Goal: Information Seeking & Learning: Learn about a topic

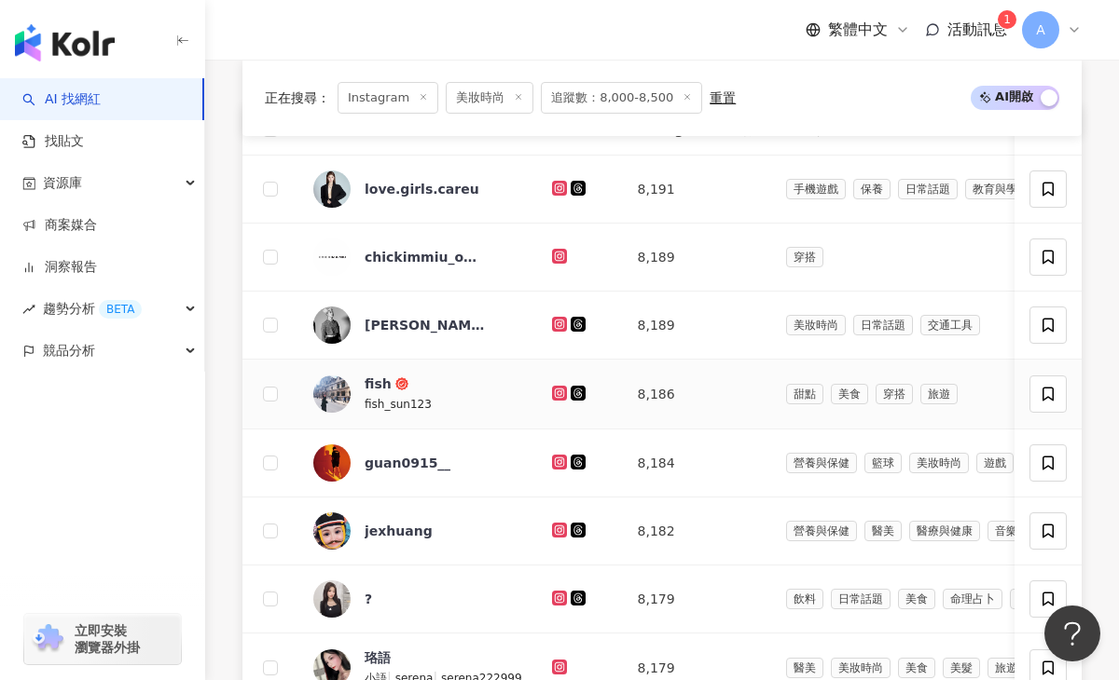
click at [558, 393] on icon at bounding box center [558, 392] width 7 height 7
click at [559, 461] on icon at bounding box center [558, 461] width 7 height 7
click at [557, 532] on icon at bounding box center [558, 529] width 7 height 7
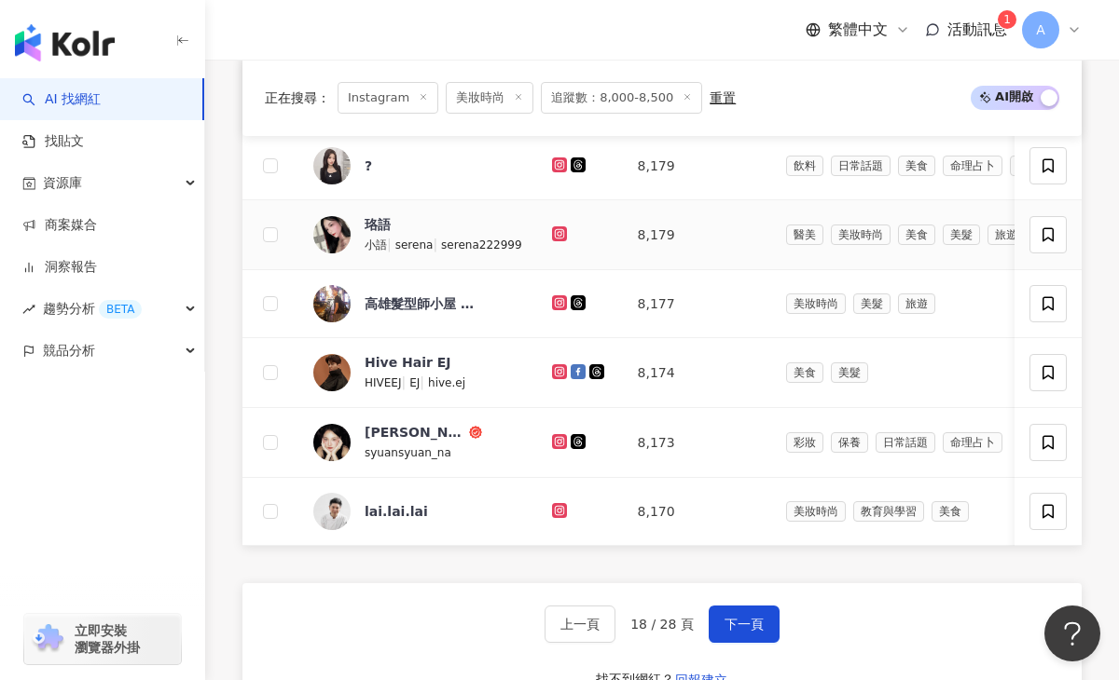
scroll to position [1141, 0]
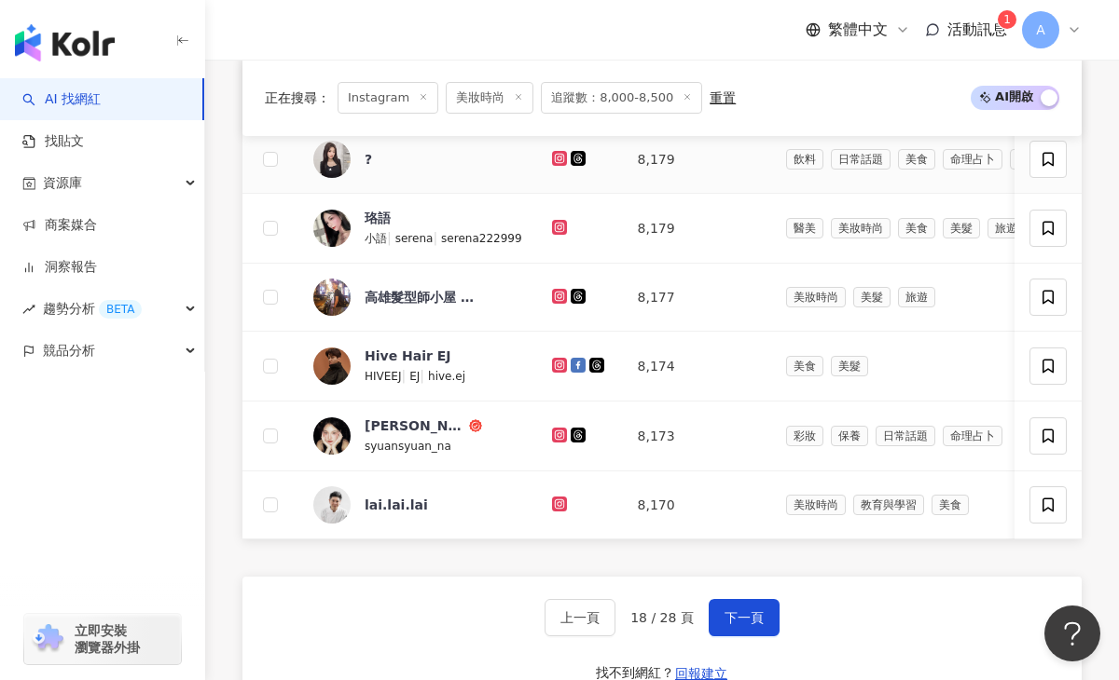
click at [556, 153] on icon at bounding box center [560, 158] width 12 height 11
click at [557, 227] on icon at bounding box center [558, 227] width 3 height 3
click at [555, 366] on icon at bounding box center [560, 365] width 12 height 11
click at [560, 359] on icon at bounding box center [559, 365] width 15 height 15
click at [554, 431] on icon at bounding box center [560, 435] width 12 height 11
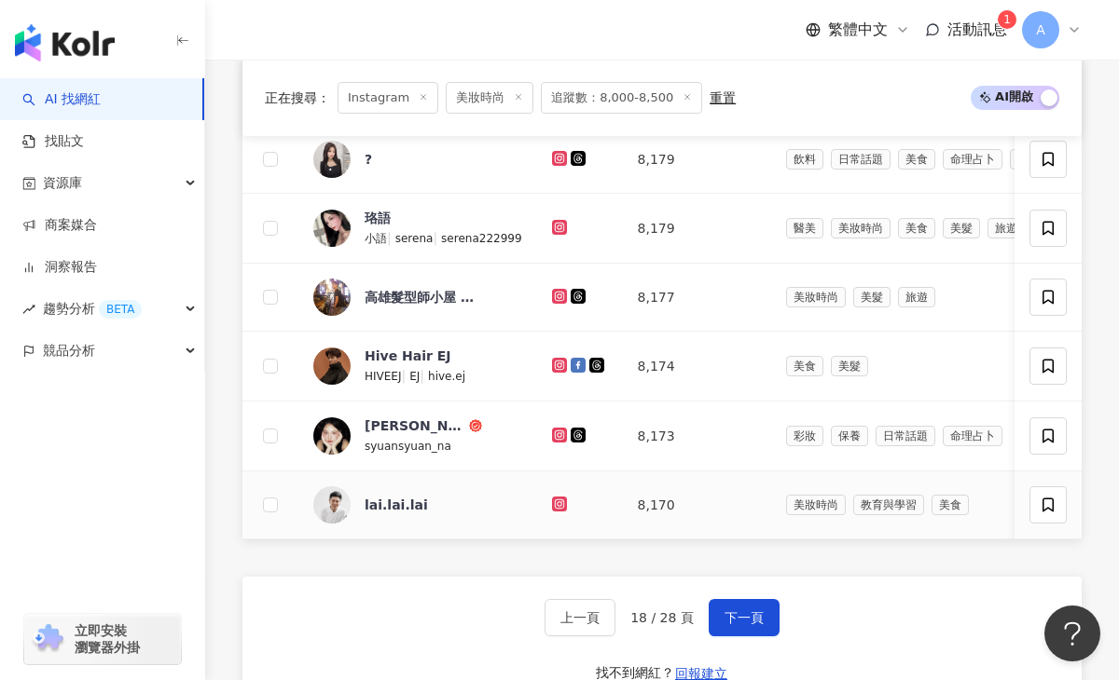
click at [552, 499] on icon at bounding box center [559, 504] width 15 height 15
click at [743, 633] on button "下一頁" at bounding box center [743, 617] width 71 height 37
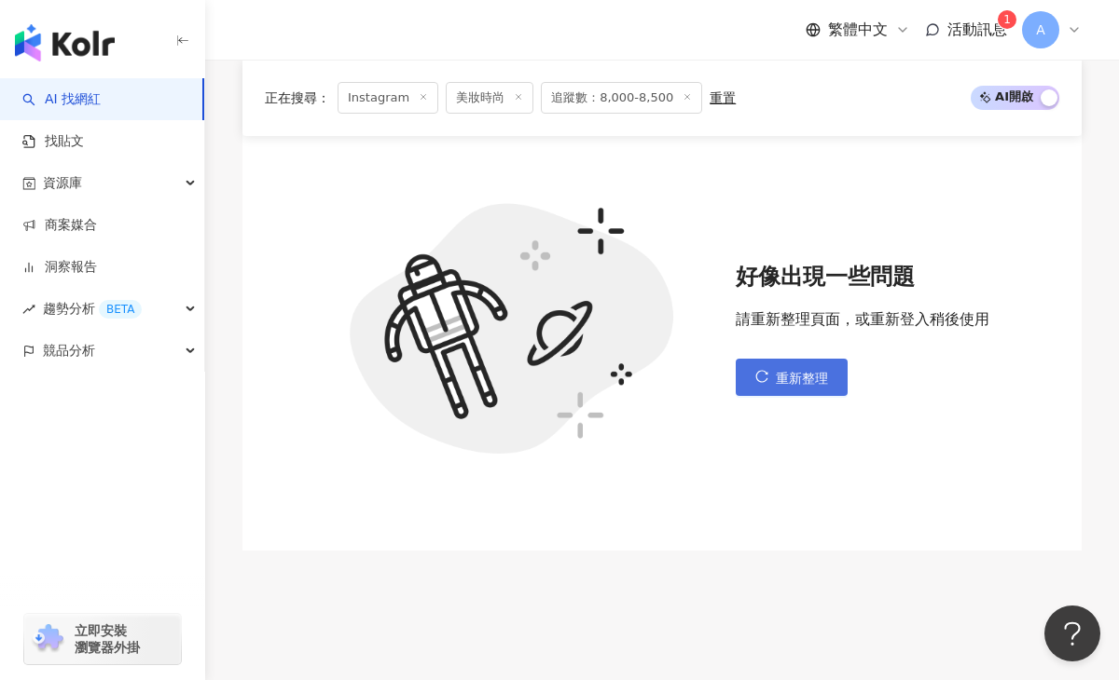
scroll to position [710, 0]
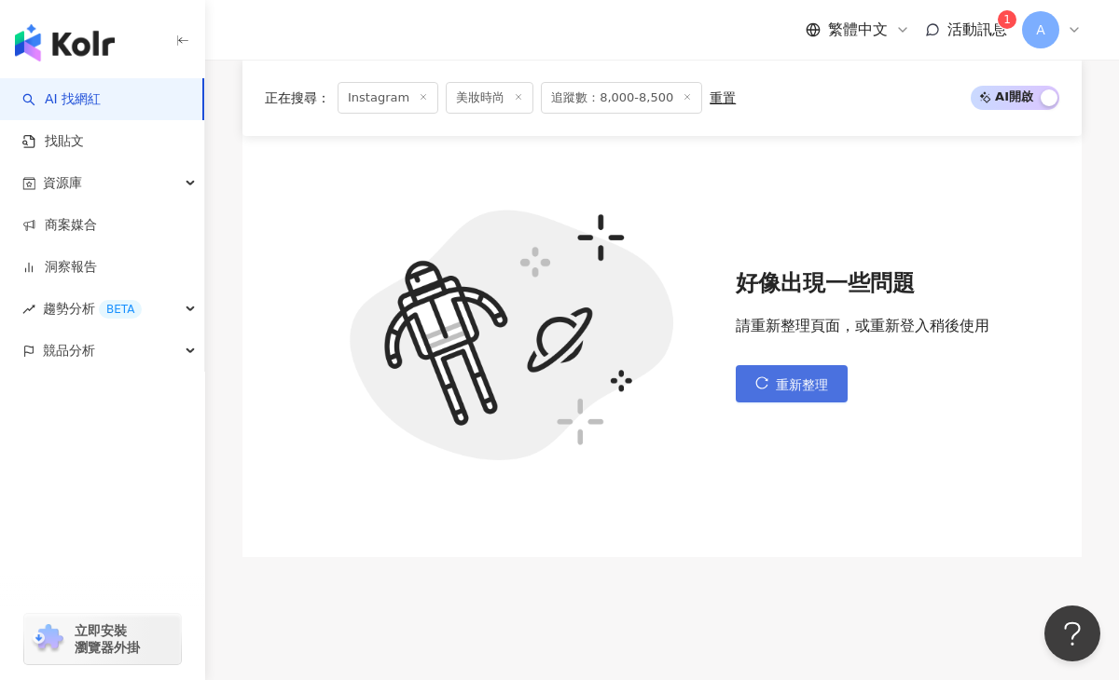
click at [768, 377] on button "重新整理" at bounding box center [791, 383] width 112 height 37
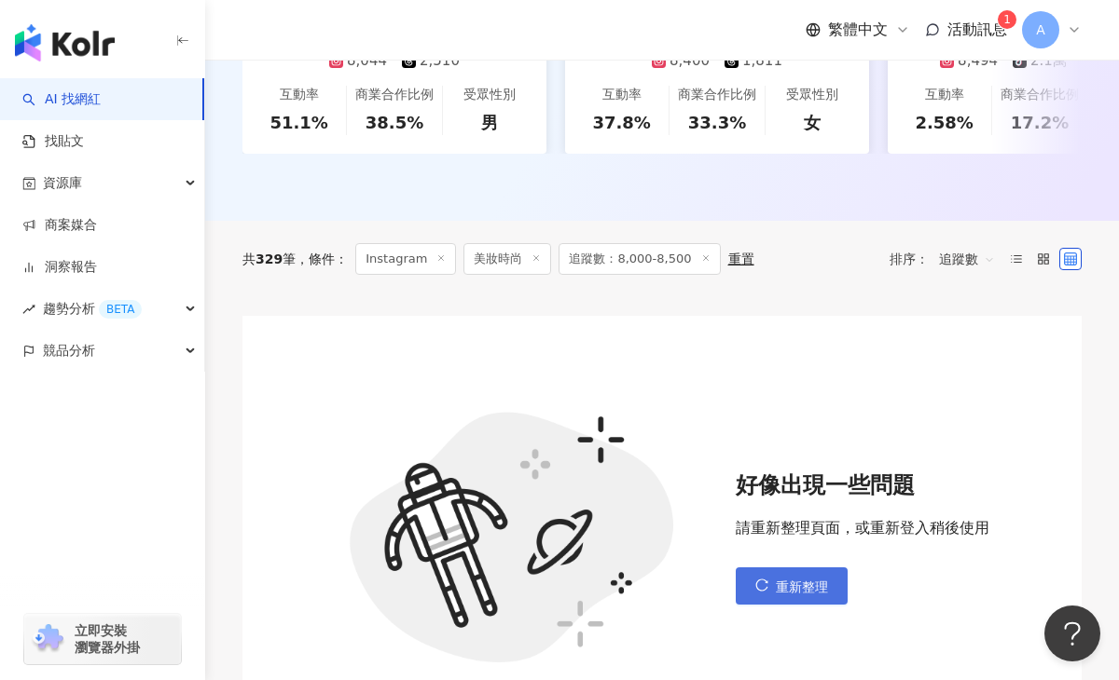
scroll to position [527, 0]
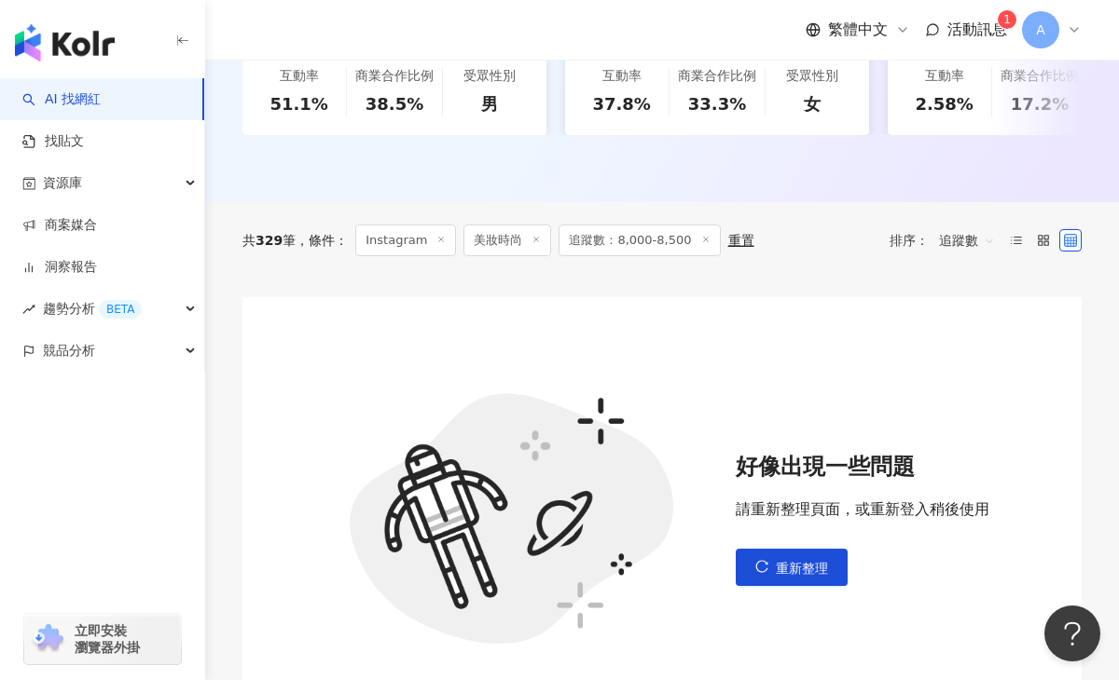
click at [654, 240] on span "追蹤數：8,000-8,500" at bounding box center [638, 241] width 161 height 32
click at [652, 242] on span "追蹤數：8,000-8,500" at bounding box center [638, 241] width 161 height 32
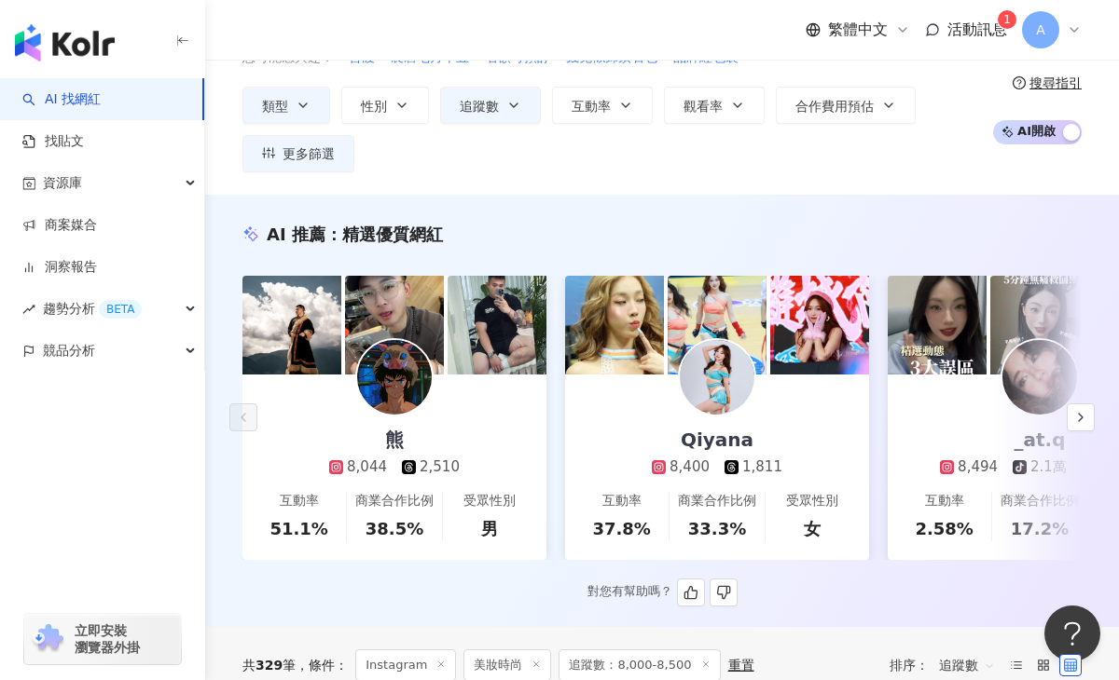
scroll to position [2, 0]
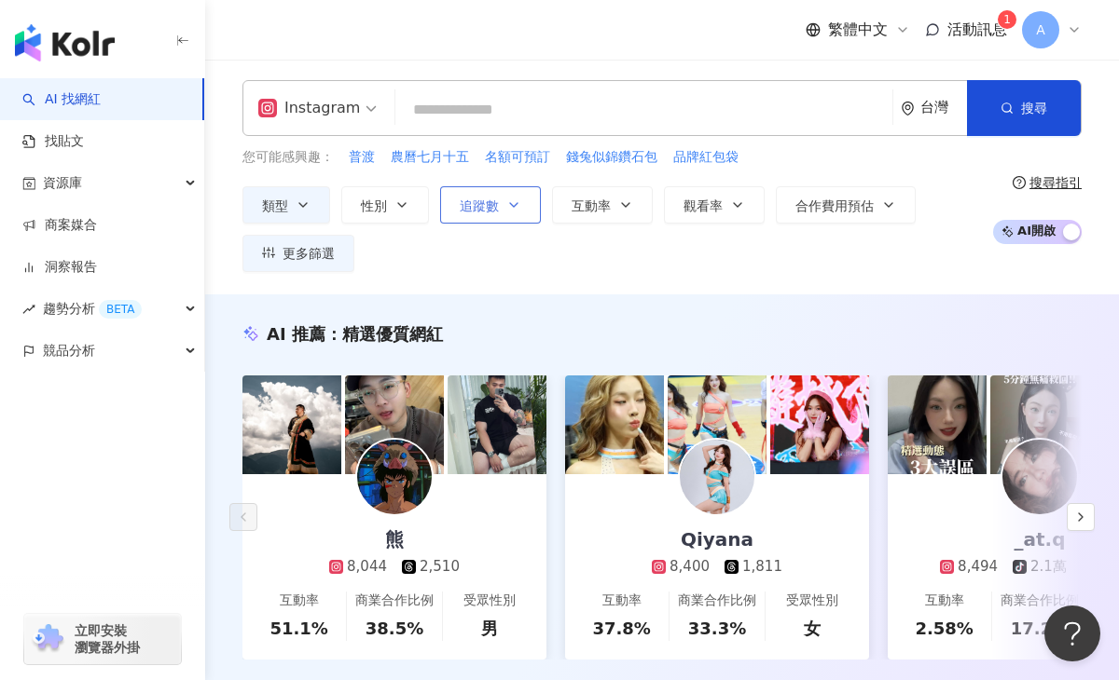
click at [487, 205] on span "追蹤數" at bounding box center [479, 206] width 39 height 15
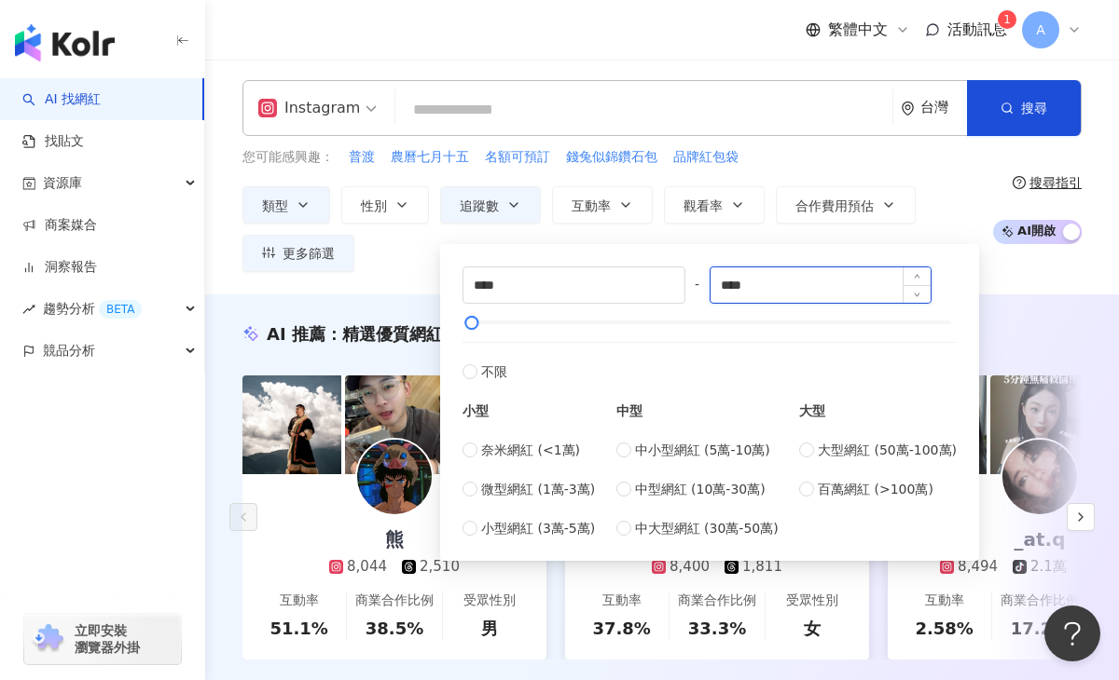
click at [744, 284] on input "****" at bounding box center [820, 285] width 221 height 35
type input "****"
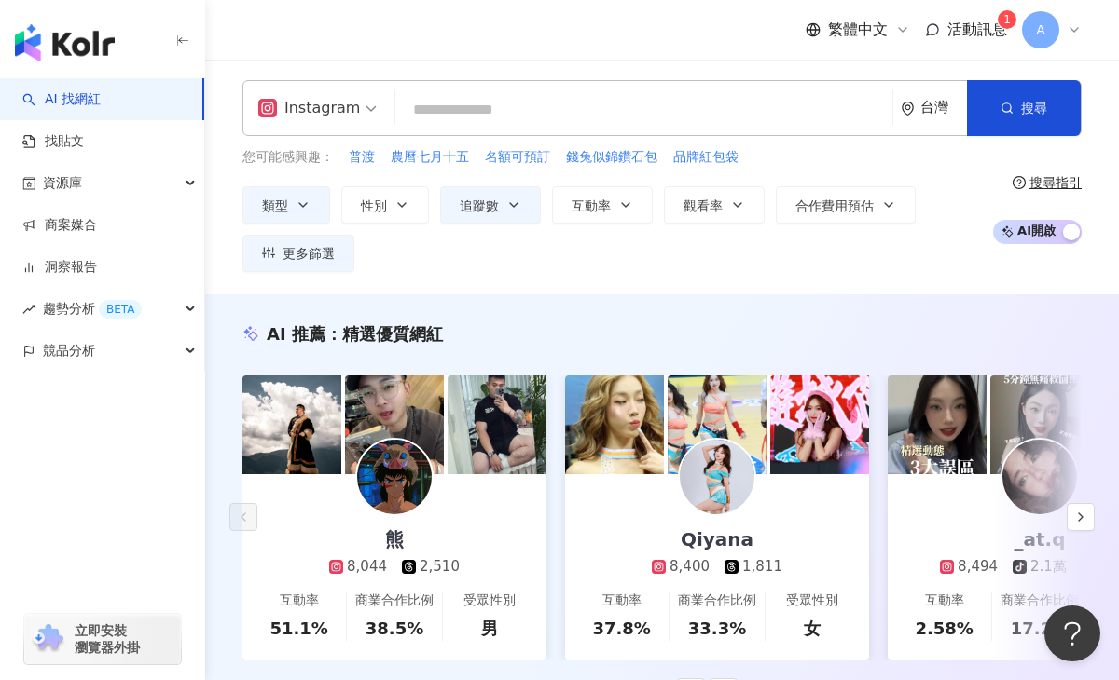
click at [1055, 337] on div "AI 推薦 ： 精選優質網紅" at bounding box center [661, 334] width 839 height 23
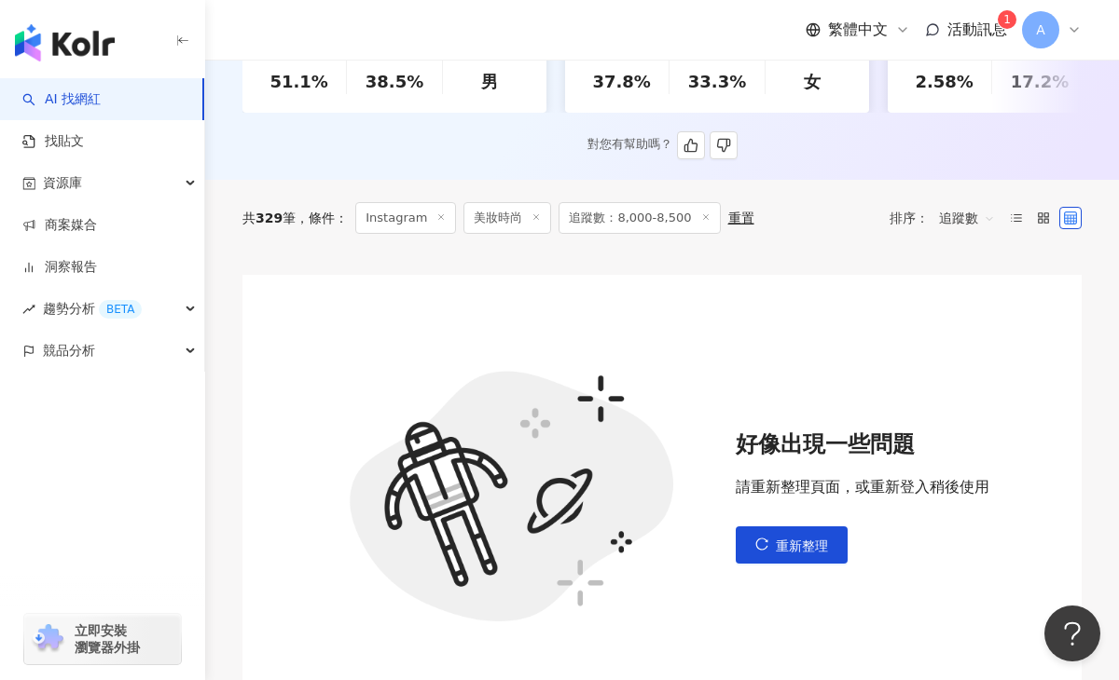
scroll to position [561, 0]
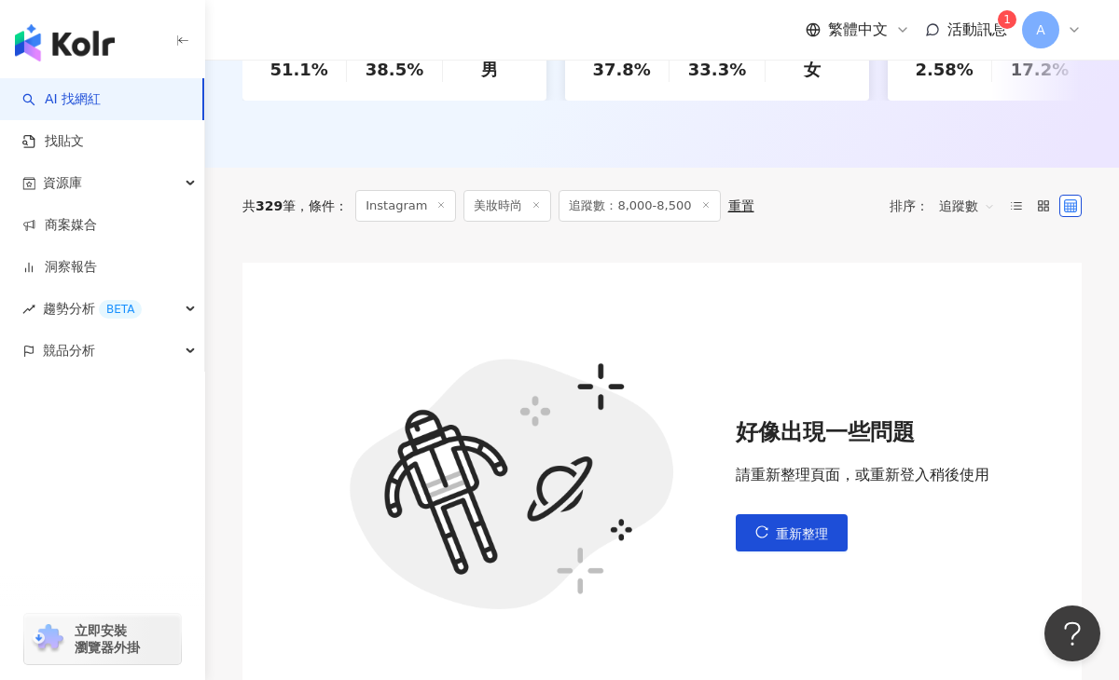
click at [958, 193] on span "追蹤數" at bounding box center [967, 206] width 56 height 30
click at [951, 254] on div "關聯性" at bounding box center [966, 244] width 47 height 21
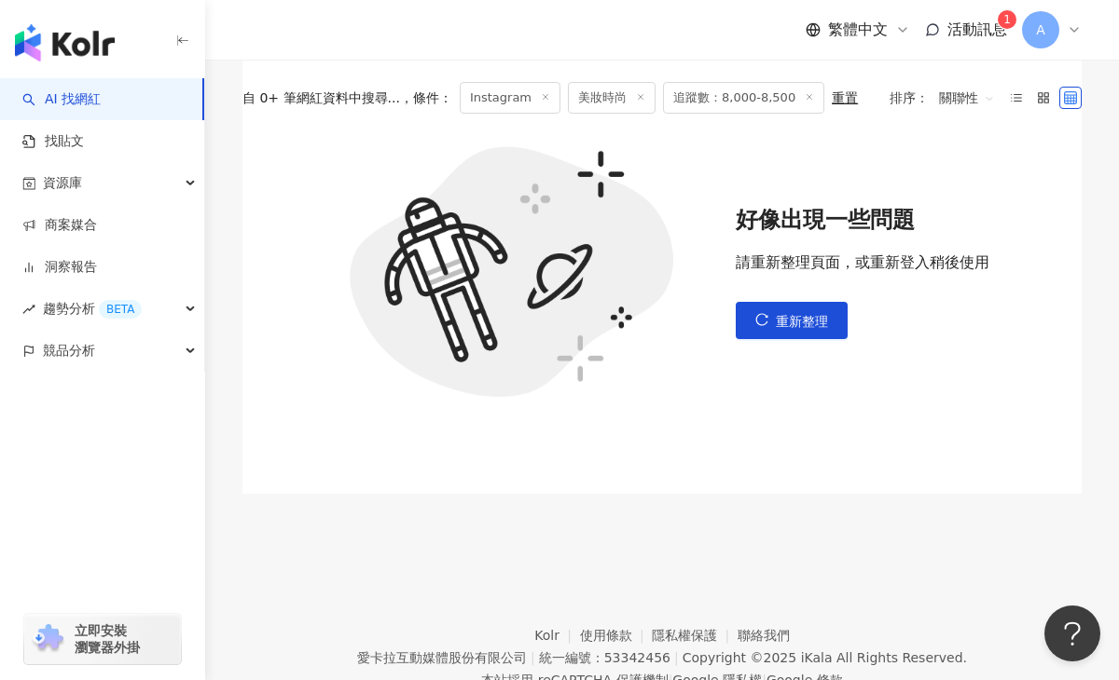
scroll to position [634, 0]
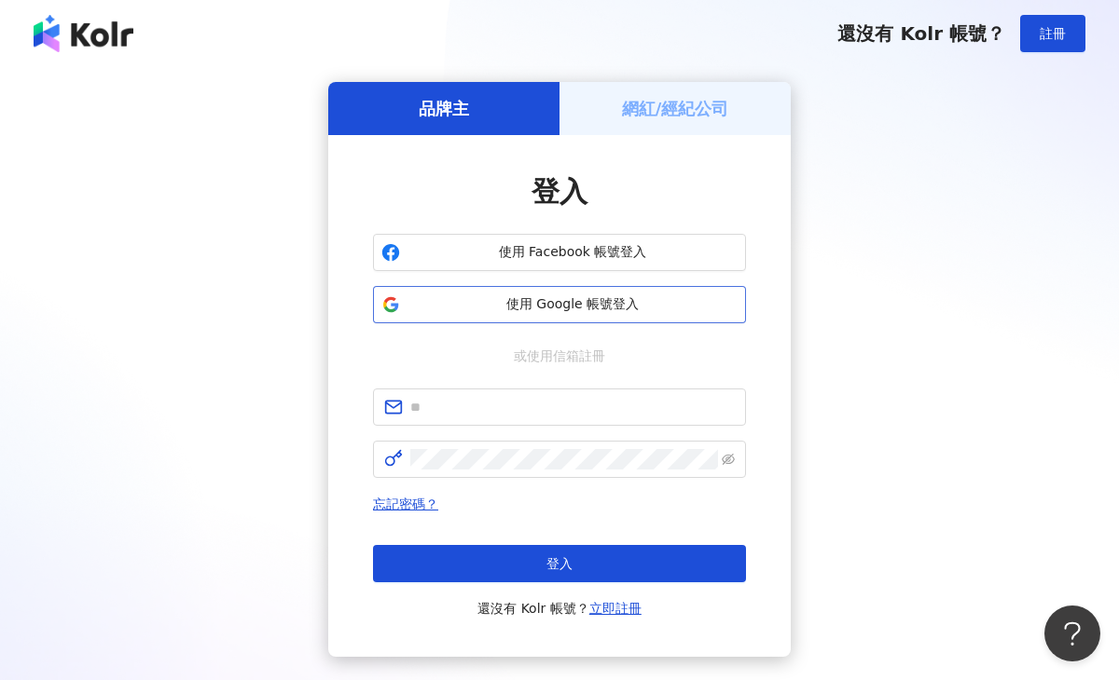
drag, startPoint x: 546, startPoint y: 254, endPoint x: 542, endPoint y: 285, distance: 31.1
click at [542, 274] on div "使用 Facebook 帳號登入 使用 Google 帳號登入" at bounding box center [559, 278] width 373 height 89
click at [542, 294] on button "使用 Google 帳號登入" at bounding box center [559, 304] width 373 height 37
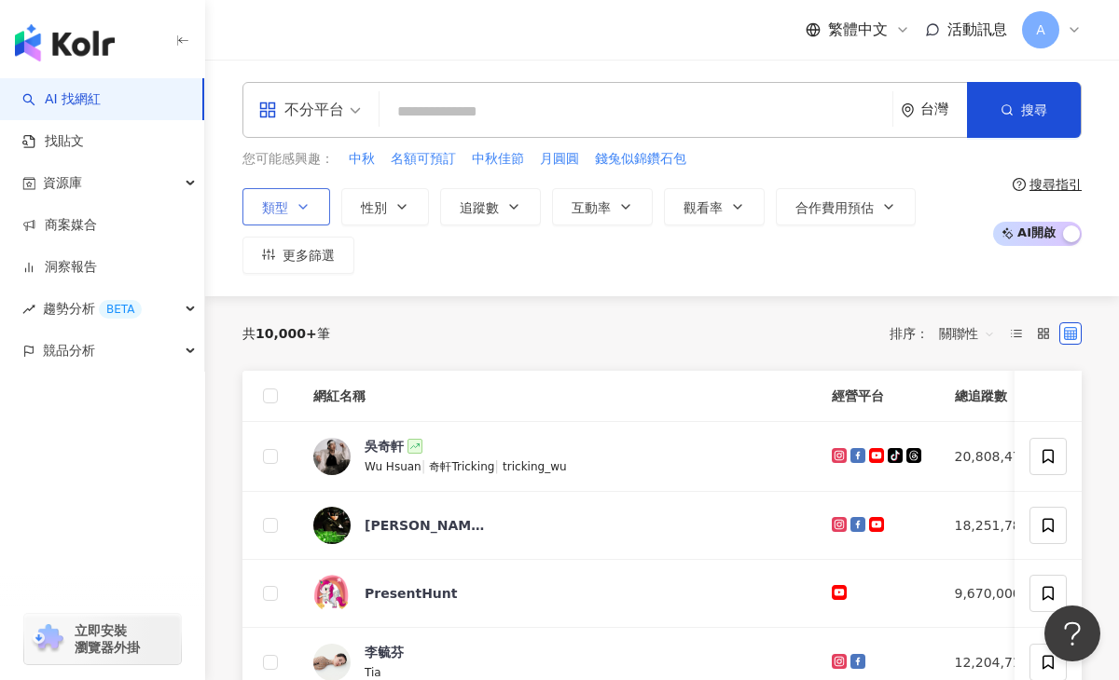
click at [295, 211] on icon "button" at bounding box center [302, 206] width 15 height 15
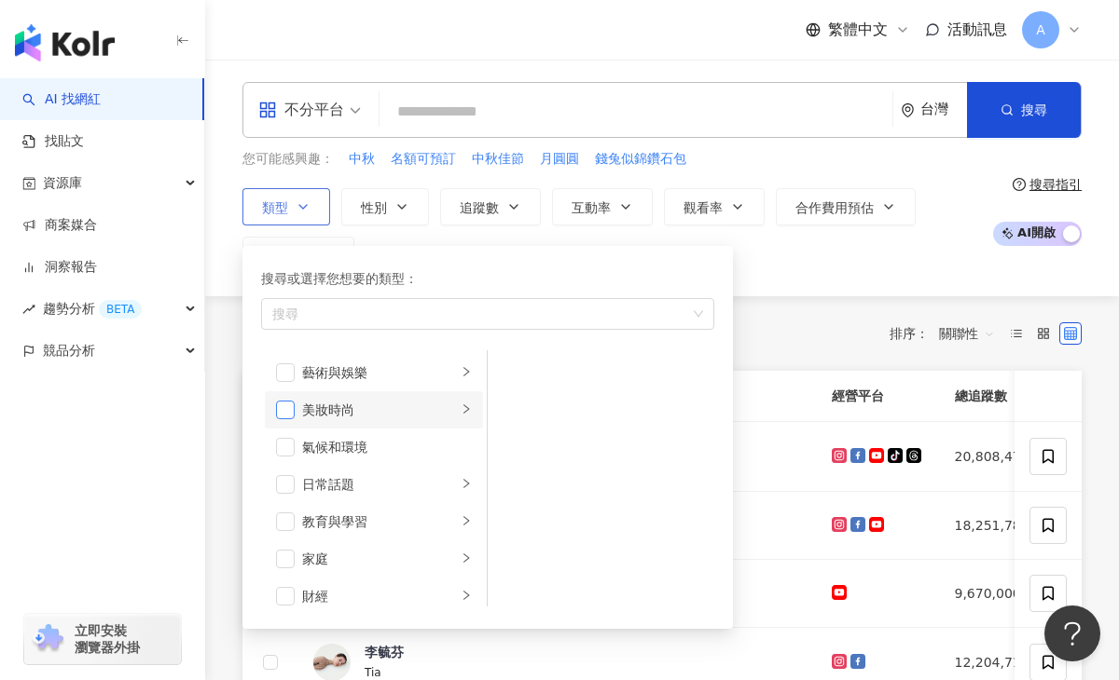
click at [283, 406] on span "button" at bounding box center [285, 410] width 19 height 19
click at [492, 207] on span "追蹤數" at bounding box center [479, 207] width 39 height 15
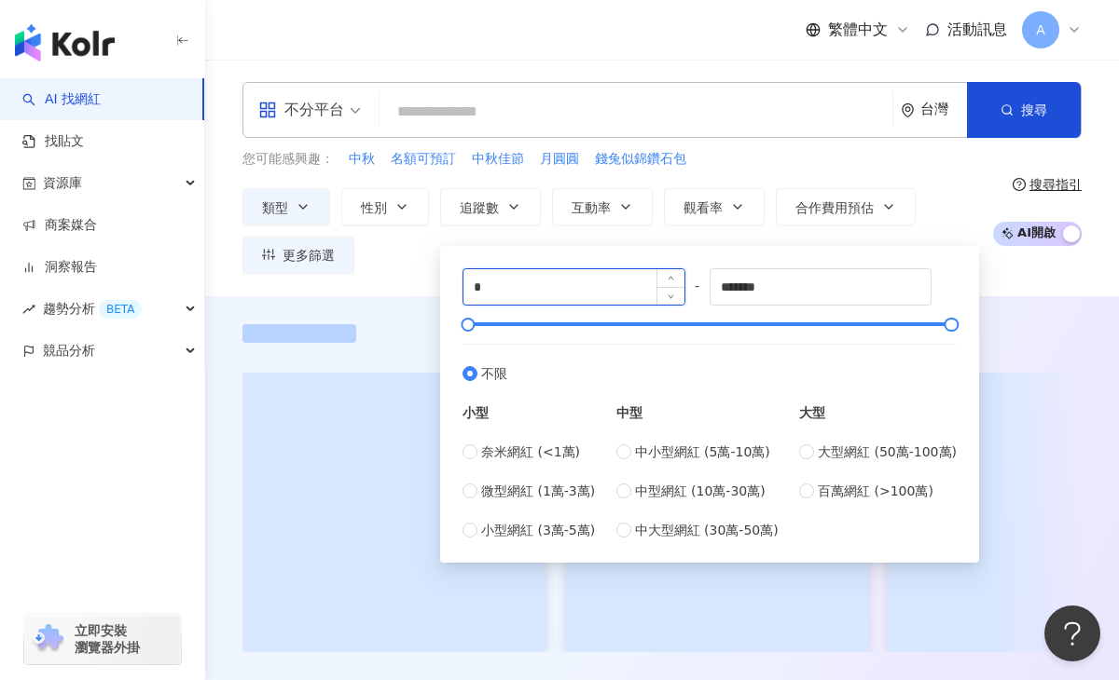
click at [497, 290] on input "*" at bounding box center [573, 286] width 221 height 35
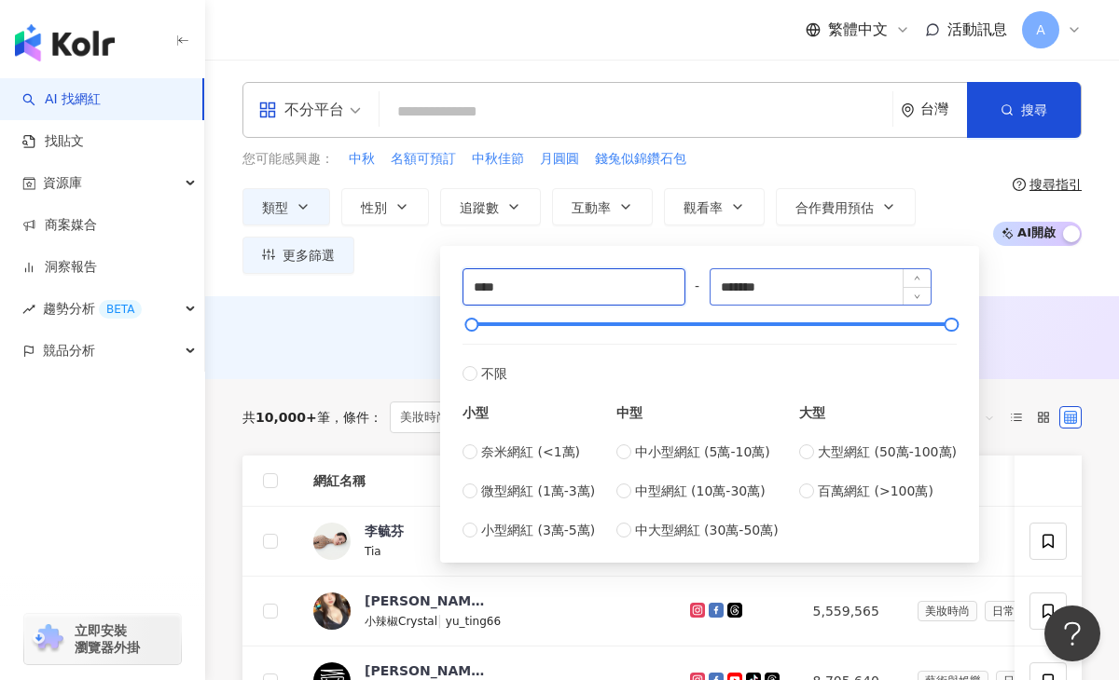
type input "****"
click at [764, 287] on input "*******" at bounding box center [820, 286] width 221 height 35
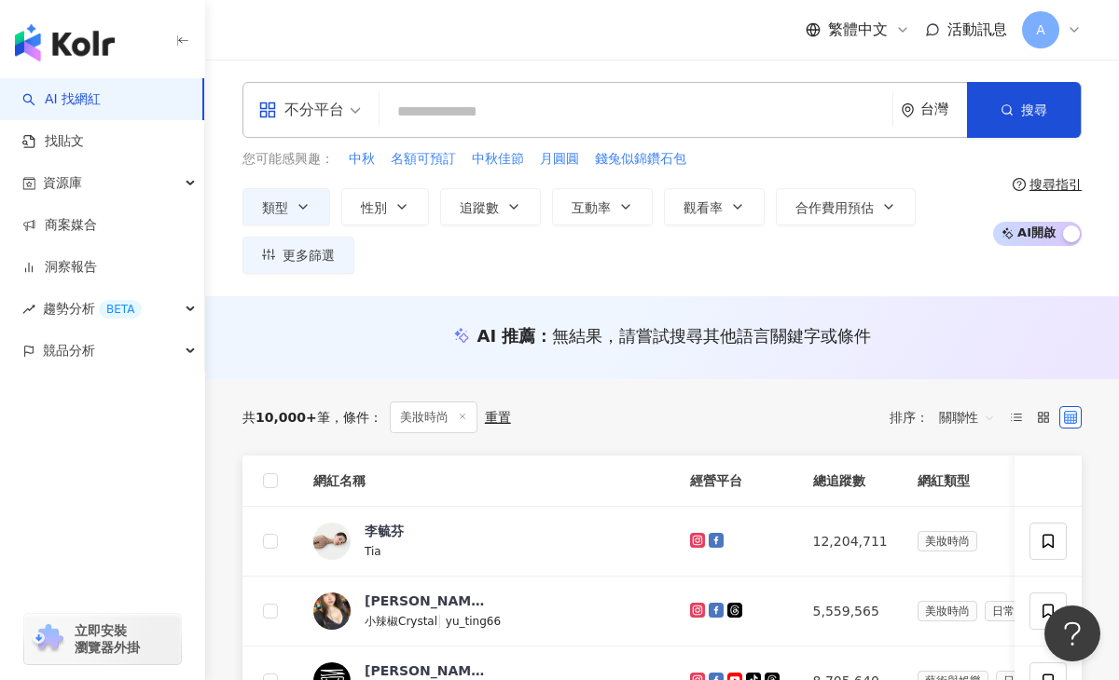
click at [407, 277] on div "不分平台 台灣 搜尋 您可能感興趣： 中秋 名額可預訂 中秋佳節 月圓圓 錢兔似錦鑽石包 類型 性別 追蹤數 互動率 觀看率 合作費用預估 更多篩選 ****…" at bounding box center [661, 178] width 913 height 237
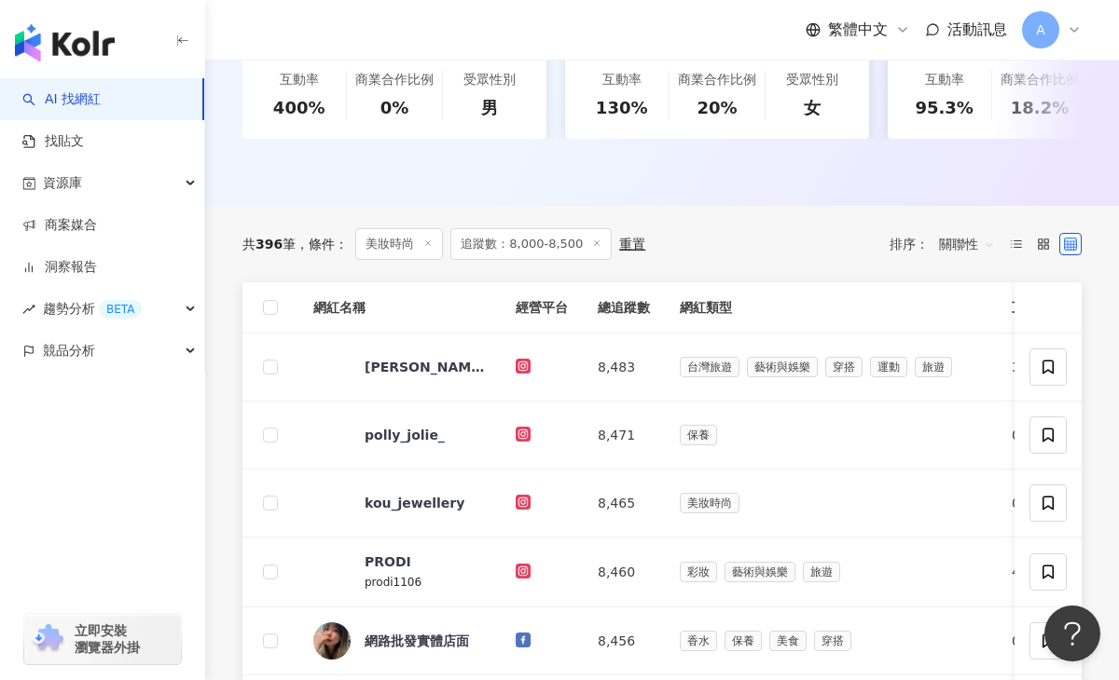
scroll to position [628, 0]
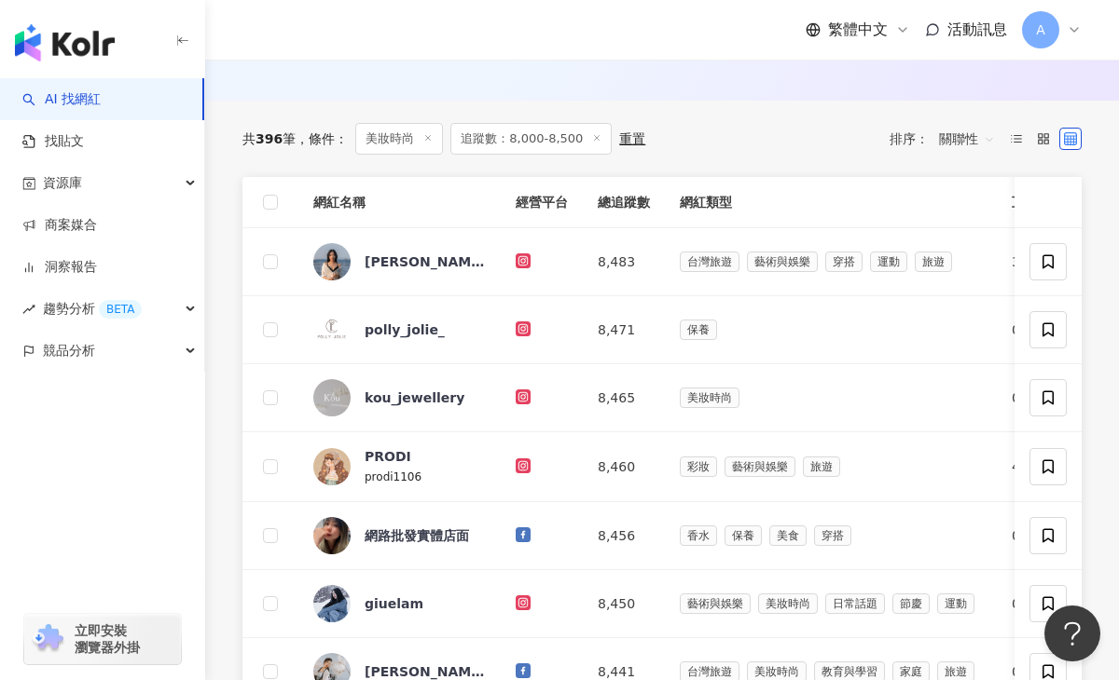
click at [965, 139] on span "關聯性" at bounding box center [967, 139] width 56 height 30
click at [957, 214] on div "追蹤數" at bounding box center [966, 209] width 47 height 21
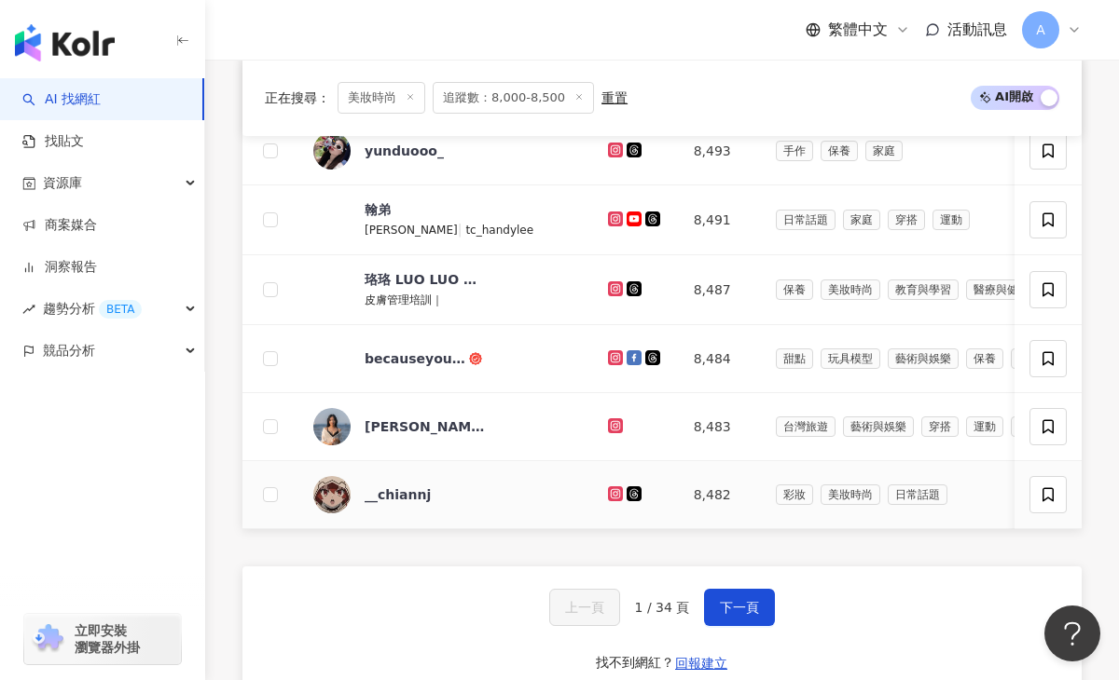
scroll to position [1165, 0]
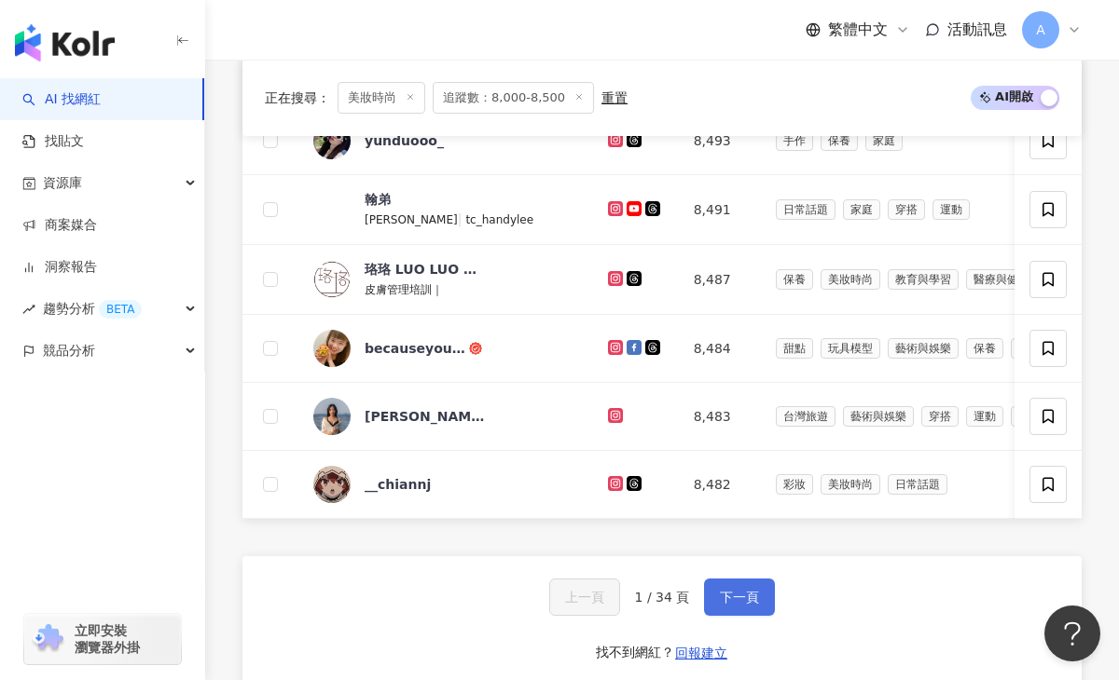
click at [748, 588] on button "下一頁" at bounding box center [739, 597] width 71 height 37
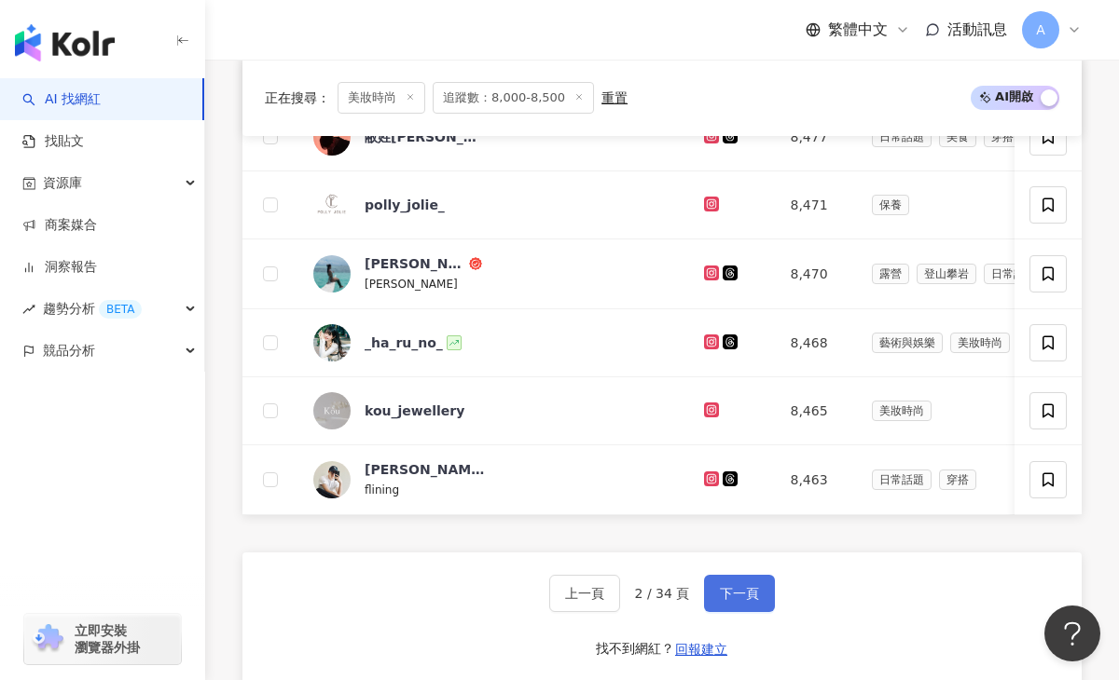
click at [736, 591] on span "下一頁" at bounding box center [739, 593] width 39 height 15
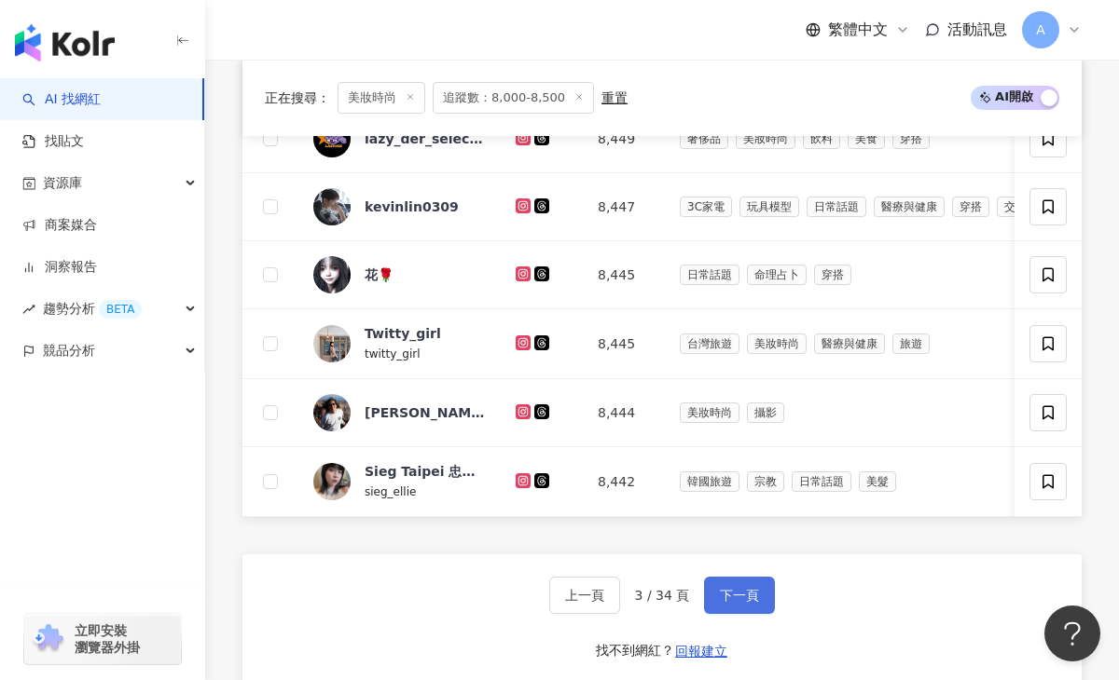
click at [736, 590] on span "下一頁" at bounding box center [739, 595] width 39 height 15
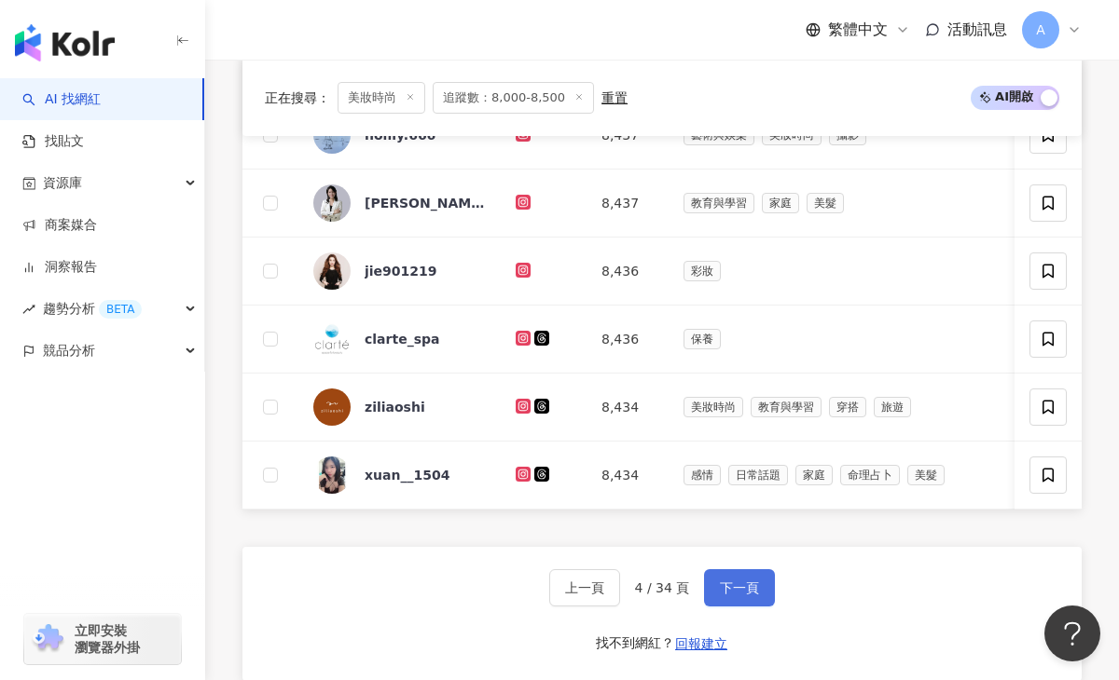
click at [736, 590] on span "下一頁" at bounding box center [739, 588] width 39 height 15
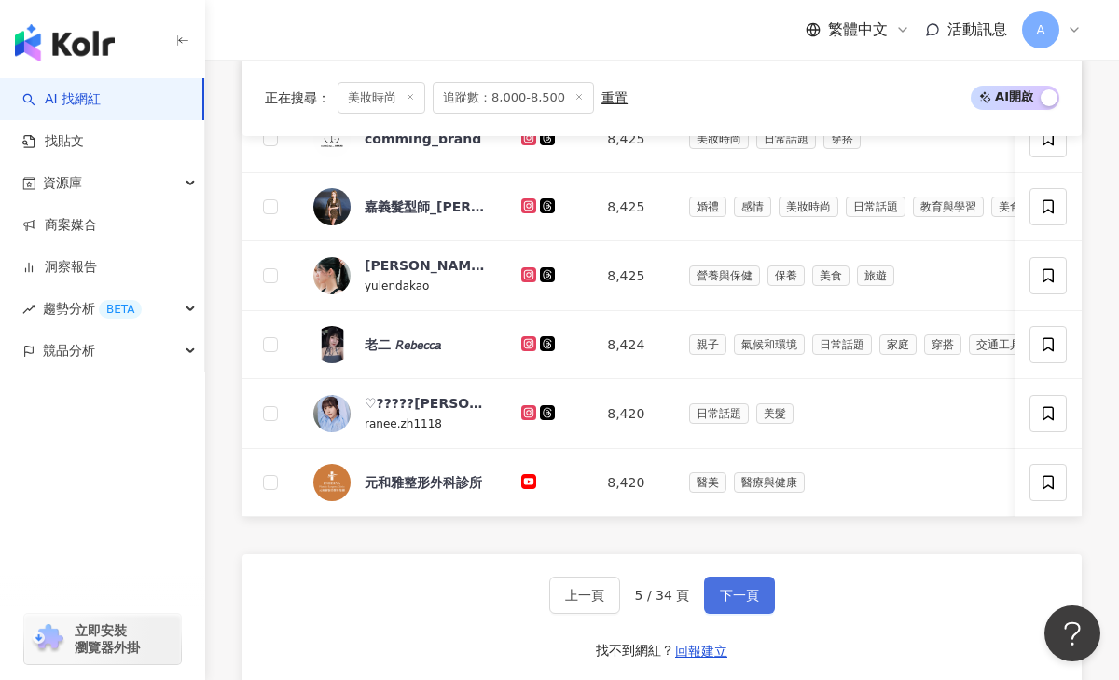
click at [736, 590] on span "下一頁" at bounding box center [739, 595] width 39 height 15
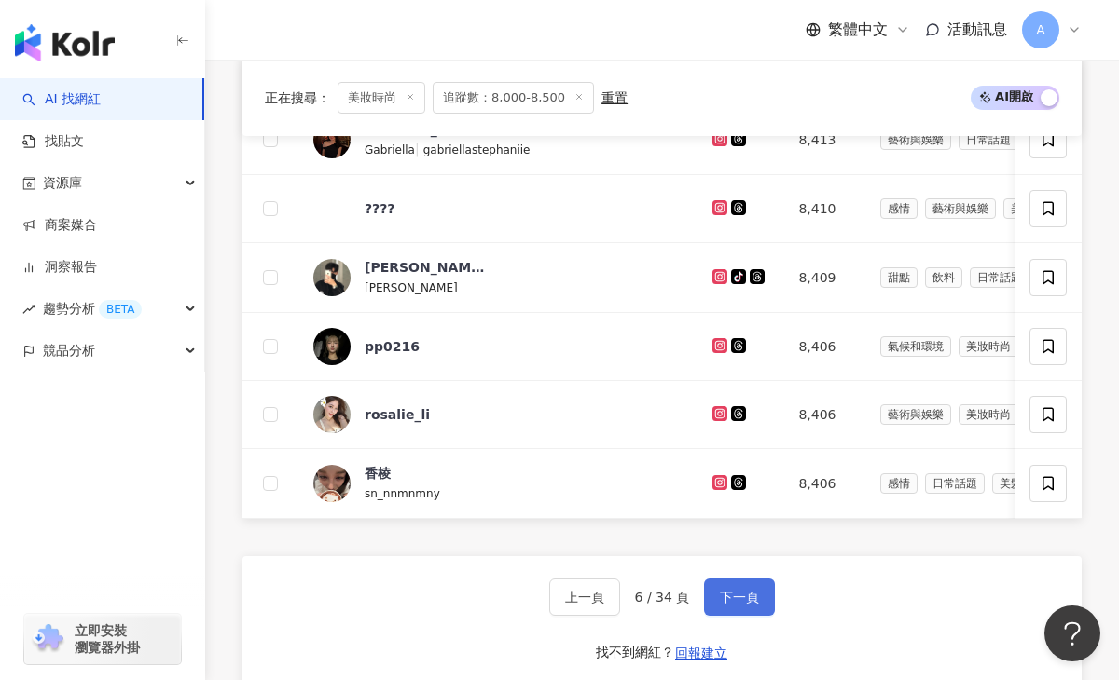
click at [736, 590] on span "下一頁" at bounding box center [739, 597] width 39 height 15
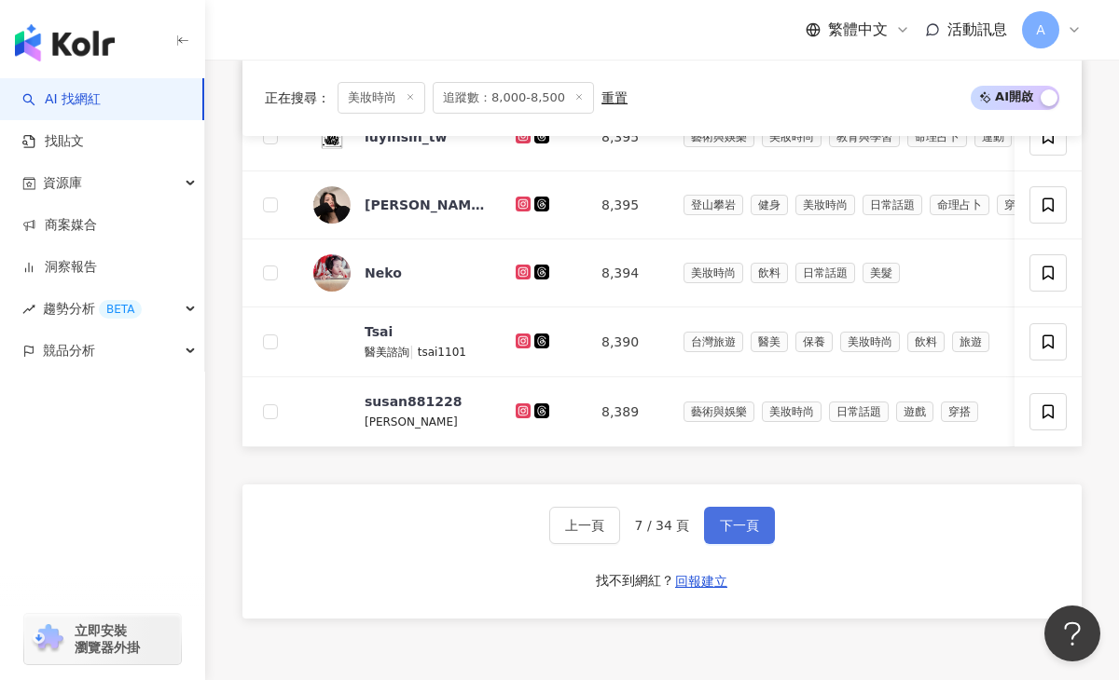
click at [736, 590] on div "上一頁 7 / 34 頁 下一頁 找不到網紅？ 回報建立" at bounding box center [661, 552] width 839 height 134
click at [735, 535] on button "下一頁" at bounding box center [739, 525] width 71 height 37
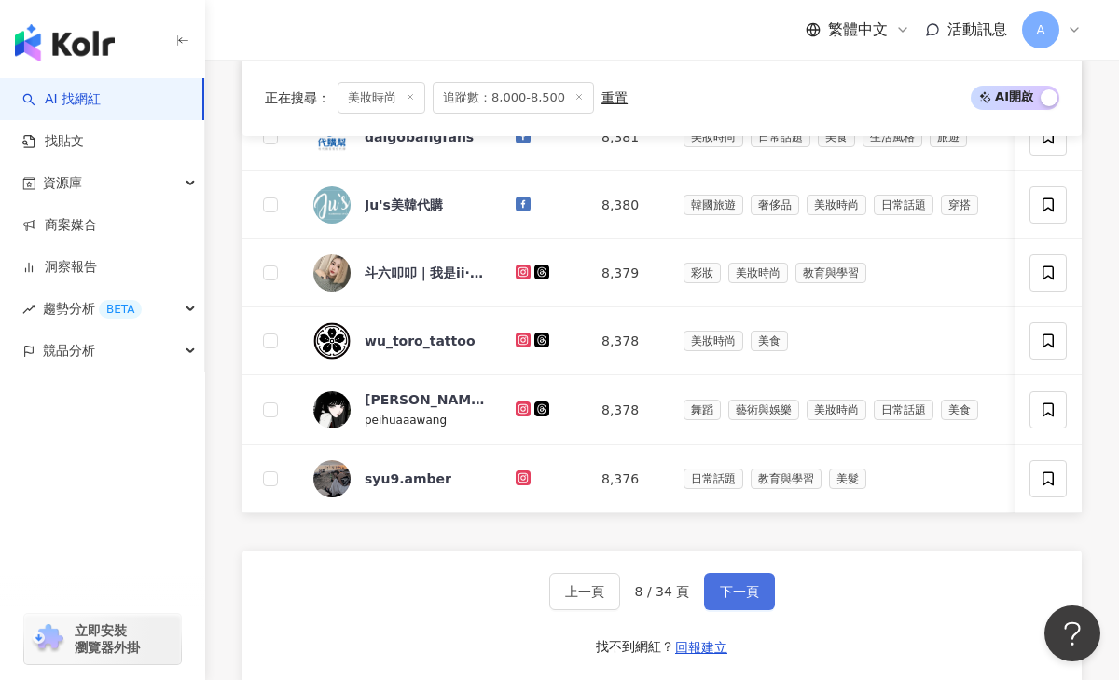
click at [728, 582] on button "下一頁" at bounding box center [739, 591] width 71 height 37
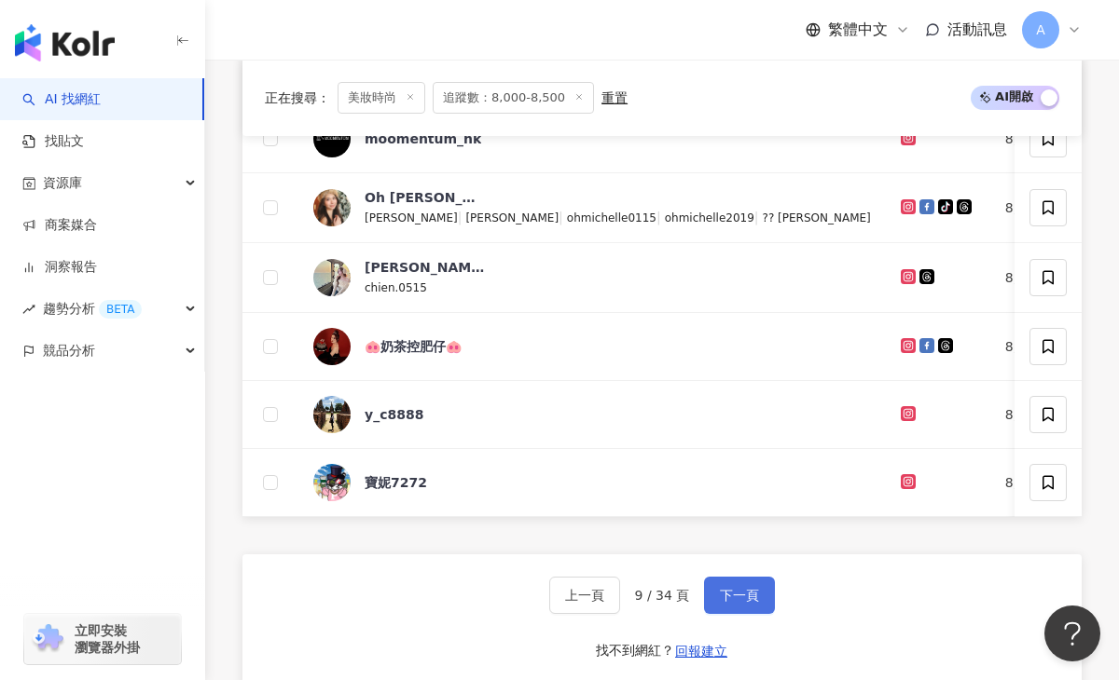
click at [728, 582] on button "下一頁" at bounding box center [739, 595] width 71 height 37
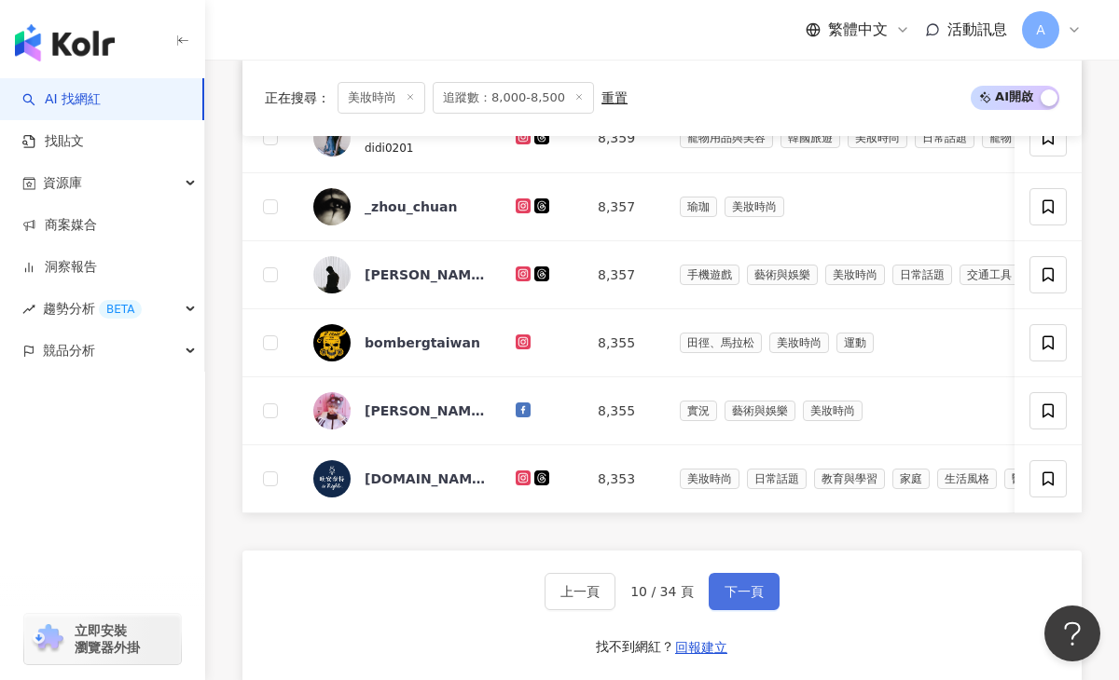
click at [730, 597] on span "下一頁" at bounding box center [743, 591] width 39 height 15
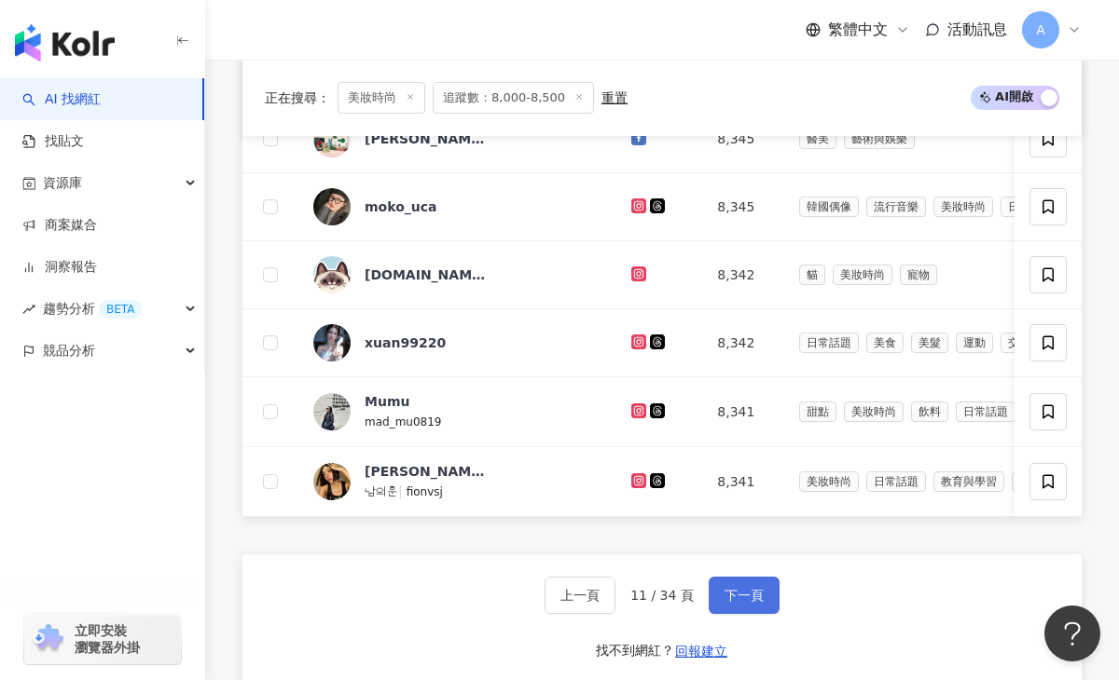
click at [735, 579] on button "下一頁" at bounding box center [743, 595] width 71 height 37
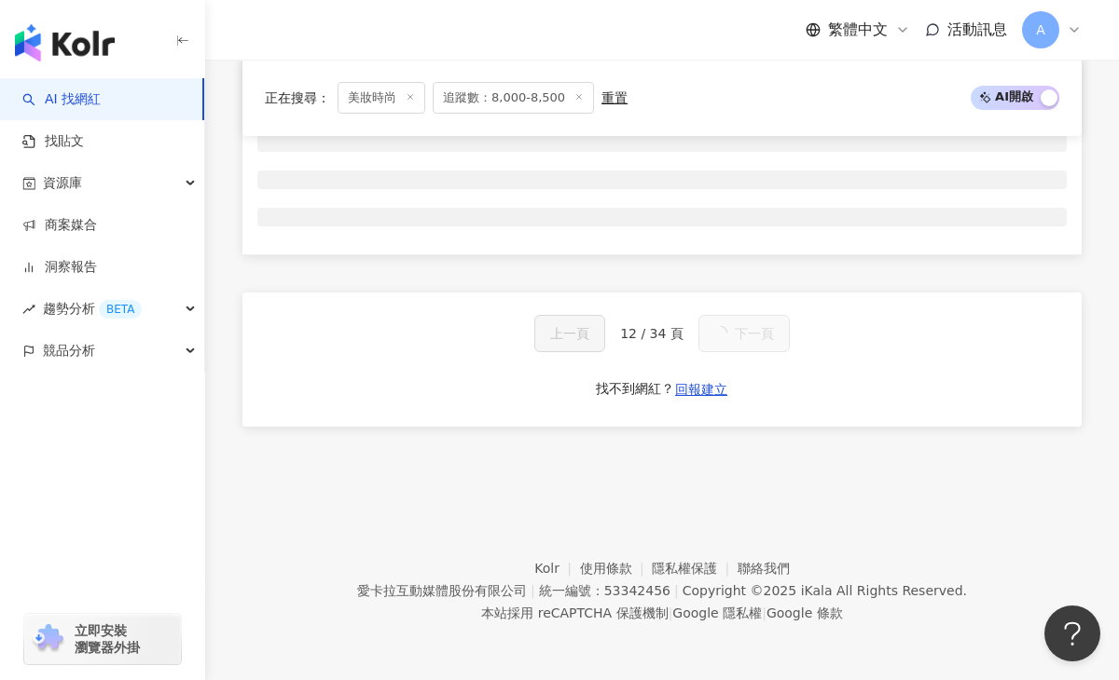
scroll to position [775, 0]
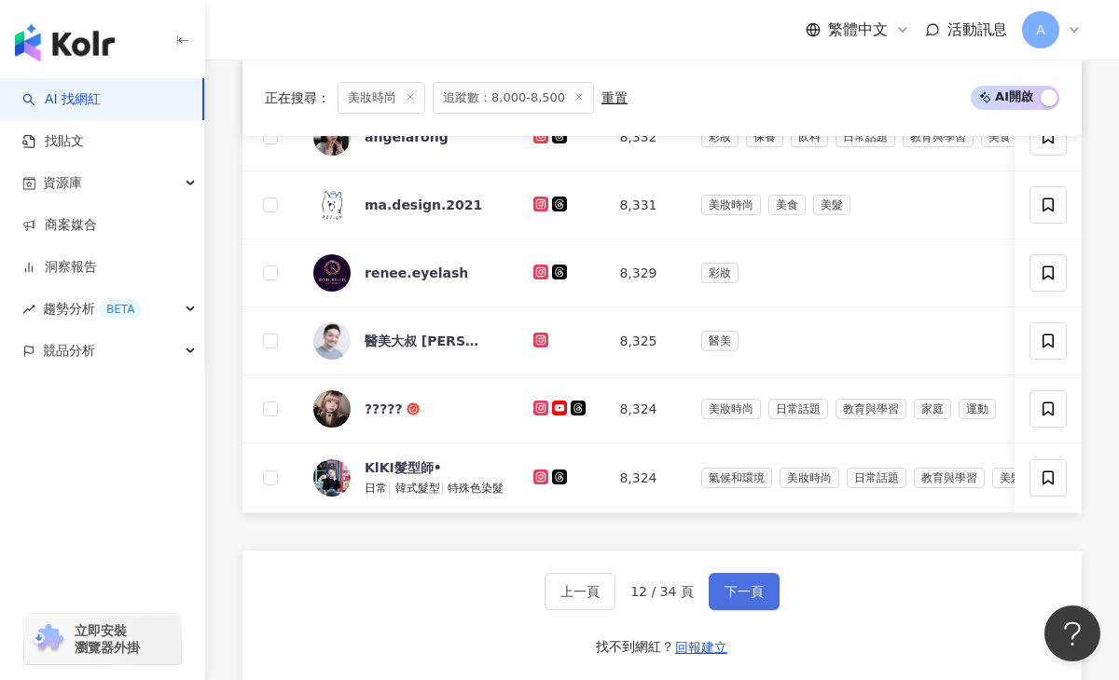
click at [735, 579] on button "下一頁" at bounding box center [743, 591] width 71 height 37
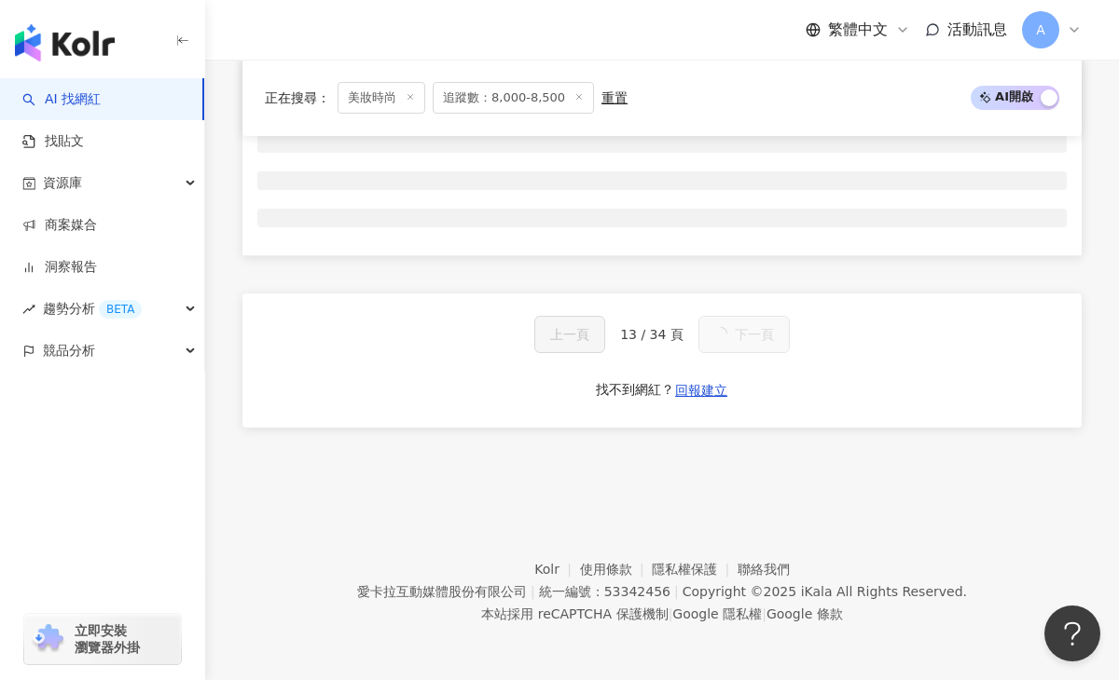
scroll to position [1165, 0]
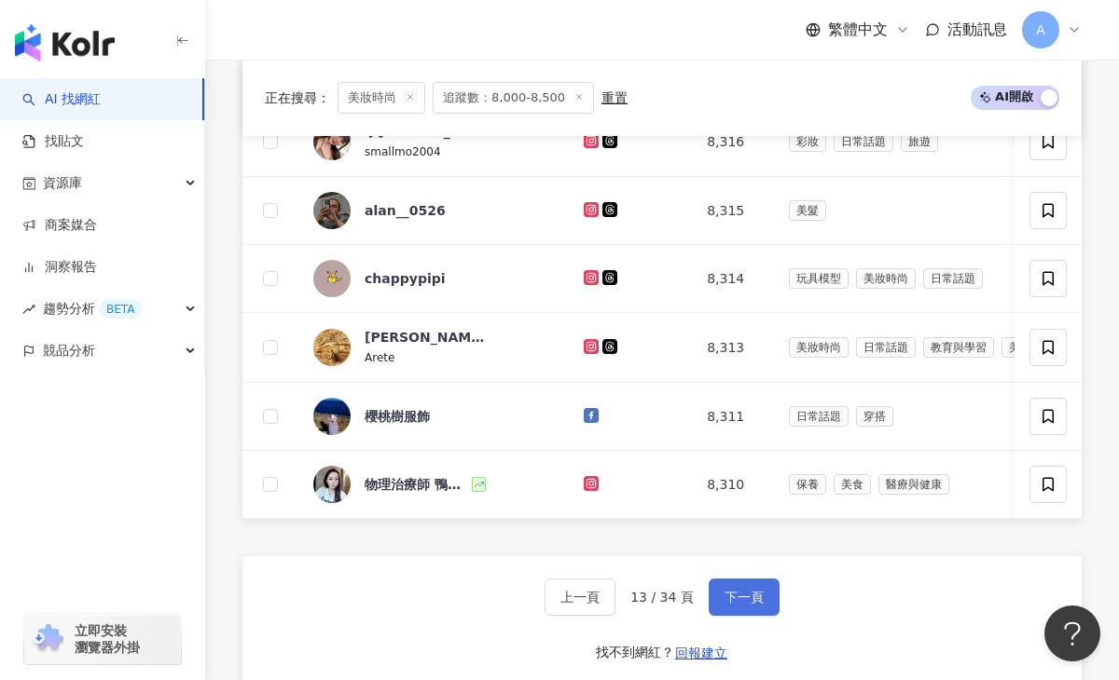
click at [735, 579] on button "下一頁" at bounding box center [743, 597] width 71 height 37
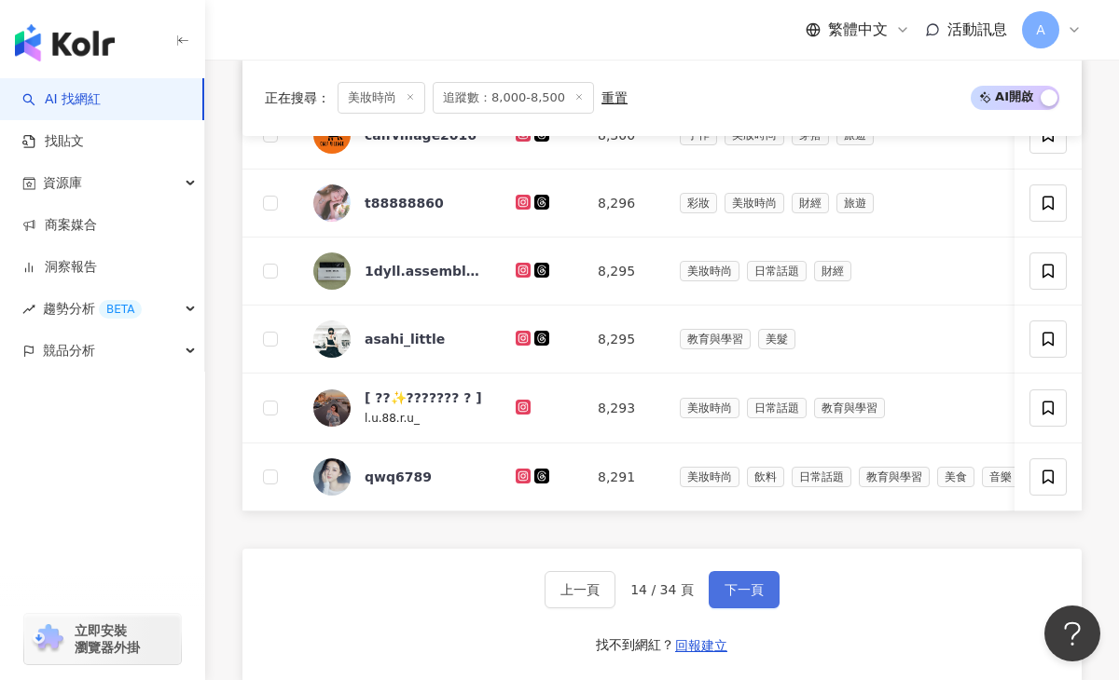
click at [735, 579] on button "下一頁" at bounding box center [743, 589] width 71 height 37
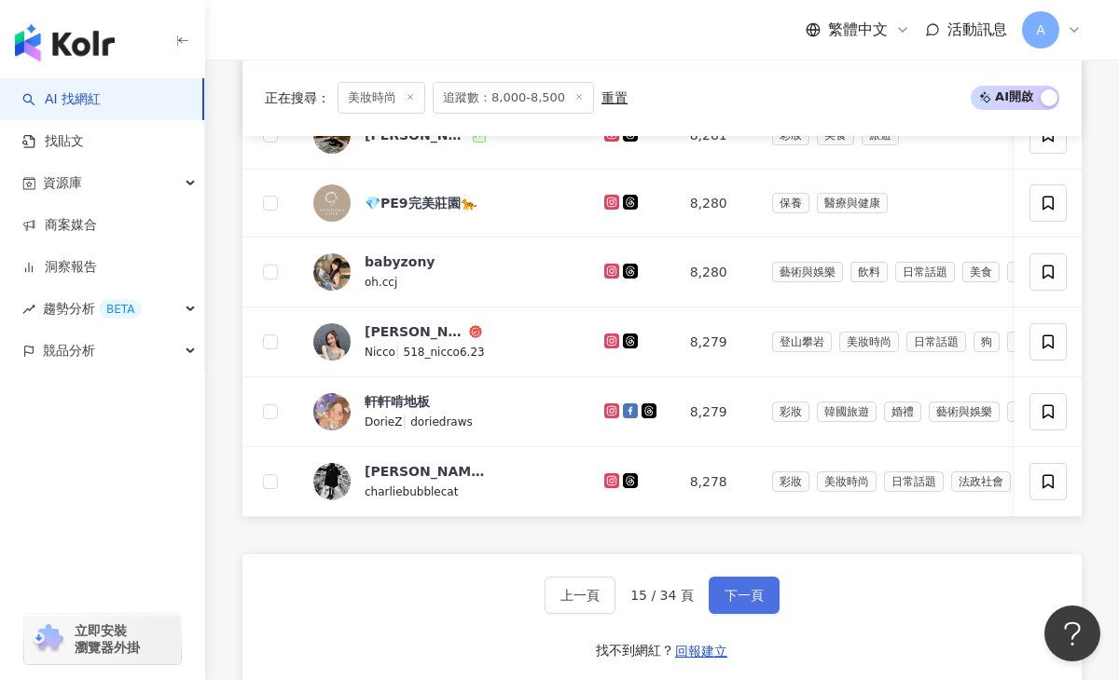
click at [735, 579] on button "下一頁" at bounding box center [743, 595] width 71 height 37
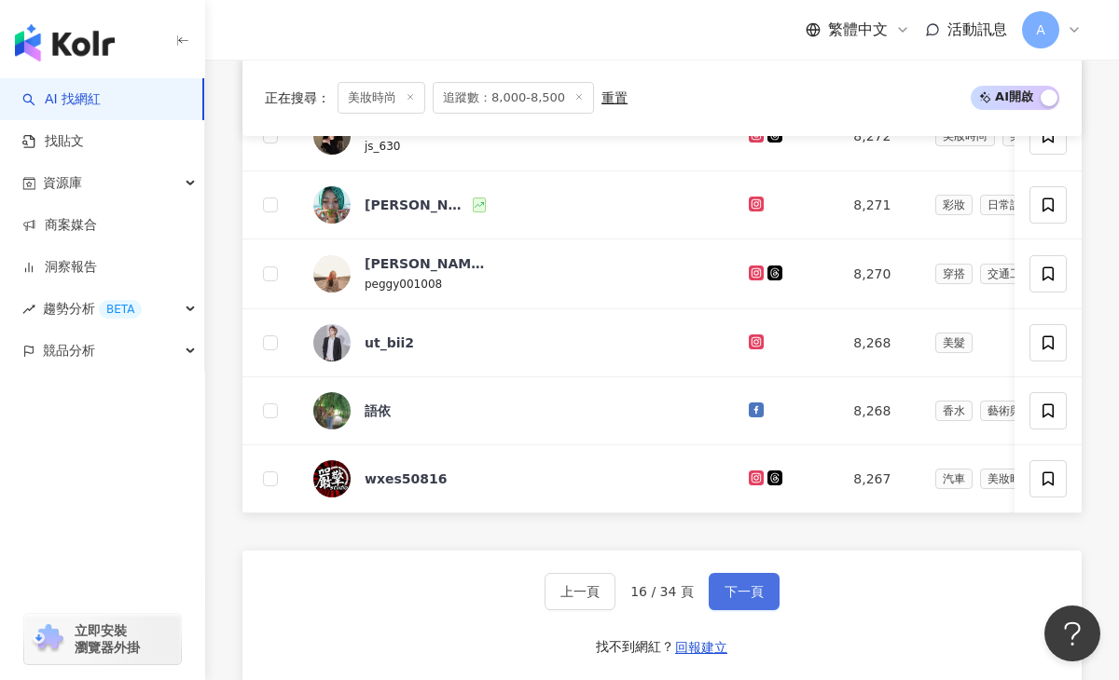
click at [735, 579] on button "下一頁" at bounding box center [743, 591] width 71 height 37
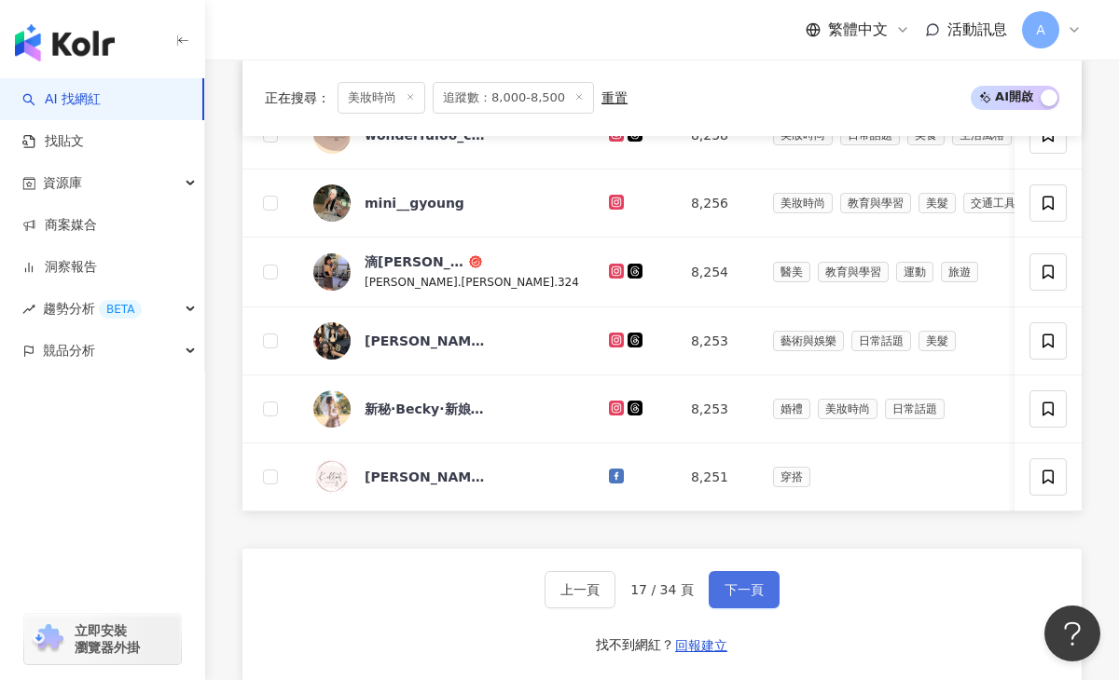
click at [735, 579] on button "下一頁" at bounding box center [743, 589] width 71 height 37
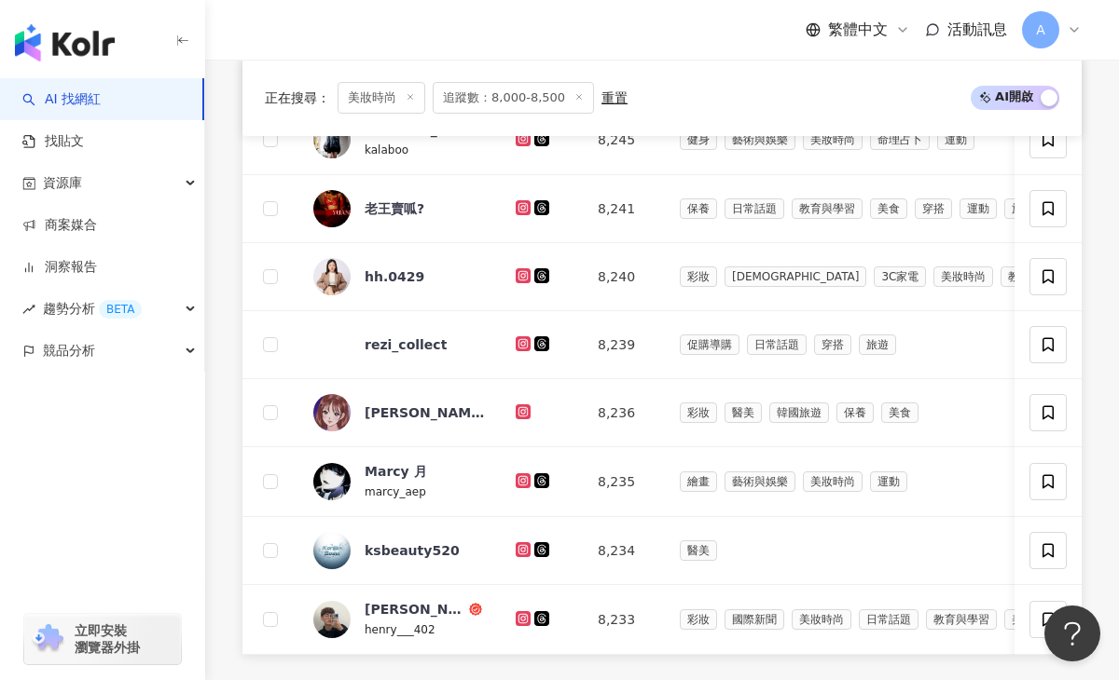
scroll to position [1277, 0]
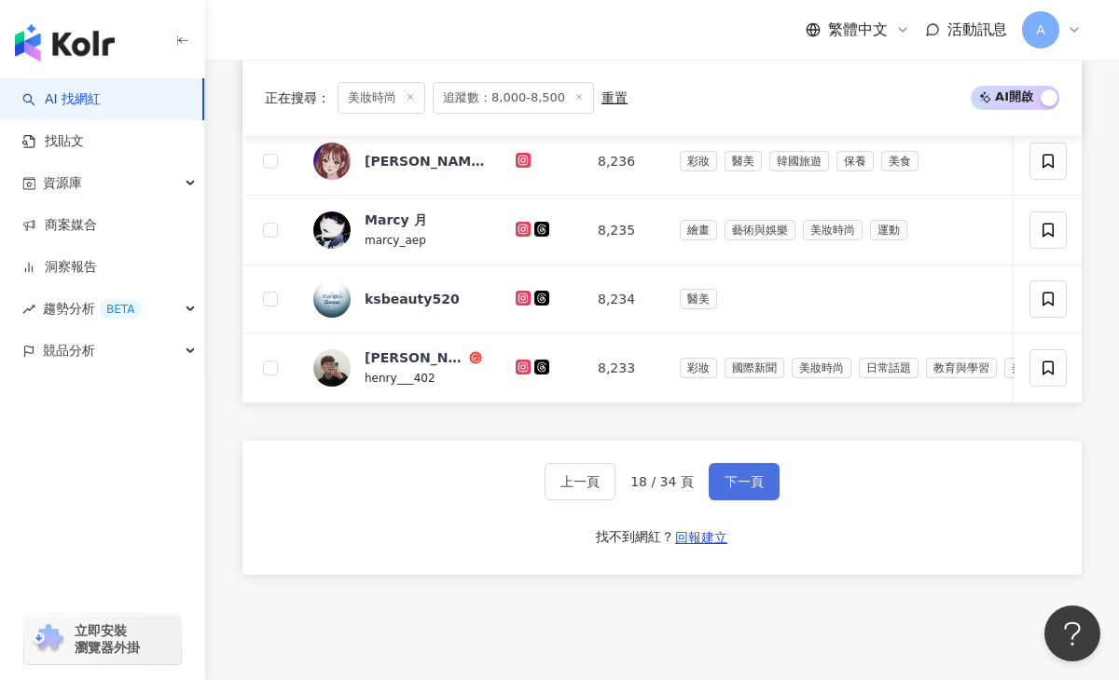
click at [721, 465] on button "下一頁" at bounding box center [743, 481] width 71 height 37
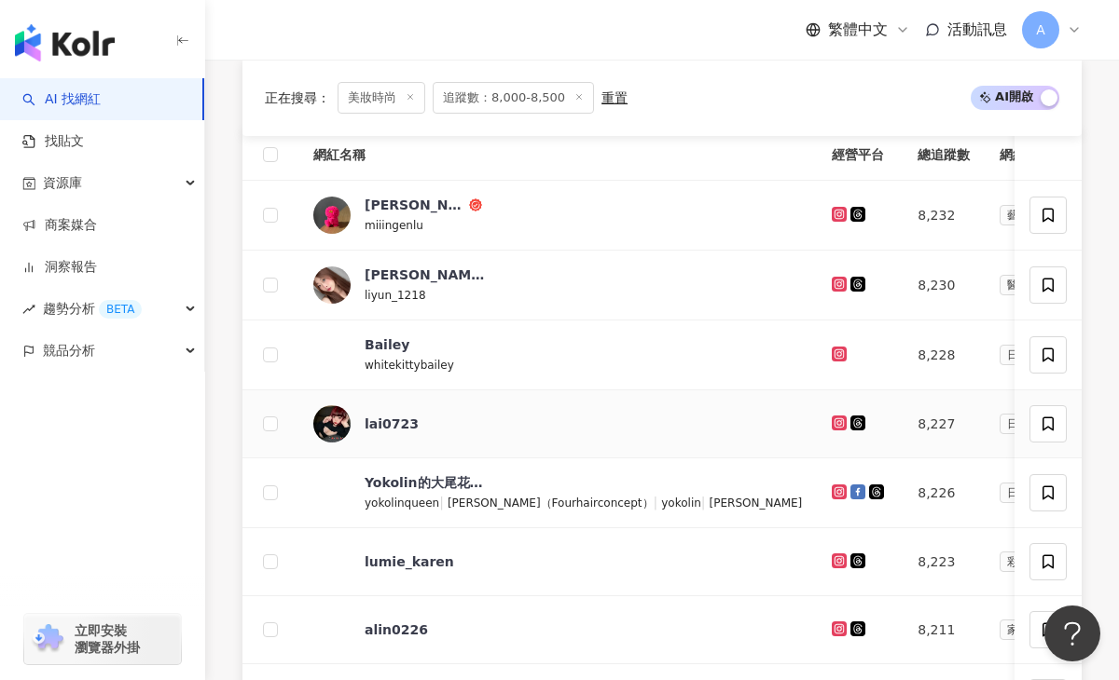
scroll to position [675, 0]
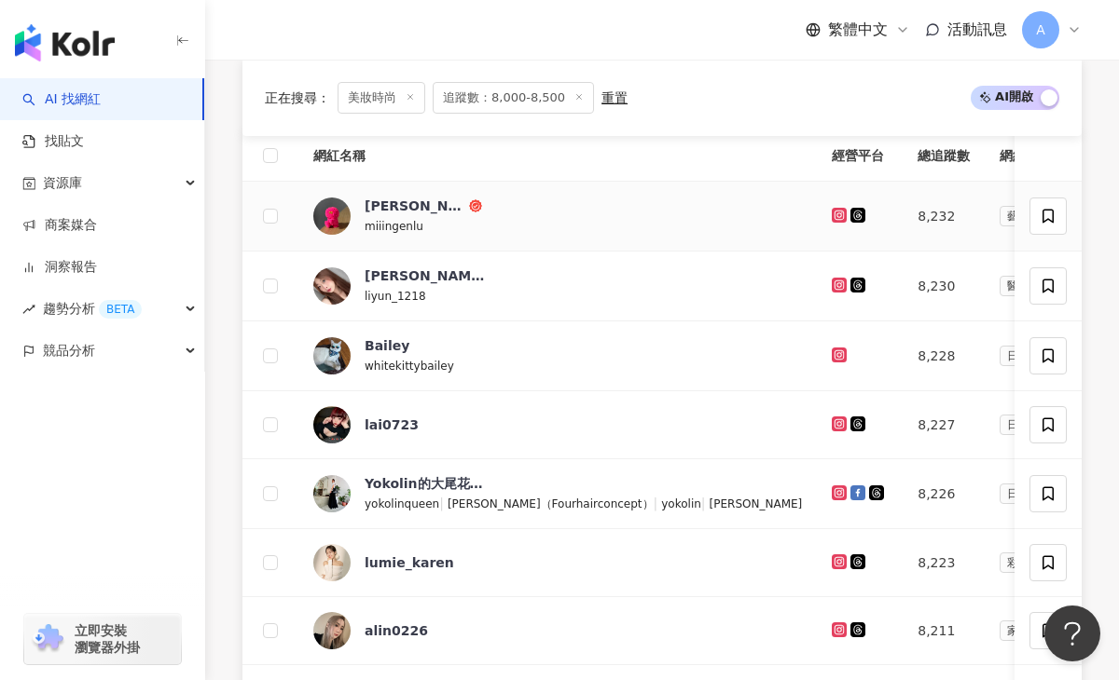
click at [838, 215] on icon at bounding box center [839, 214] width 3 height 3
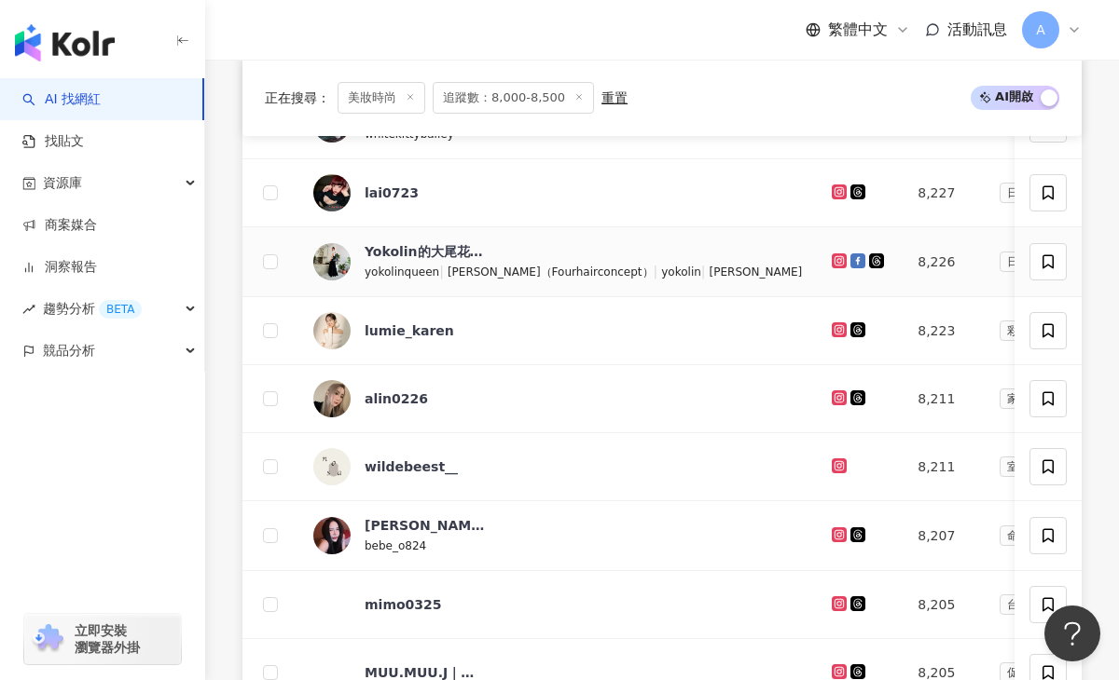
scroll to position [902, 0]
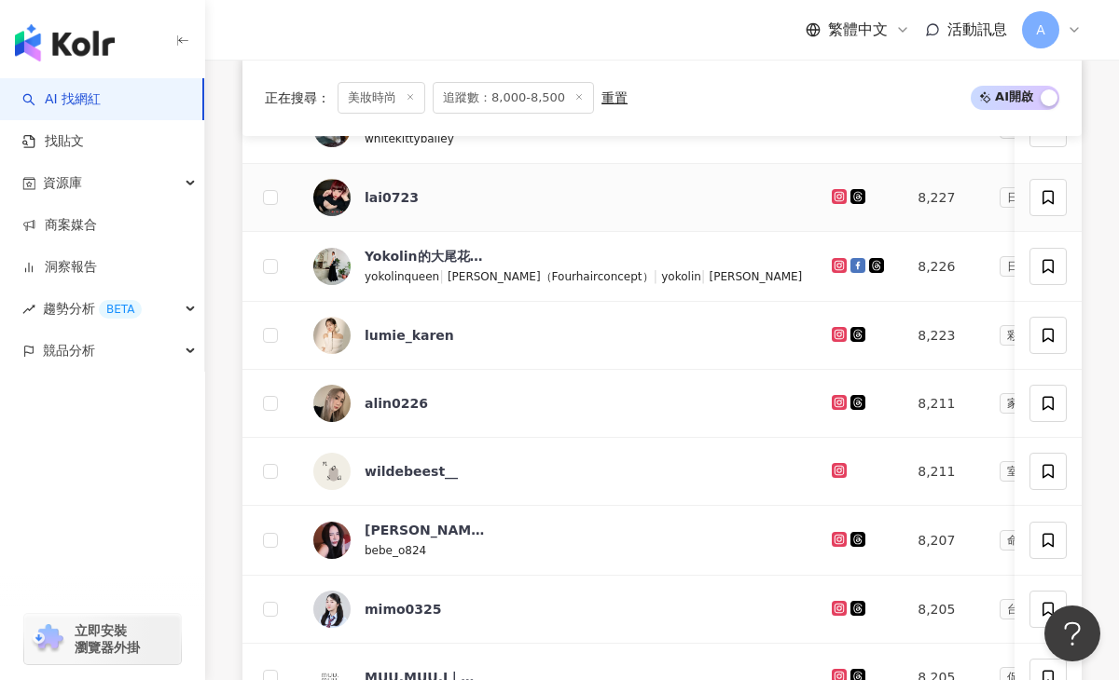
click at [850, 190] on icon at bounding box center [857, 196] width 15 height 15
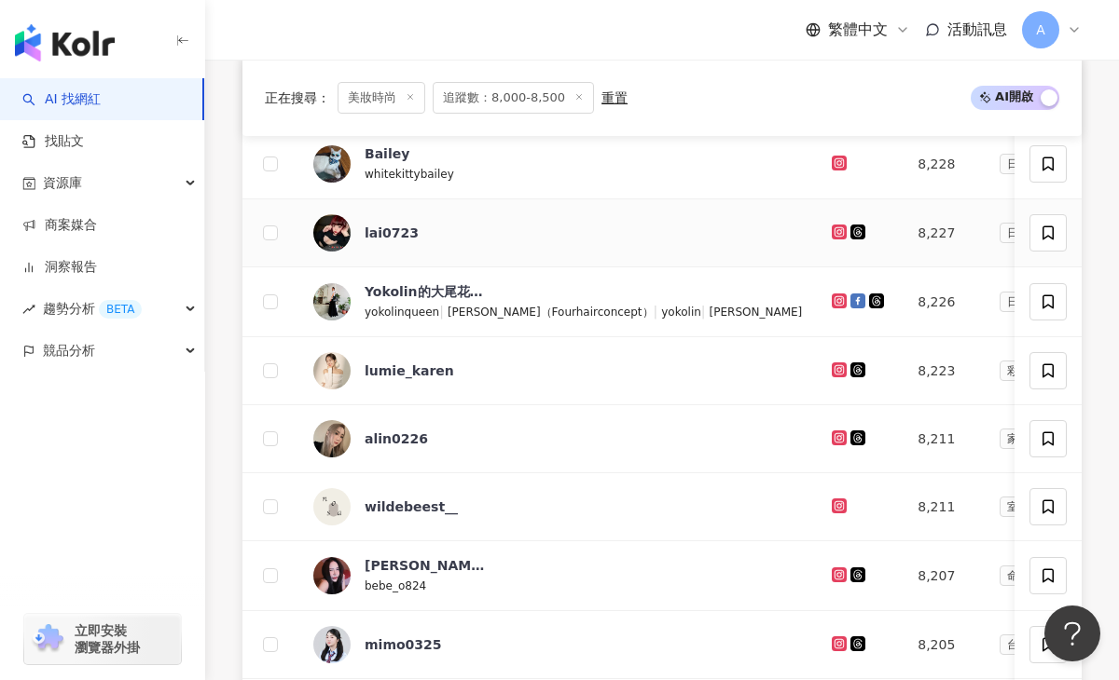
scroll to position [866, 0]
click at [831, 227] on icon at bounding box center [838, 233] width 15 height 15
click at [833, 296] on icon at bounding box center [839, 301] width 12 height 11
click at [833, 365] on icon at bounding box center [839, 370] width 12 height 11
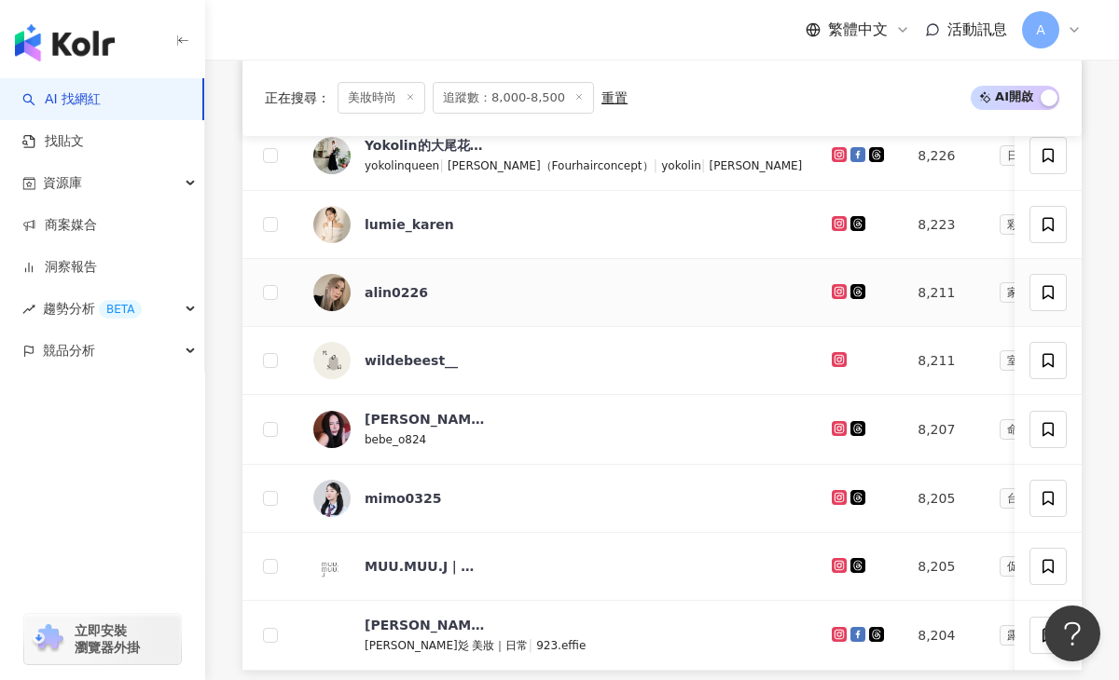
scroll to position [1022, 0]
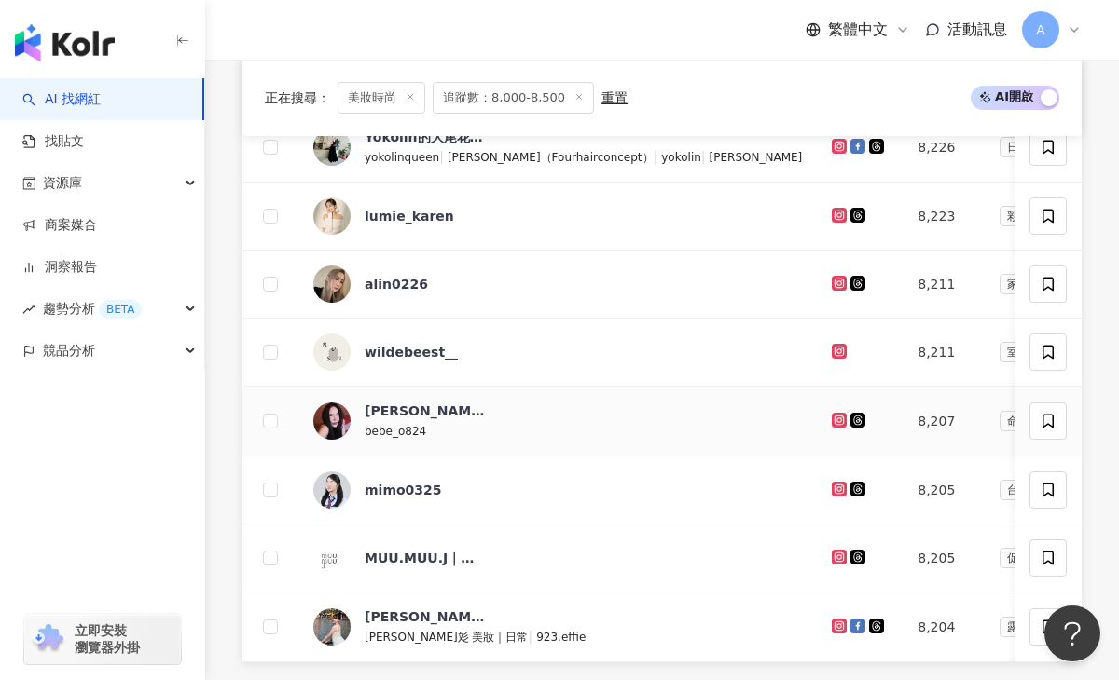
click at [831, 414] on icon at bounding box center [838, 420] width 15 height 15
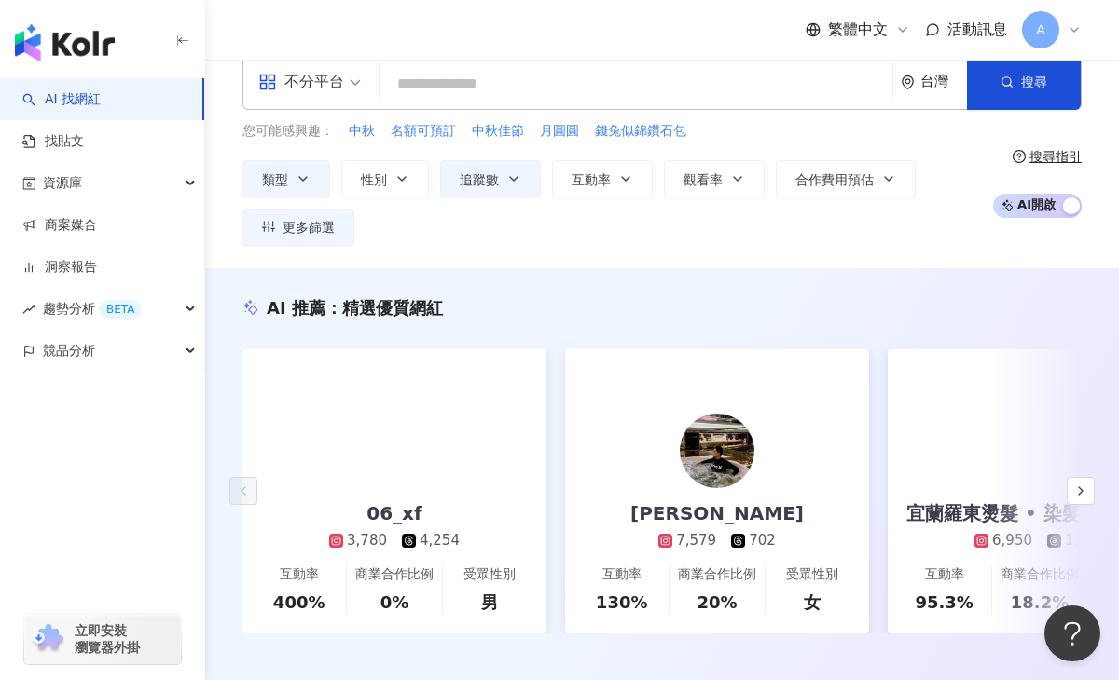
scroll to position [31, 0]
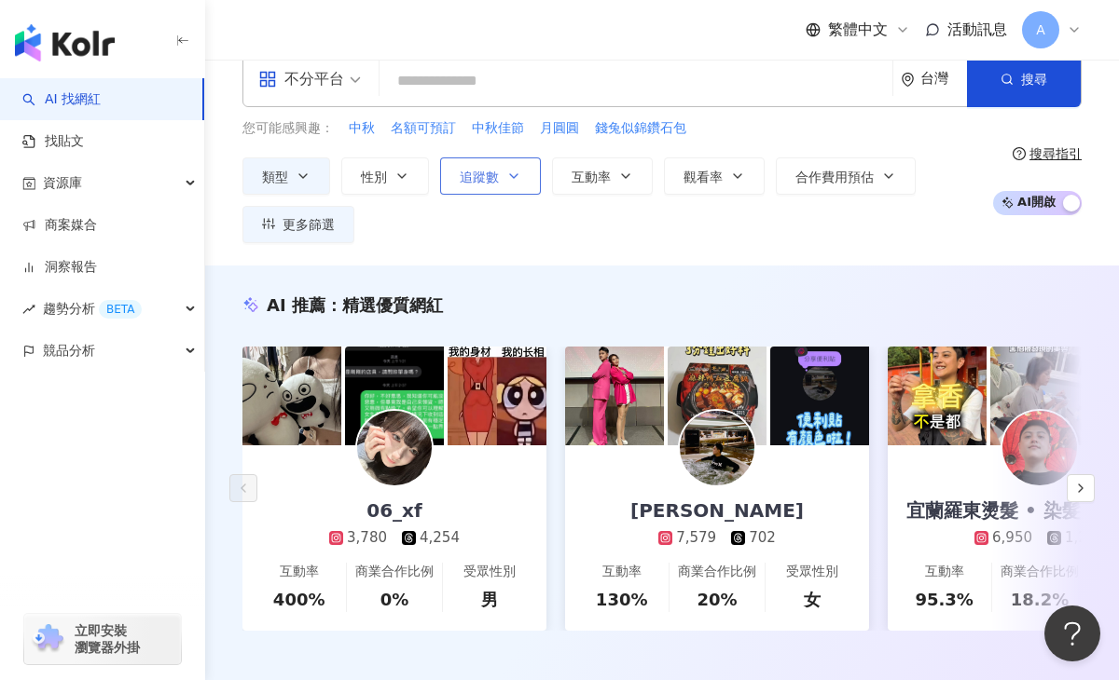
click at [508, 188] on button "追蹤數" at bounding box center [490, 176] width 101 height 37
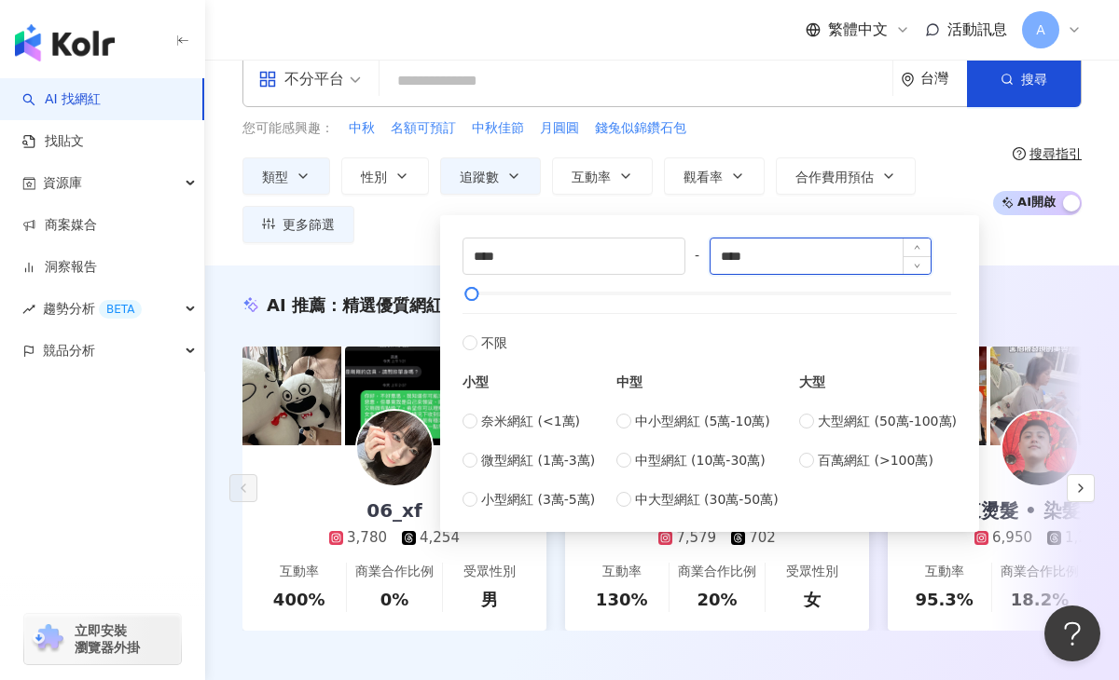
click at [746, 255] on input "****" at bounding box center [820, 256] width 221 height 35
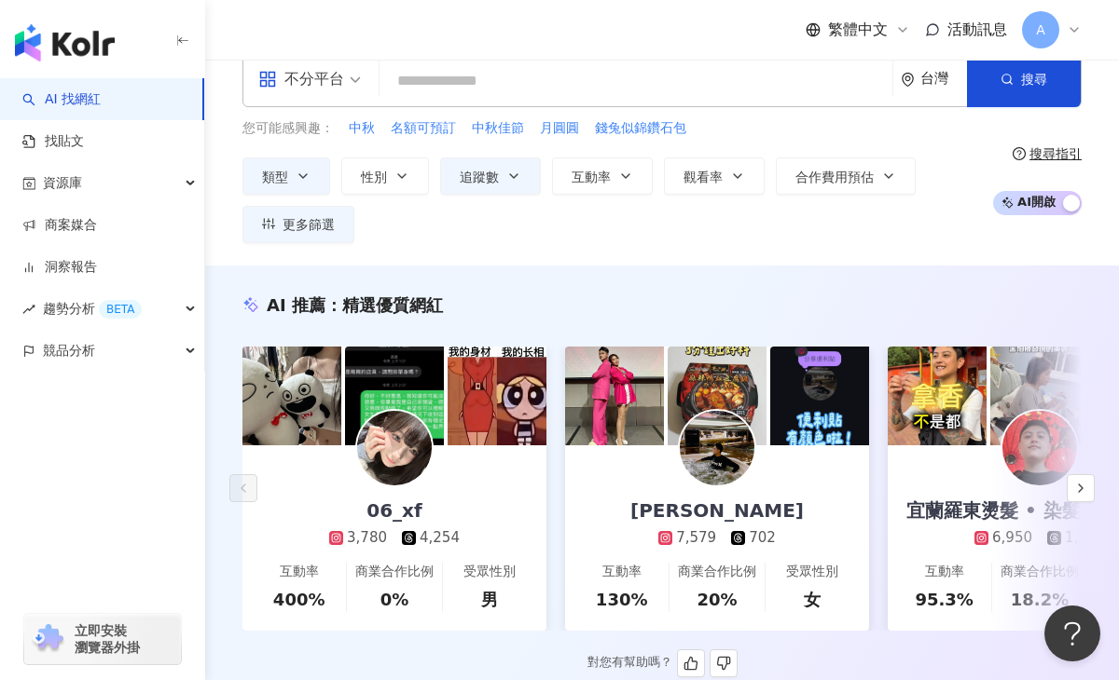
click at [1078, 319] on div "AI 推薦 ： 精選優質網紅 06_xf 3,780 4,254 互動率 400% 商業合作比例 0% 受眾性別 男 Sheng En 馬馬 7,579 70…" at bounding box center [661, 486] width 913 height 384
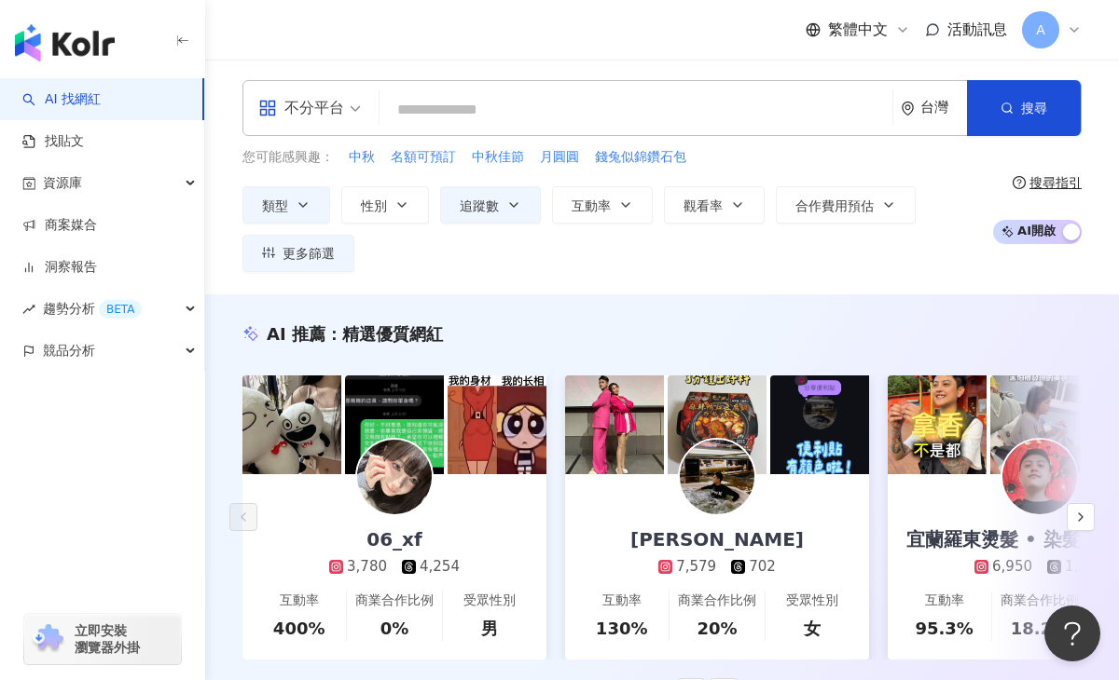
scroll to position [0, 0]
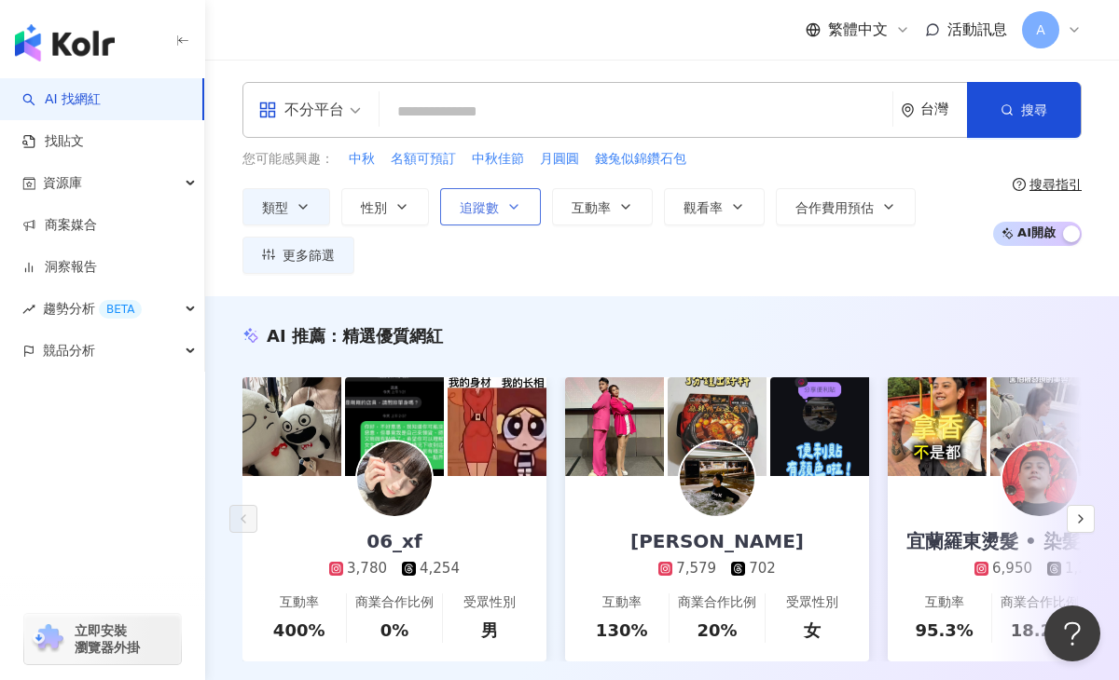
click at [508, 207] on icon "button" at bounding box center [513, 206] width 15 height 15
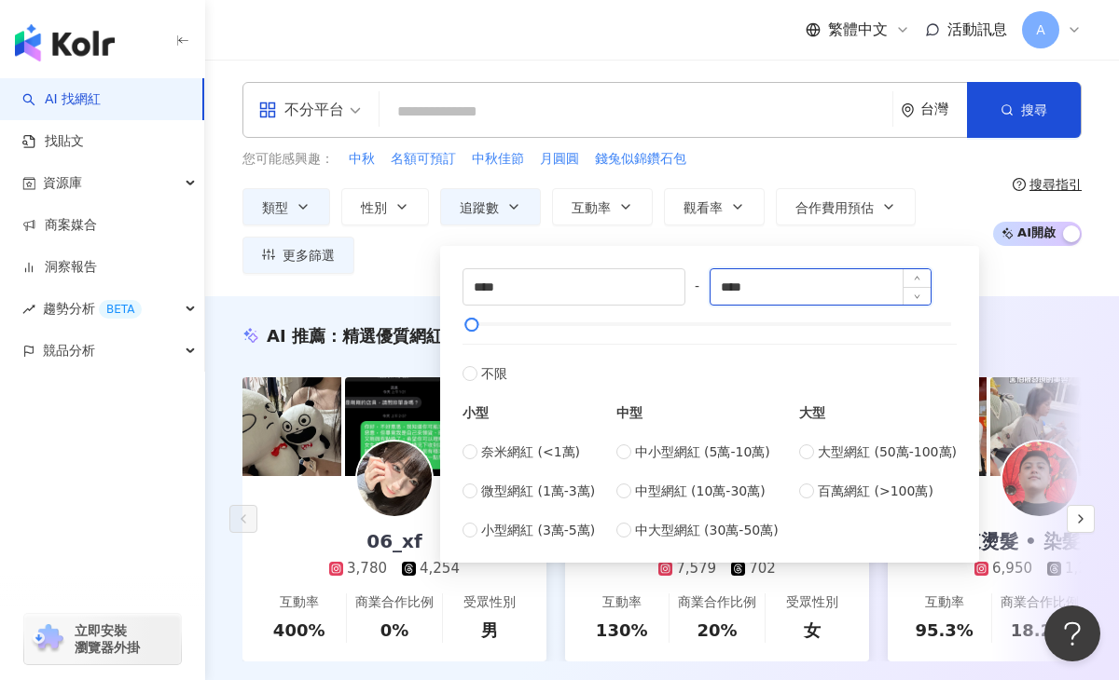
click at [743, 285] on input "****" at bounding box center [820, 286] width 221 height 35
click at [806, 296] on input "****" at bounding box center [820, 286] width 221 height 35
type input "****"
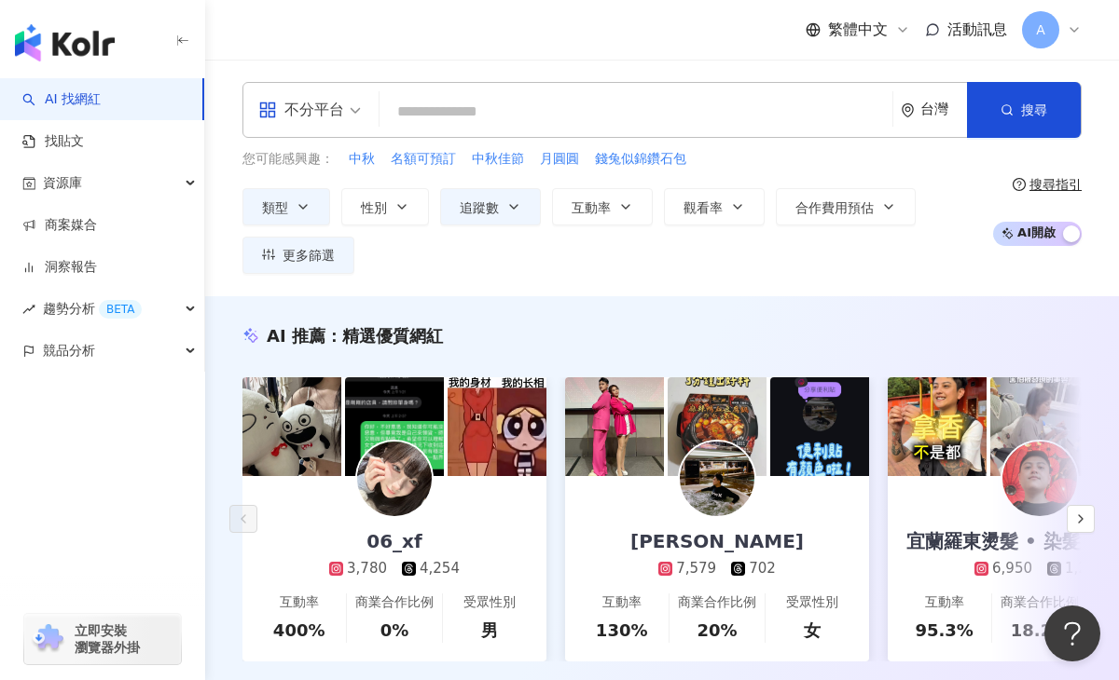
click at [1057, 326] on div "AI 推薦 ： 精選優質網紅" at bounding box center [661, 335] width 839 height 23
click at [309, 199] on icon "button" at bounding box center [302, 206] width 15 height 15
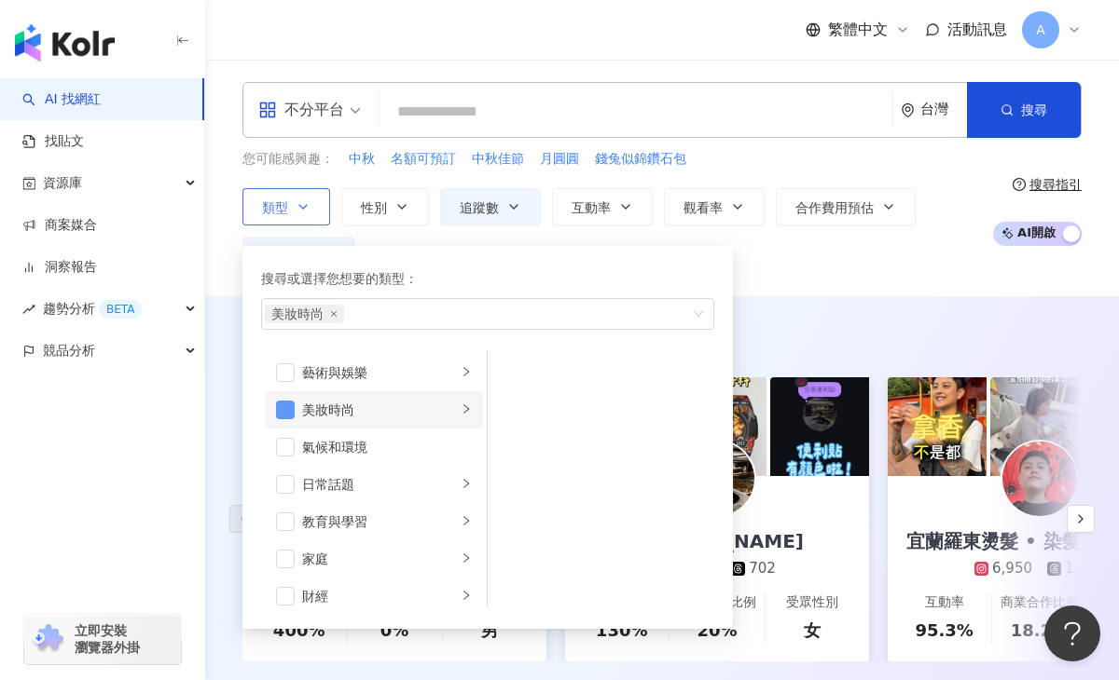
click at [286, 408] on span "button" at bounding box center [285, 410] width 19 height 19
click at [287, 407] on span "button" at bounding box center [285, 410] width 19 height 19
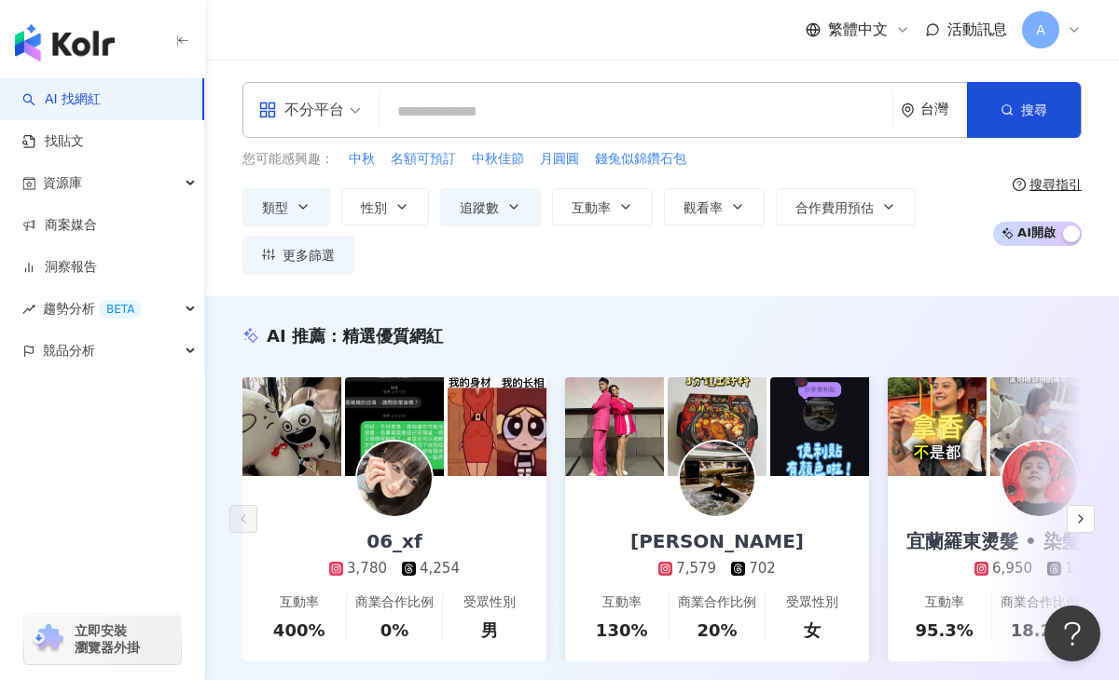
click at [871, 323] on div "AI 推薦 ： 精選優質網紅 06_xf 3,780 4,254 互動率 400% 商業合作比例 0% 受眾性別 男 Sheng En 馬馬 7,579 70…" at bounding box center [661, 512] width 913 height 432
click at [1009, 124] on button "搜尋" at bounding box center [1024, 110] width 114 height 56
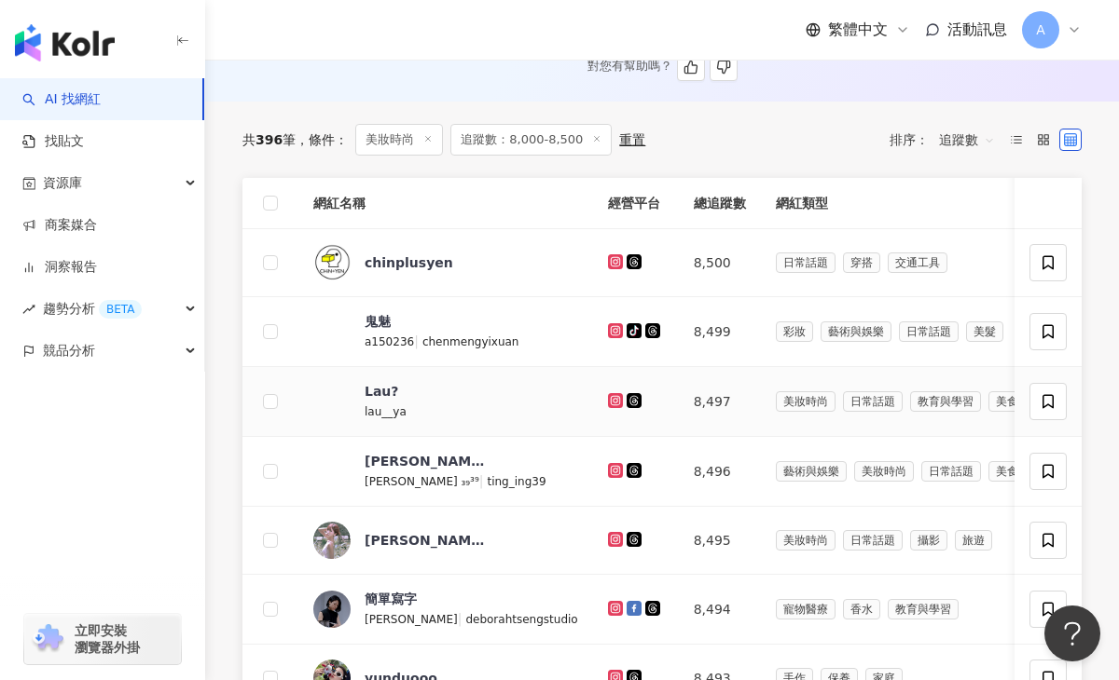
scroll to position [625, 0]
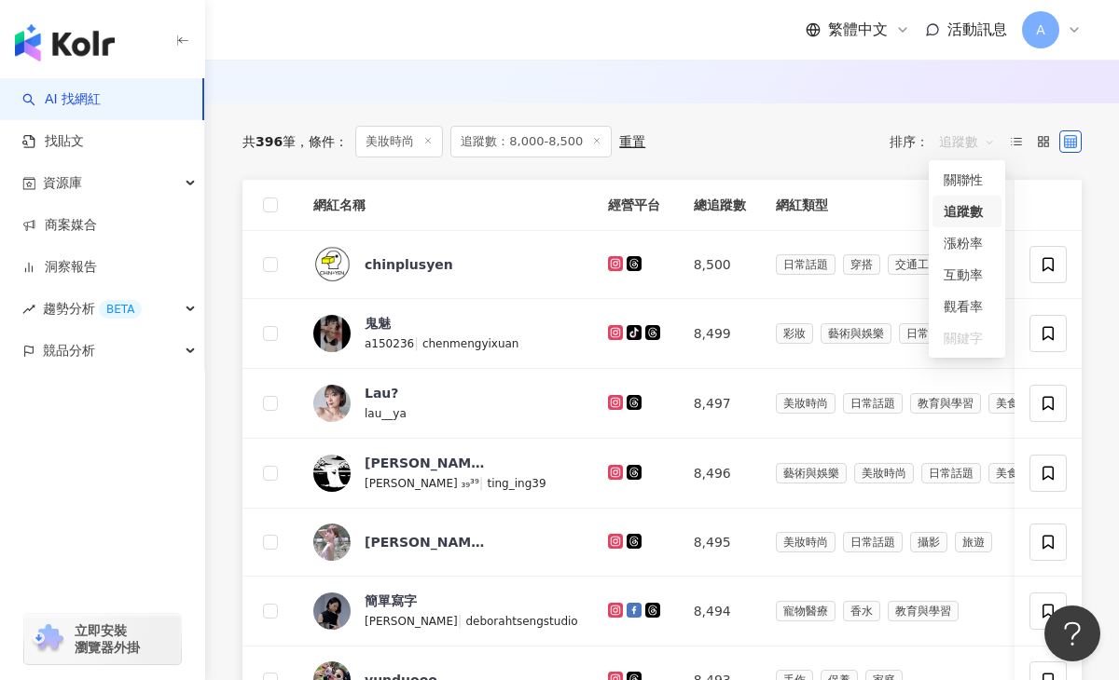
click at [960, 144] on span "追蹤數" at bounding box center [967, 142] width 56 height 30
click at [770, 174] on div "共 396 筆 條件 ： 美妝時尚 追蹤數：8,000-8,500 重置 排序： 追蹤數" at bounding box center [661, 141] width 839 height 76
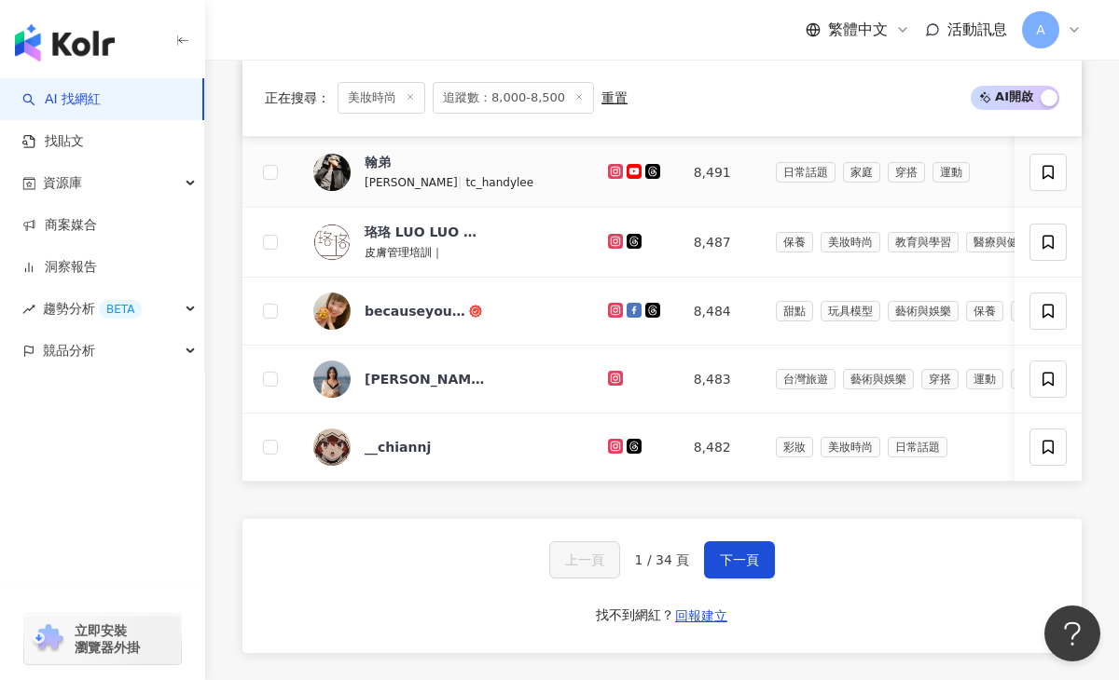
scroll to position [1232, 0]
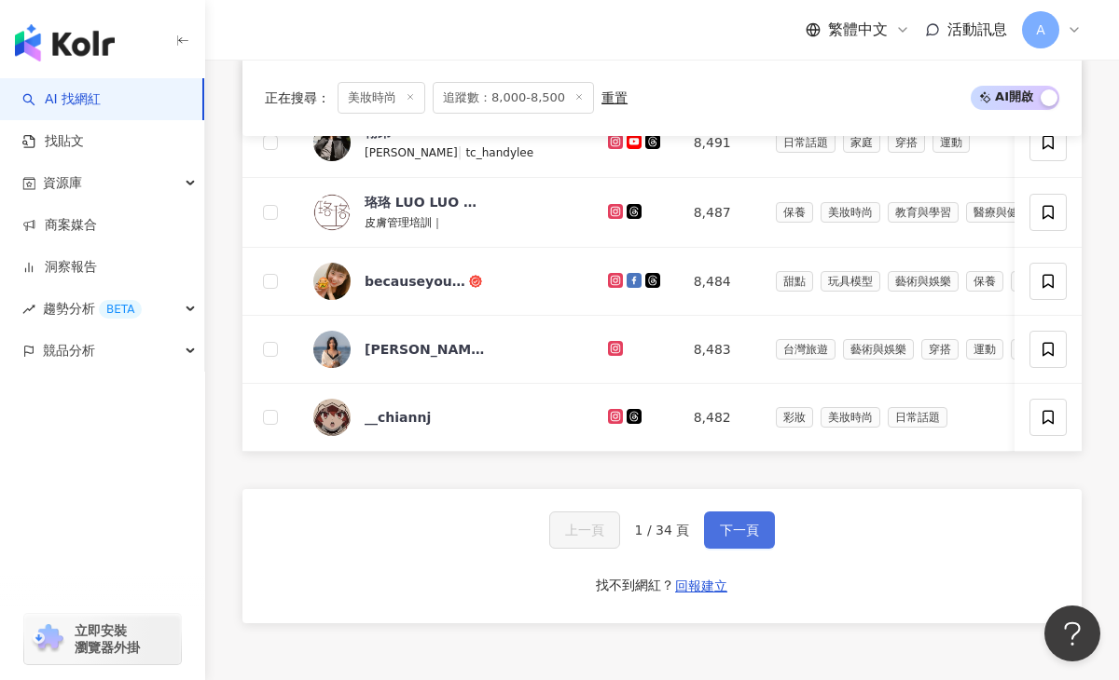
click at [731, 524] on span "下一頁" at bounding box center [739, 530] width 39 height 15
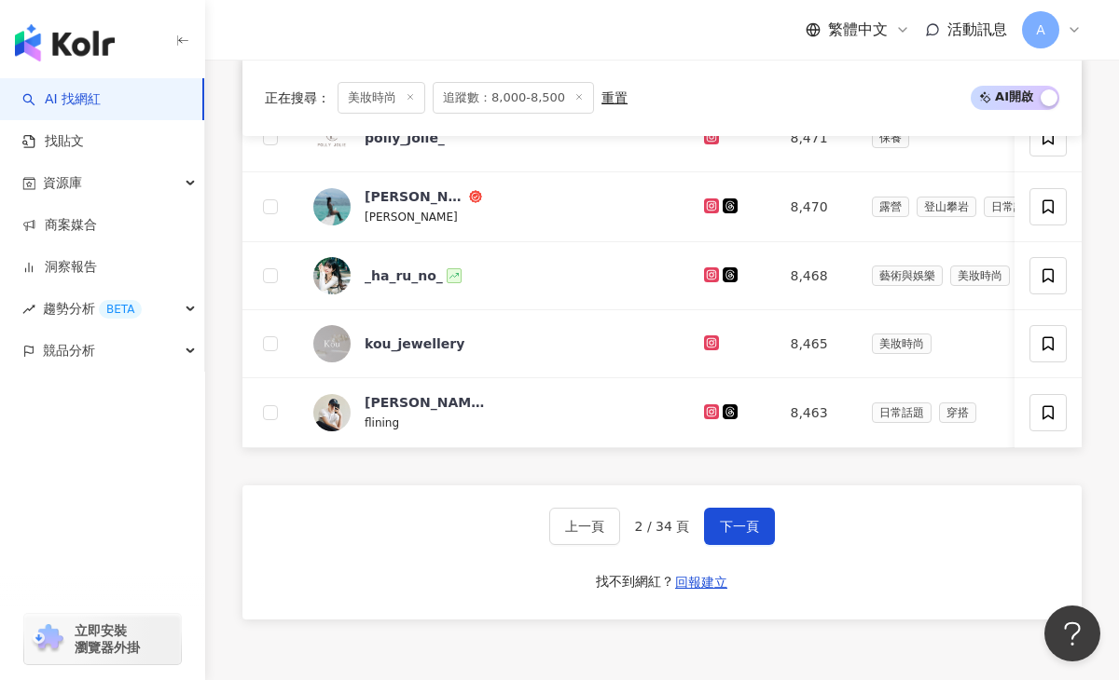
click at [643, 527] on span "2 / 34 頁" at bounding box center [662, 526] width 55 height 15
click at [729, 517] on button "下一頁" at bounding box center [739, 526] width 71 height 37
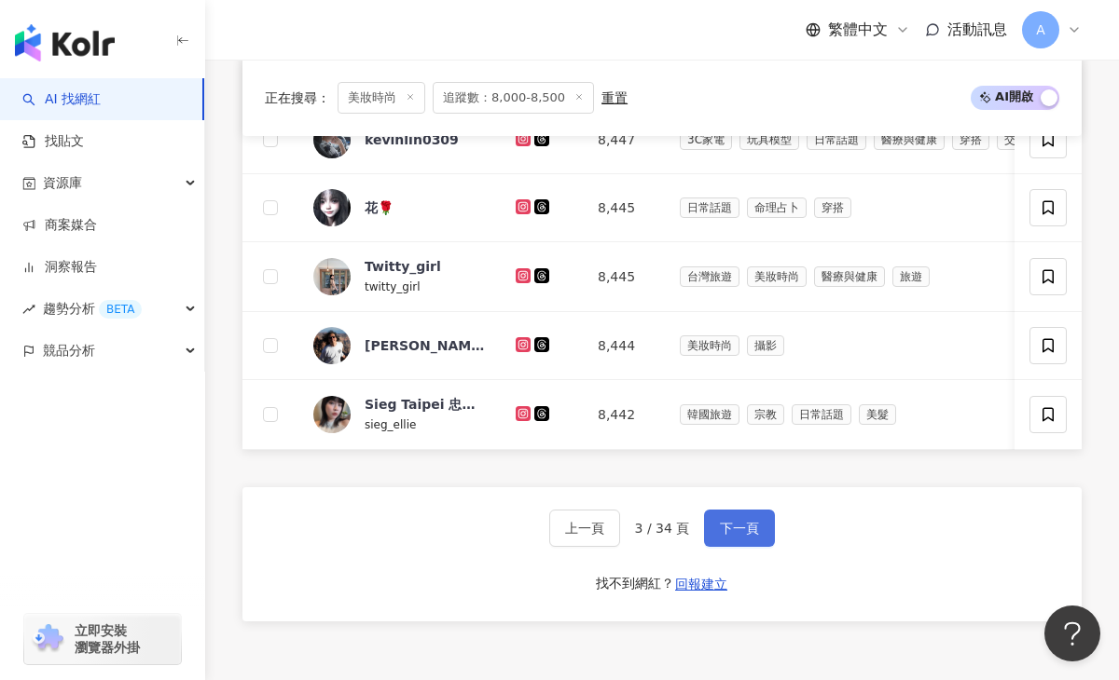
click at [734, 518] on button "下一頁" at bounding box center [739, 528] width 71 height 37
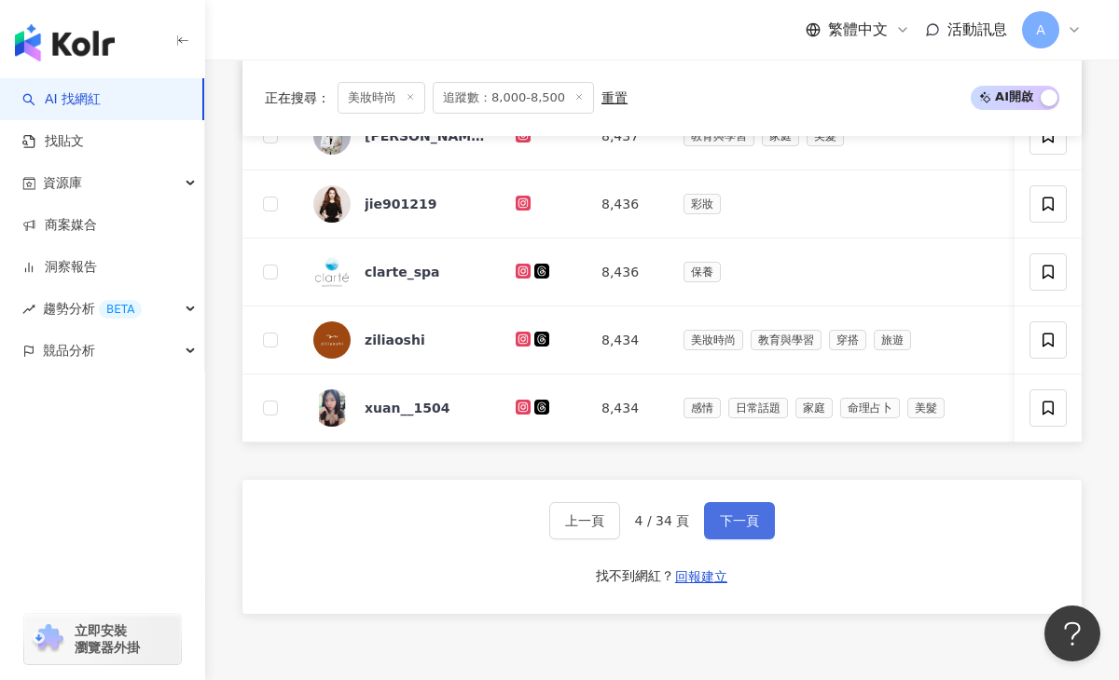
click at [735, 520] on span "下一頁" at bounding box center [739, 521] width 39 height 15
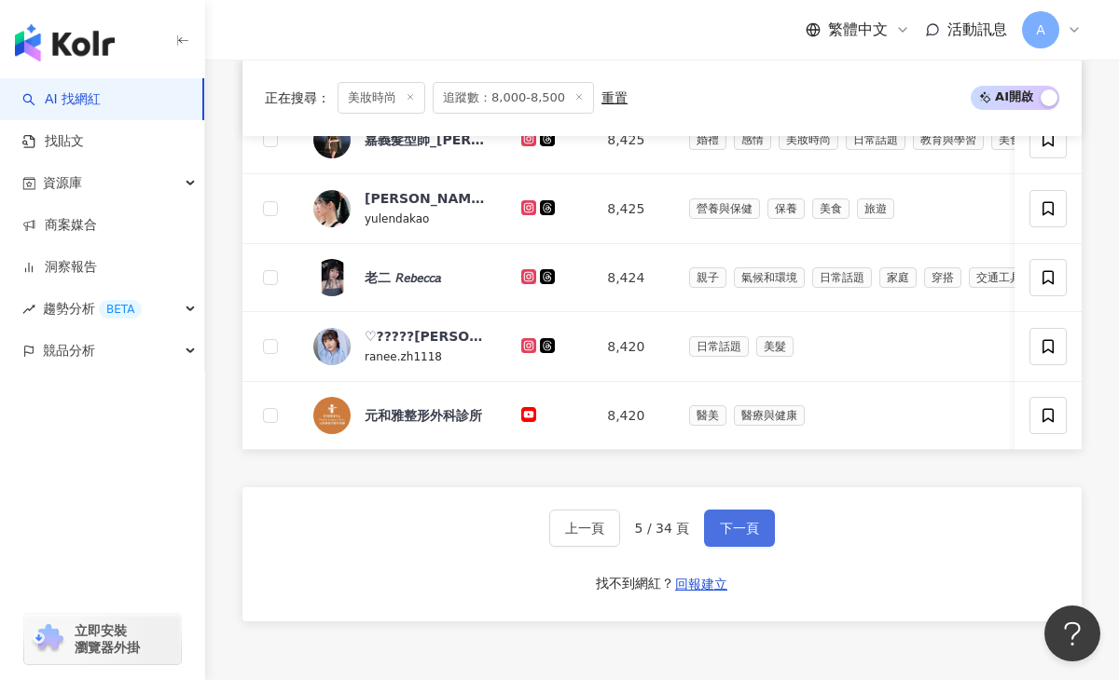
click at [735, 521] on span "下一頁" at bounding box center [739, 528] width 39 height 15
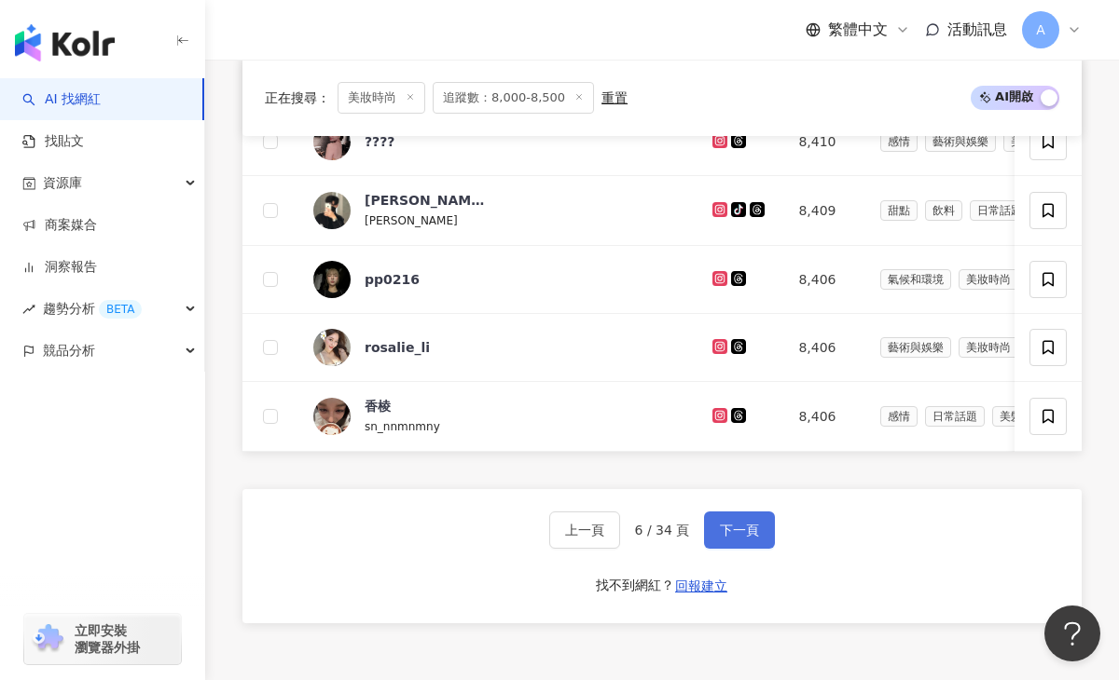
click at [735, 521] on button "下一頁" at bounding box center [739, 530] width 71 height 37
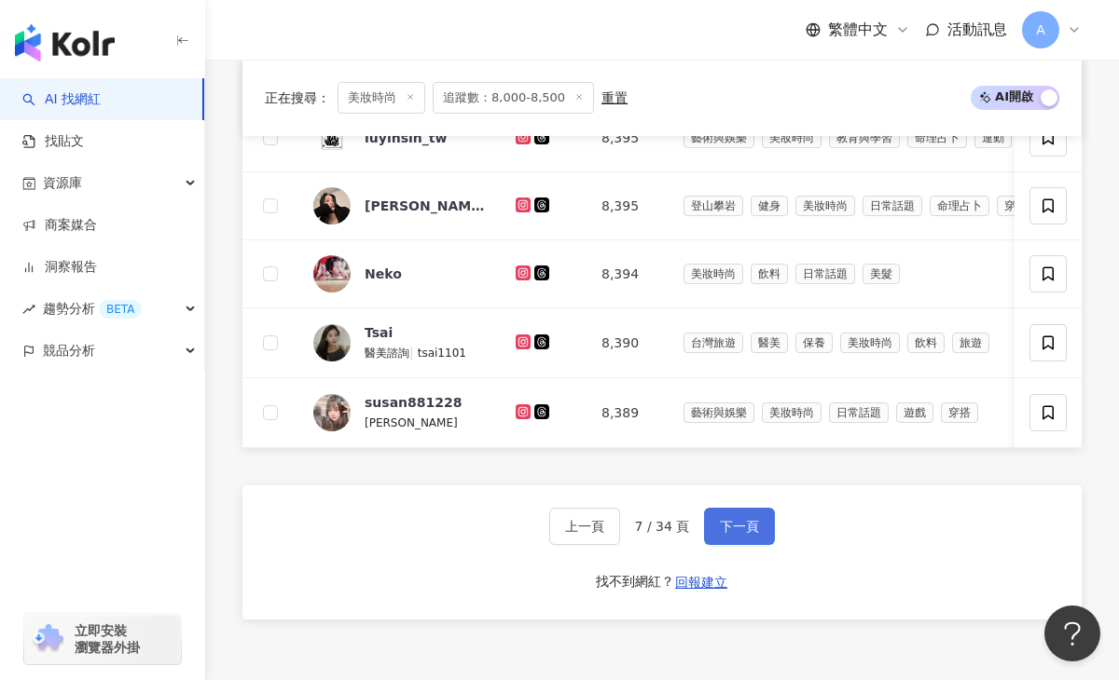
click at [735, 521] on span "下一頁" at bounding box center [739, 526] width 39 height 15
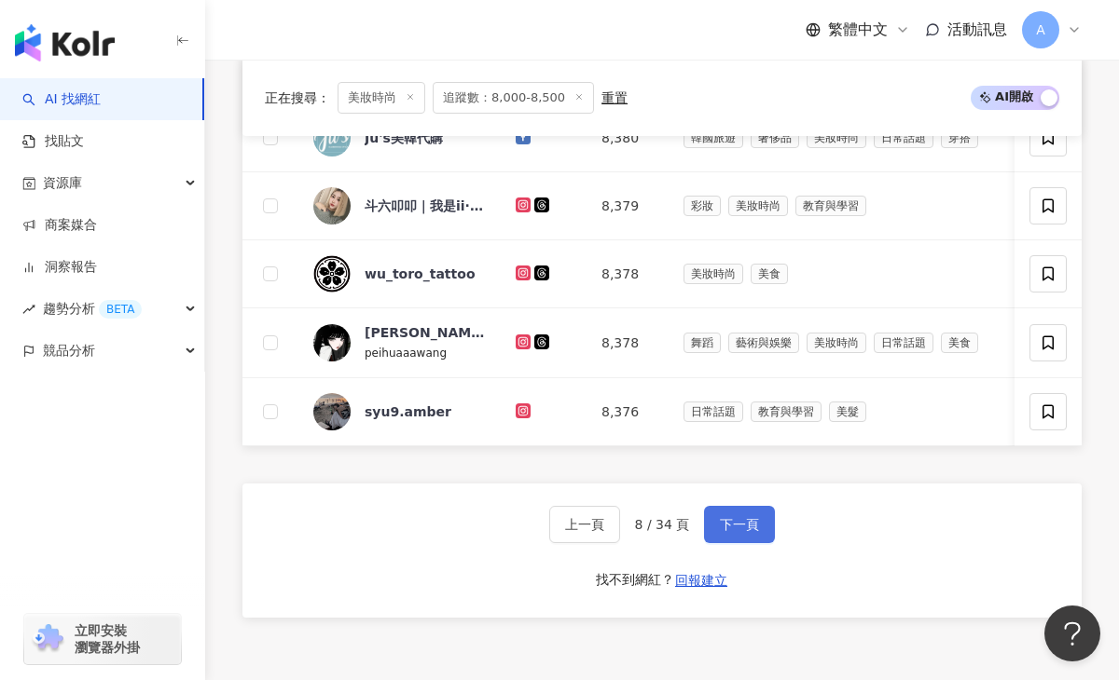
click at [735, 521] on span "下一頁" at bounding box center [739, 524] width 39 height 15
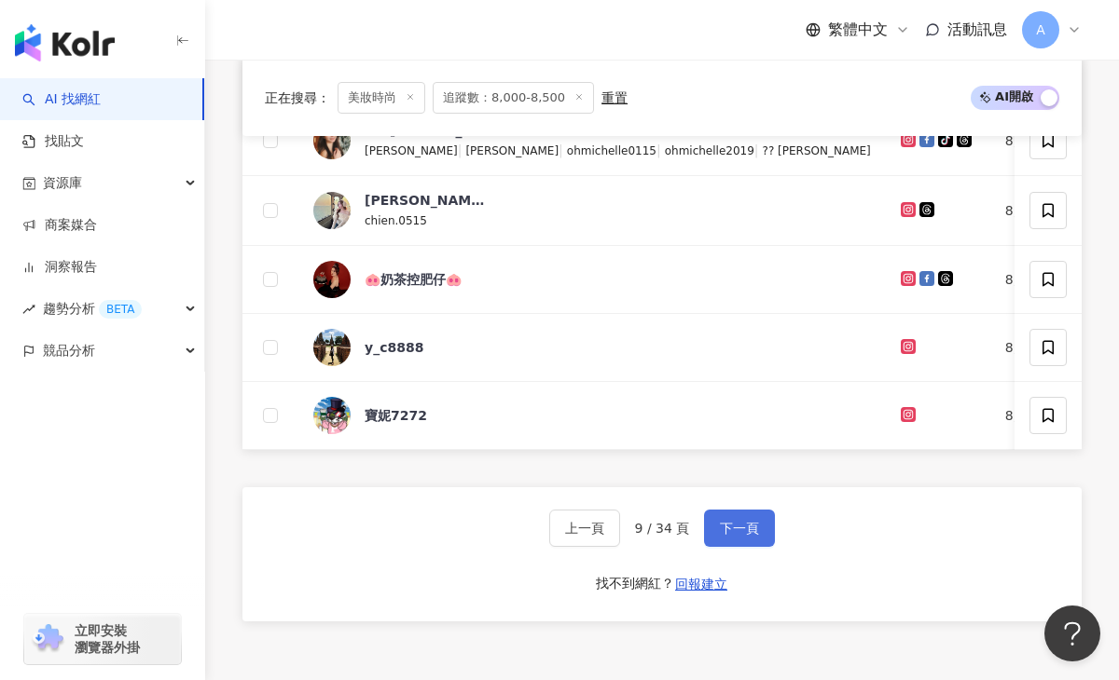
click at [735, 521] on span "下一頁" at bounding box center [739, 528] width 39 height 15
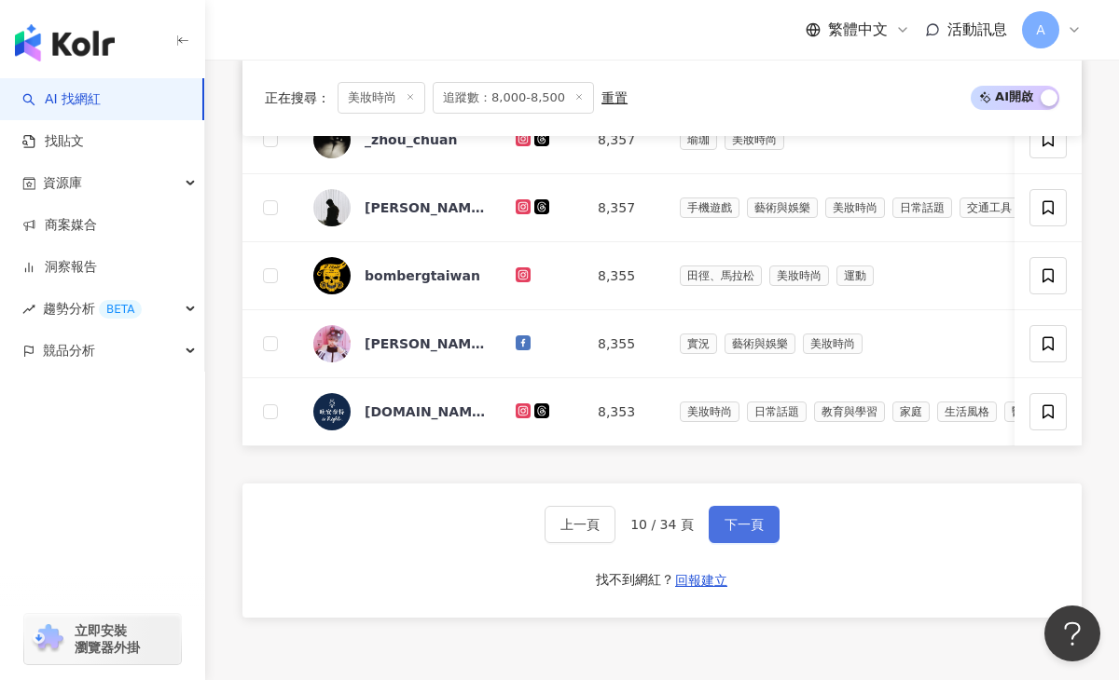
click at [735, 521] on span "下一頁" at bounding box center [743, 524] width 39 height 15
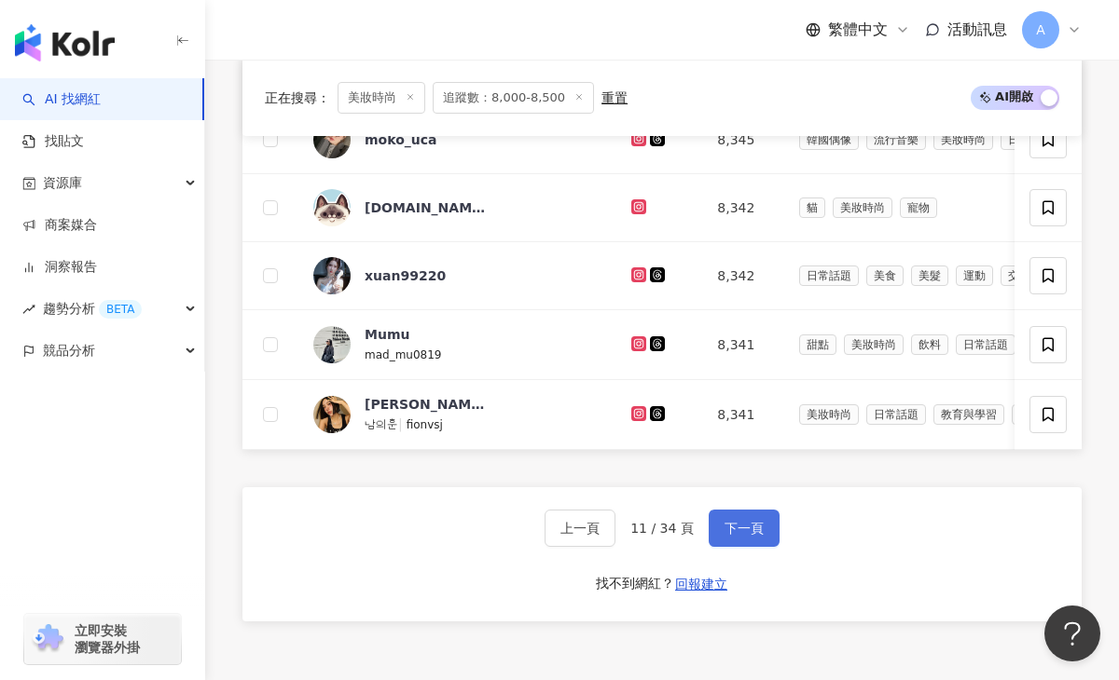
click at [735, 521] on span "下一頁" at bounding box center [743, 528] width 39 height 15
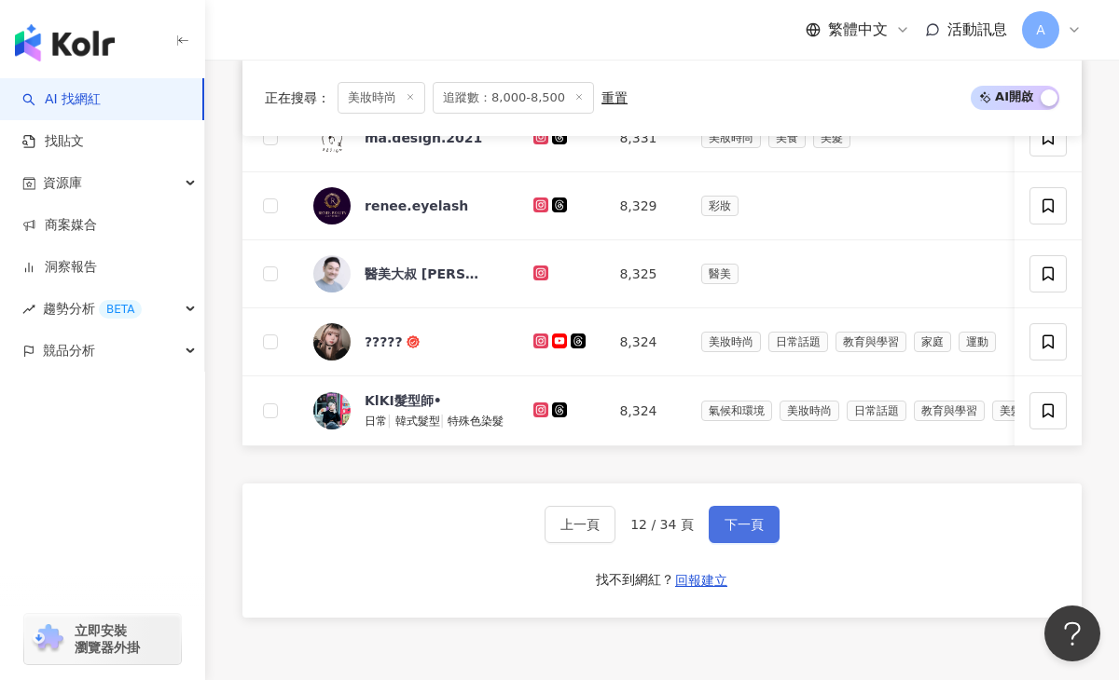
click at [735, 521] on span "下一頁" at bounding box center [743, 524] width 39 height 15
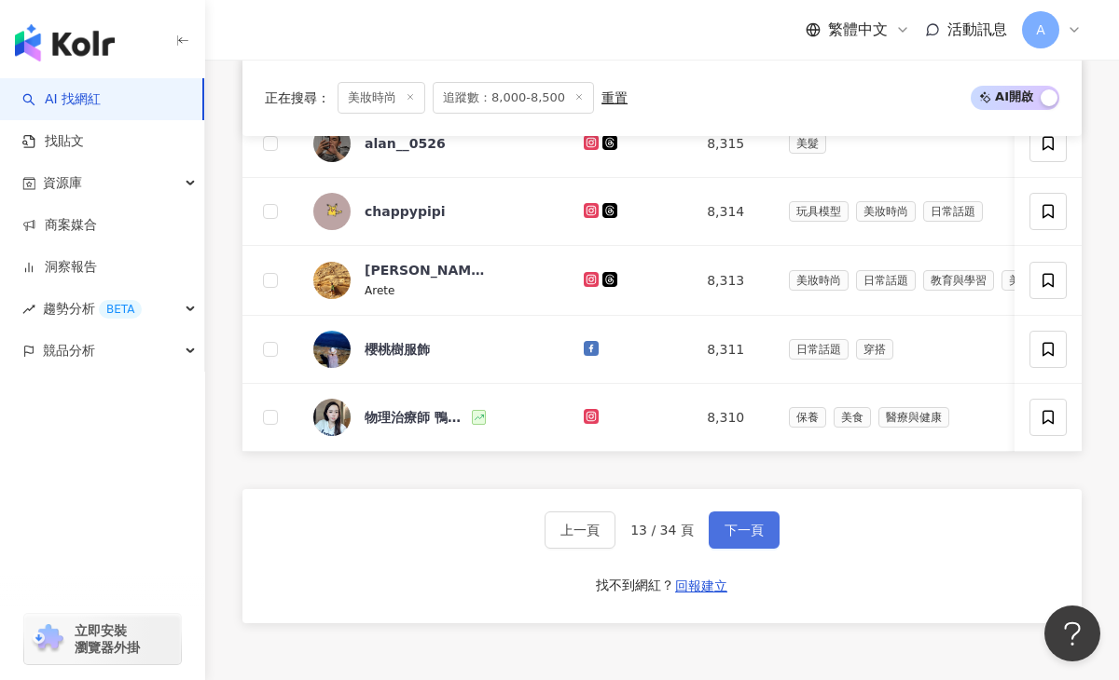
click at [735, 521] on button "下一頁" at bounding box center [743, 530] width 71 height 37
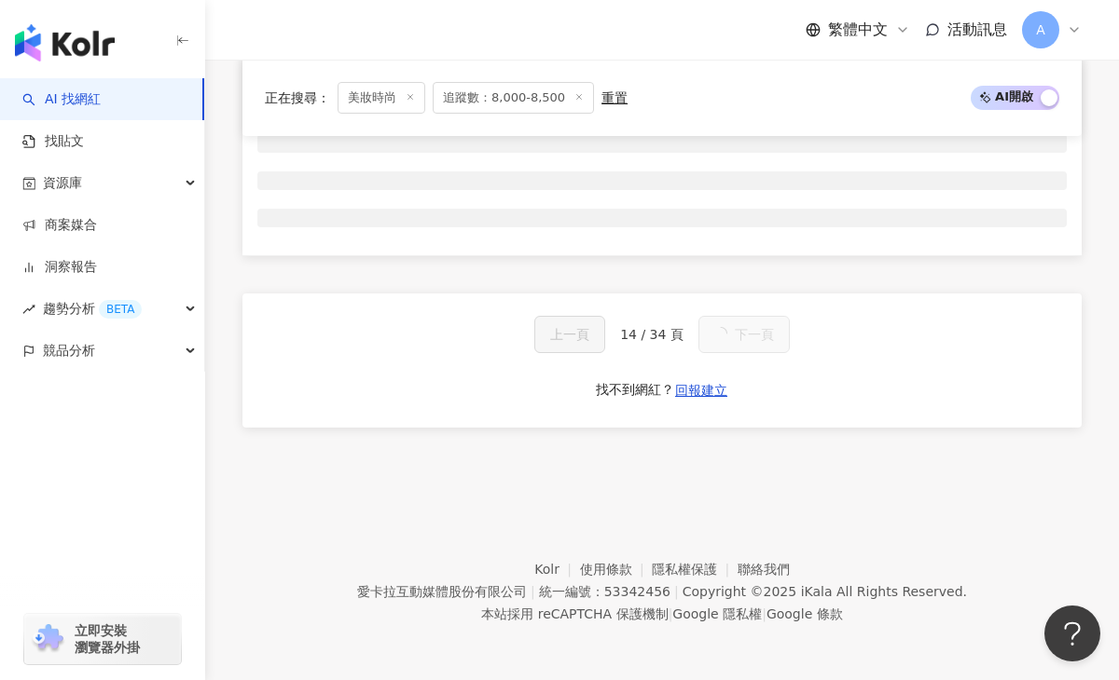
scroll to position [1232, 0]
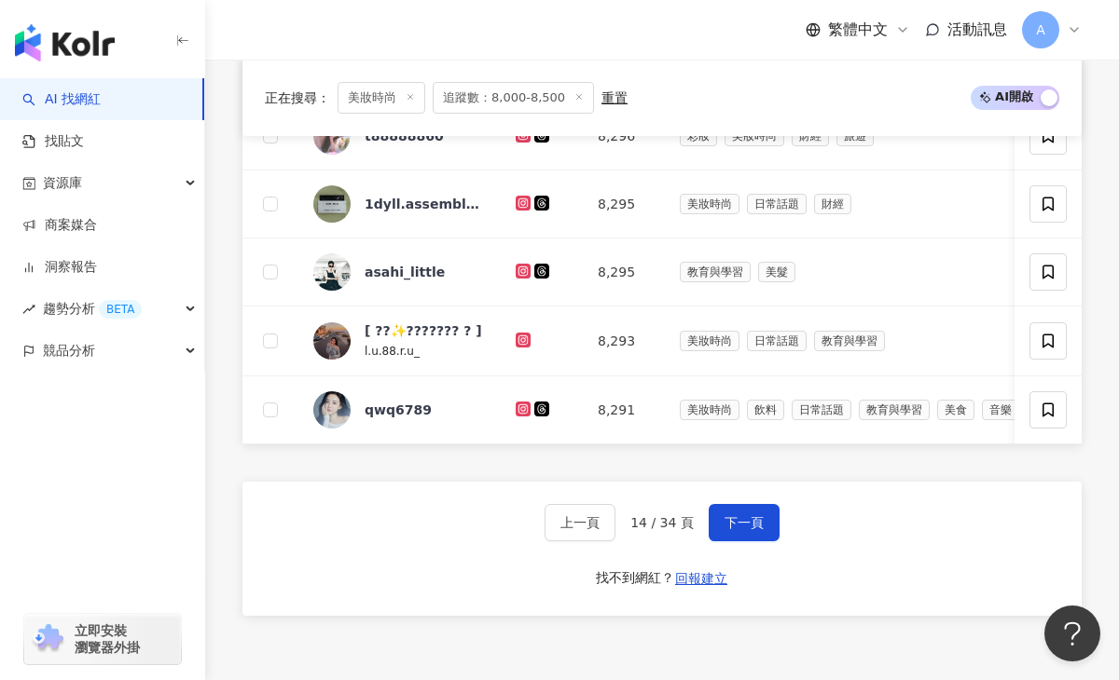
click at [736, 521] on span "下一頁" at bounding box center [743, 522] width 39 height 15
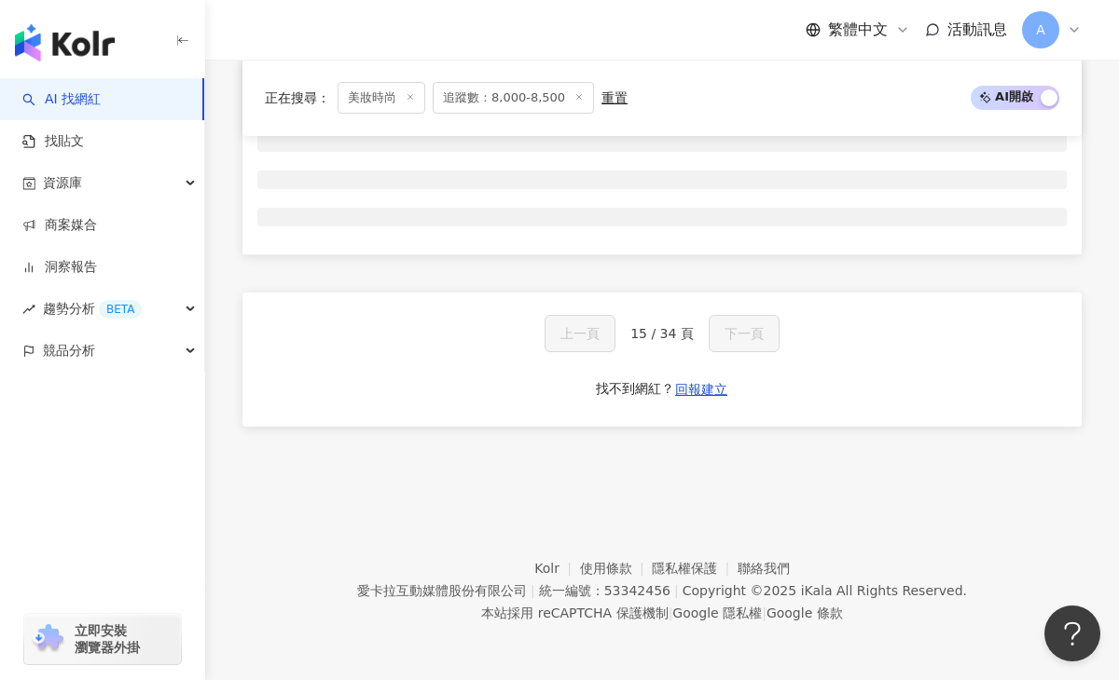
scroll to position [775, 0]
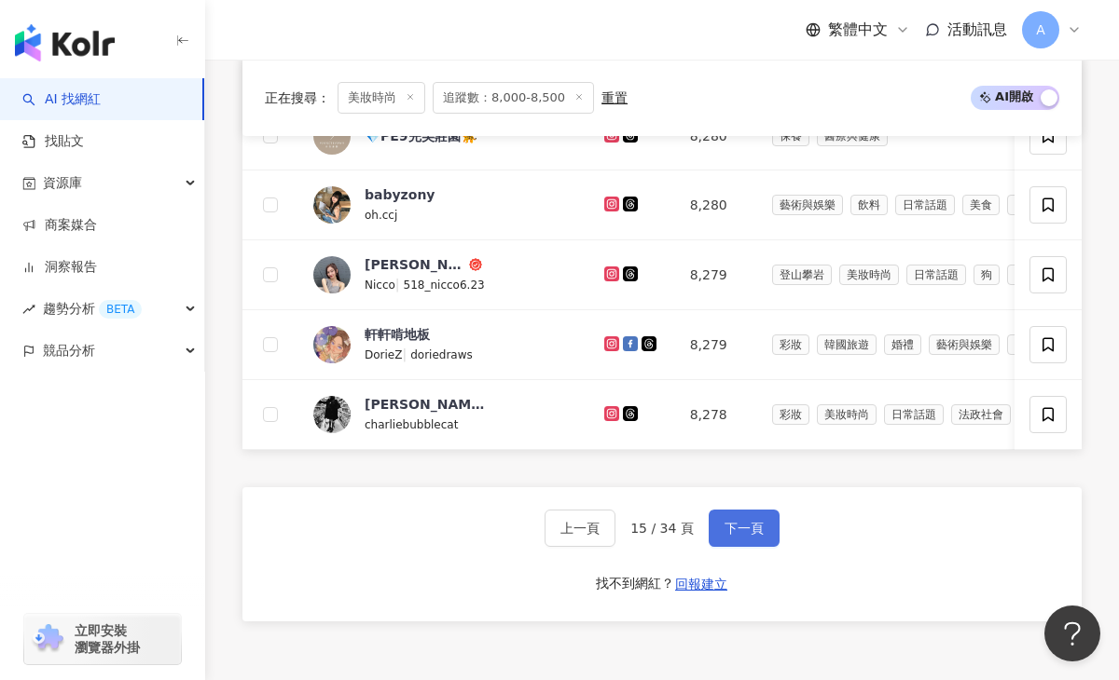
click at [736, 521] on span "下一頁" at bounding box center [743, 528] width 39 height 15
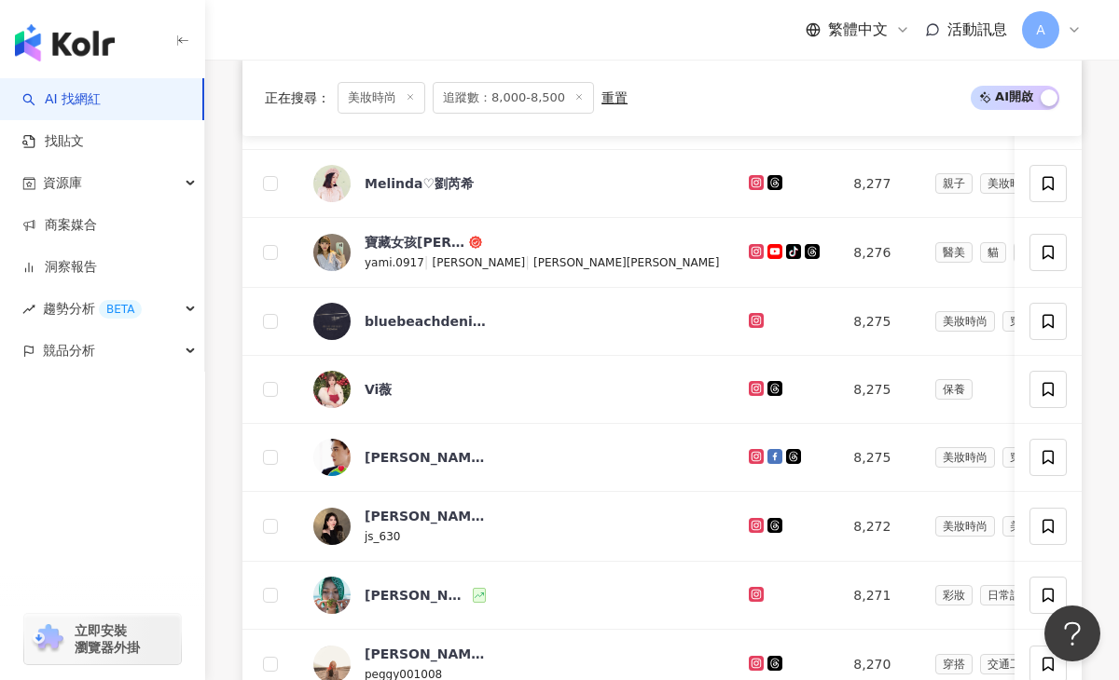
scroll to position [1232, 0]
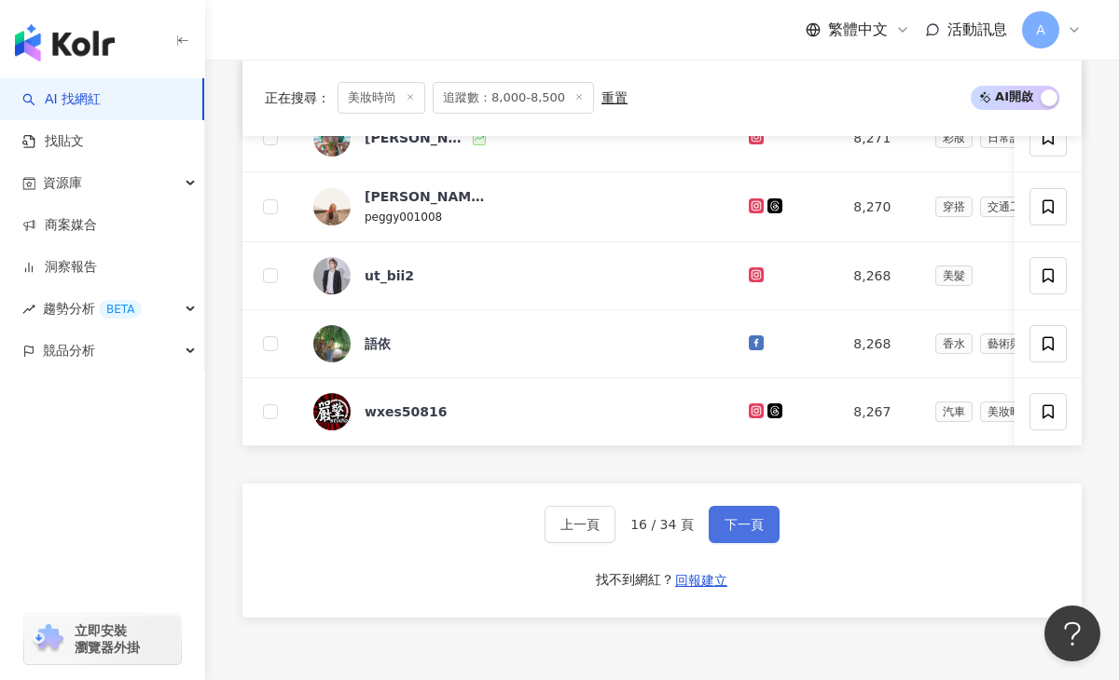
click at [736, 521] on span "下一頁" at bounding box center [743, 524] width 39 height 15
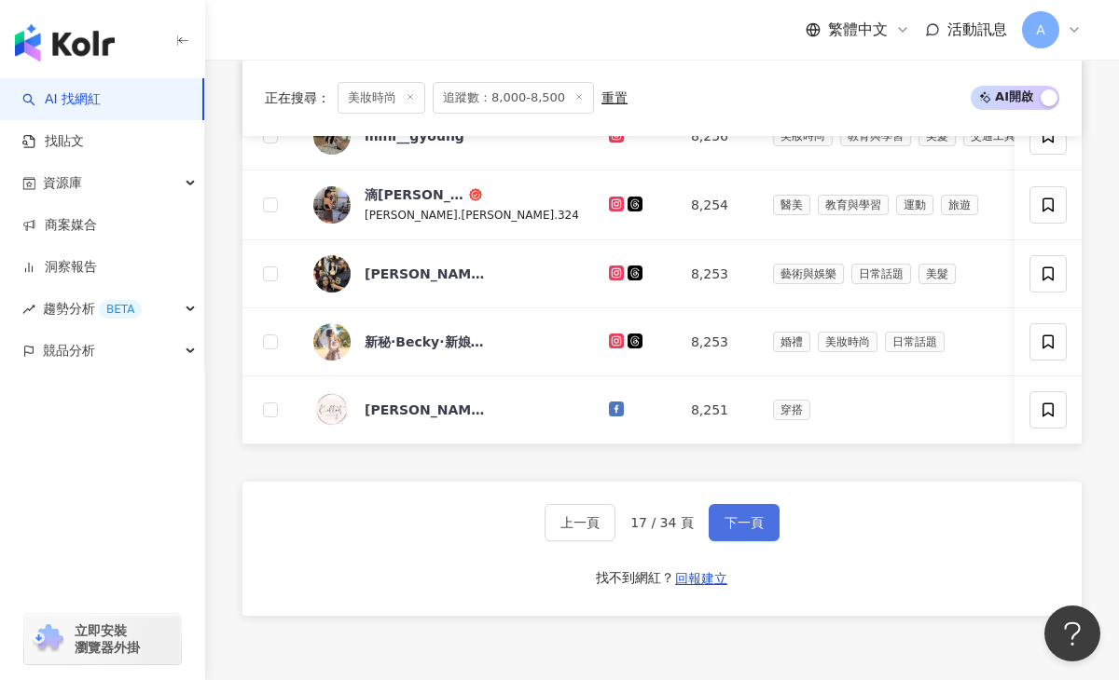
click at [736, 521] on span "下一頁" at bounding box center [743, 522] width 39 height 15
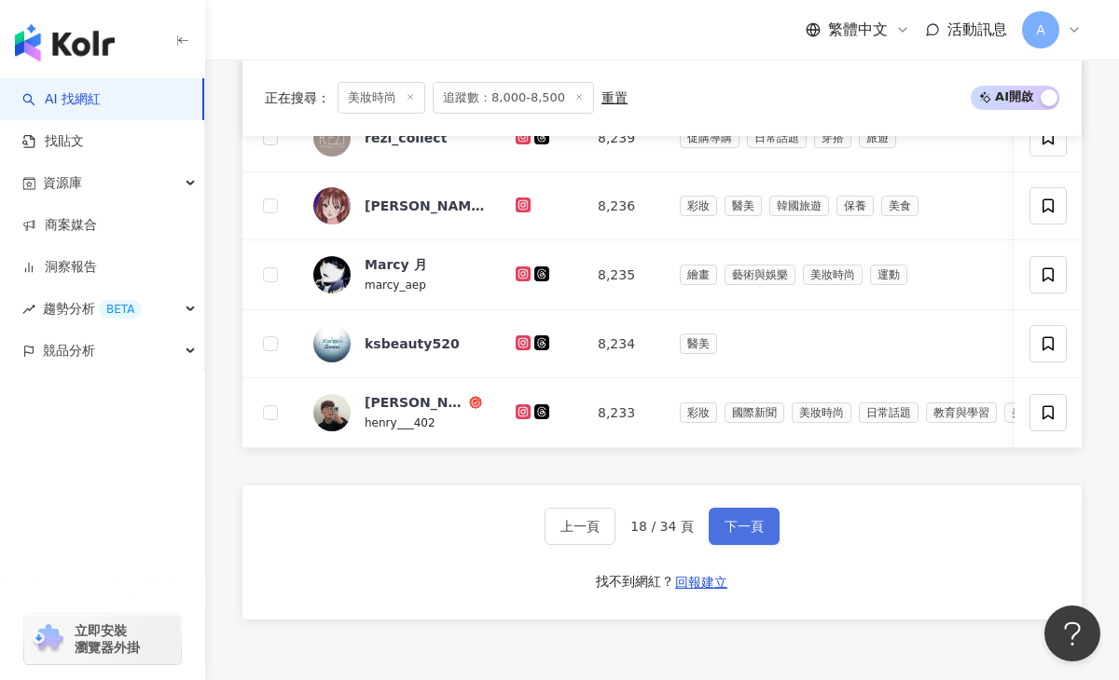
click at [736, 521] on span "下一頁" at bounding box center [743, 526] width 39 height 15
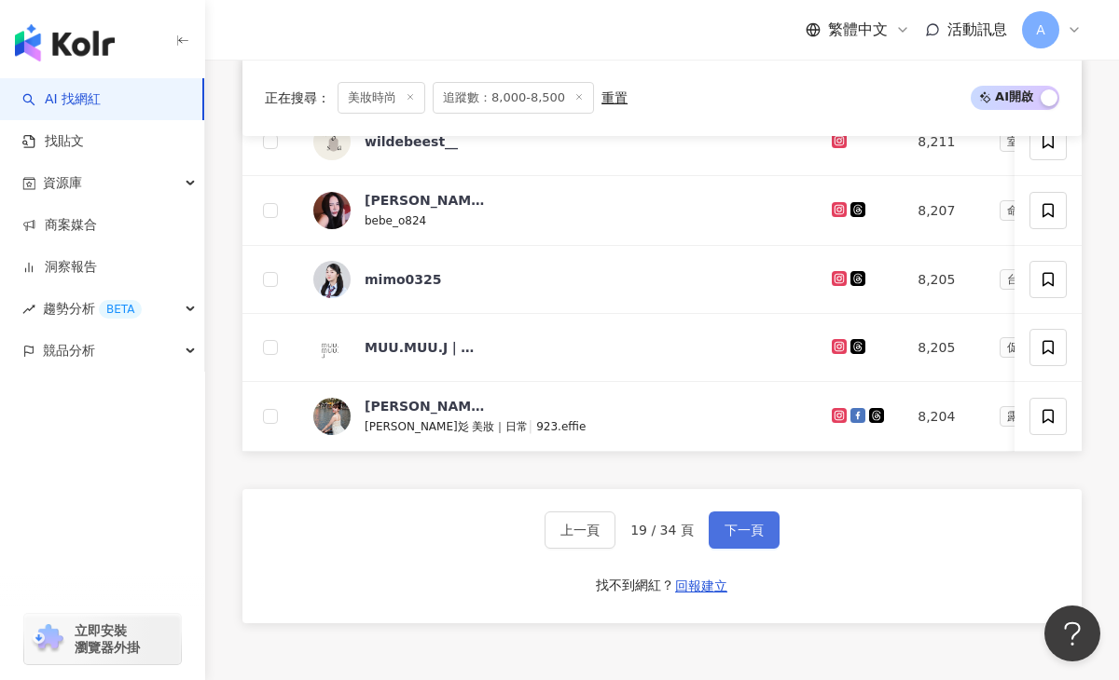
click at [740, 525] on span "下一頁" at bounding box center [743, 530] width 39 height 15
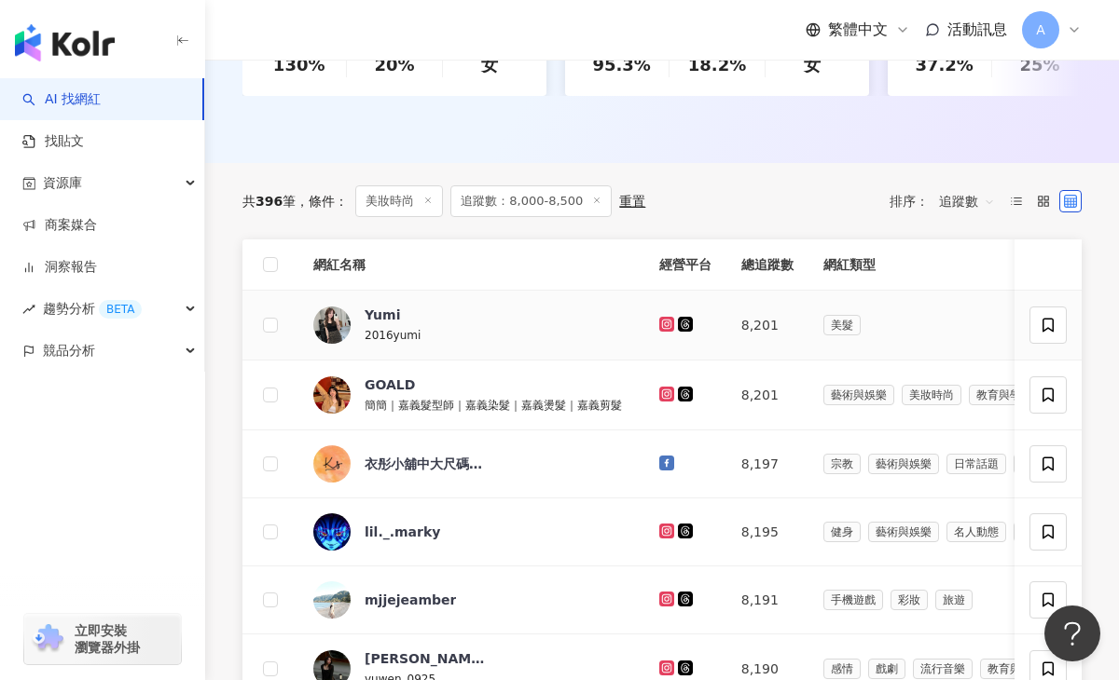
click at [663, 322] on icon at bounding box center [666, 323] width 7 height 7
click at [663, 397] on icon at bounding box center [666, 393] width 7 height 7
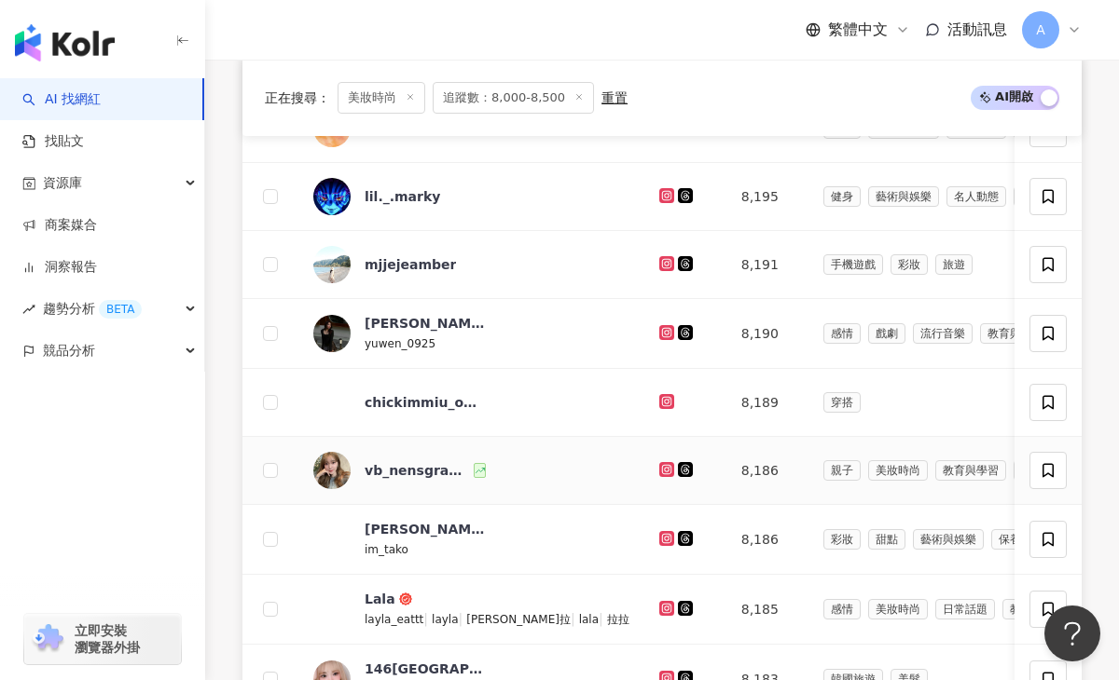
scroll to position [910, 0]
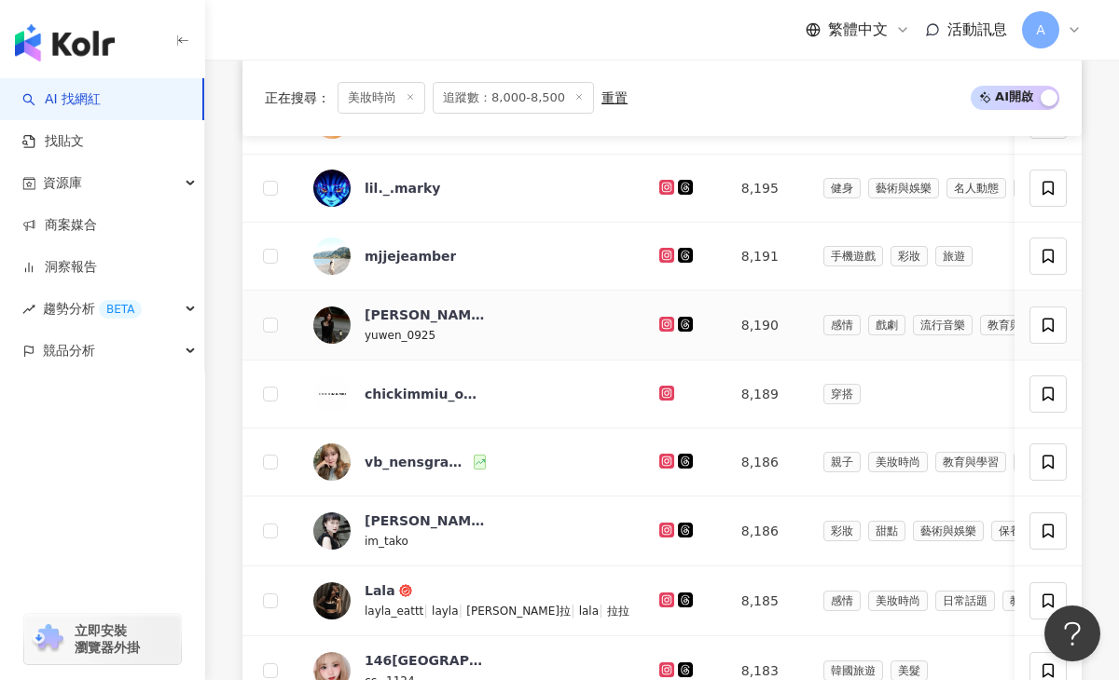
click at [659, 319] on g at bounding box center [666, 324] width 15 height 15
click at [659, 249] on icon at bounding box center [666, 255] width 15 height 15
click at [665, 461] on icon at bounding box center [666, 461] width 3 height 3
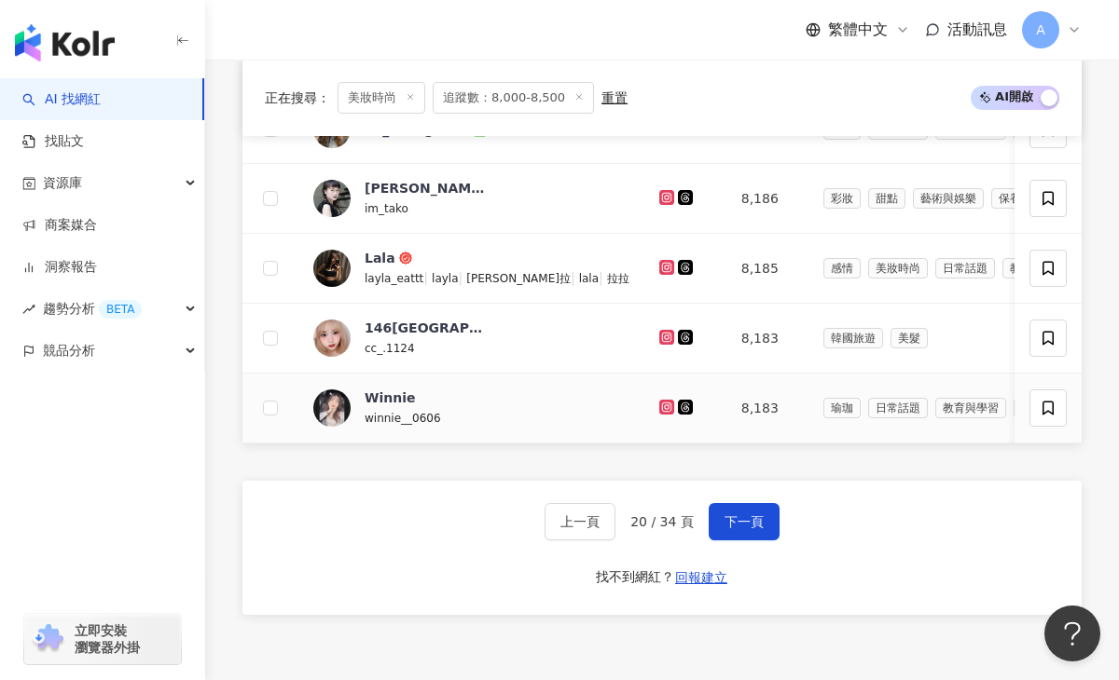
scroll to position [1245, 0]
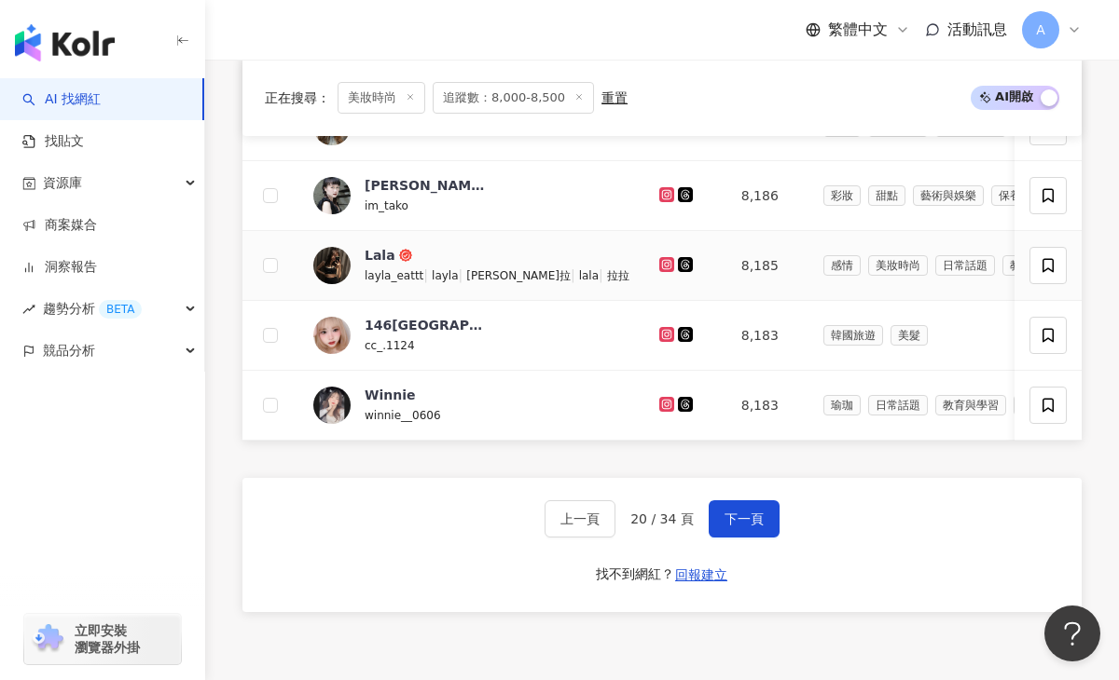
click at [663, 266] on icon at bounding box center [666, 263] width 7 height 7
click at [665, 335] on icon at bounding box center [666, 334] width 3 height 3
click at [663, 402] on icon at bounding box center [666, 403] width 7 height 7
click at [761, 507] on button "下一頁" at bounding box center [743, 519] width 71 height 37
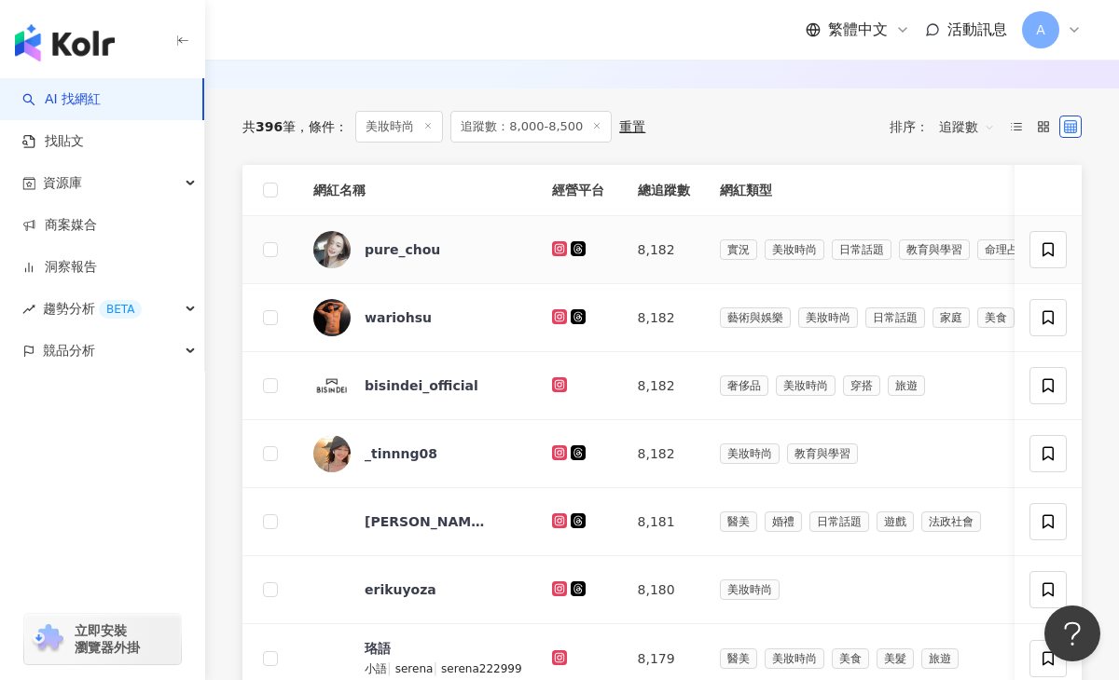
scroll to position [639, 0]
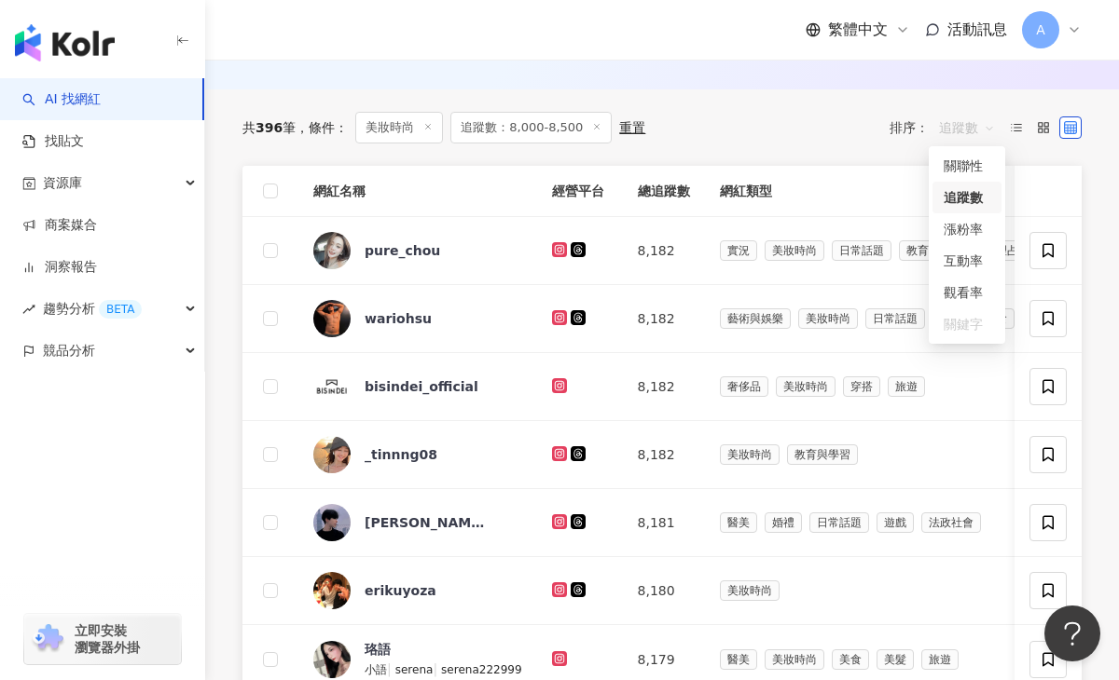
click at [961, 128] on span "追蹤數" at bounding box center [967, 128] width 56 height 30
click at [775, 122] on div "共 396 筆 條件 ： 美妝時尚 追蹤數：8,000-8,500 重置 排序： 追蹤數" at bounding box center [661, 128] width 839 height 32
click at [557, 246] on icon at bounding box center [558, 248] width 7 height 7
click at [1018, 131] on icon at bounding box center [1015, 127] width 13 height 13
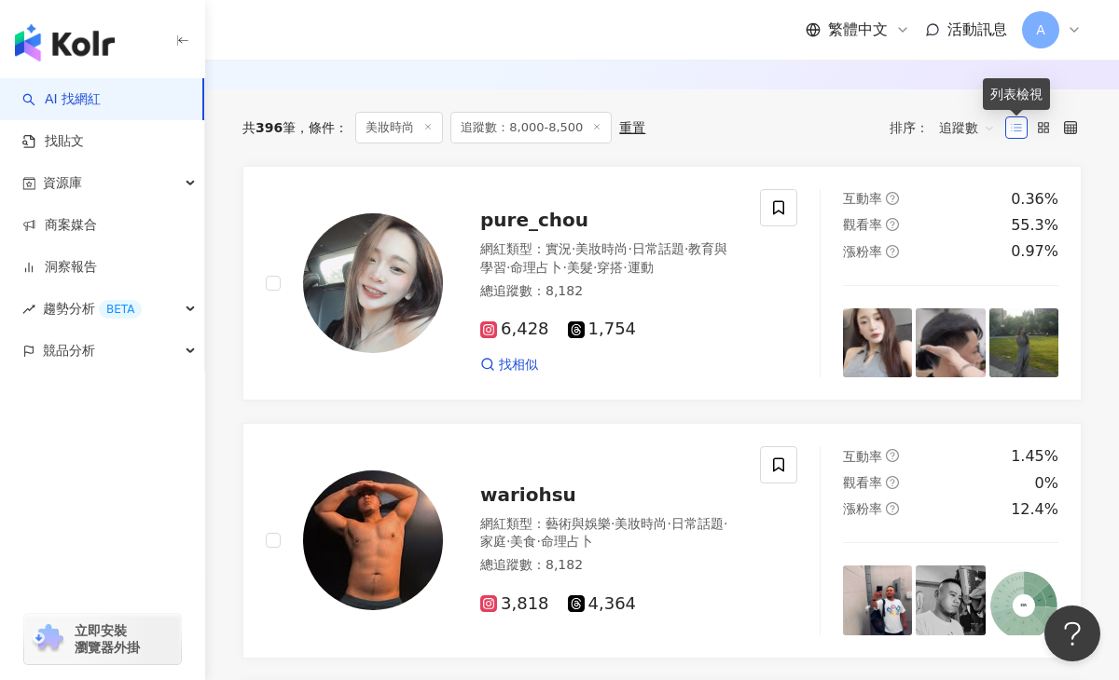
click at [1017, 131] on icon at bounding box center [1015, 127] width 13 height 13
click at [973, 126] on span "追蹤數" at bounding box center [967, 128] width 56 height 30
click at [791, 135] on div "共 396 筆 條件 ： 美妝時尚 追蹤數：8,000-8,500 重置 排序： 追蹤數" at bounding box center [661, 128] width 839 height 32
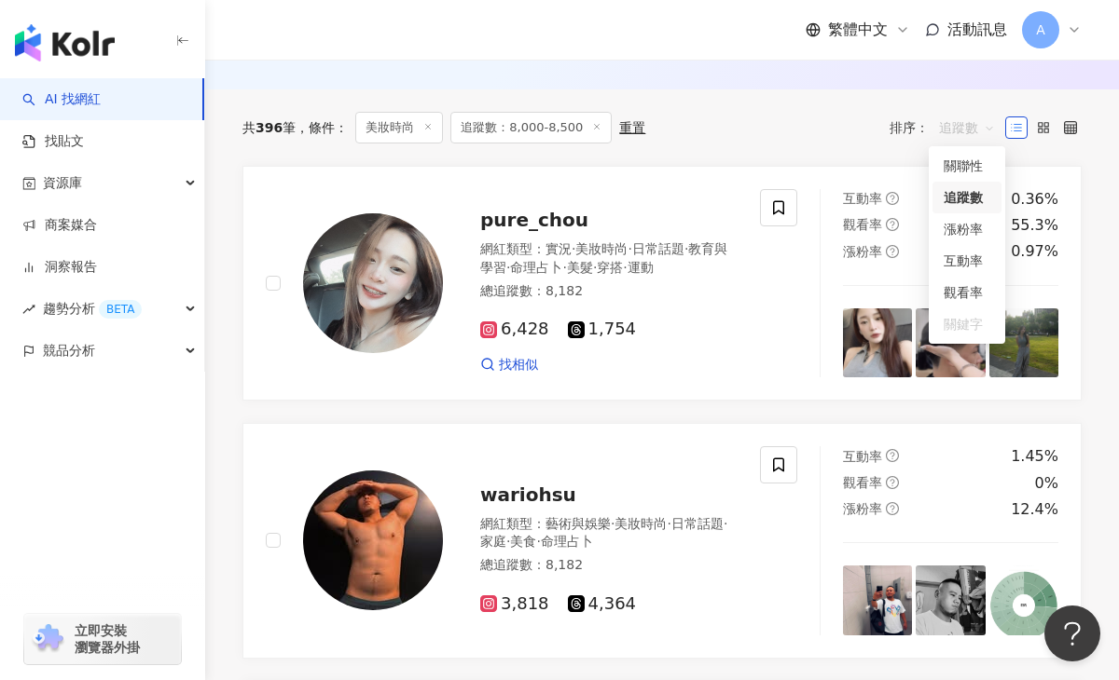
click at [986, 125] on span "追蹤數" at bounding box center [967, 128] width 56 height 30
click at [1044, 117] on label at bounding box center [1043, 128] width 22 height 22
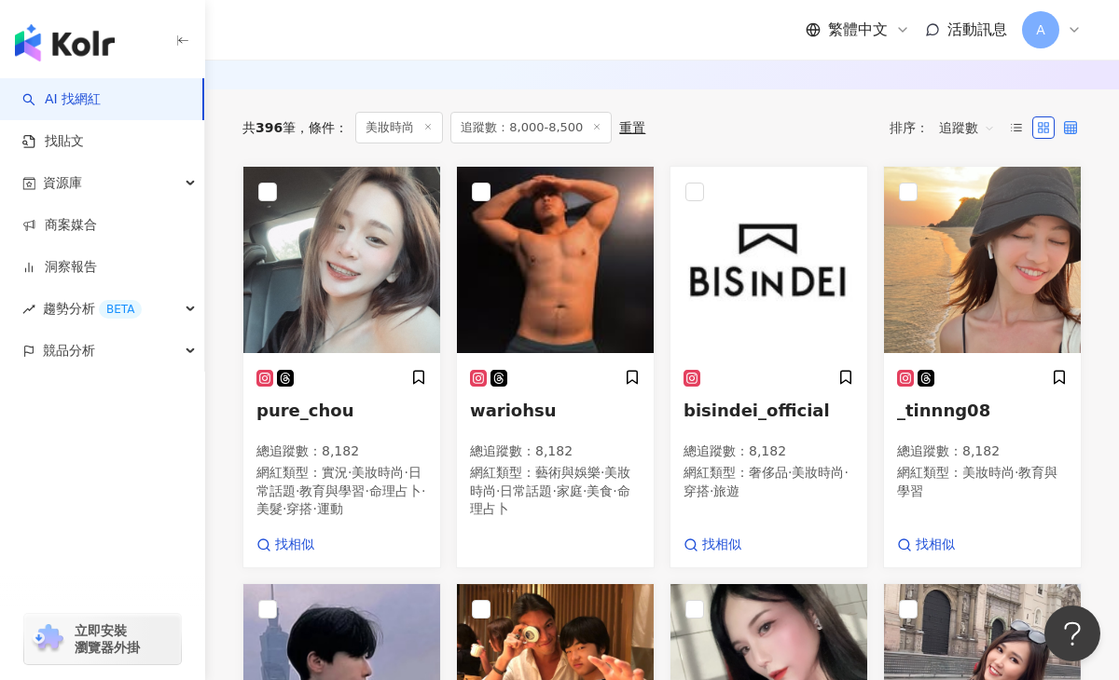
click at [1079, 125] on label at bounding box center [1070, 128] width 22 height 22
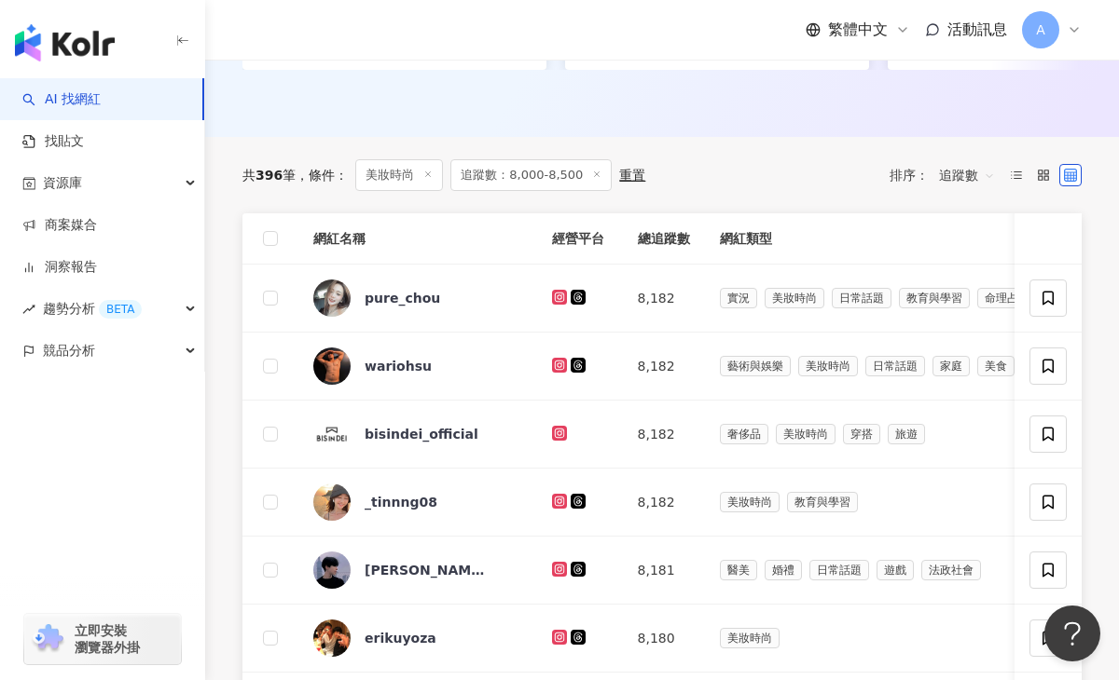
scroll to position [591, 0]
click at [646, 240] on th "總追蹤數" at bounding box center [664, 239] width 82 height 51
click at [623, 173] on div "重置" at bounding box center [632, 176] width 26 height 15
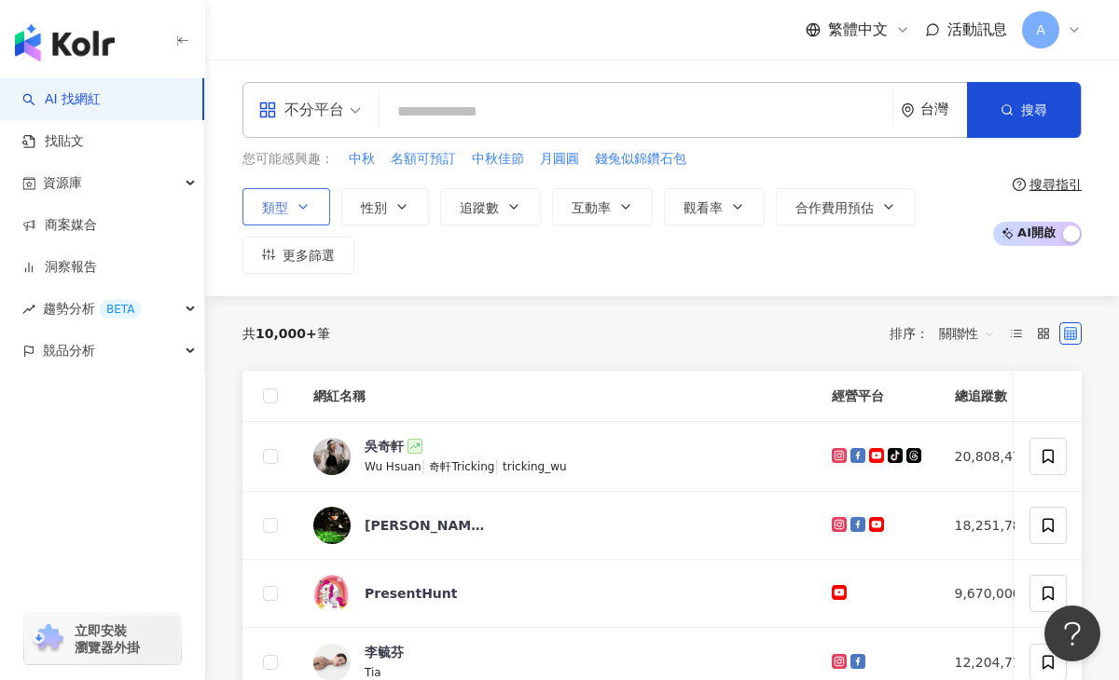
click at [262, 213] on span "類型" at bounding box center [275, 207] width 26 height 15
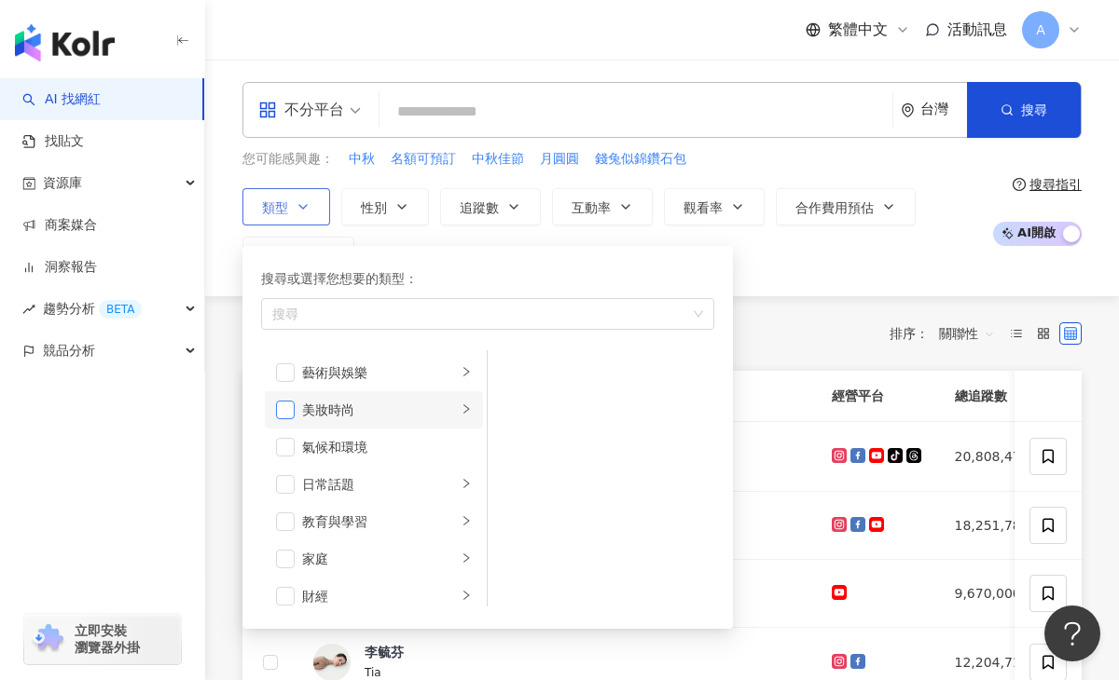
click at [280, 405] on span "button" at bounding box center [285, 410] width 19 height 19
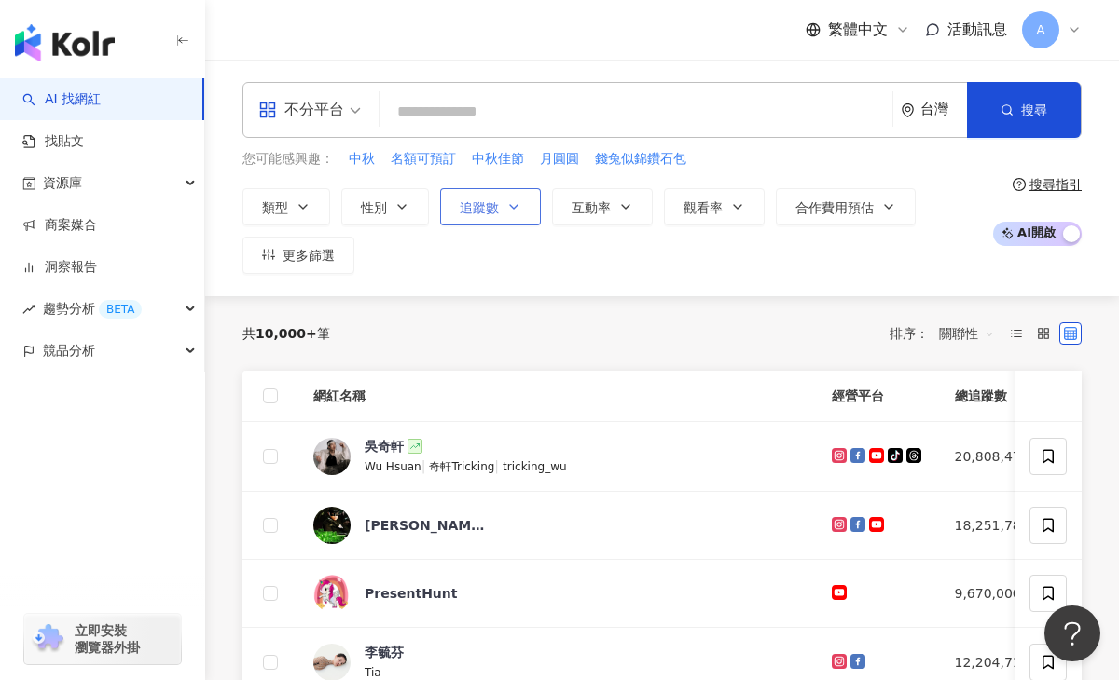
click at [472, 213] on span "追蹤數" at bounding box center [479, 207] width 39 height 15
type input "*"
type input "*******"
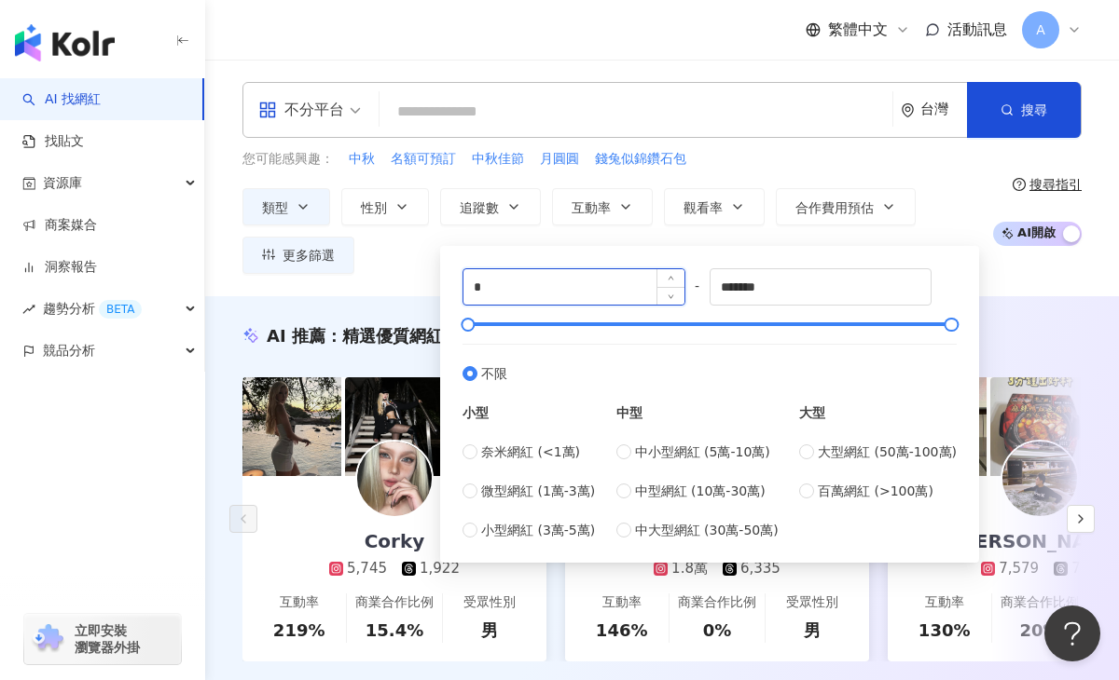
click at [574, 281] on input "*" at bounding box center [573, 286] width 221 height 35
type input "****"
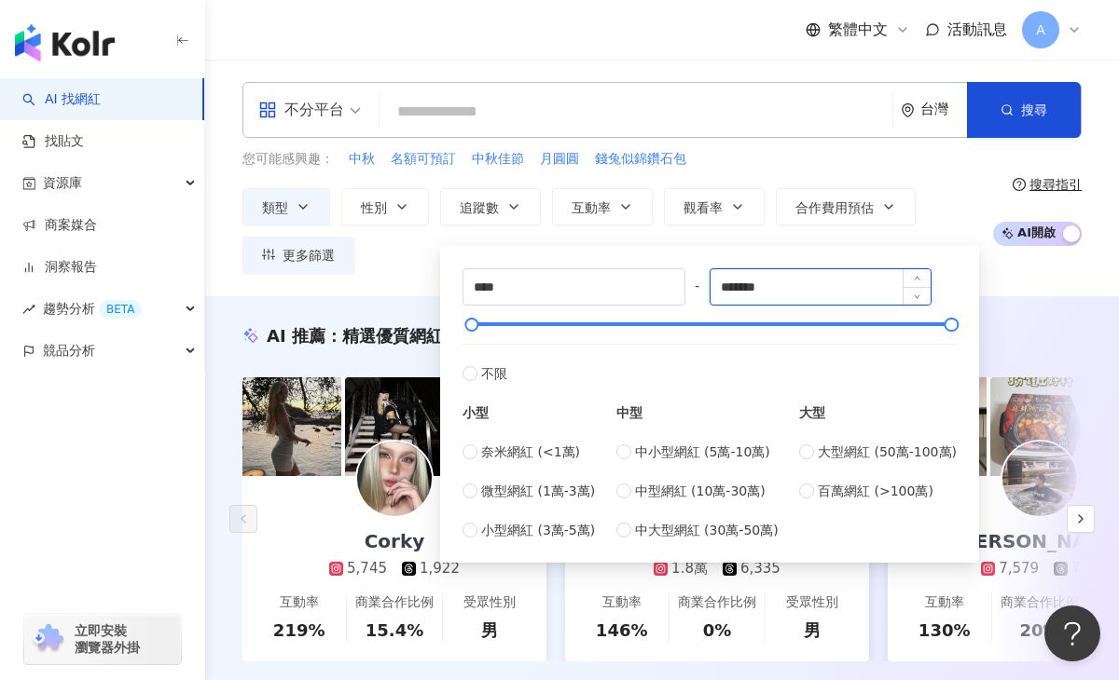
click at [760, 289] on input "*******" at bounding box center [820, 286] width 221 height 35
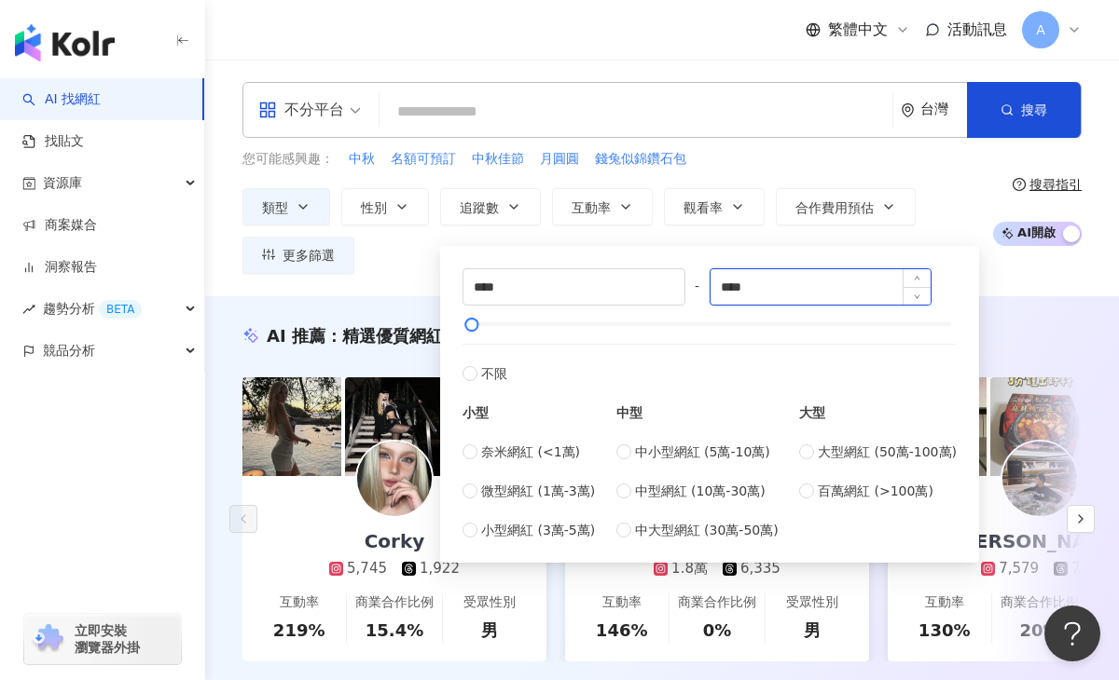
type input "****"
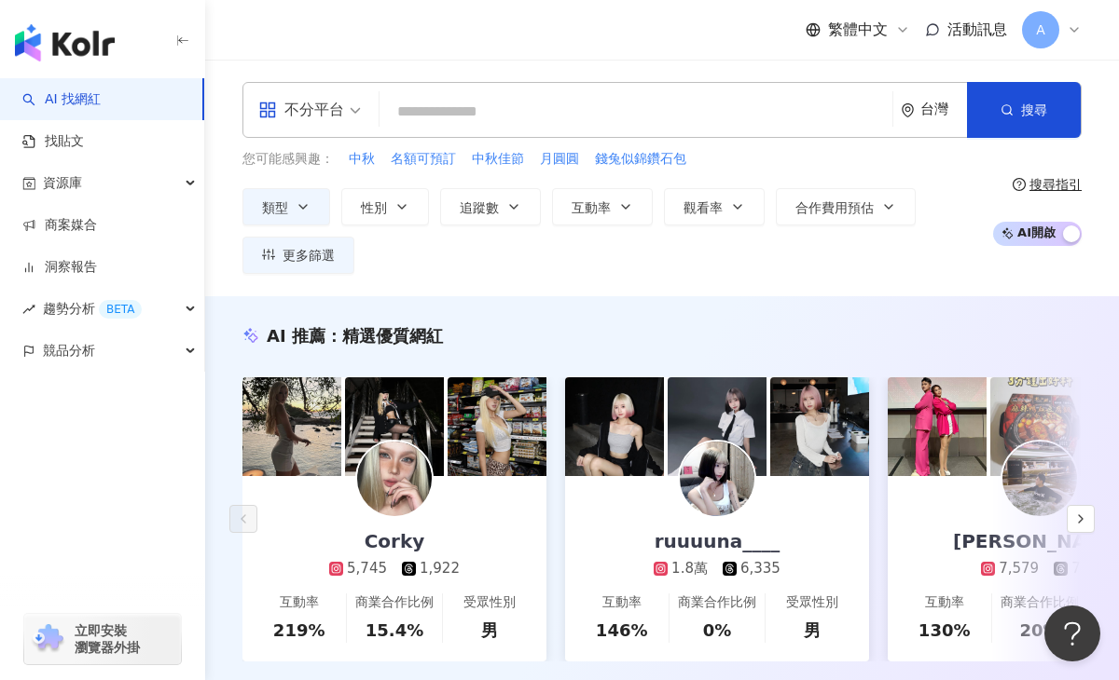
click at [1033, 280] on div "不分平台 台灣 搜尋 您可能感興趣： 中秋 名額可預訂 中秋佳節 月圓圓 錢兔似錦鑽石包 類型 性別 追蹤數 互動率 觀看率 合作費用預估 更多篩選 ****…" at bounding box center [661, 178] width 913 height 237
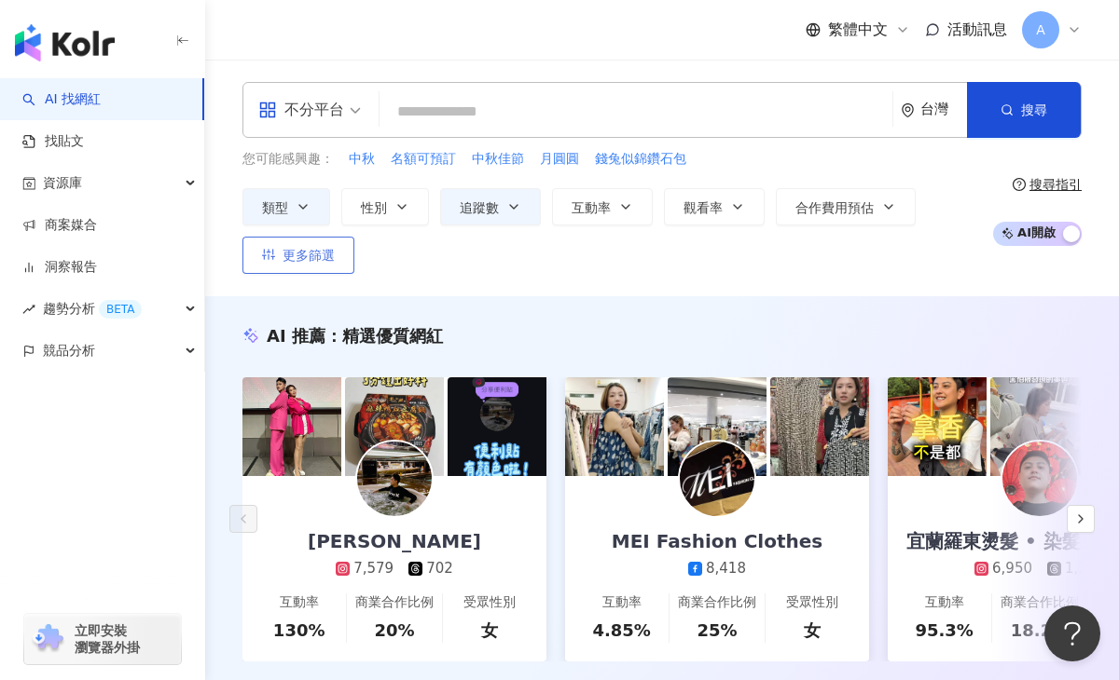
click at [332, 255] on span "更多篩選" at bounding box center [308, 255] width 52 height 15
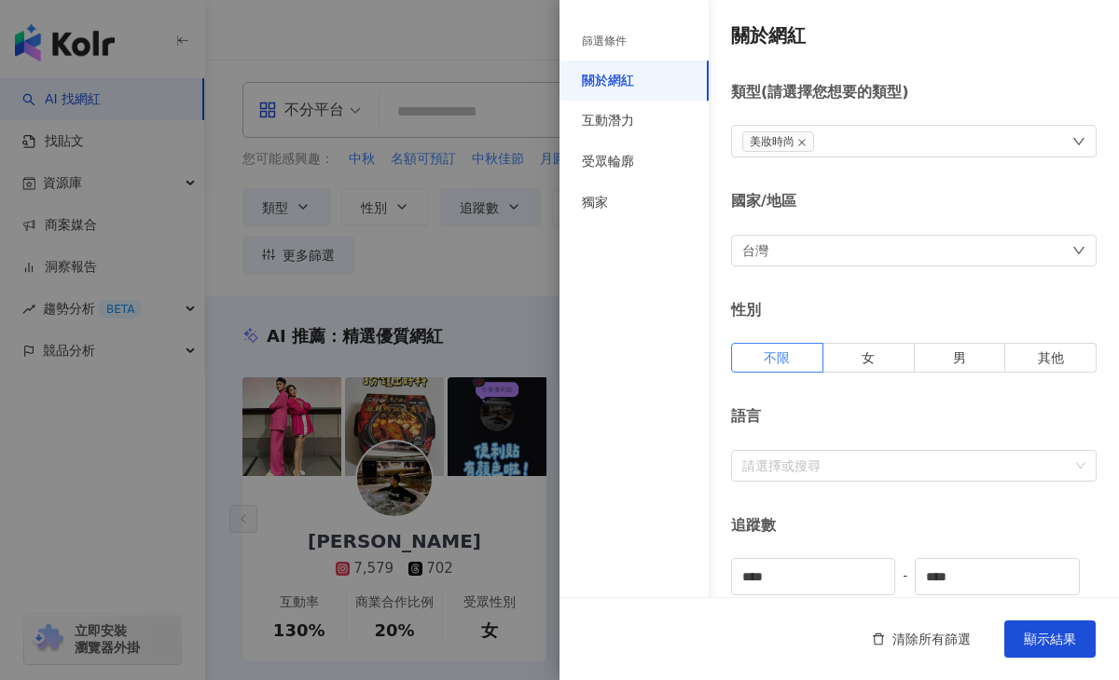
click at [629, 51] on div "篩選條件" at bounding box center [633, 41] width 149 height 38
click at [610, 42] on div "篩選條件" at bounding box center [604, 42] width 45 height 16
click at [604, 122] on div "互動潛力" at bounding box center [608, 121] width 52 height 19
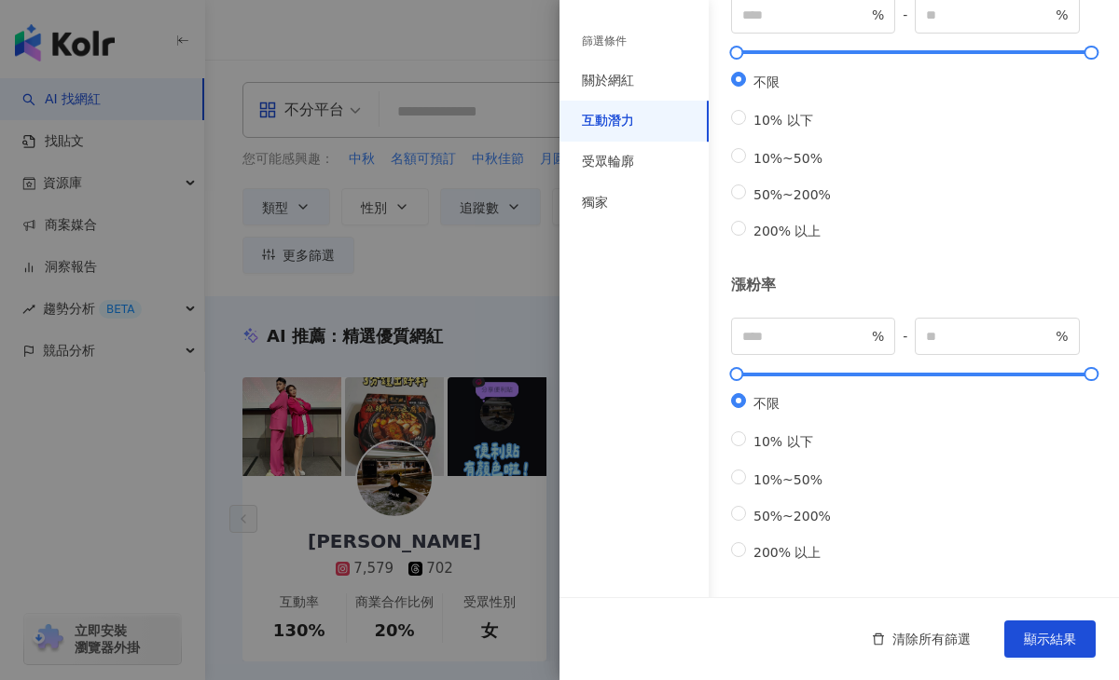
scroll to position [553, 0]
click at [594, 199] on div "獨家" at bounding box center [595, 203] width 26 height 19
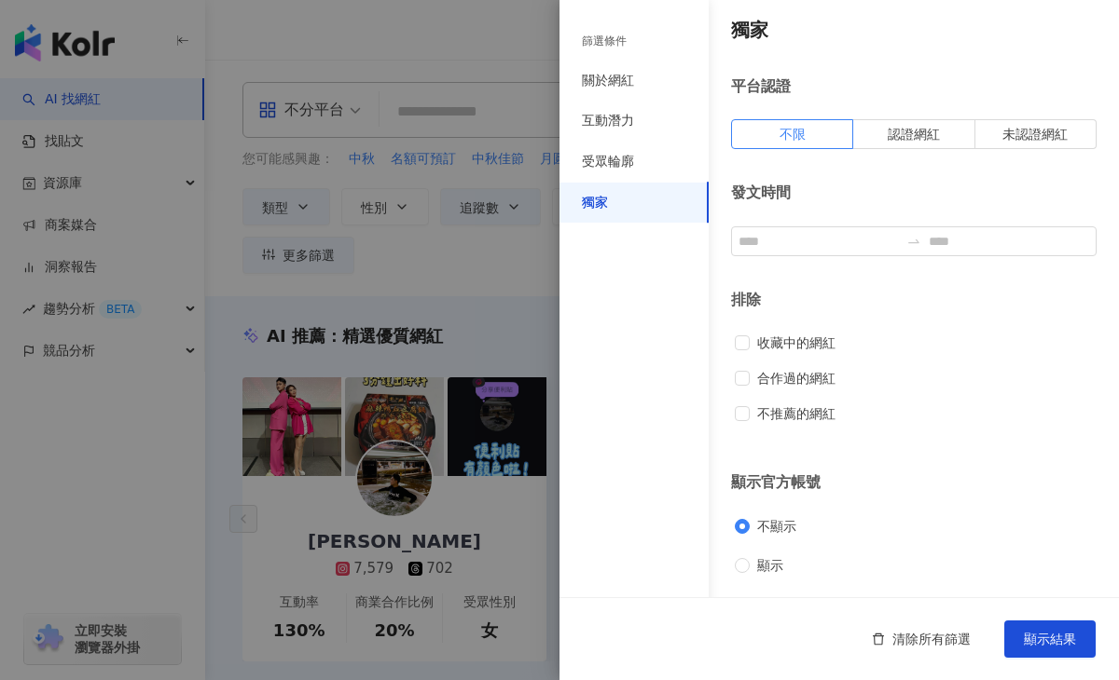
click at [368, 267] on div at bounding box center [559, 340] width 1119 height 680
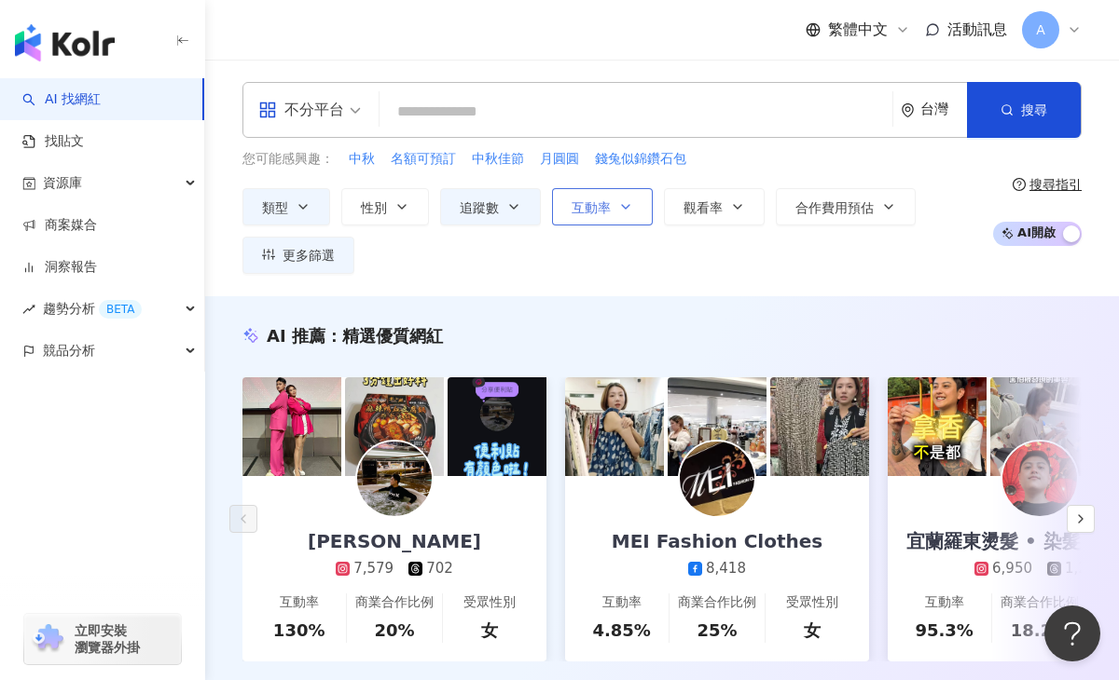
click at [604, 210] on span "互動率" at bounding box center [590, 207] width 39 height 15
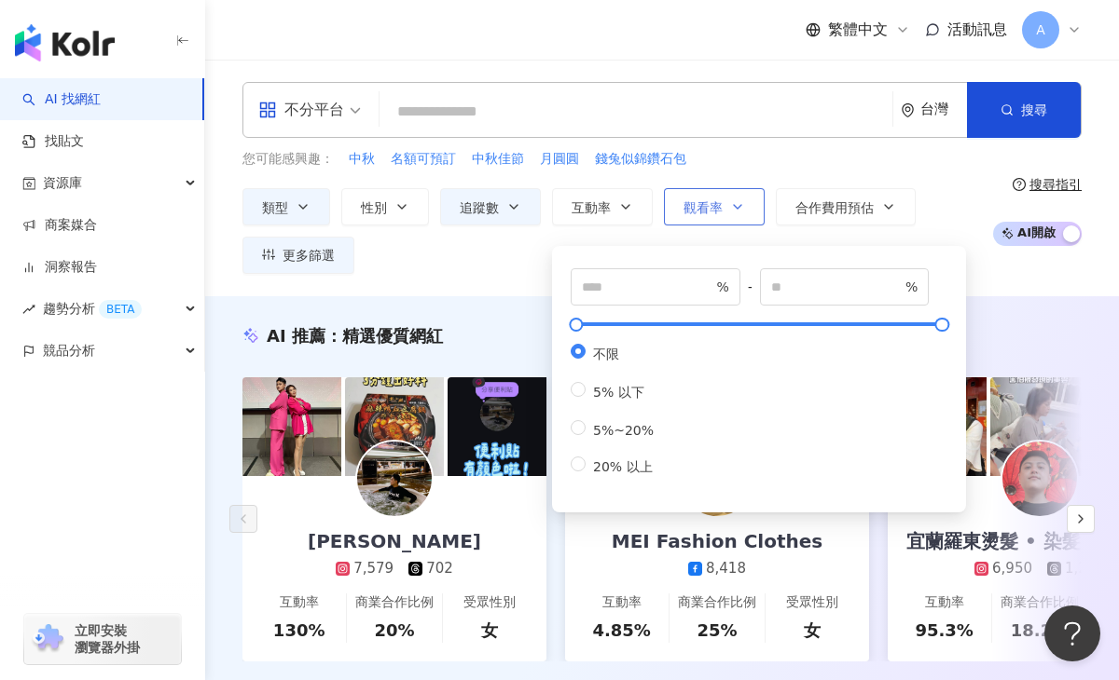
click at [733, 203] on icon "button" at bounding box center [737, 206] width 15 height 15
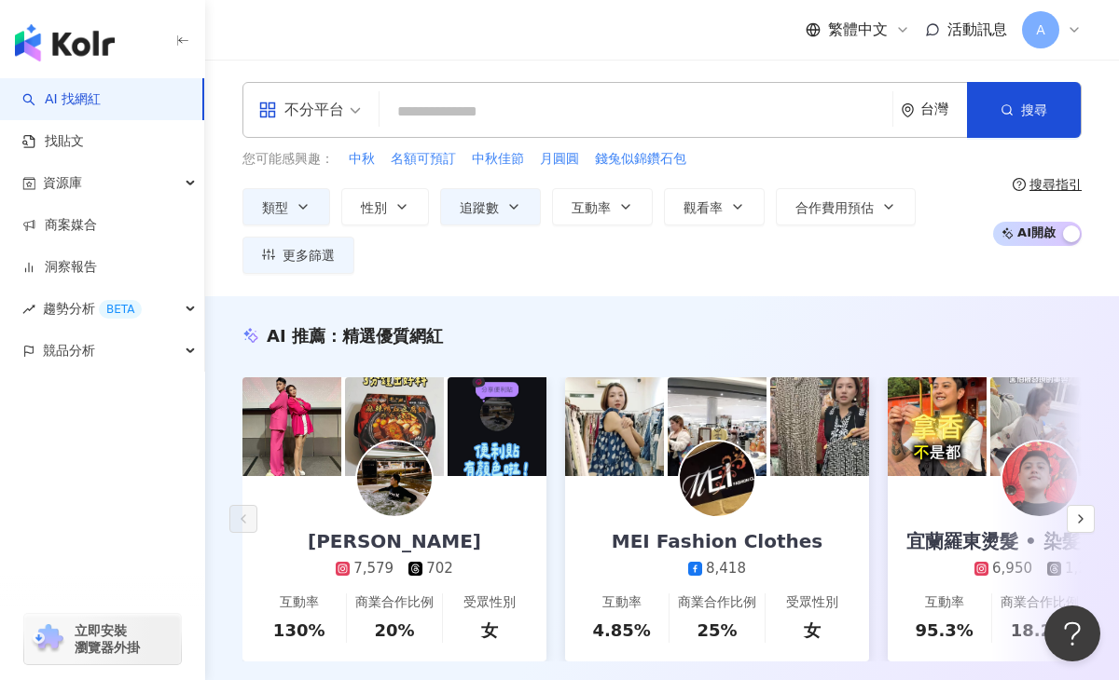
click at [563, 254] on div "類型 性別 追蹤數 互動率 觀看率 合作費用預估 更多篩選 篩選條件 關於網紅 互動潛力 受眾輪廓 獨家 關於網紅 類型 ( 請選擇您想要的類型 ) 美妝時尚…" at bounding box center [612, 231] width 740 height 86
click at [301, 87] on input "search" at bounding box center [309, 98] width 103 height 30
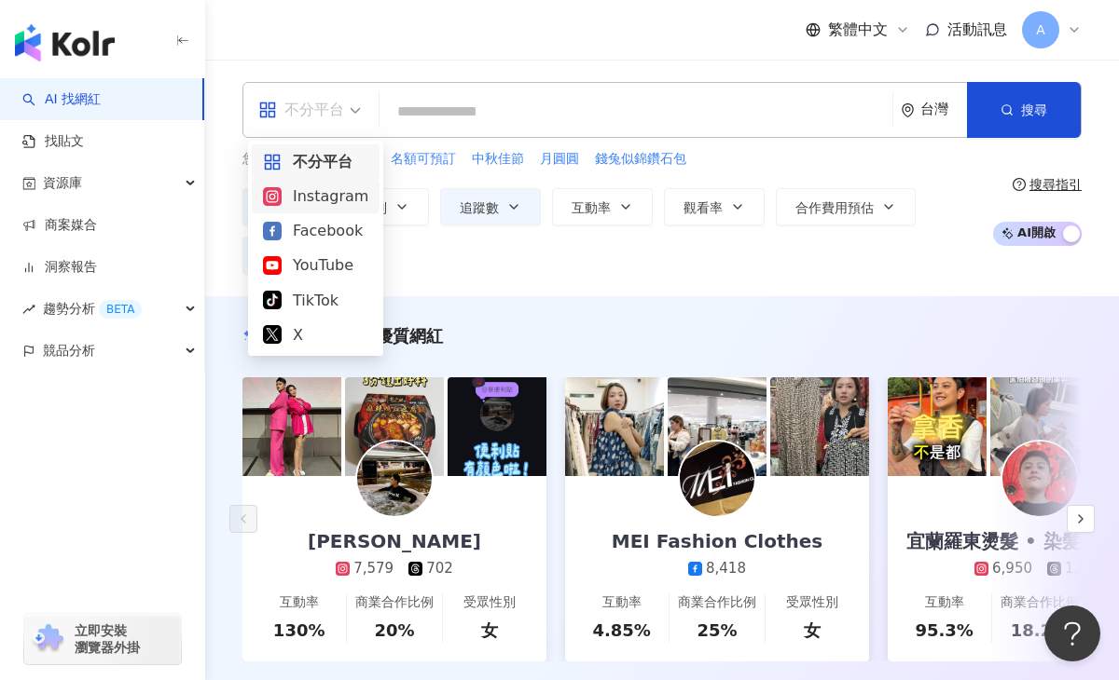
click at [323, 198] on div "Instagram" at bounding box center [315, 196] width 105 height 23
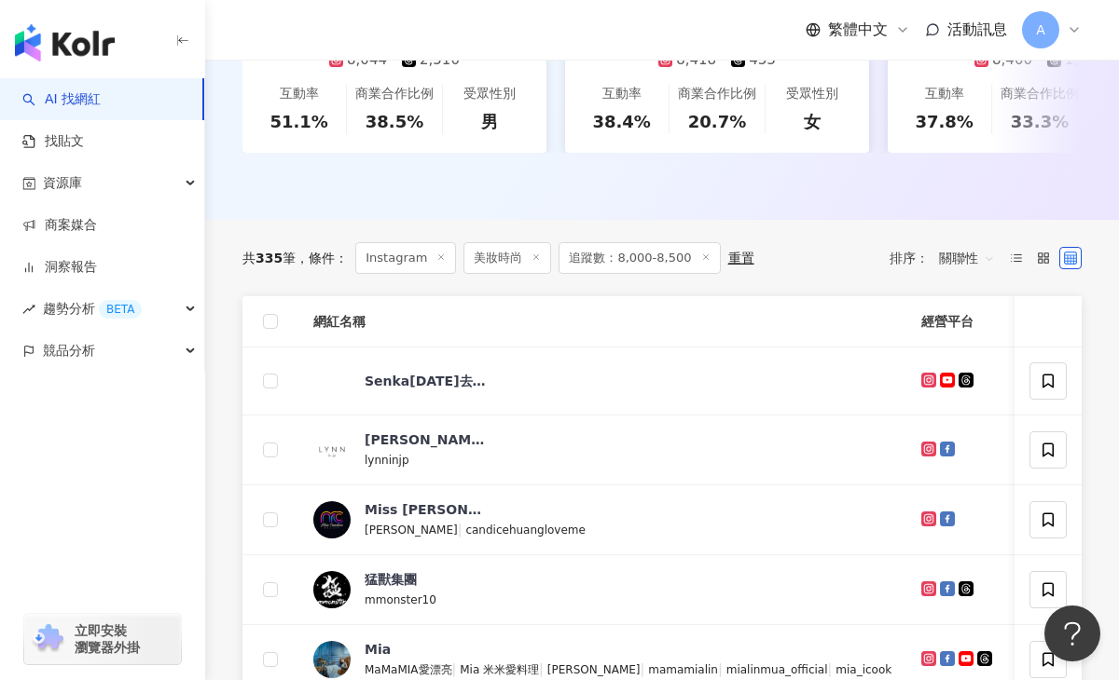
scroll to position [549, 0]
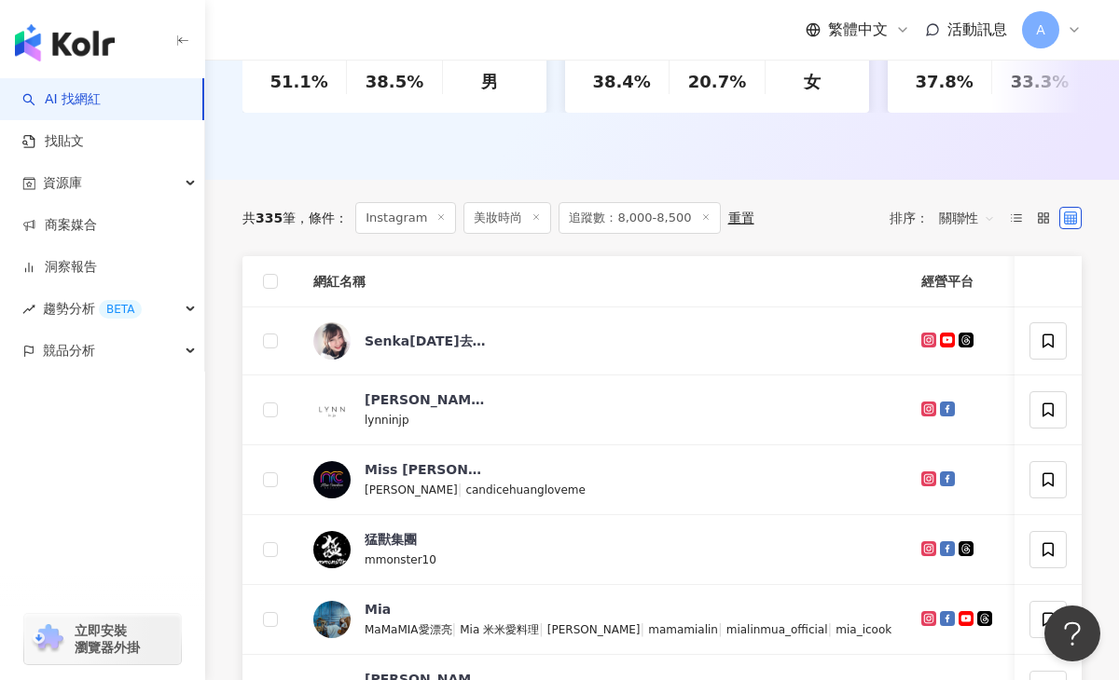
click at [957, 213] on span "關聯性" at bounding box center [967, 218] width 56 height 30
click at [952, 287] on div "追蹤數" at bounding box center [966, 288] width 47 height 21
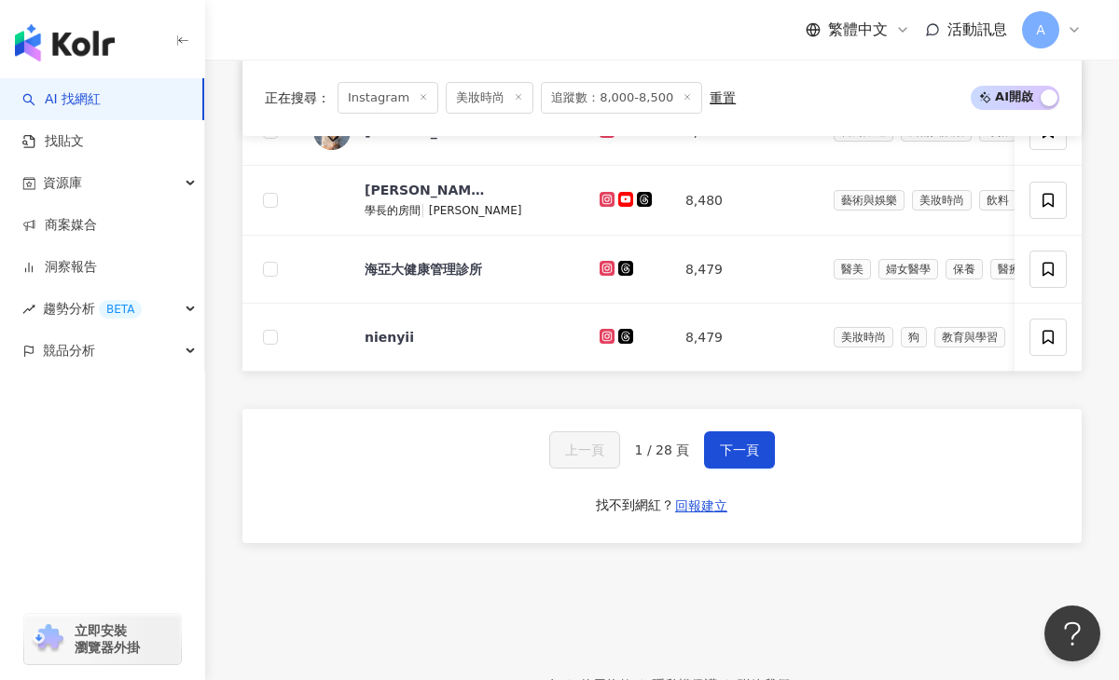
scroll to position [1422, 0]
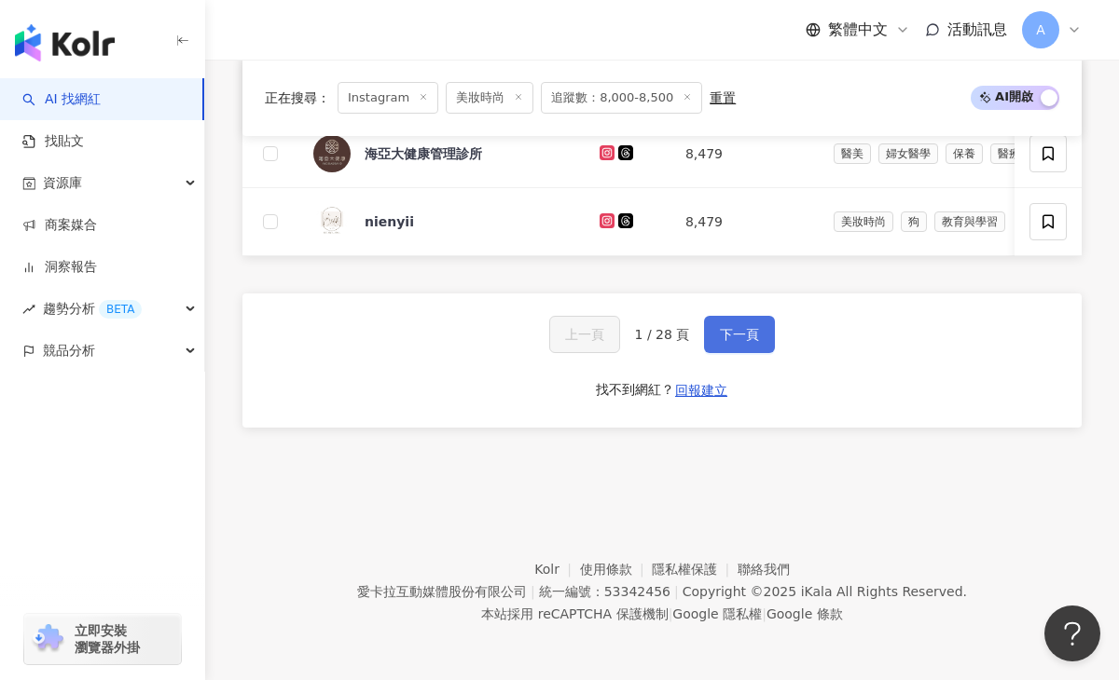
click at [729, 339] on span "下一頁" at bounding box center [739, 334] width 39 height 15
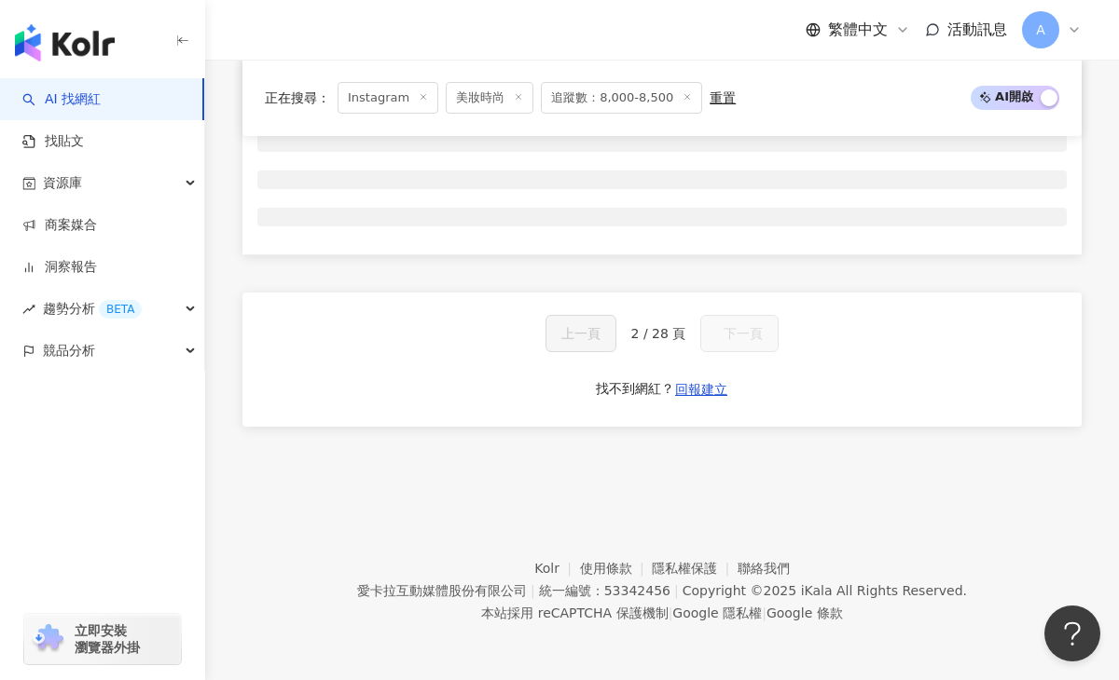
scroll to position [775, 0]
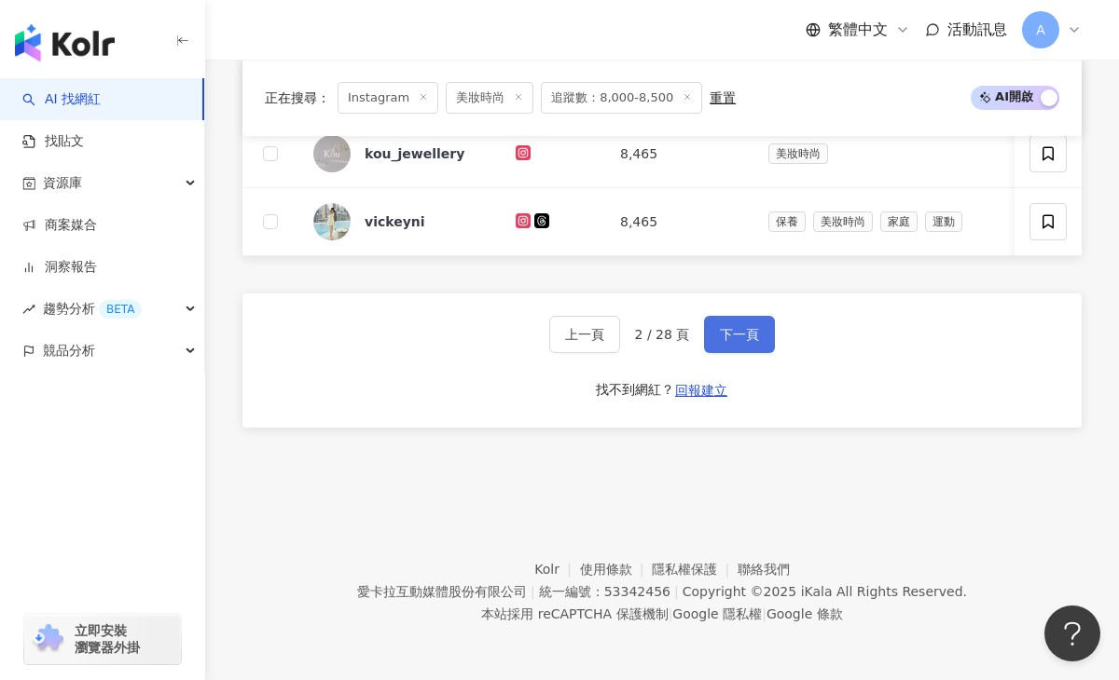
click at [731, 343] on button "下一頁" at bounding box center [739, 334] width 71 height 37
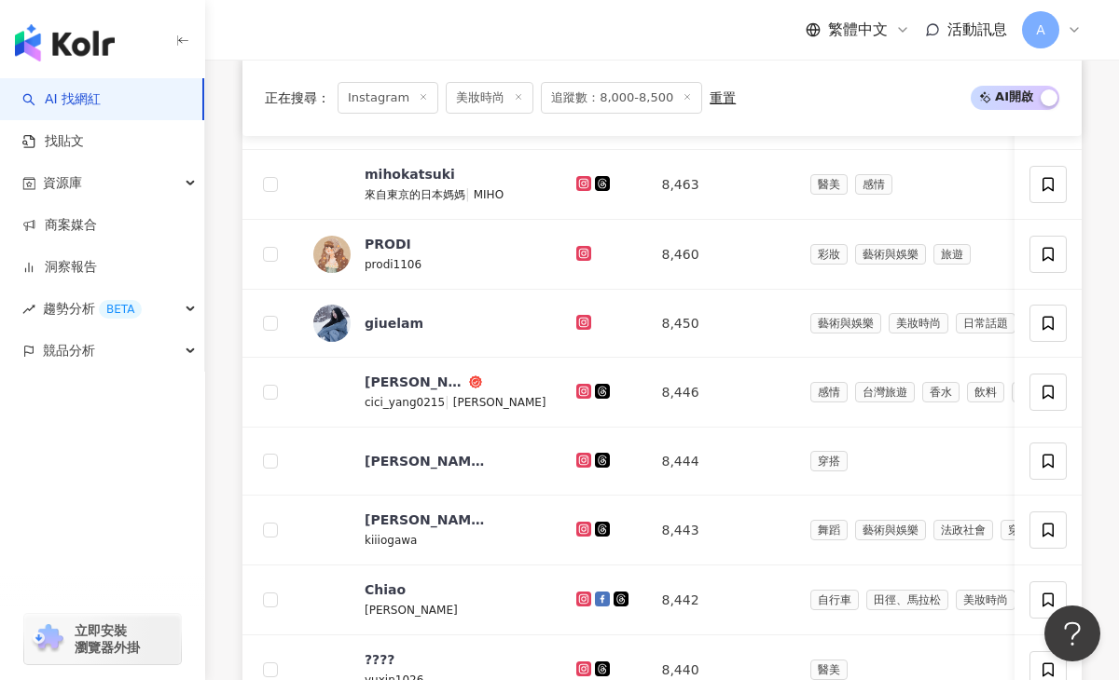
scroll to position [1422, 0]
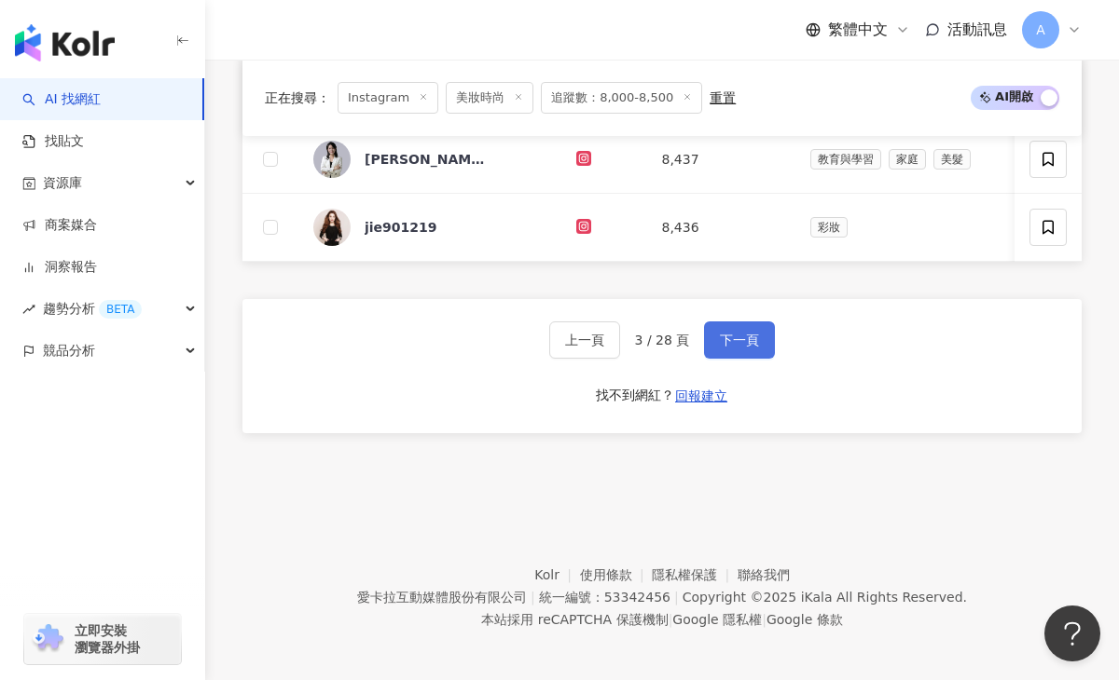
click at [730, 343] on span "下一頁" at bounding box center [739, 340] width 39 height 15
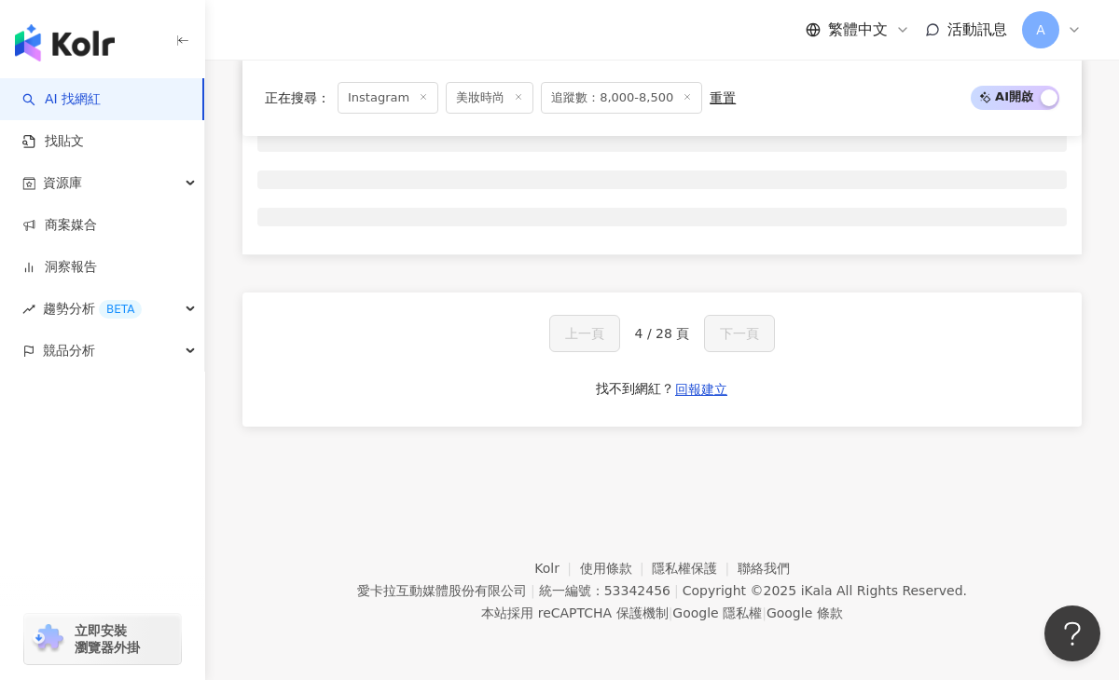
scroll to position [775, 0]
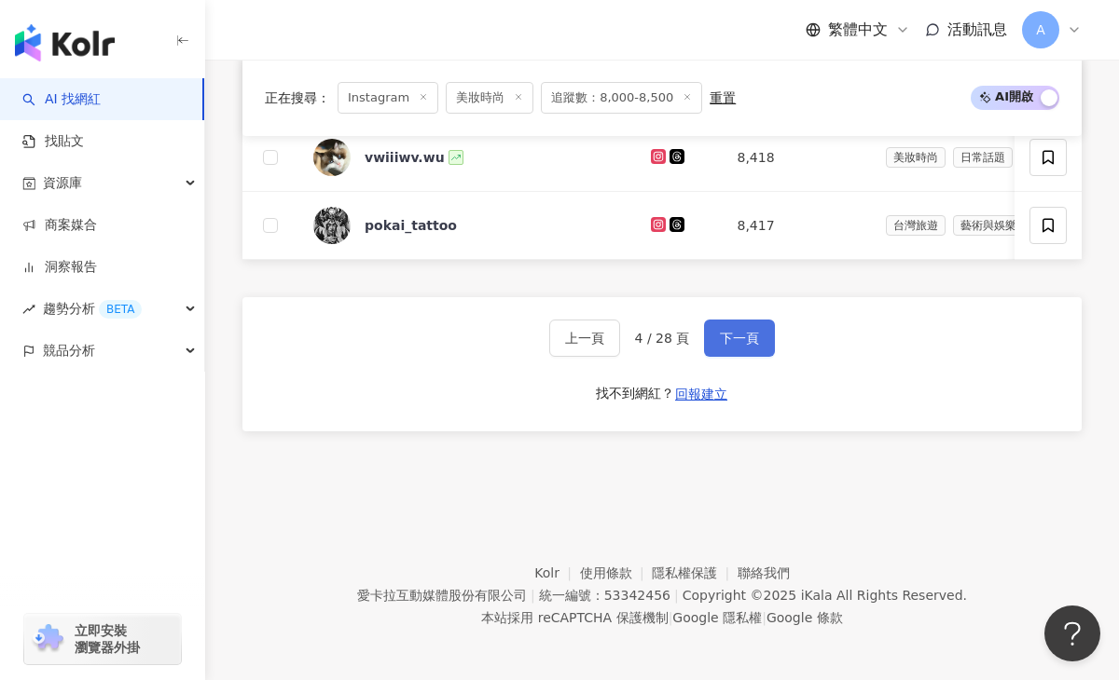
click at [730, 343] on span "下一頁" at bounding box center [739, 338] width 39 height 15
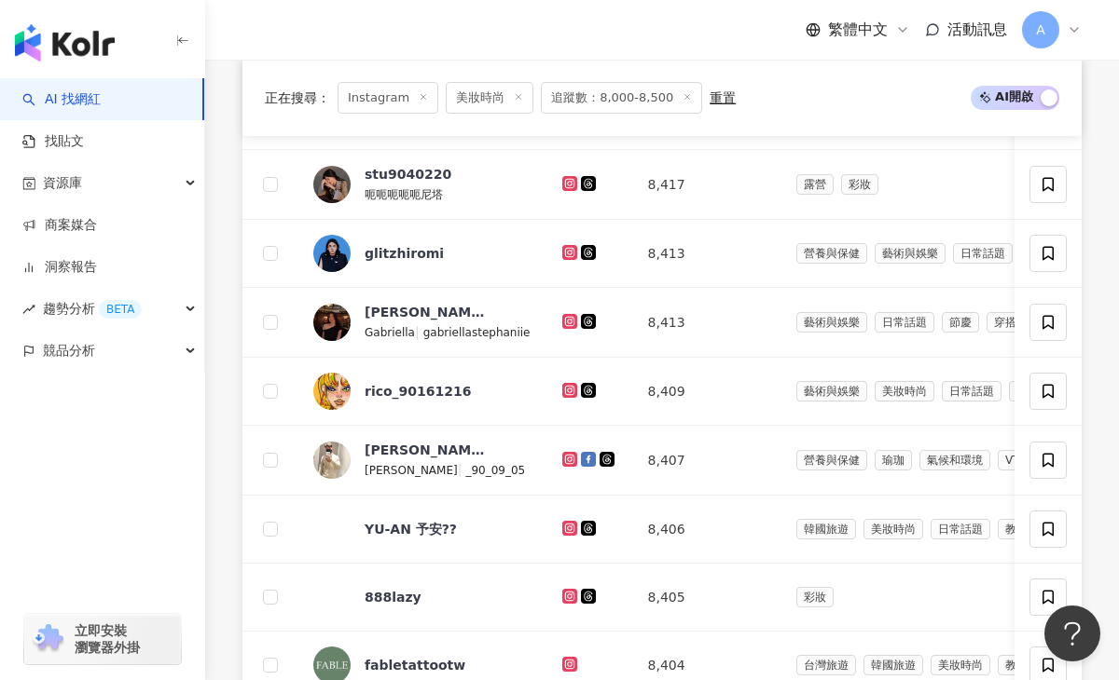
scroll to position [1422, 0]
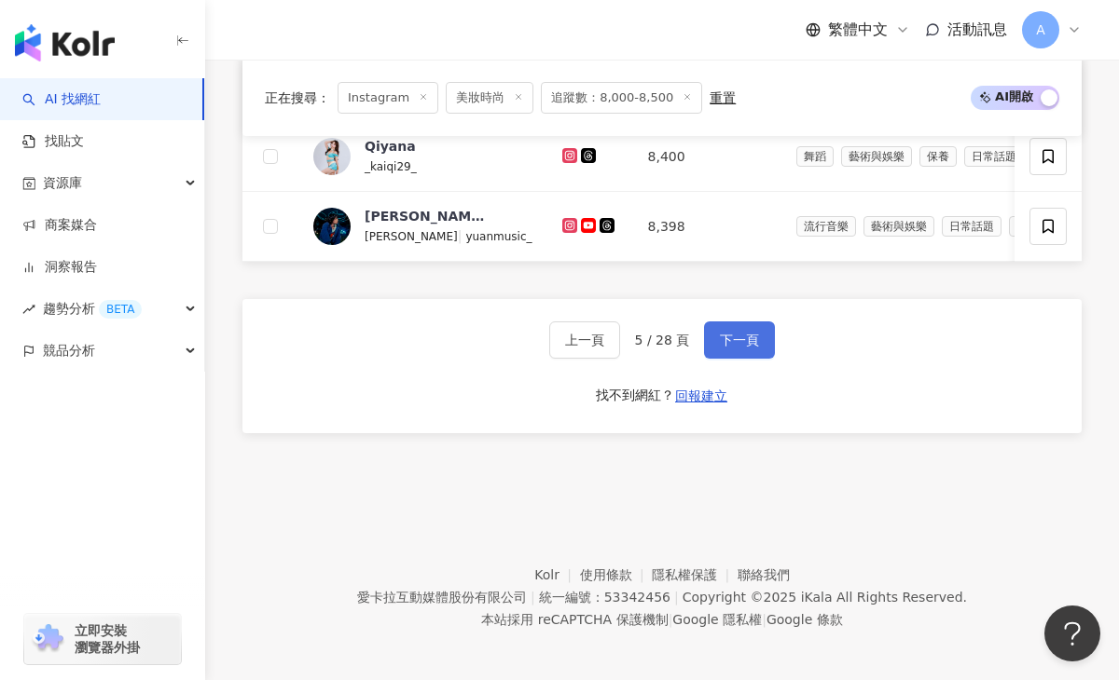
click at [731, 345] on span "下一頁" at bounding box center [739, 340] width 39 height 15
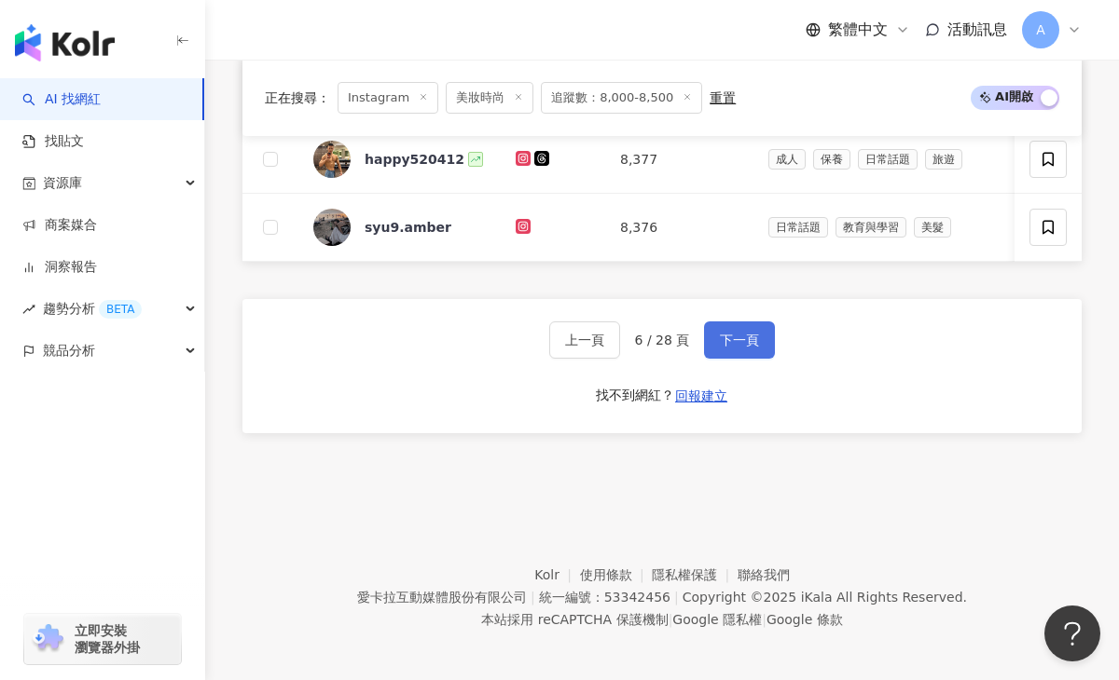
click at [731, 345] on span "下一頁" at bounding box center [739, 340] width 39 height 15
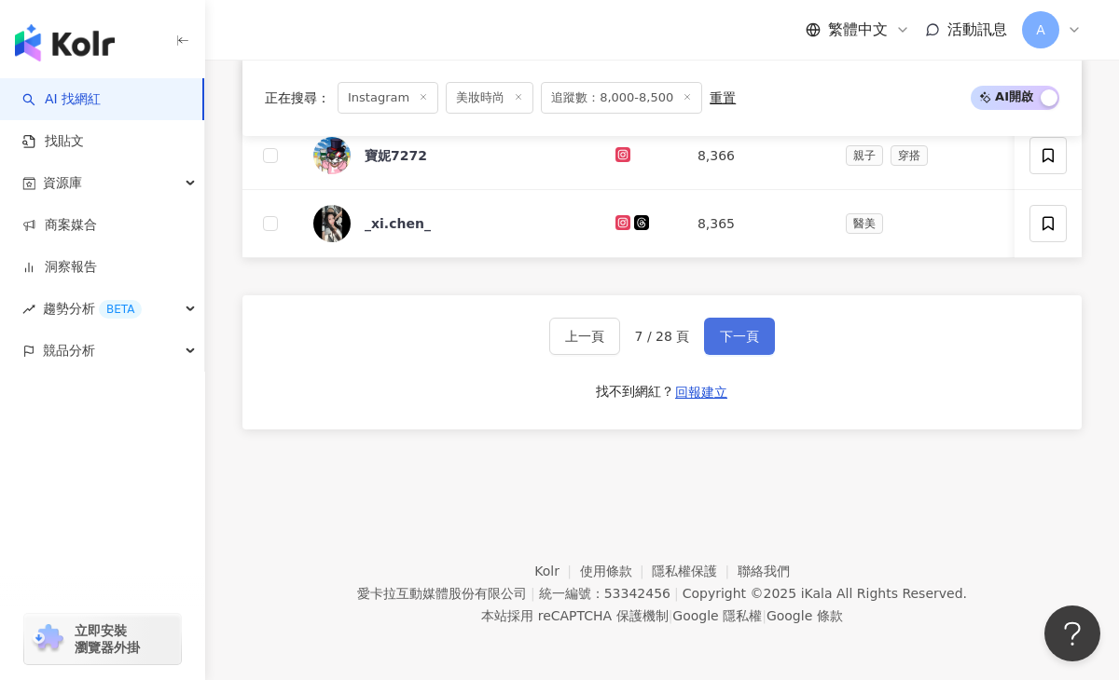
click at [731, 345] on button "下一頁" at bounding box center [739, 336] width 71 height 37
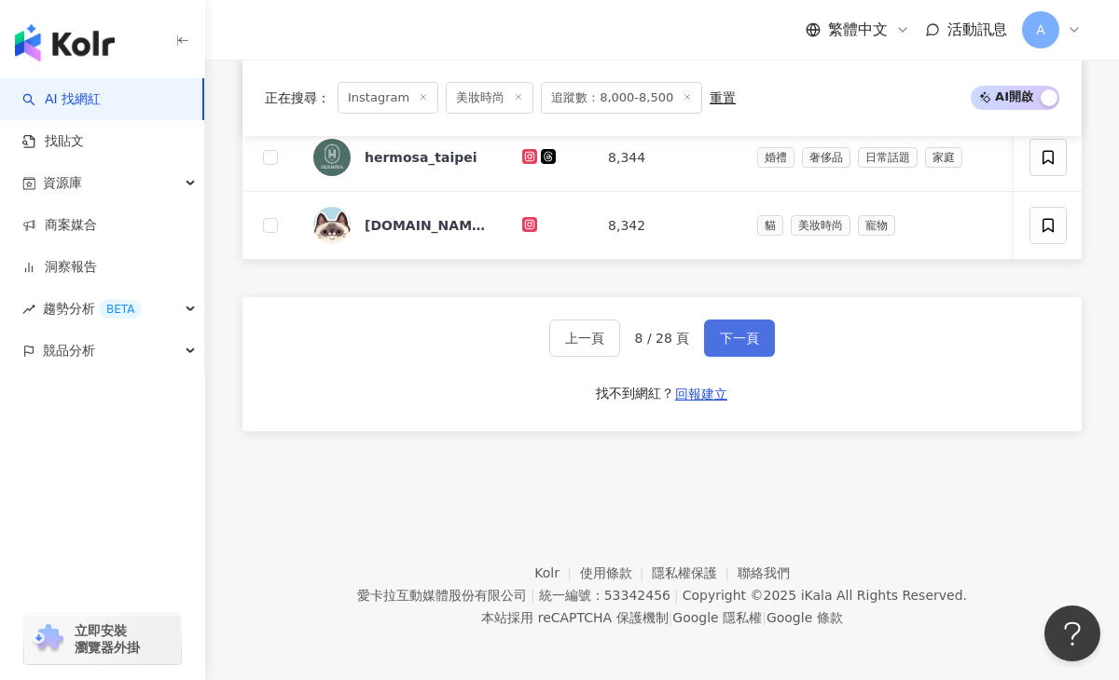
click at [731, 344] on span "下一頁" at bounding box center [739, 338] width 39 height 15
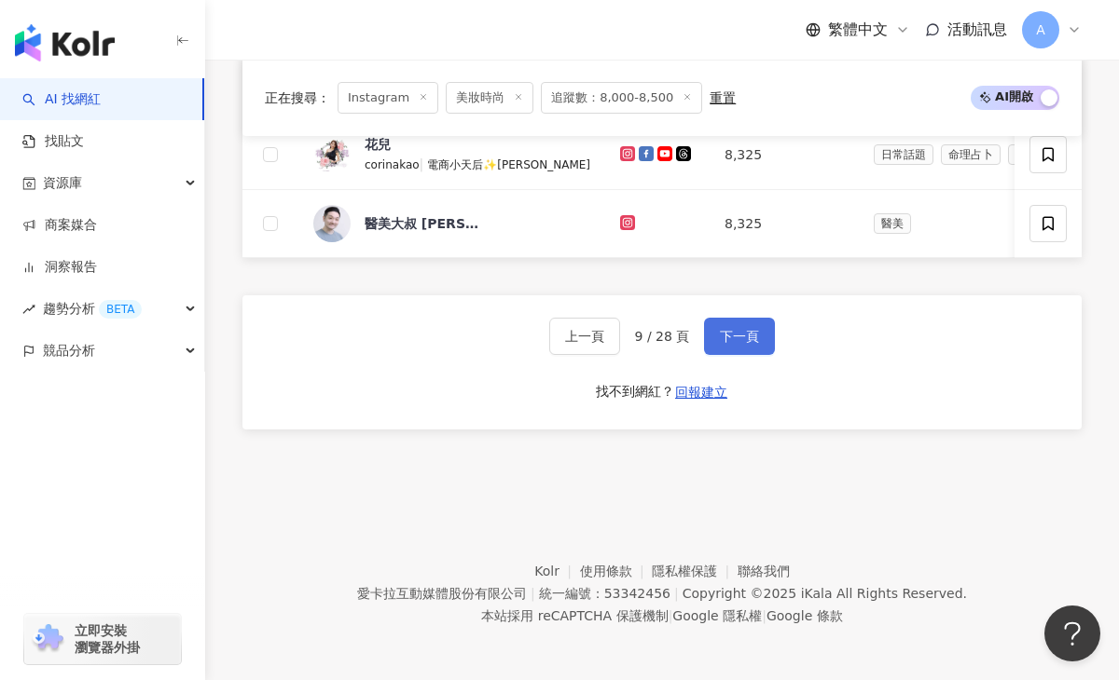
click at [731, 345] on button "下一頁" at bounding box center [739, 336] width 71 height 37
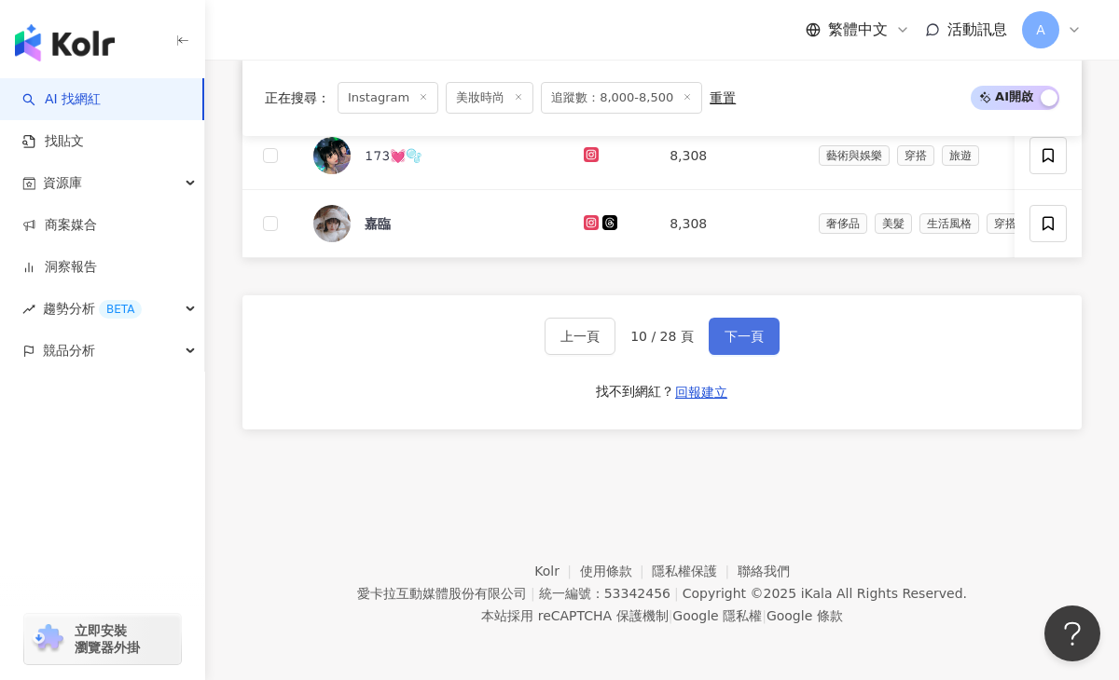
click at [731, 346] on button "下一頁" at bounding box center [743, 336] width 71 height 37
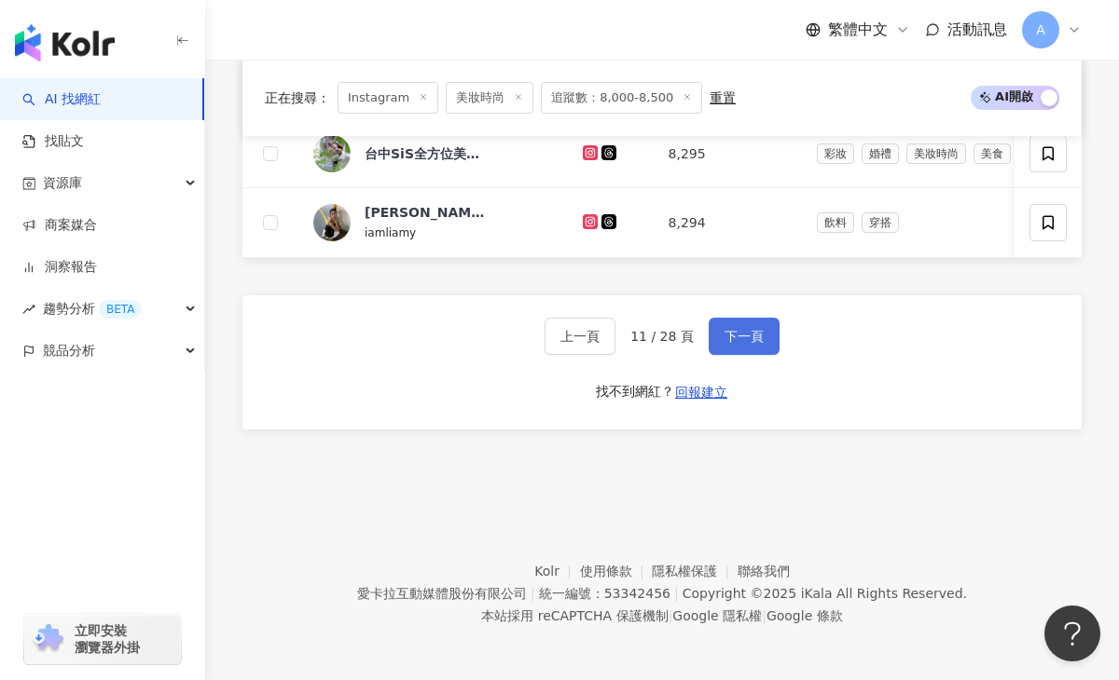
click at [730, 346] on button "下一頁" at bounding box center [743, 336] width 71 height 37
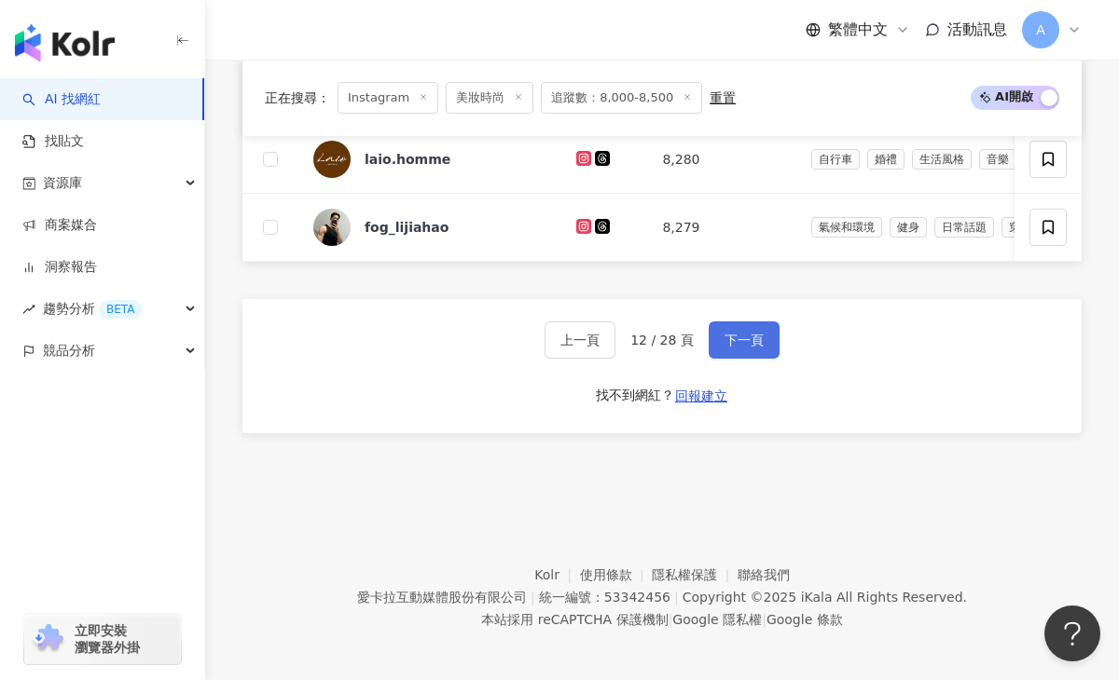
click at [730, 346] on span "下一頁" at bounding box center [743, 340] width 39 height 15
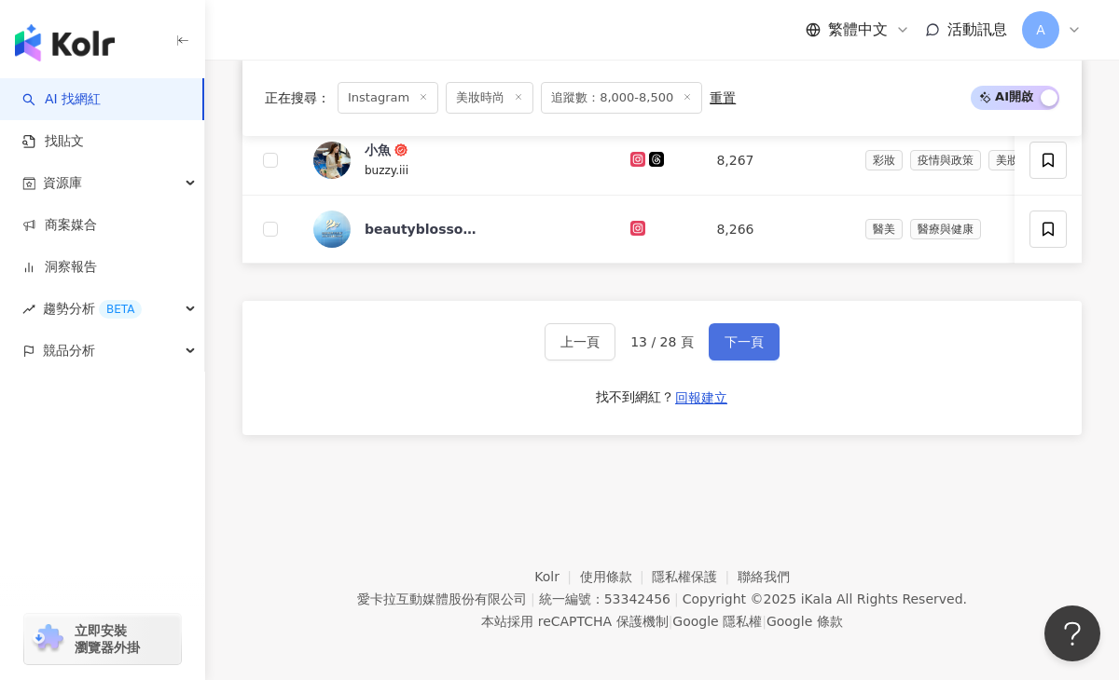
click at [730, 346] on span "下一頁" at bounding box center [743, 342] width 39 height 15
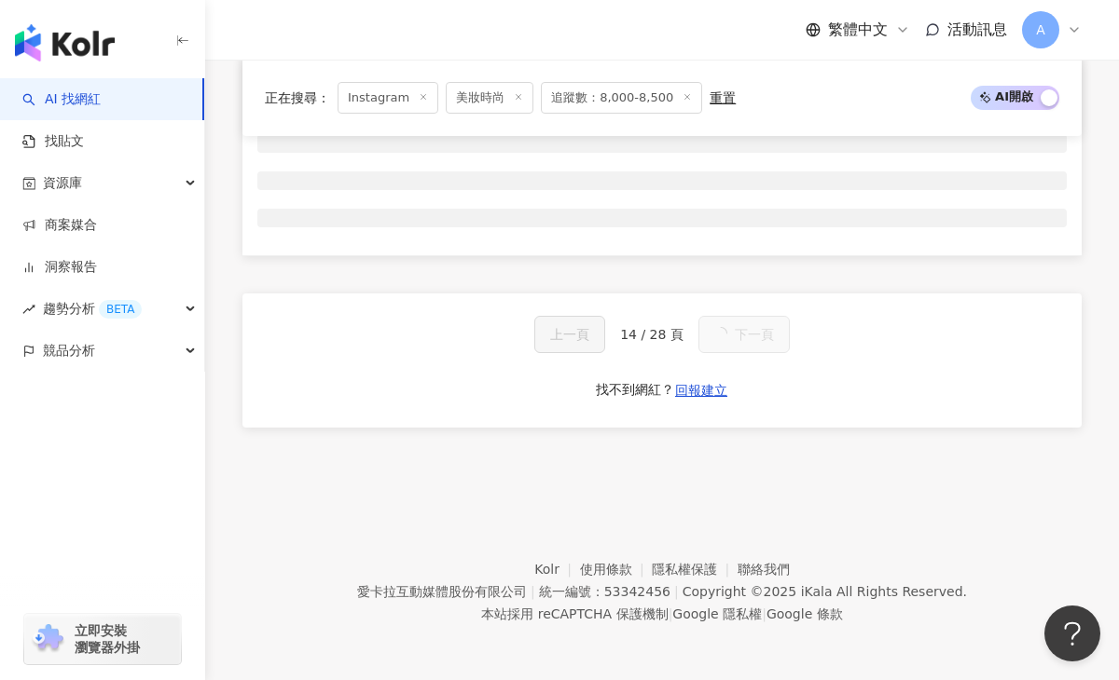
scroll to position [1419, 0]
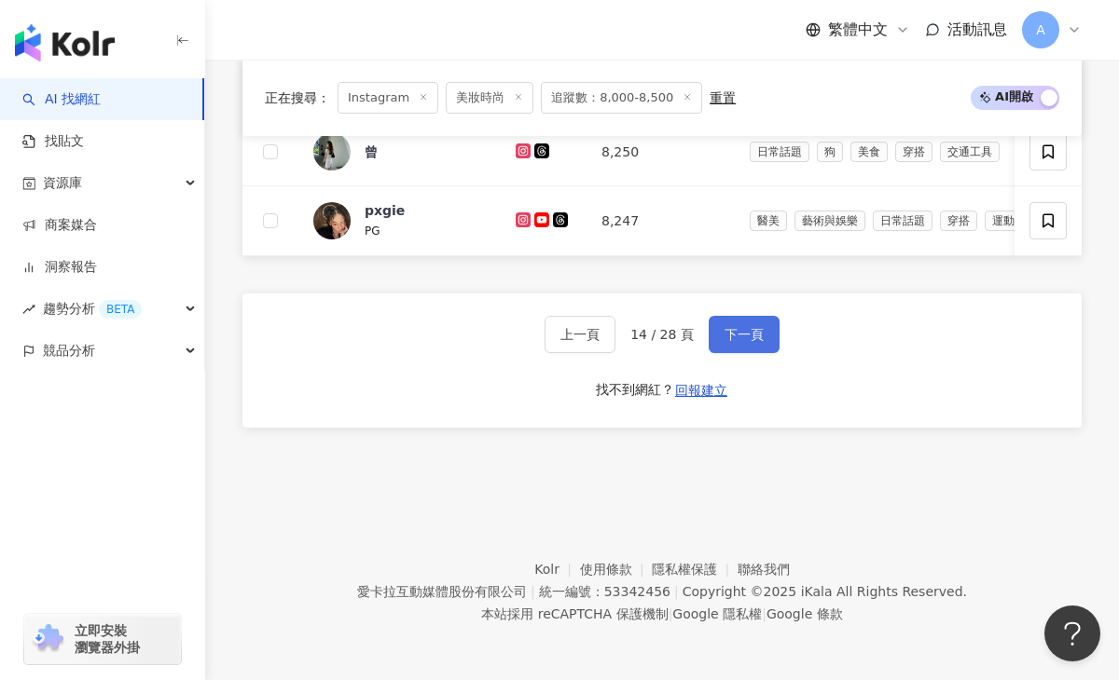
click at [730, 346] on button "下一頁" at bounding box center [743, 334] width 71 height 37
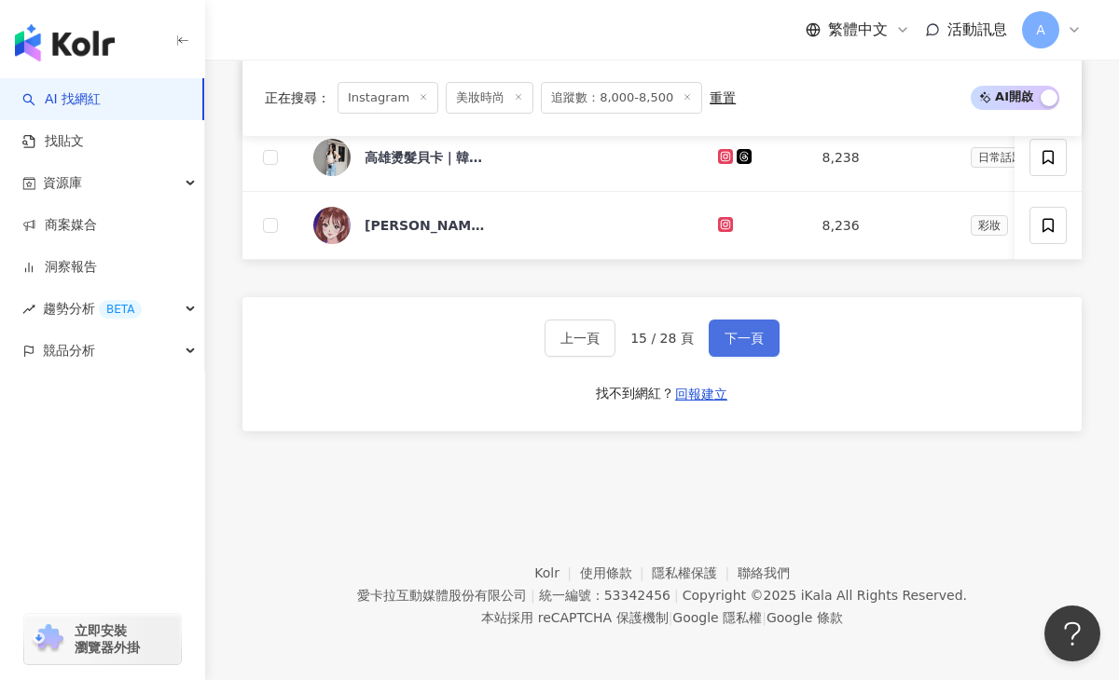
click at [730, 346] on button "下一頁" at bounding box center [743, 338] width 71 height 37
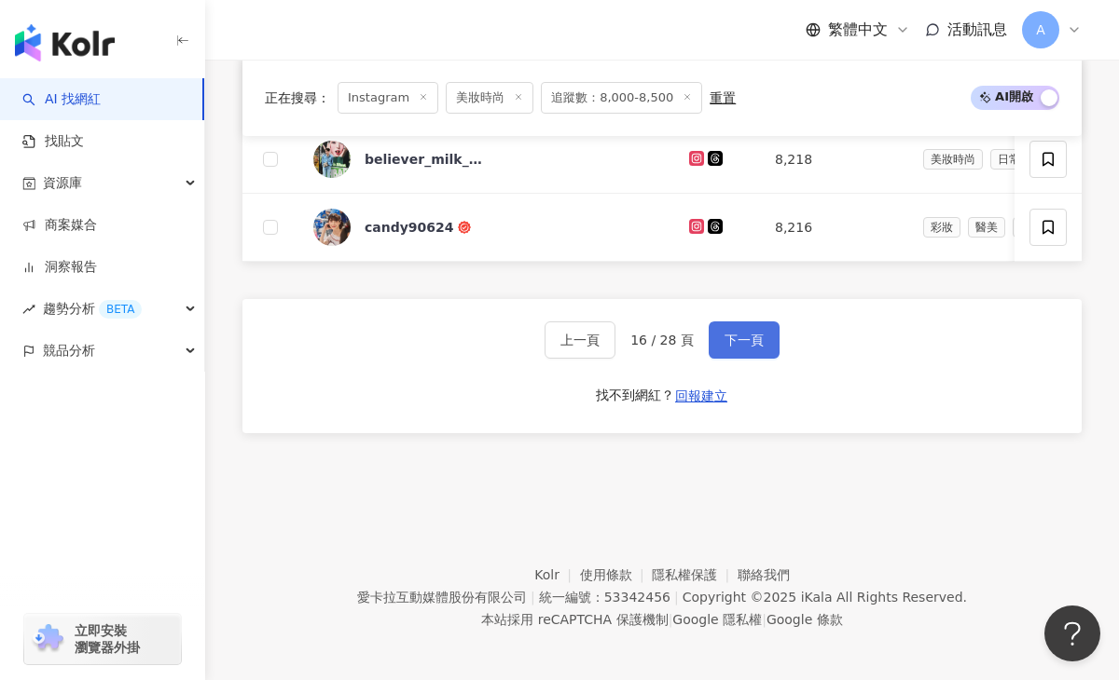
click at [731, 348] on button "下一頁" at bounding box center [743, 340] width 71 height 37
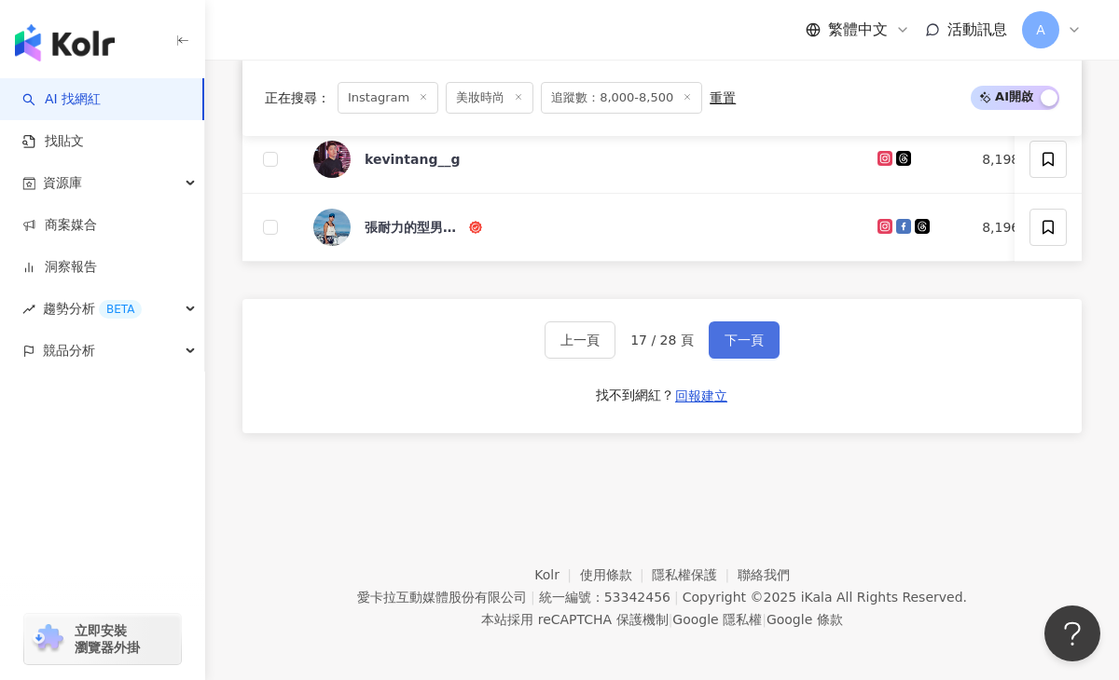
click at [732, 349] on button "下一頁" at bounding box center [743, 340] width 71 height 37
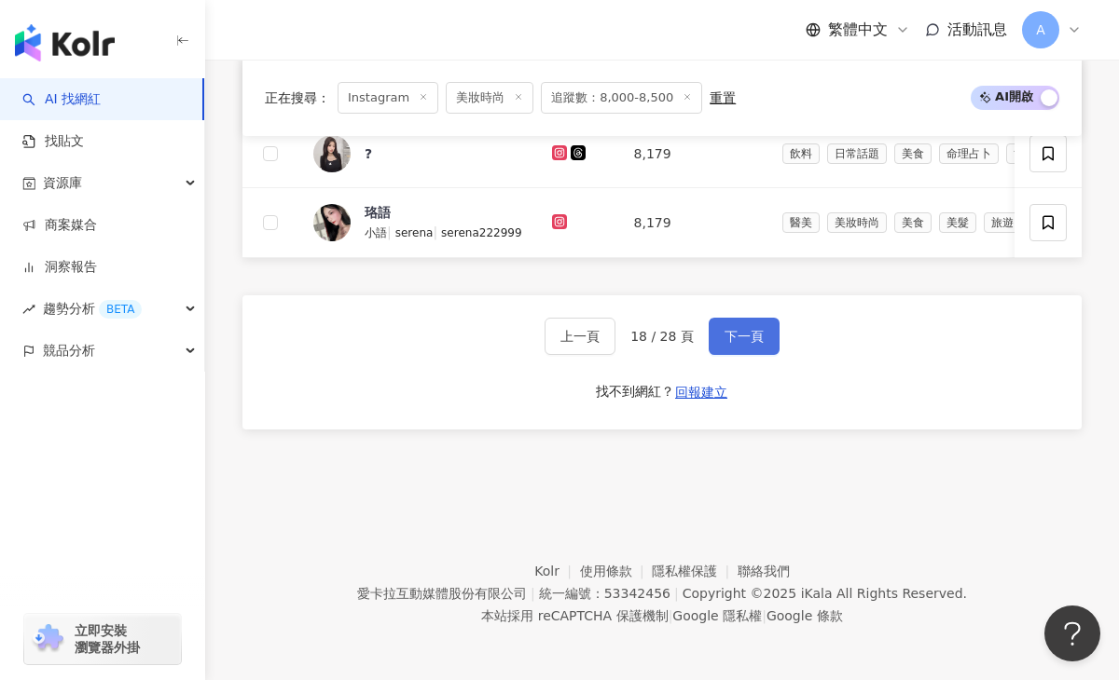
click at [733, 348] on button "下一頁" at bounding box center [743, 336] width 71 height 37
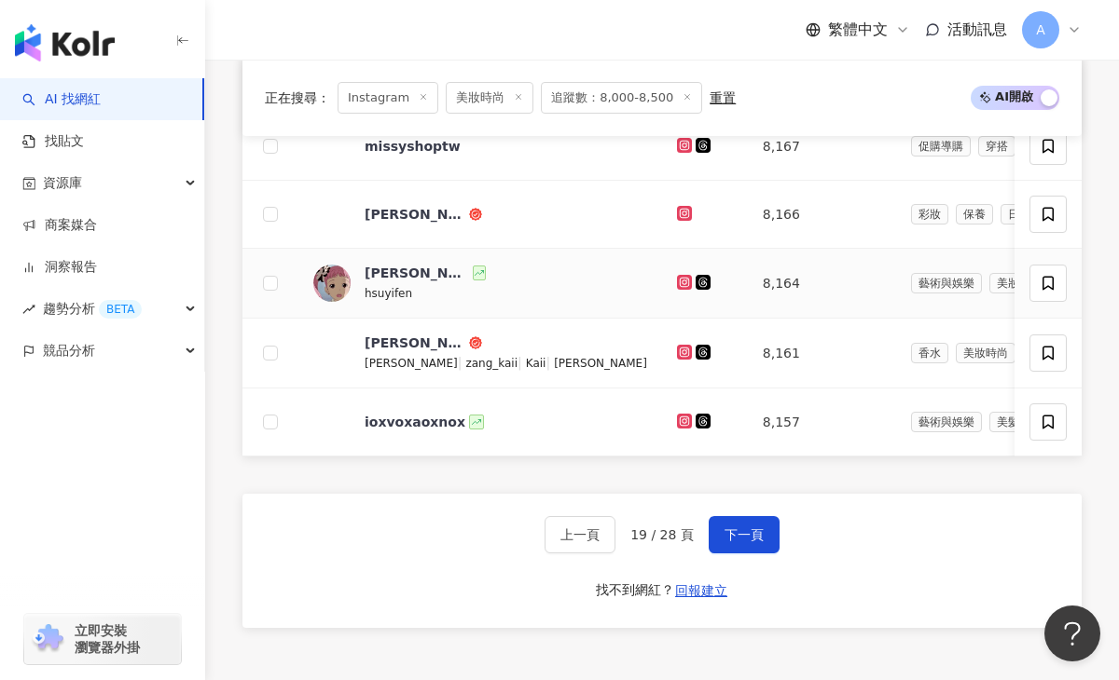
scroll to position [1246, 0]
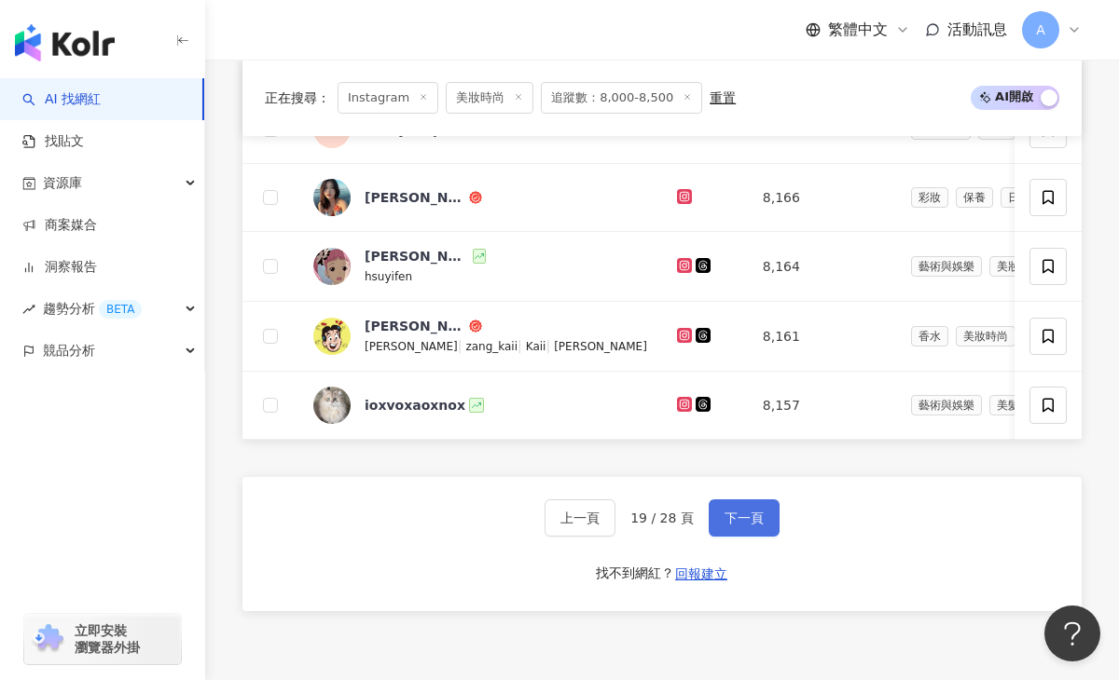
click at [732, 518] on span "下一頁" at bounding box center [743, 518] width 39 height 15
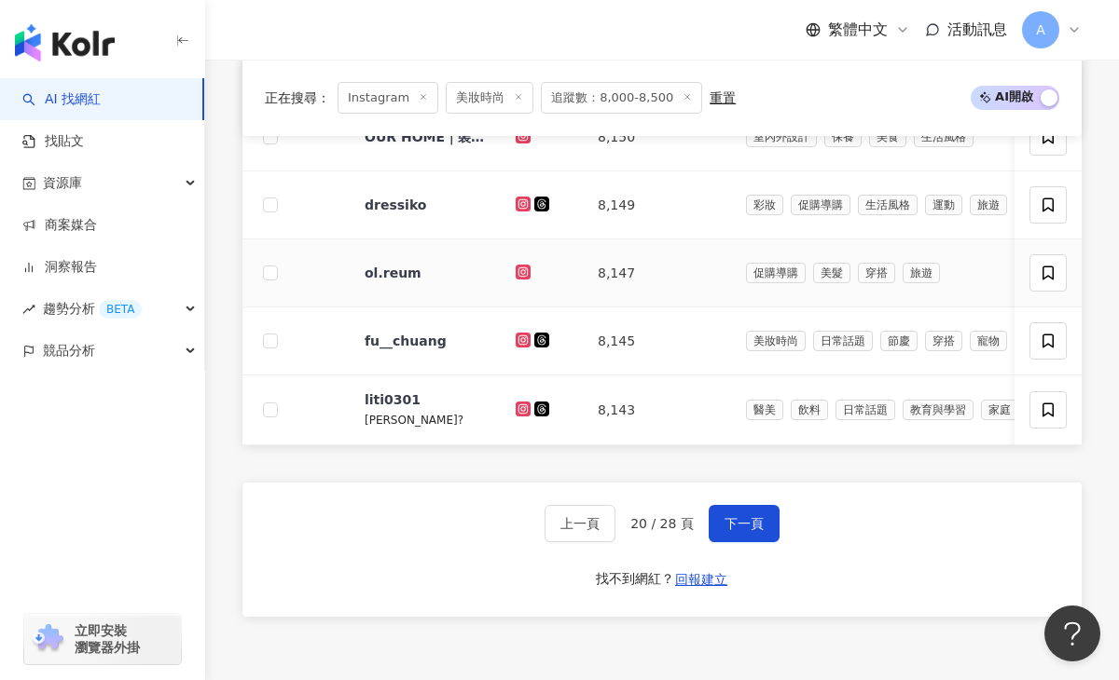
scroll to position [1270, 0]
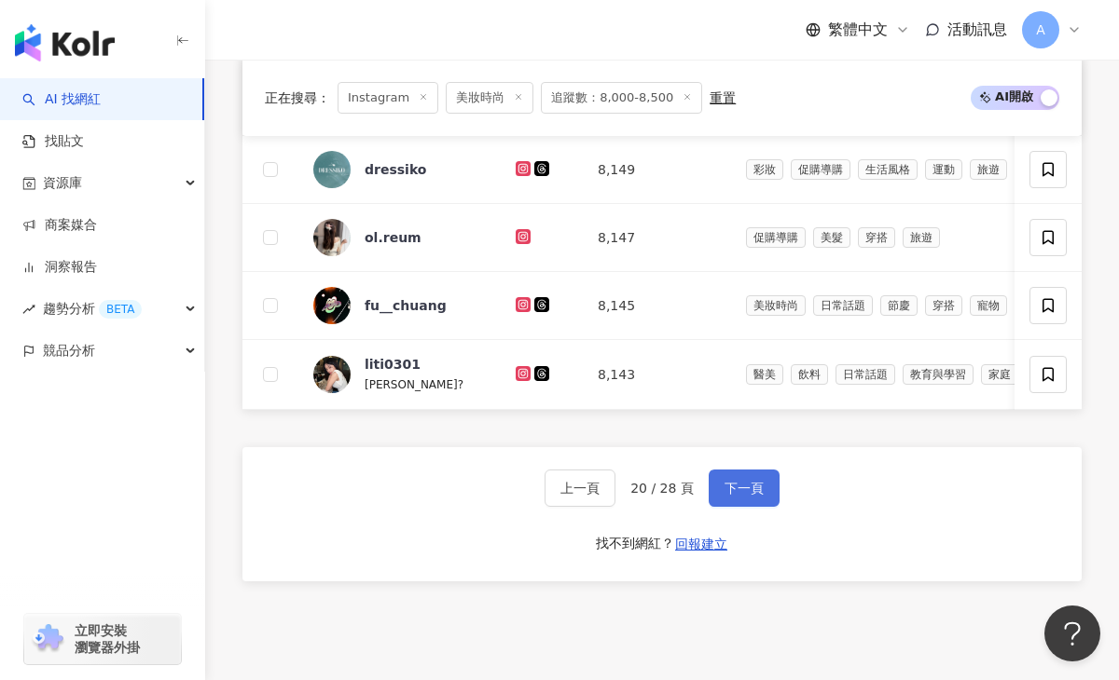
click at [730, 475] on button "下一頁" at bounding box center [743, 488] width 71 height 37
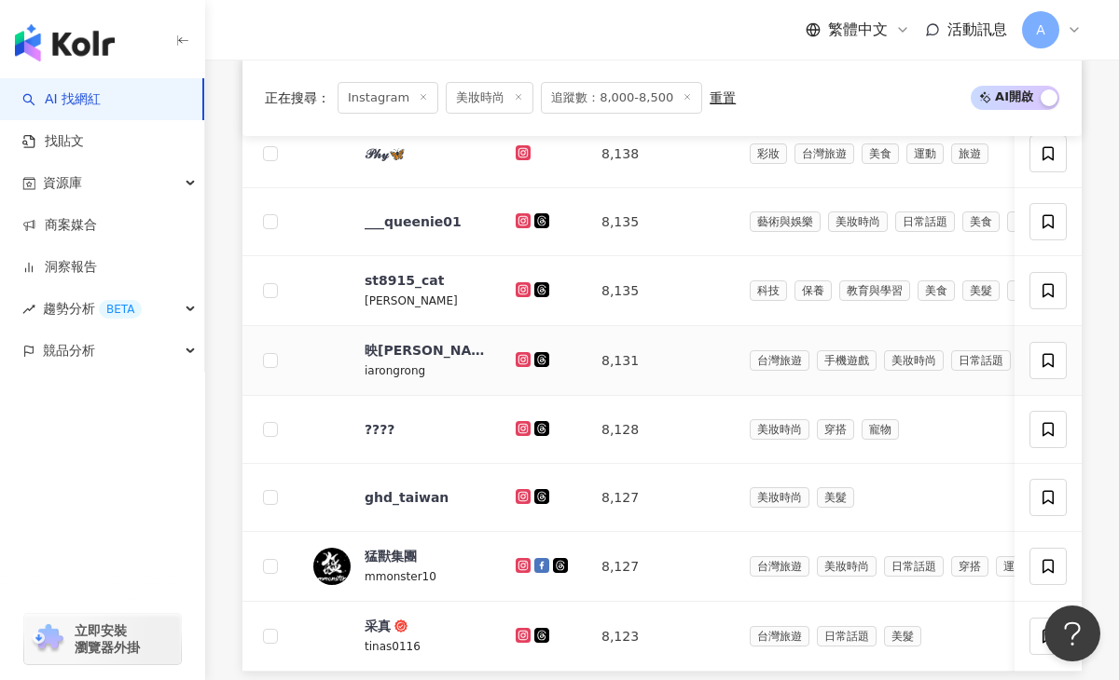
scroll to position [1017, 0]
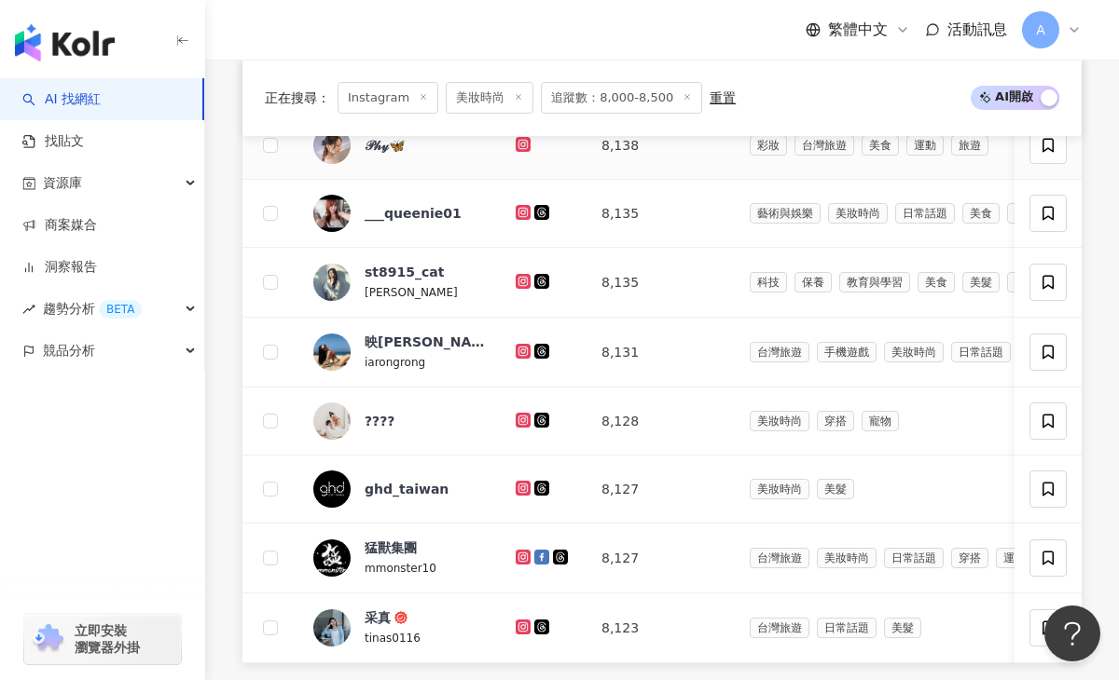
click at [528, 149] on icon at bounding box center [522, 144] width 15 height 15
click at [518, 212] on icon at bounding box center [523, 212] width 12 height 11
click at [524, 277] on icon at bounding box center [522, 280] width 7 height 7
click at [520, 350] on icon at bounding box center [522, 350] width 7 height 7
click at [528, 416] on icon at bounding box center [522, 420] width 15 height 15
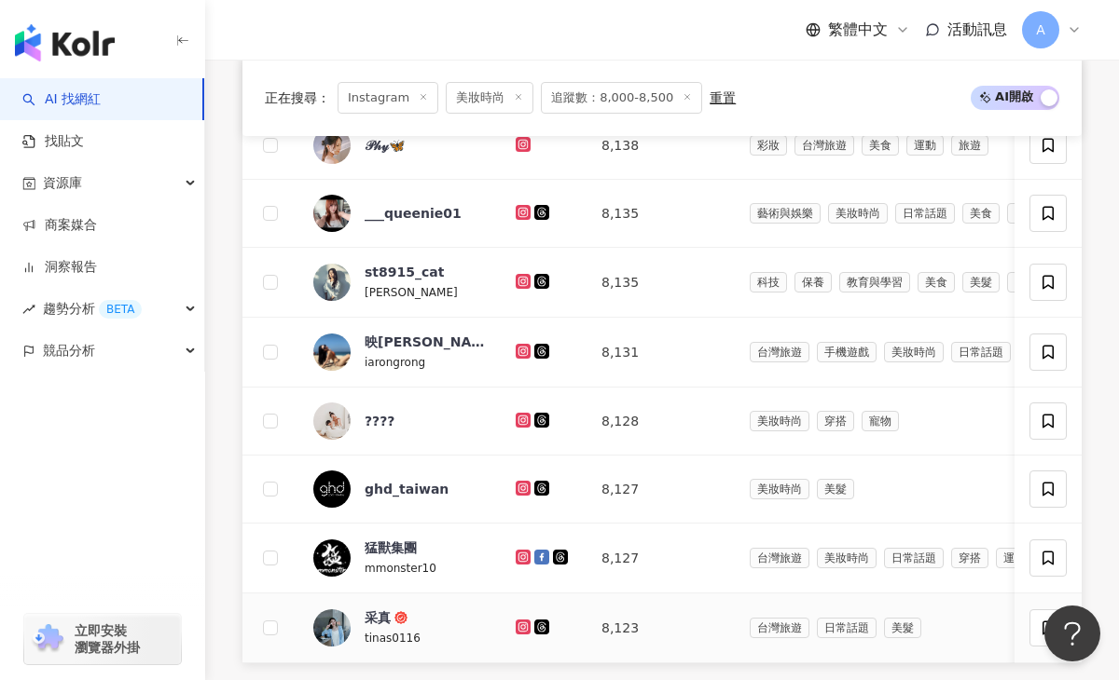
click at [517, 624] on icon at bounding box center [522, 627] width 15 height 15
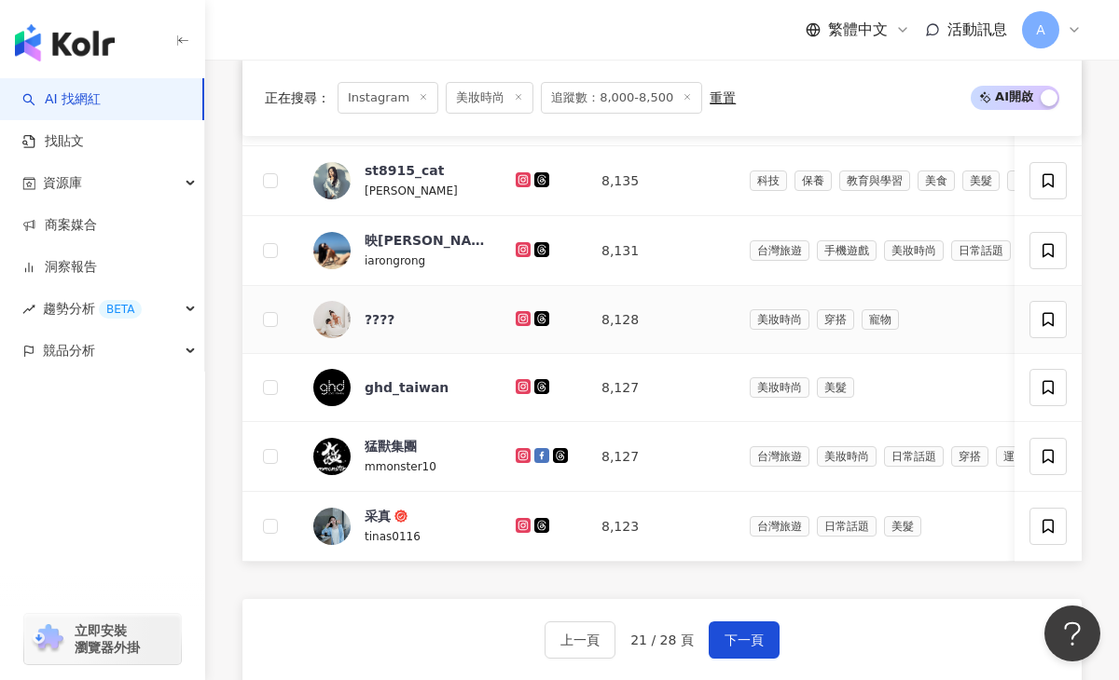
scroll to position [1127, 0]
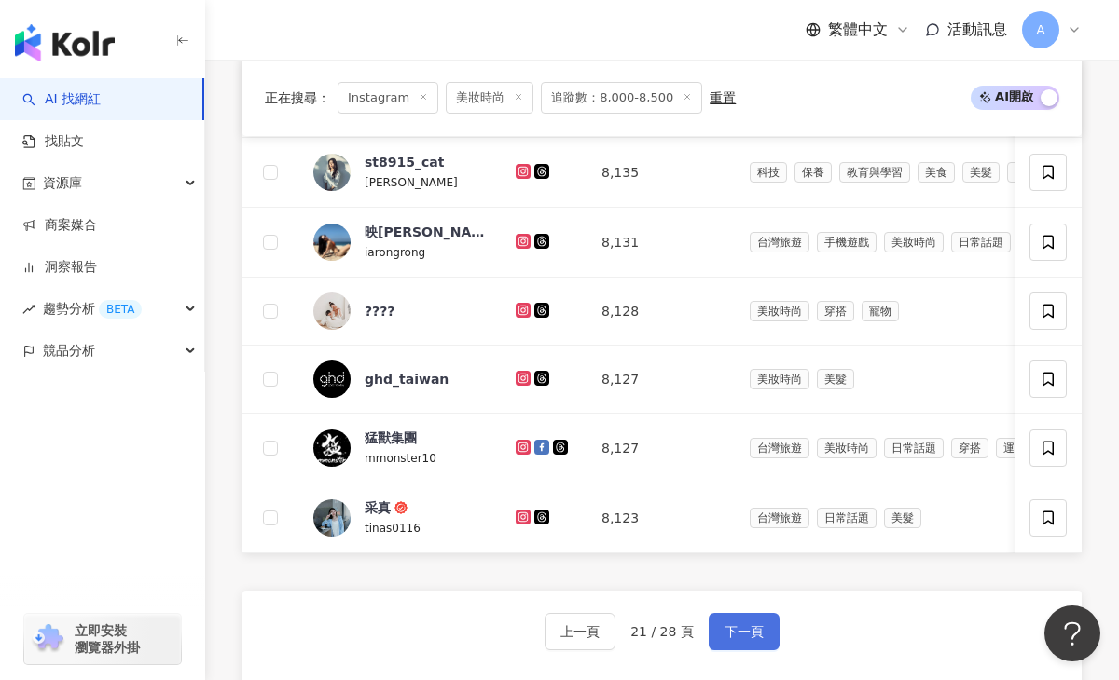
click at [747, 634] on span "下一頁" at bounding box center [743, 632] width 39 height 15
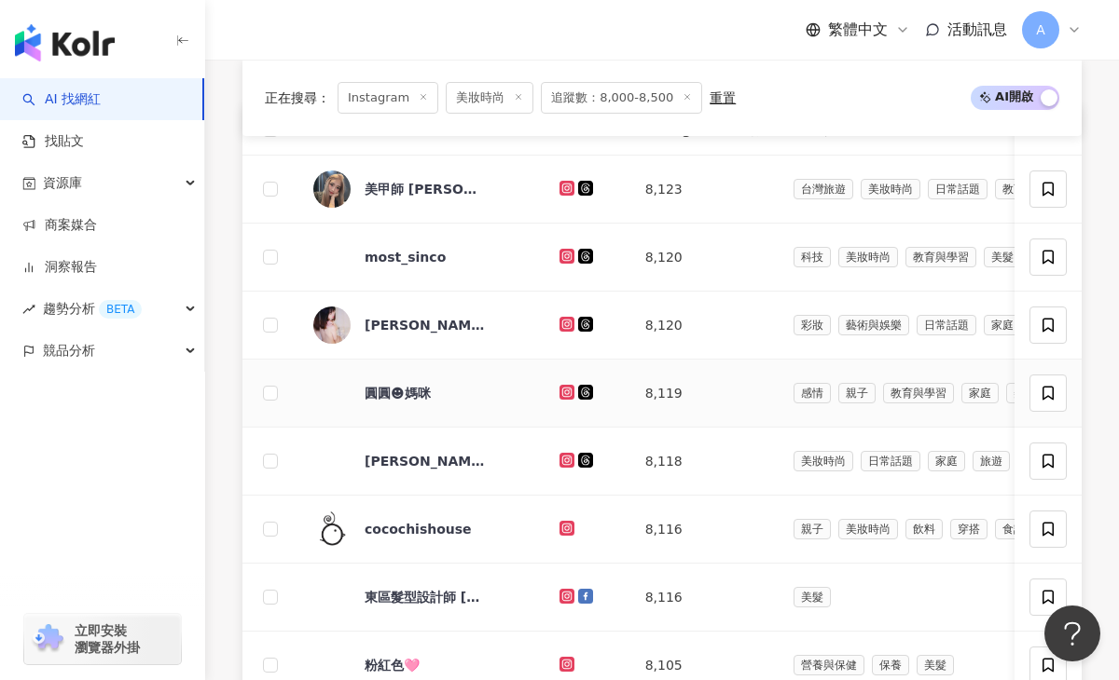
scroll to position [721, 0]
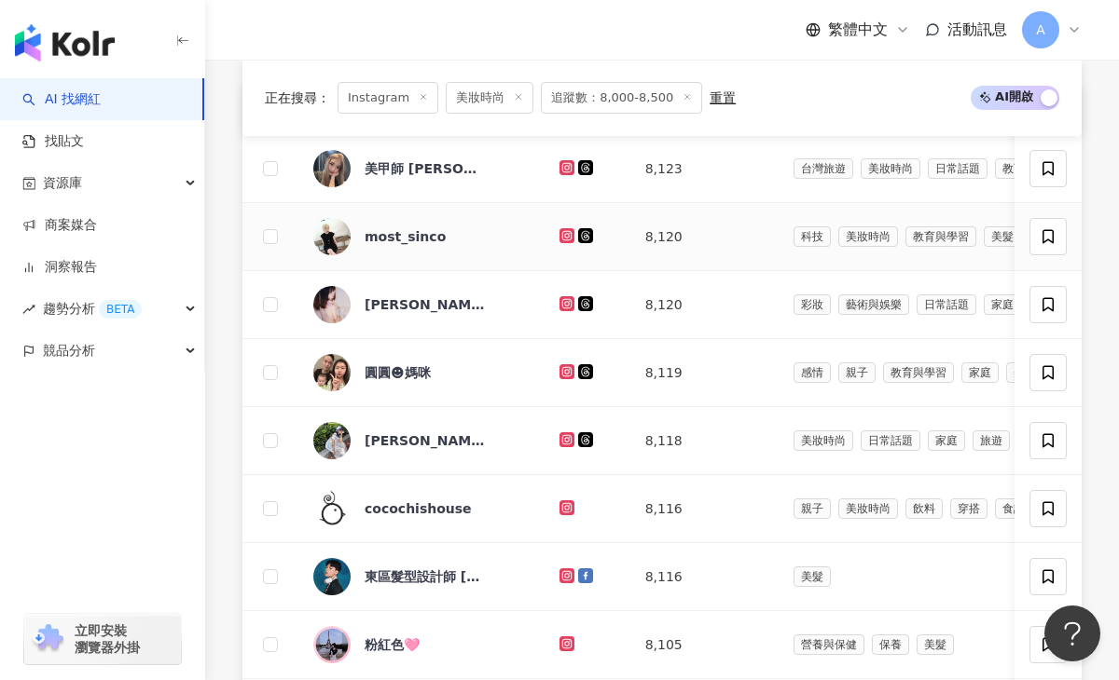
click at [562, 237] on icon at bounding box center [565, 234] width 7 height 7
click at [559, 169] on icon at bounding box center [566, 167] width 15 height 15
click at [559, 309] on icon at bounding box center [566, 303] width 15 height 15
click at [561, 369] on icon at bounding box center [567, 371] width 12 height 11
click at [562, 436] on icon at bounding box center [565, 438] width 7 height 7
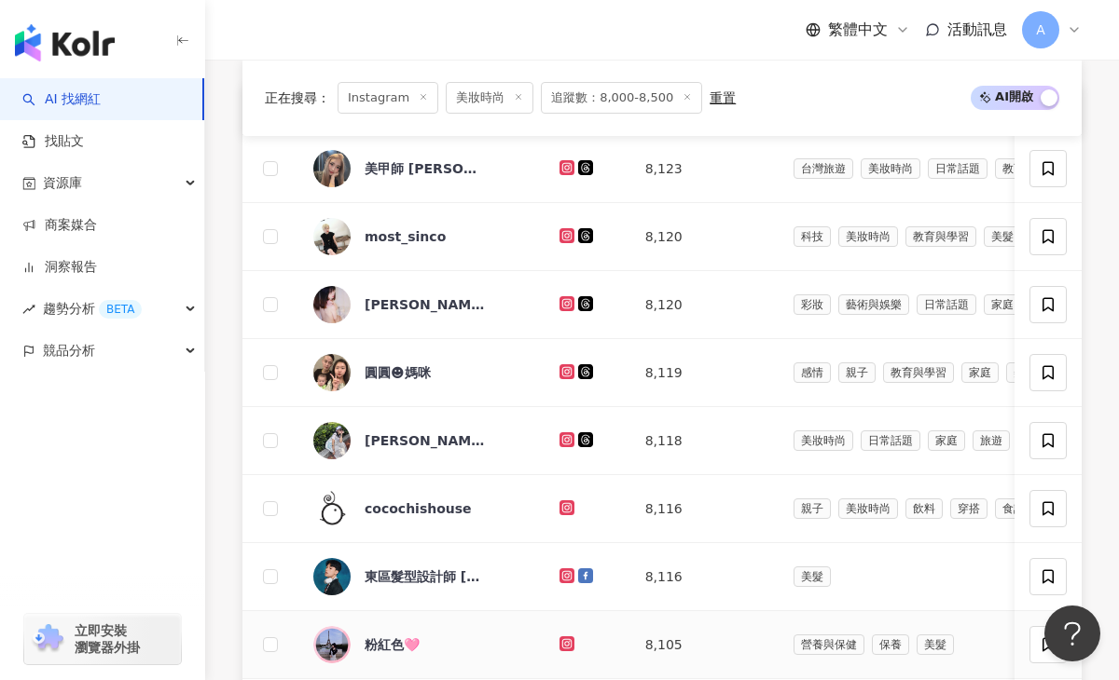
click at [565, 642] on icon at bounding box center [566, 643] width 3 height 3
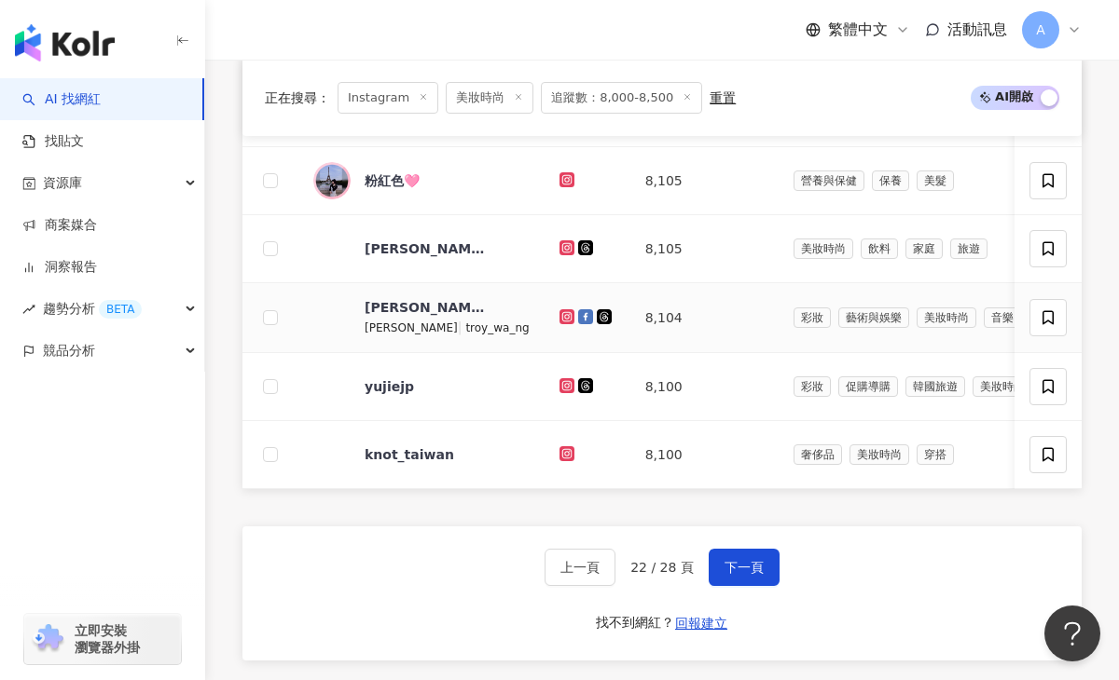
scroll to position [1194, 0]
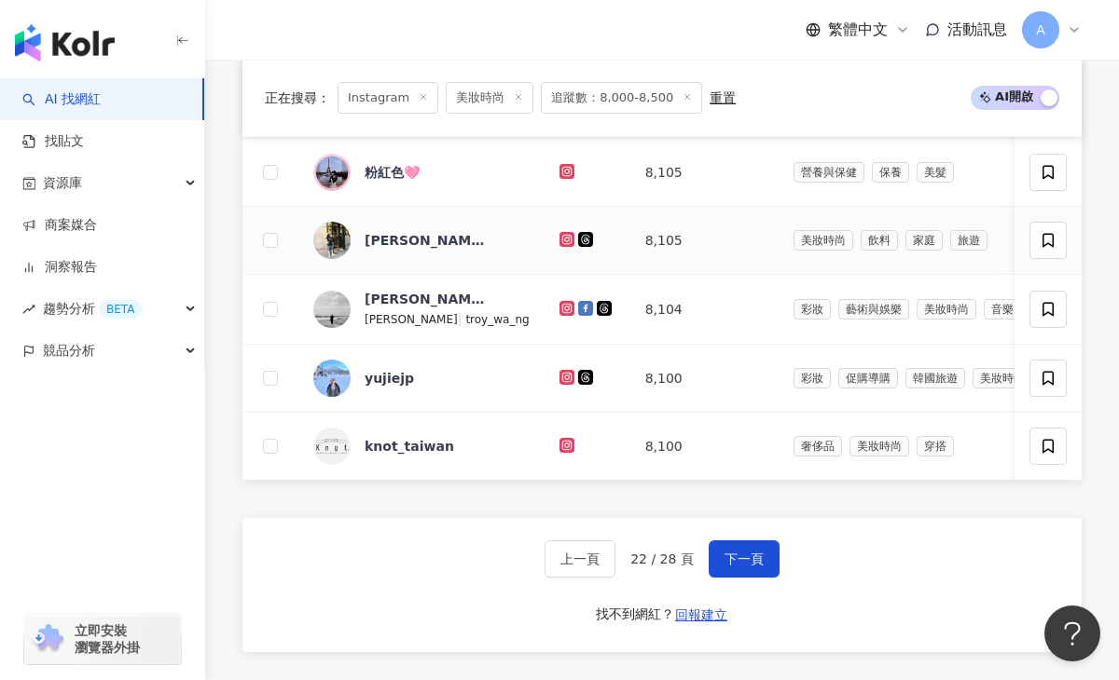
click at [561, 240] on icon at bounding box center [567, 239] width 12 height 11
click at [562, 305] on icon at bounding box center [565, 307] width 7 height 7
click at [565, 377] on icon at bounding box center [566, 377] width 3 height 3
click at [728, 562] on span "下一頁" at bounding box center [743, 559] width 39 height 15
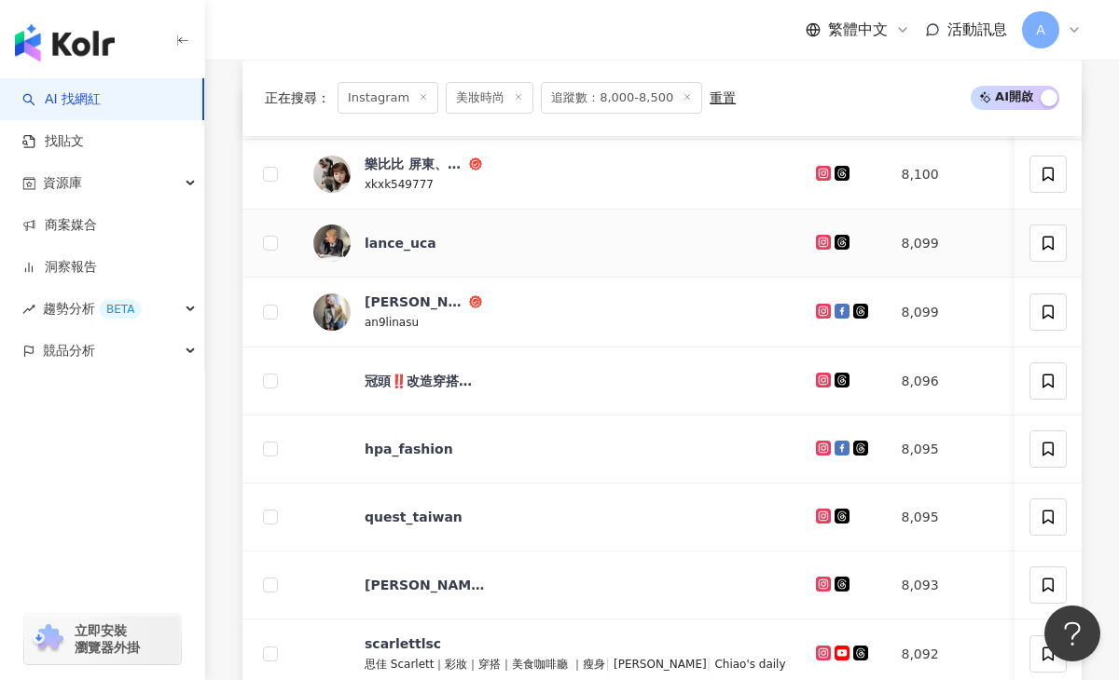
scroll to position [715, 0]
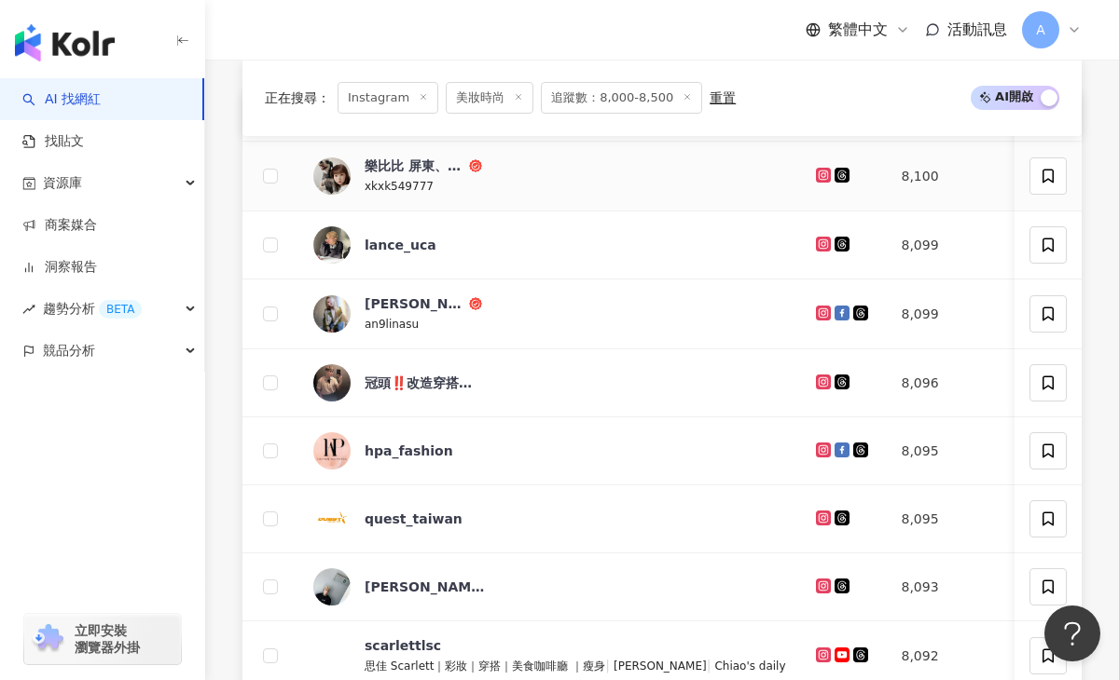
click at [816, 182] on icon at bounding box center [823, 175] width 15 height 15
click at [818, 241] on icon at bounding box center [821, 243] width 7 height 7
click at [818, 315] on icon at bounding box center [821, 312] width 7 height 7
click at [817, 587] on icon at bounding box center [823, 586] width 12 height 11
click at [817, 584] on icon at bounding box center [823, 586] width 12 height 11
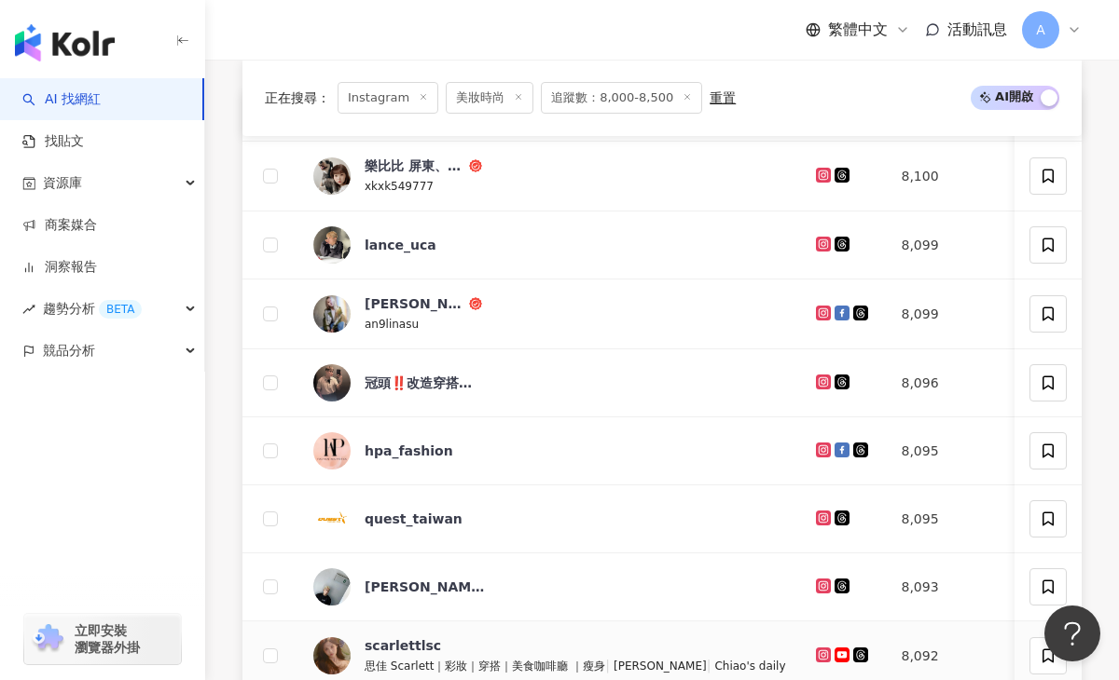
click at [817, 656] on icon at bounding box center [823, 655] width 12 height 11
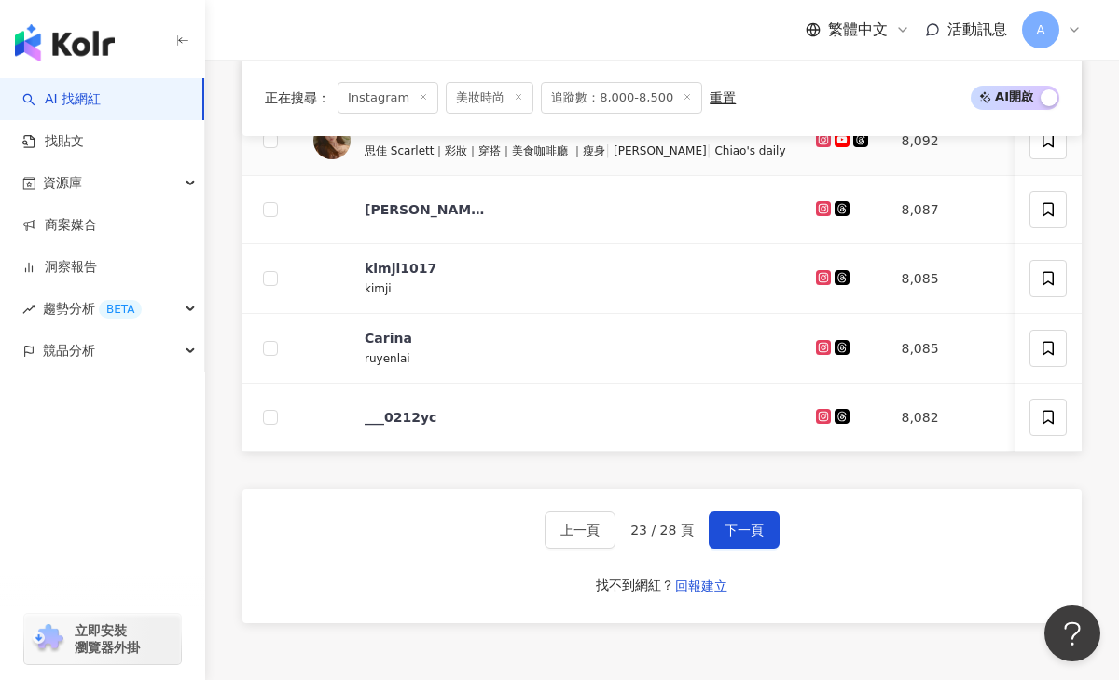
scroll to position [1233, 0]
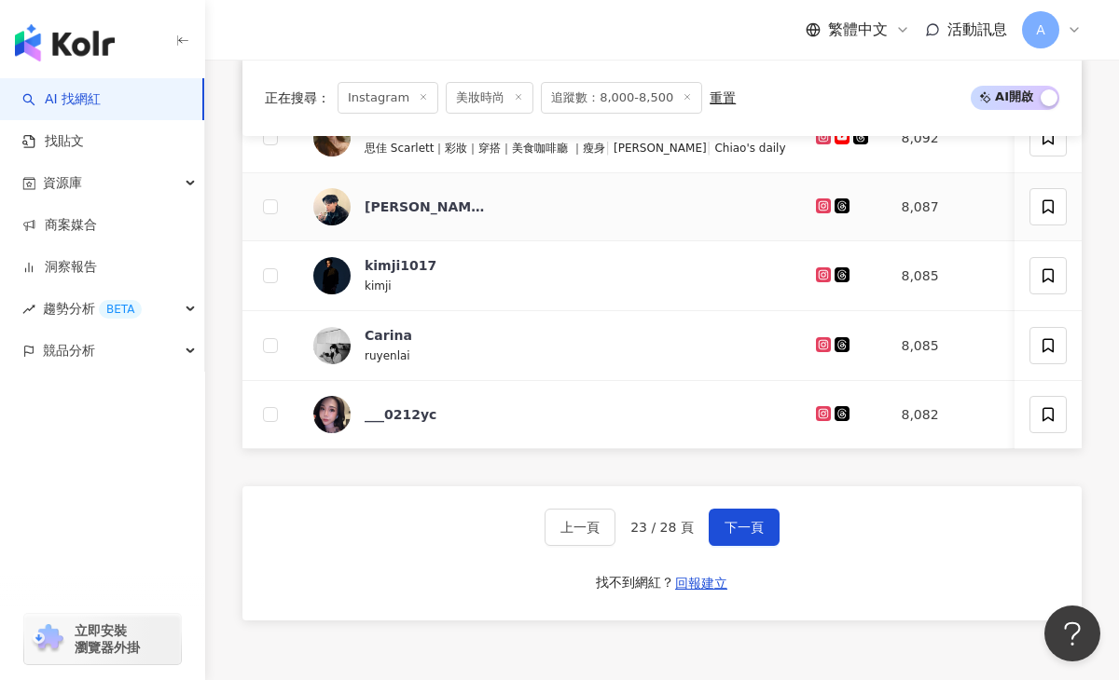
click at [821, 204] on icon at bounding box center [822, 205] width 3 height 3
click at [816, 268] on icon at bounding box center [823, 275] width 15 height 15
click at [817, 344] on icon at bounding box center [823, 344] width 12 height 11
click at [818, 415] on icon at bounding box center [821, 412] width 7 height 7
click at [724, 537] on button "下一頁" at bounding box center [743, 527] width 71 height 37
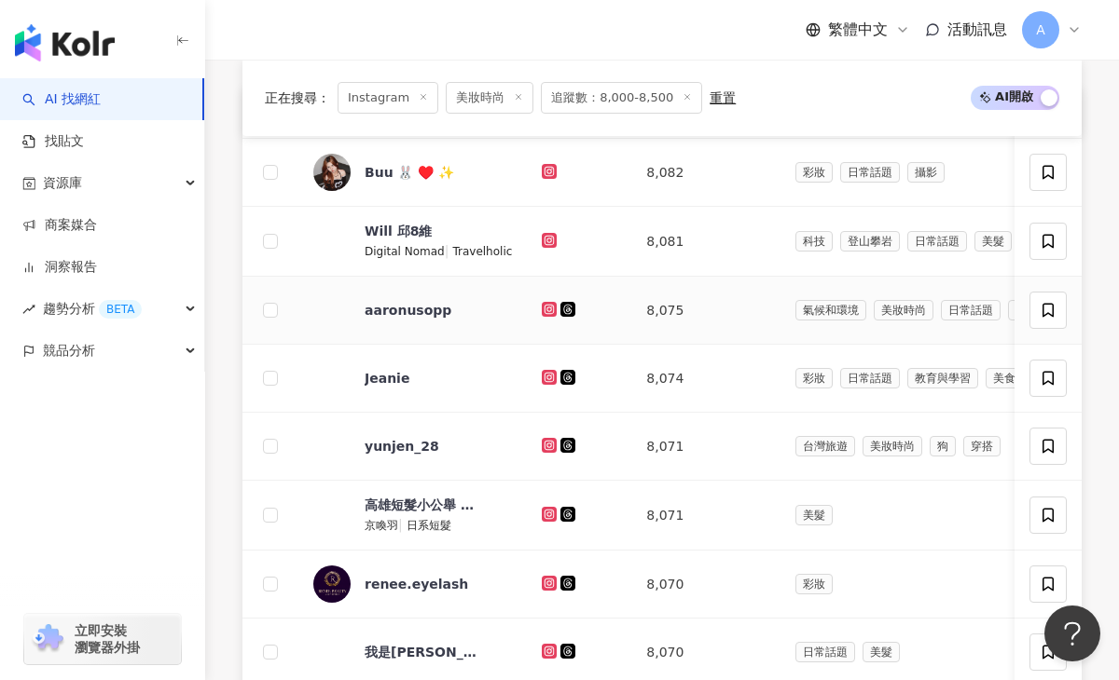
scroll to position [735, 0]
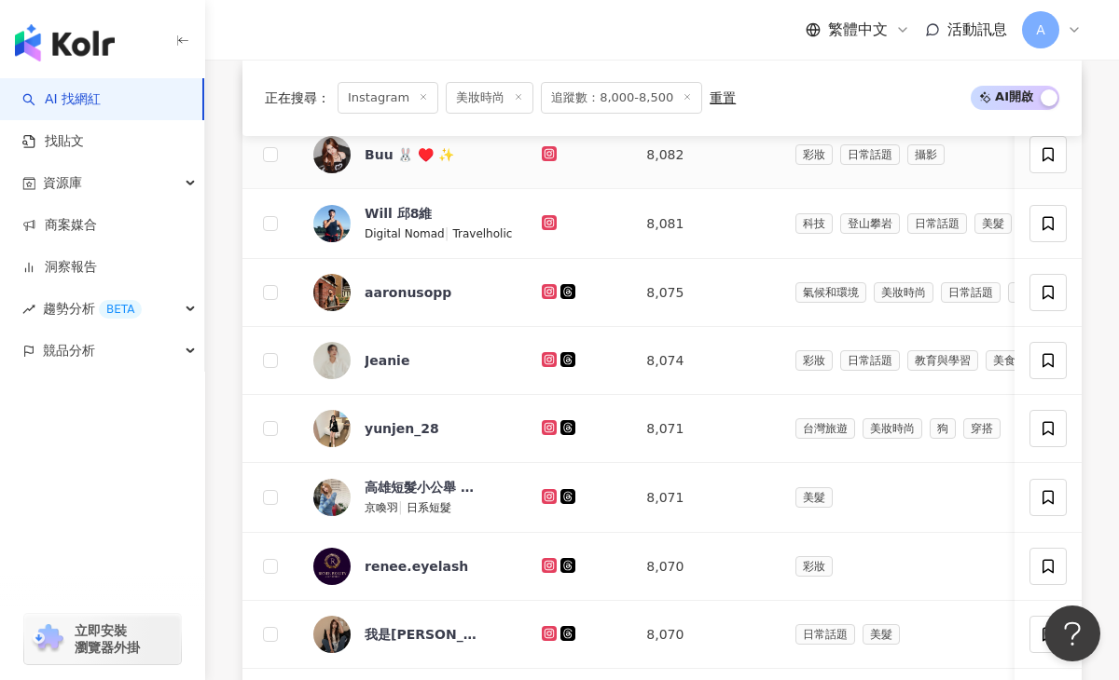
click at [545, 156] on icon at bounding box center [548, 152] width 7 height 7
click at [547, 226] on icon at bounding box center [549, 222] width 15 height 15
click at [545, 293] on icon at bounding box center [548, 290] width 7 height 7
click at [534, 364] on td at bounding box center [579, 361] width 104 height 68
click at [542, 364] on icon at bounding box center [549, 359] width 15 height 15
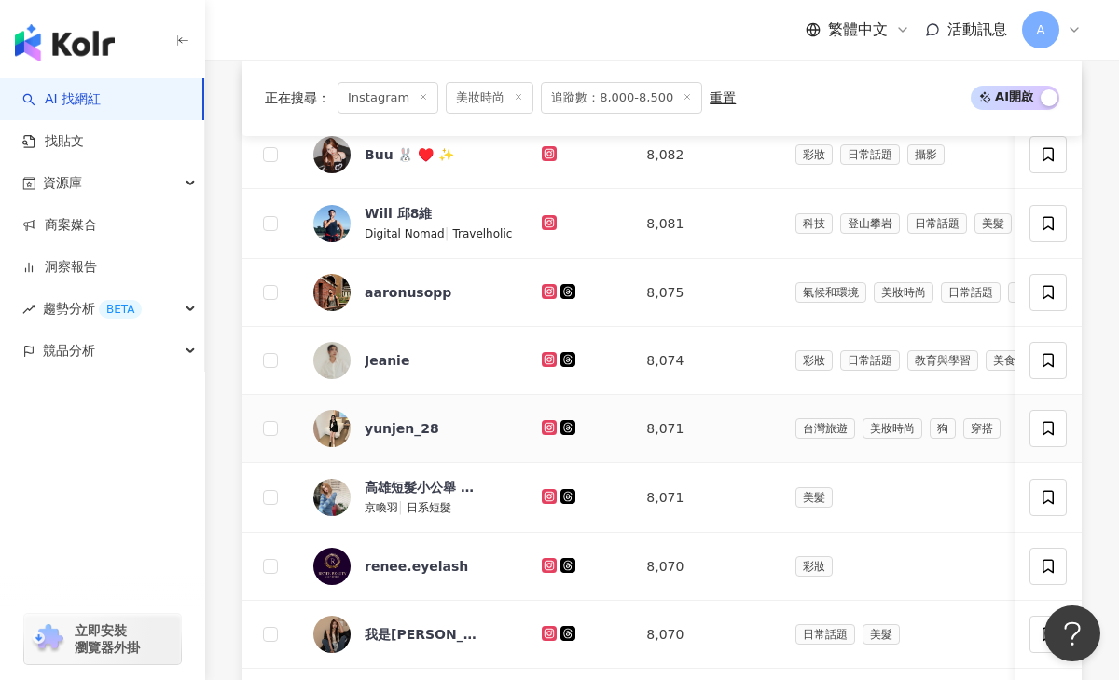
click at [542, 432] on icon at bounding box center [549, 427] width 15 height 15
click at [542, 628] on icon at bounding box center [549, 633] width 15 height 15
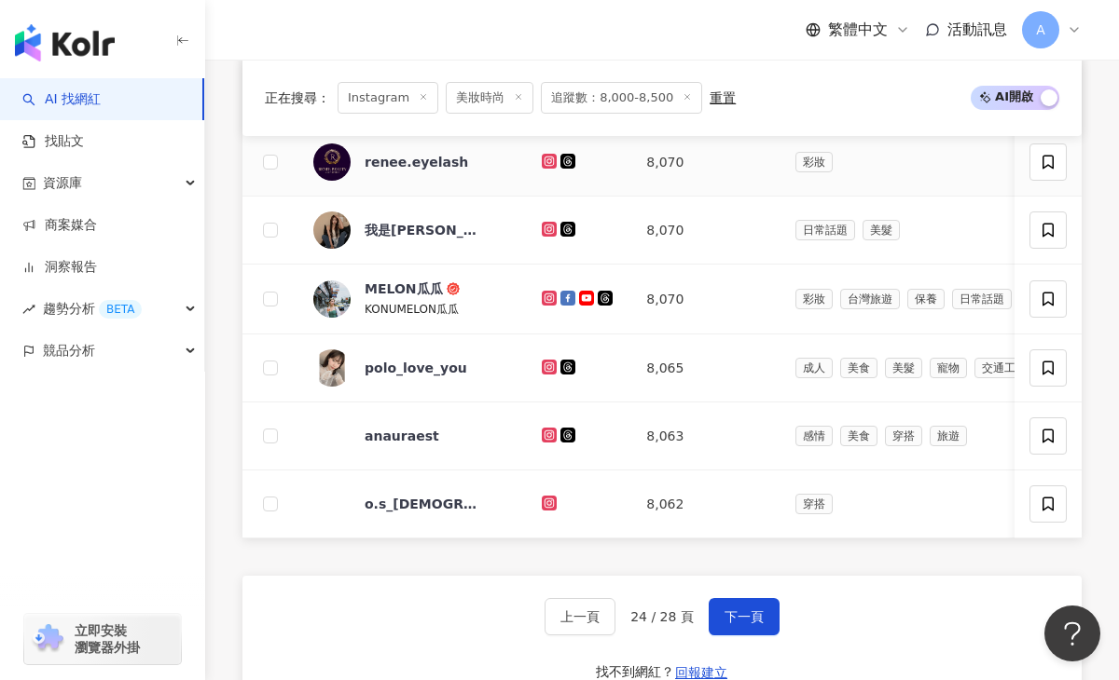
scroll to position [1158, 0]
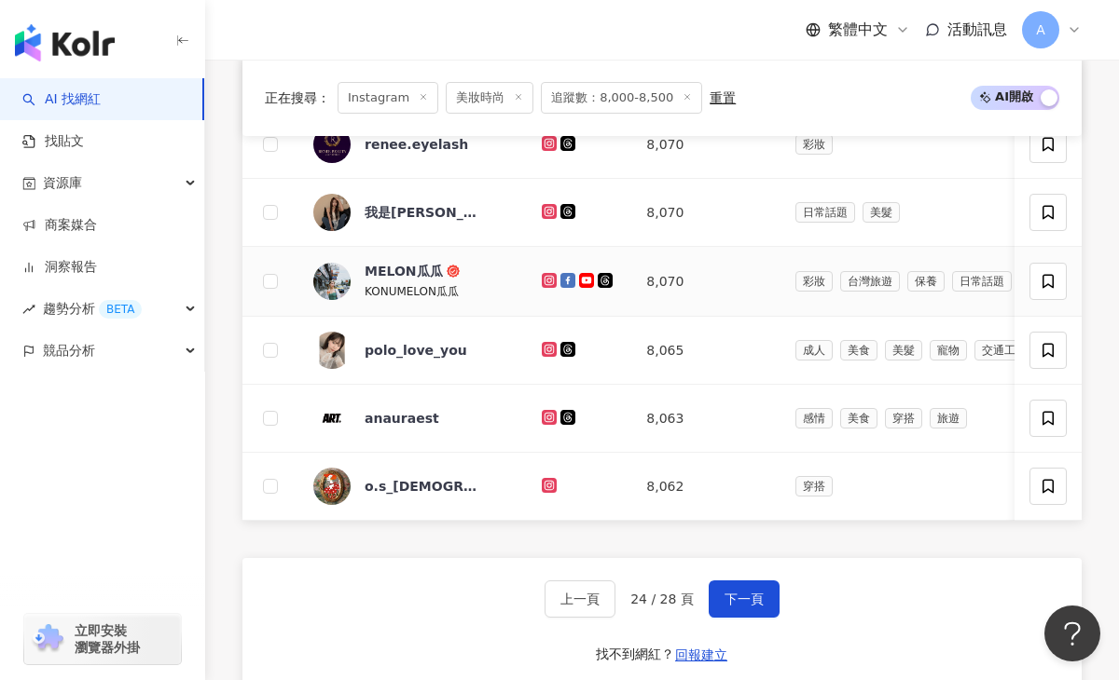
click at [542, 275] on icon at bounding box center [549, 280] width 15 height 15
click at [548, 349] on icon at bounding box center [549, 349] width 3 height 3
click at [542, 480] on icon at bounding box center [549, 485] width 15 height 15
click at [732, 609] on button "下一頁" at bounding box center [743, 599] width 71 height 37
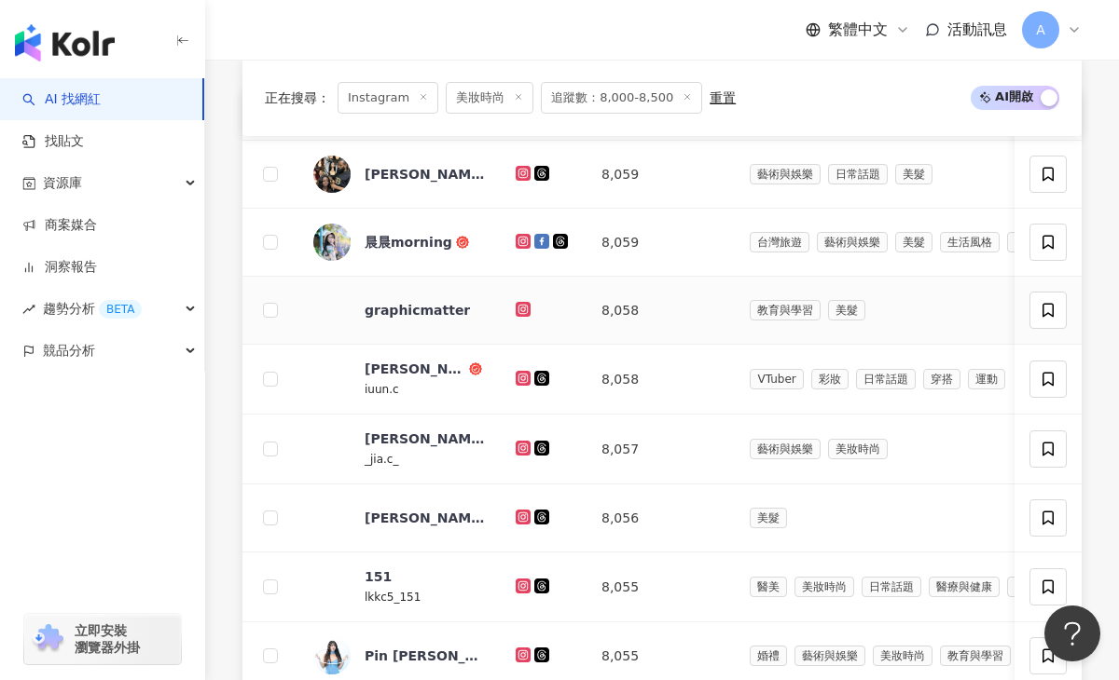
scroll to position [723, 0]
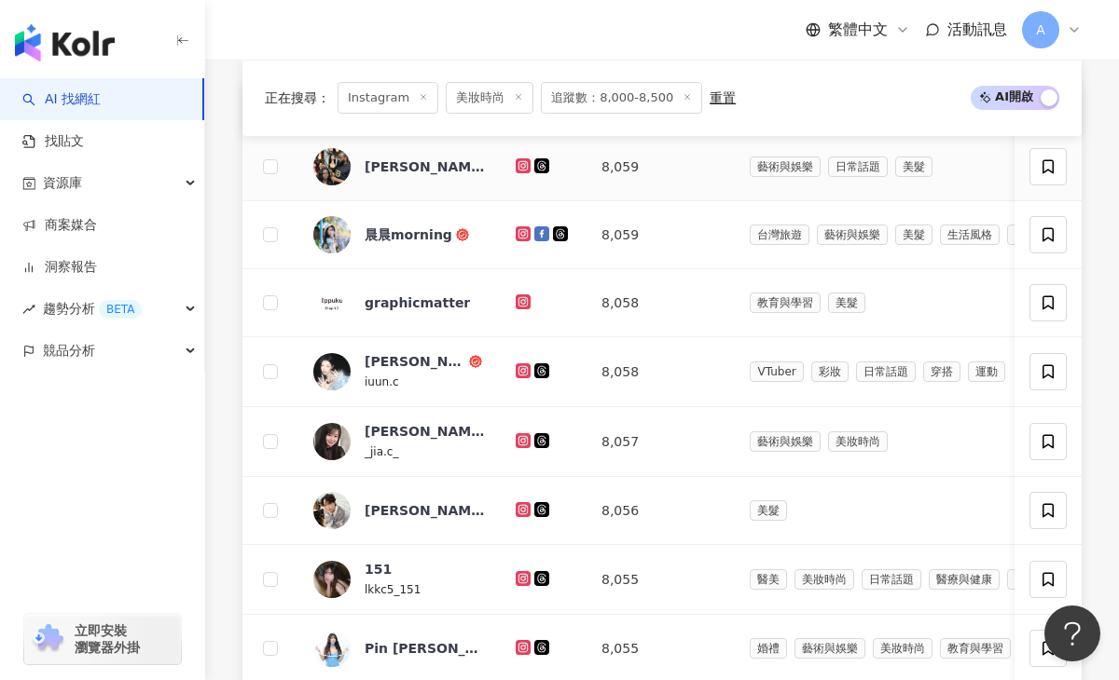
click at [522, 165] on icon at bounding box center [522, 165] width 3 height 3
click at [523, 235] on icon at bounding box center [523, 233] width 12 height 11
click at [517, 370] on icon at bounding box center [522, 371] width 15 height 15
click at [521, 441] on icon at bounding box center [522, 440] width 3 height 3
click at [519, 506] on icon at bounding box center [522, 508] width 7 height 7
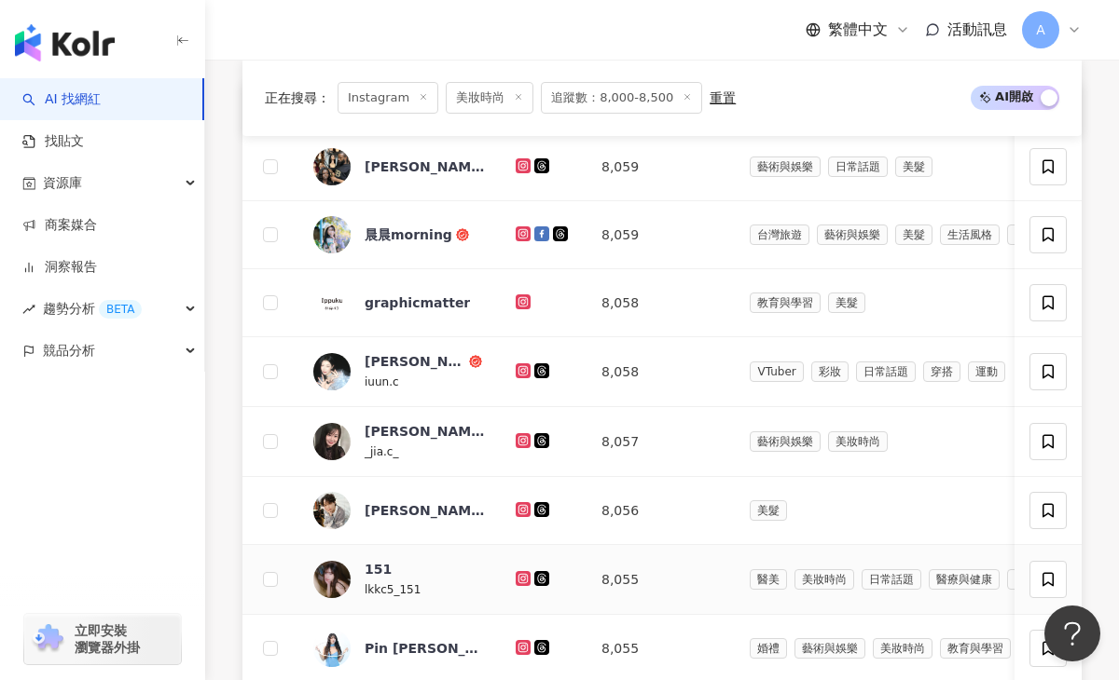
click at [523, 579] on icon at bounding box center [522, 578] width 3 height 3
click at [522, 645] on icon at bounding box center [523, 647] width 12 height 11
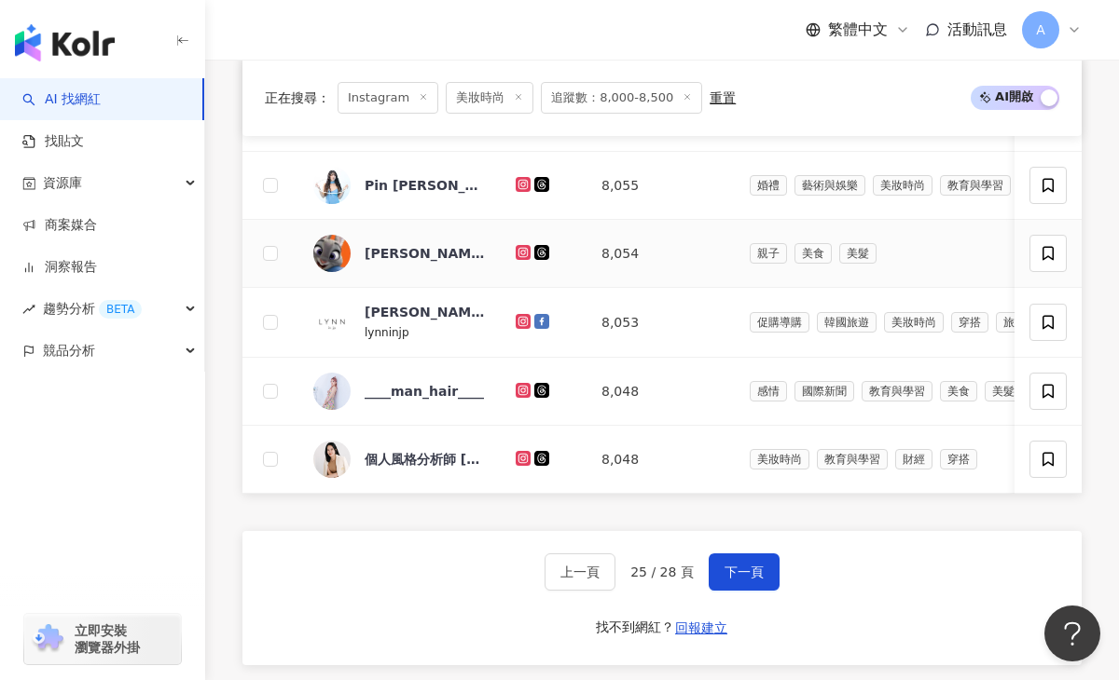
scroll to position [1203, 0]
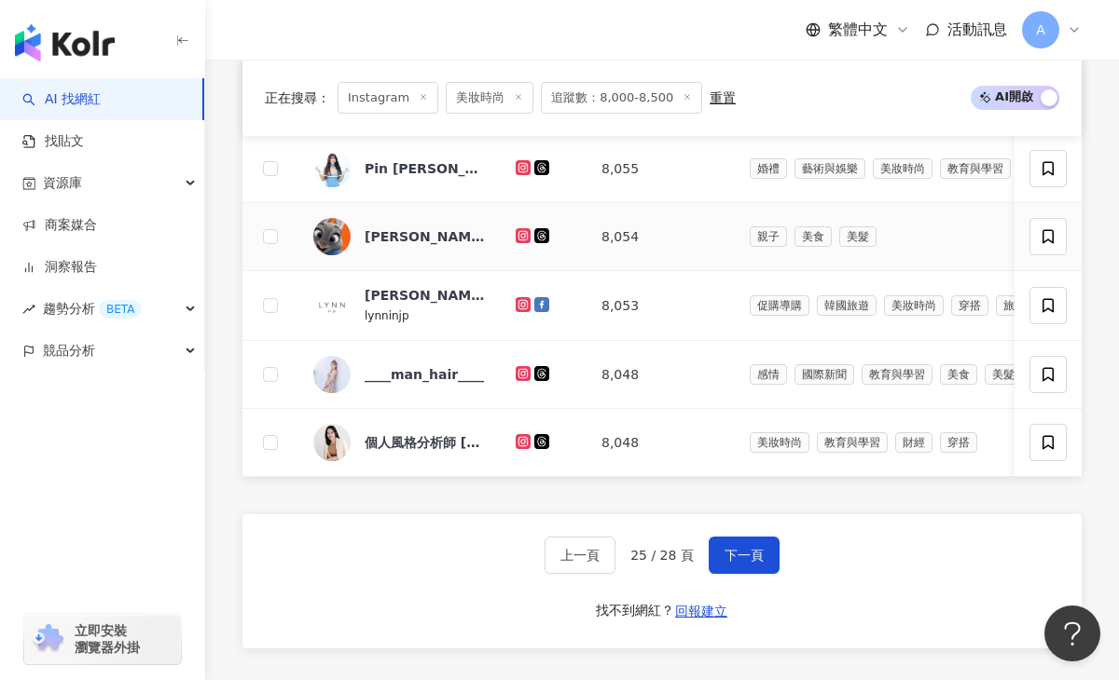
click at [519, 235] on icon at bounding box center [522, 234] width 7 height 7
click at [526, 437] on icon at bounding box center [523, 441] width 12 height 11
click at [745, 548] on span "下一頁" at bounding box center [743, 555] width 39 height 15
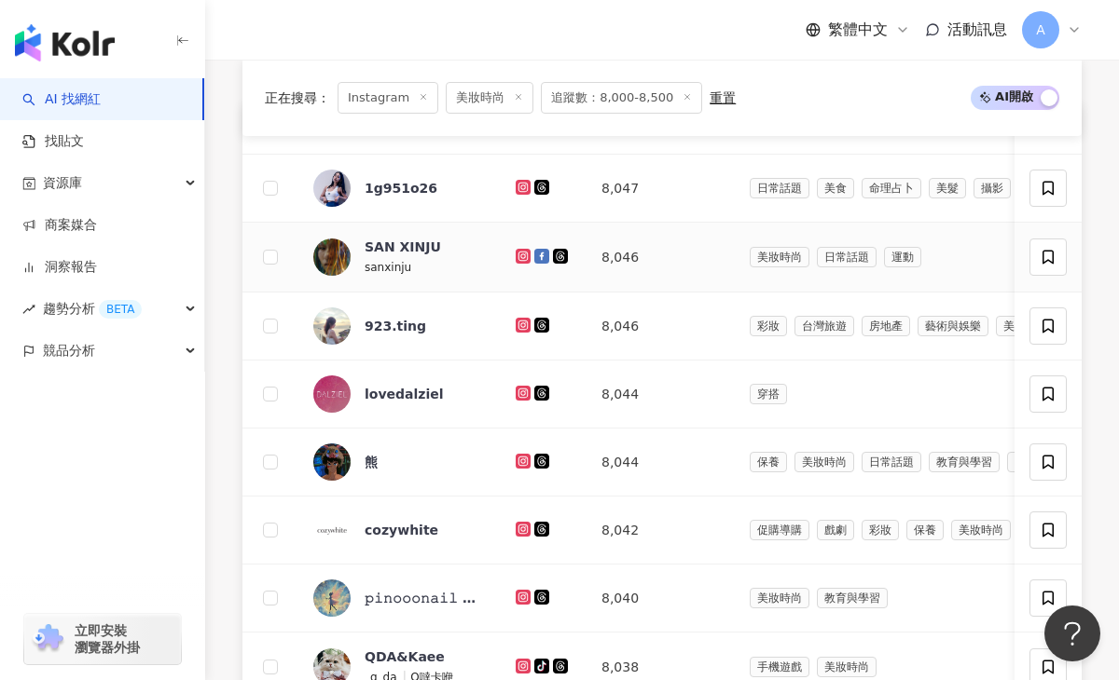
scroll to position [703, 0]
click at [525, 185] on icon at bounding box center [523, 186] width 12 height 11
click at [526, 254] on icon at bounding box center [522, 254] width 7 height 7
click at [522, 324] on icon at bounding box center [522, 324] width 3 height 3
click at [520, 460] on icon at bounding box center [522, 459] width 7 height 7
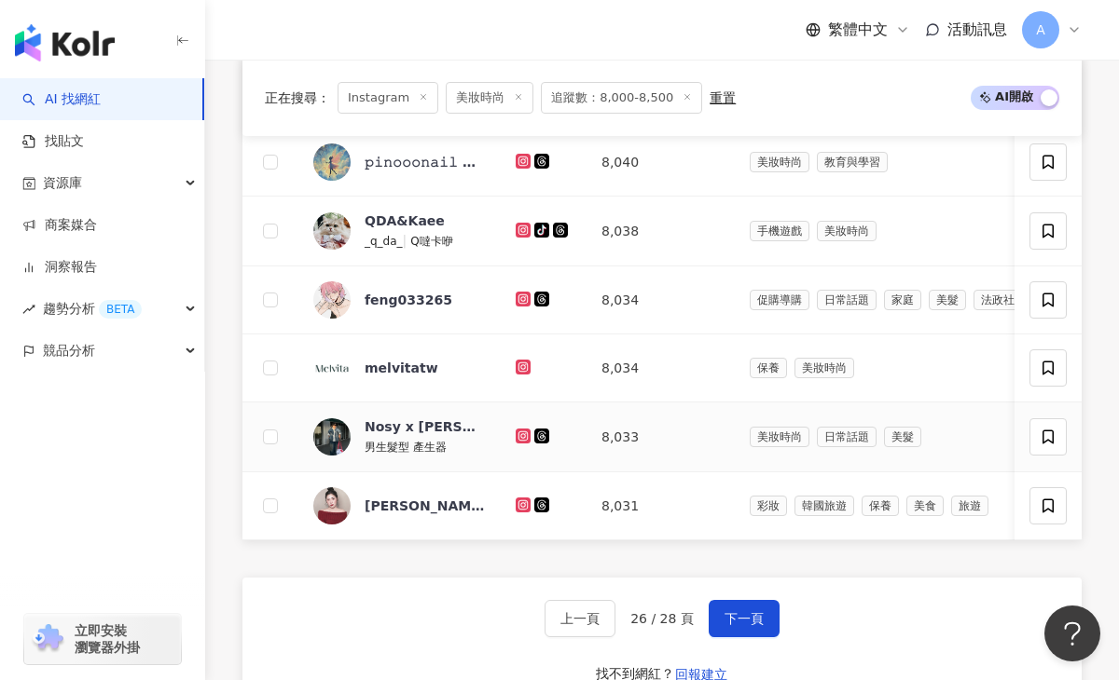
scroll to position [1158, 0]
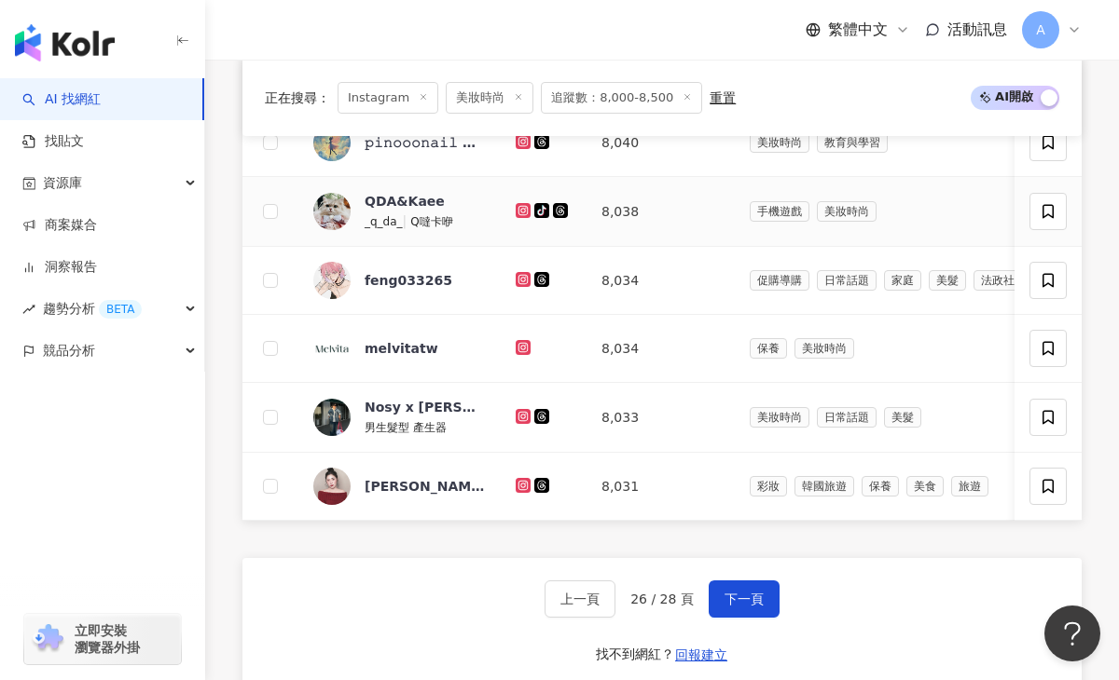
click at [520, 206] on icon at bounding box center [523, 210] width 12 height 11
click at [526, 411] on g at bounding box center [522, 416] width 15 height 15
click at [521, 487] on icon at bounding box center [522, 484] width 7 height 7
click at [744, 601] on span "下一頁" at bounding box center [743, 599] width 39 height 15
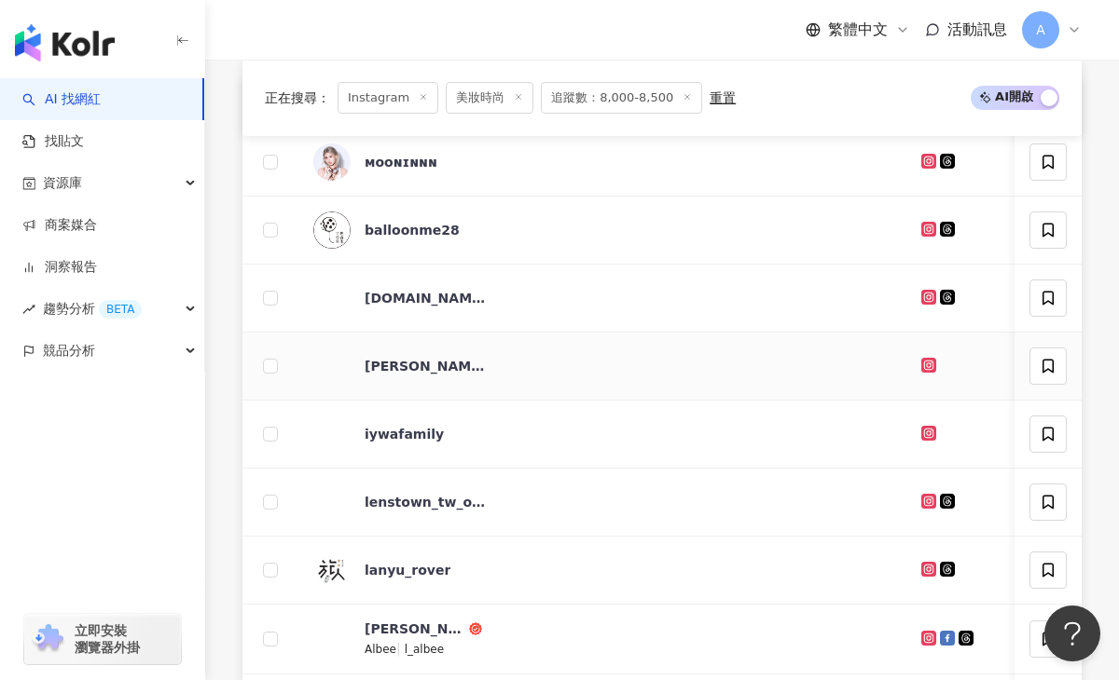
scroll to position [725, 0]
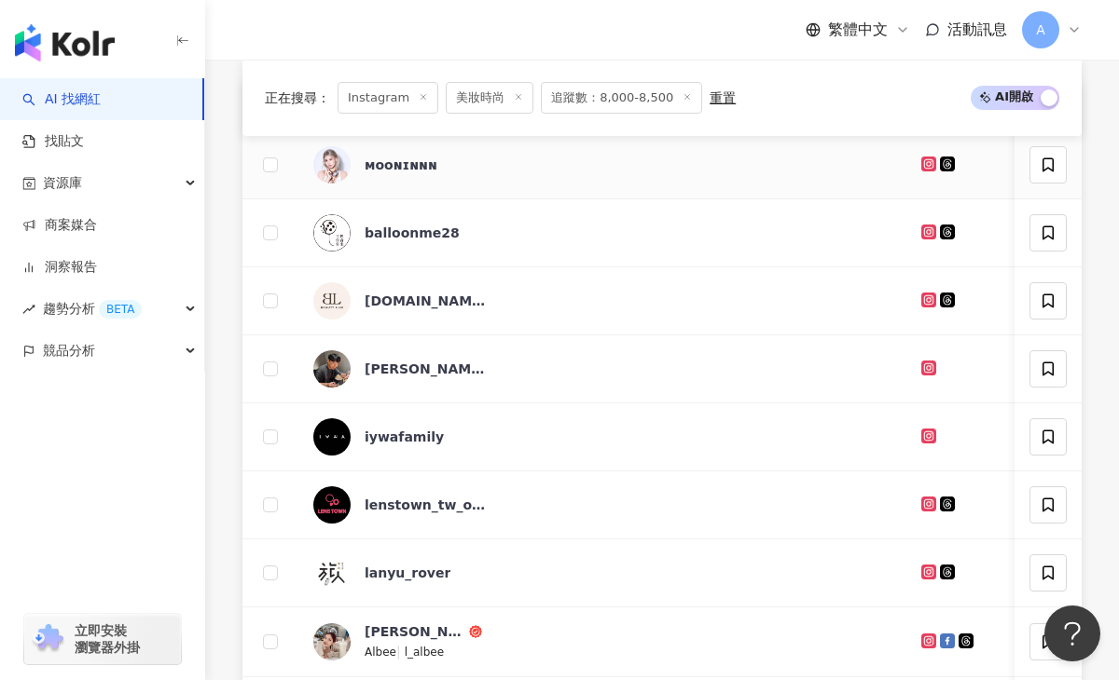
click at [923, 159] on icon at bounding box center [929, 163] width 12 height 11
click at [921, 364] on g at bounding box center [928, 368] width 15 height 15
click at [927, 641] on icon at bounding box center [928, 640] width 3 height 3
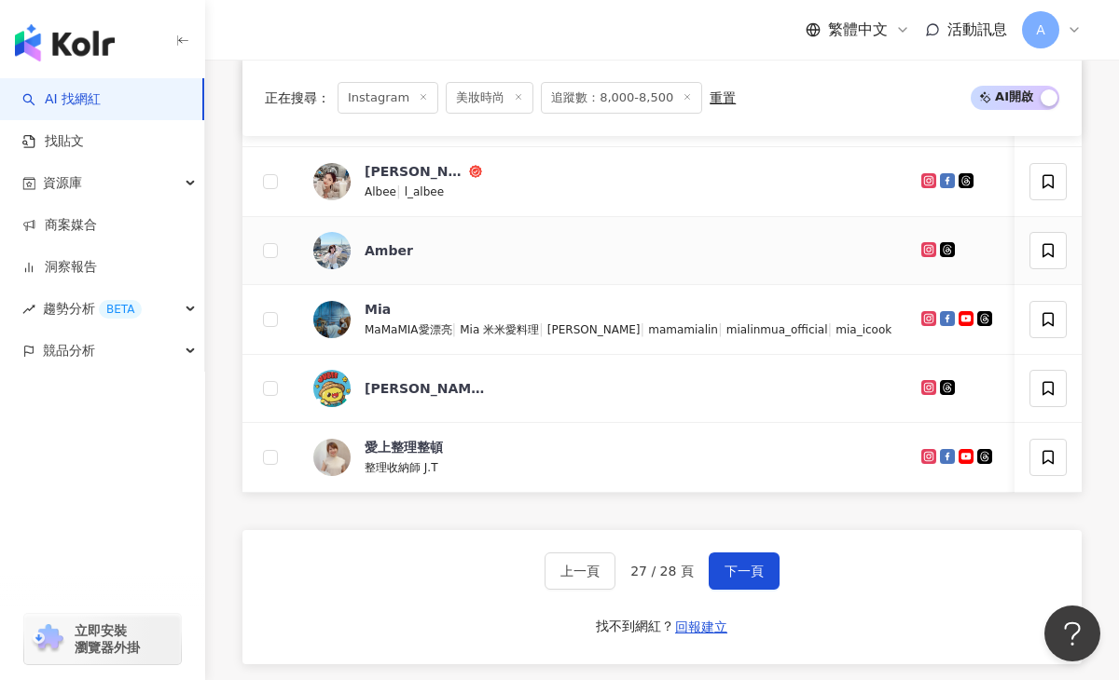
scroll to position [1188, 0]
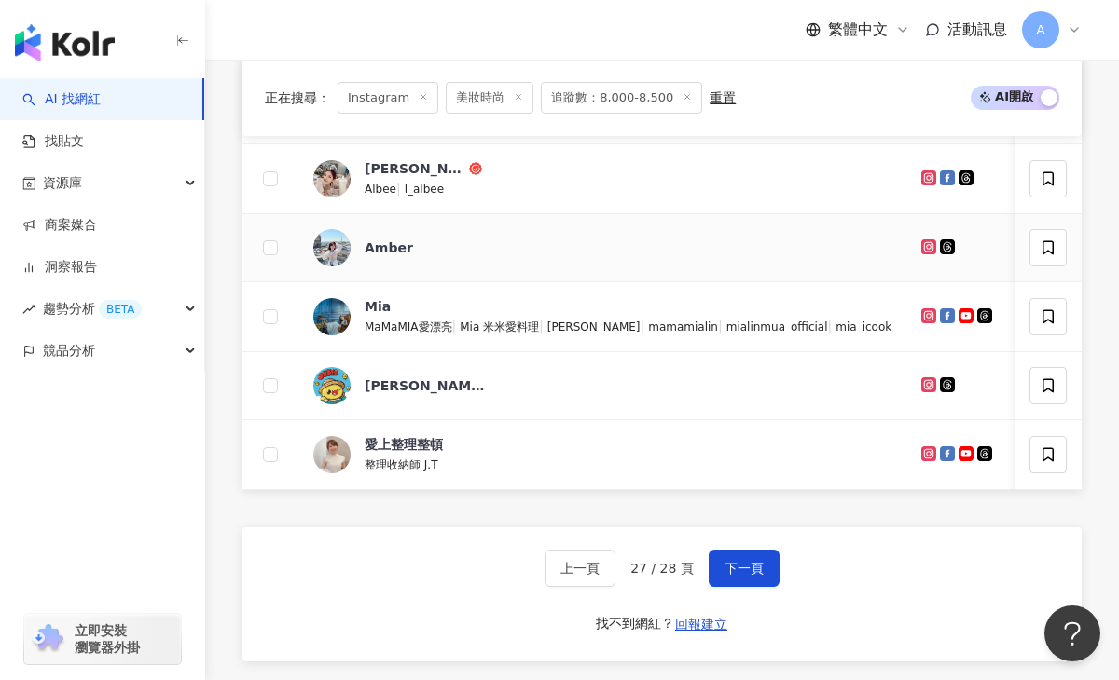
click at [923, 241] on icon at bounding box center [929, 246] width 12 height 11
click at [927, 316] on icon at bounding box center [928, 315] width 3 height 3
click at [923, 451] on icon at bounding box center [929, 453] width 12 height 11
click at [925, 388] on icon at bounding box center [928, 383] width 7 height 7
click at [724, 572] on span "下一頁" at bounding box center [743, 568] width 39 height 15
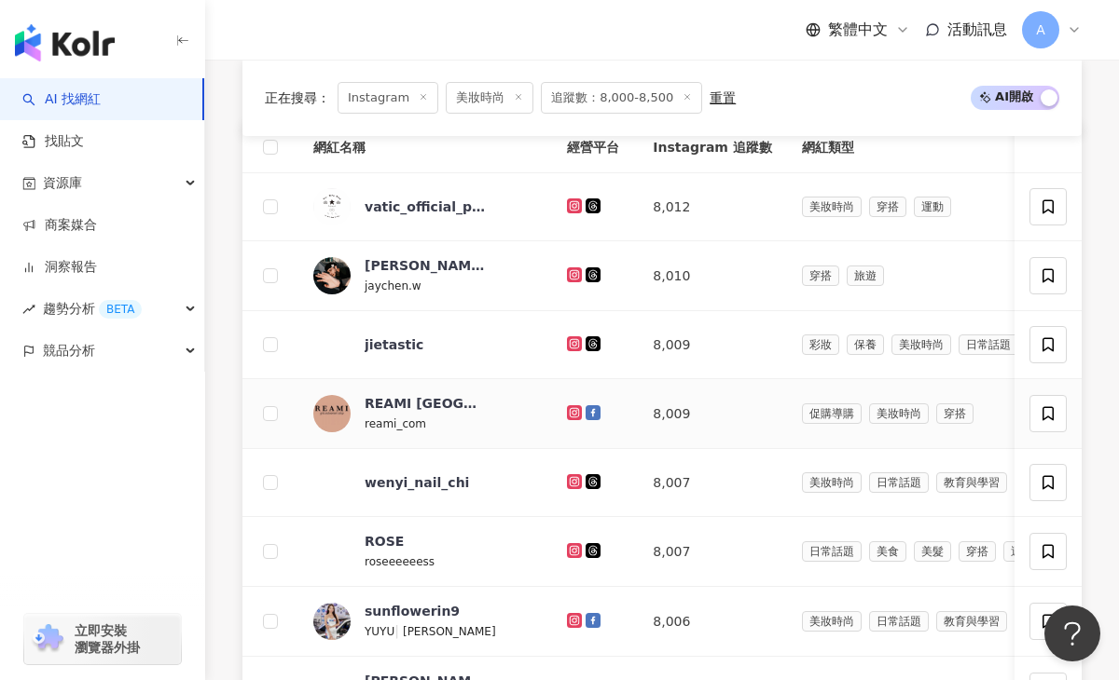
scroll to position [684, 0]
click at [569, 272] on icon at bounding box center [575, 273] width 12 height 11
click at [570, 344] on icon at bounding box center [573, 341] width 7 height 7
click at [570, 551] on icon at bounding box center [573, 548] width 7 height 7
click at [570, 623] on icon at bounding box center [573, 618] width 7 height 7
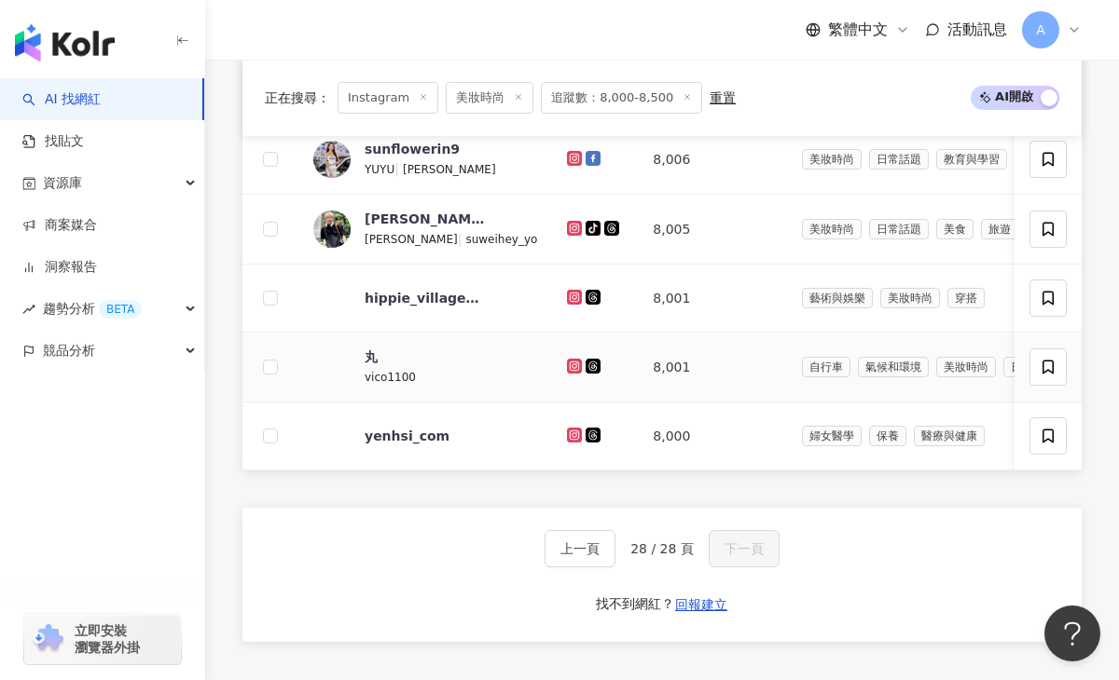
scroll to position [1147, 0]
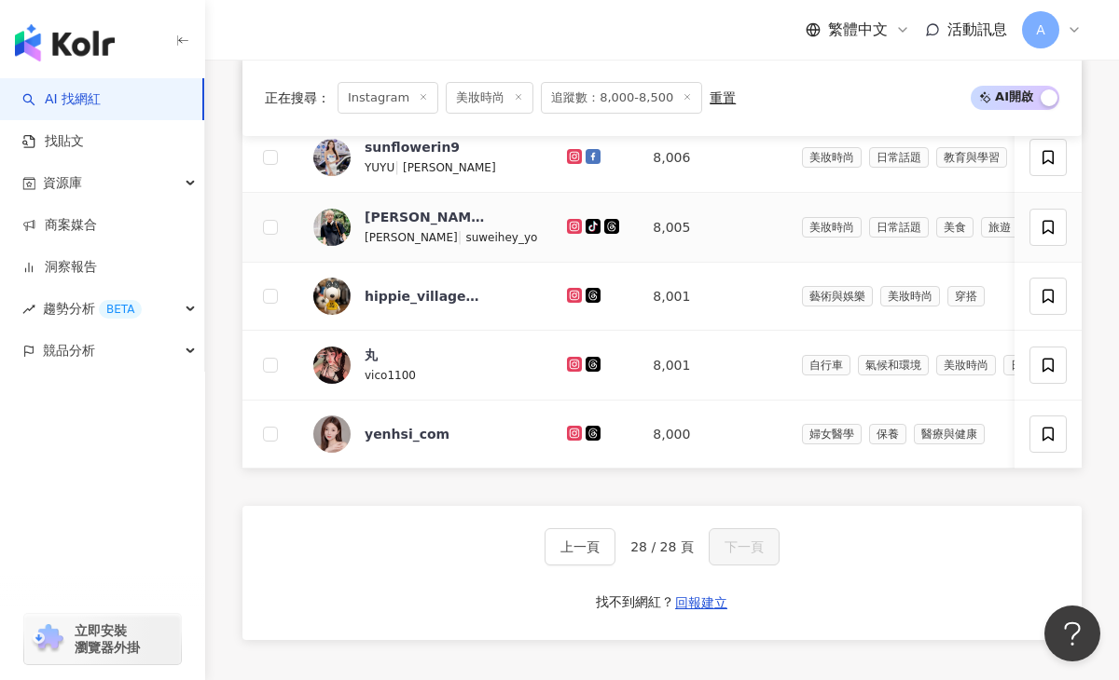
click at [573, 226] on icon at bounding box center [574, 226] width 3 height 3
click at [567, 301] on icon at bounding box center [574, 295] width 15 height 15
click at [570, 360] on icon at bounding box center [573, 363] width 7 height 7
click at [573, 432] on icon at bounding box center [574, 433] width 3 height 3
